Goal: Task Accomplishment & Management: Manage account settings

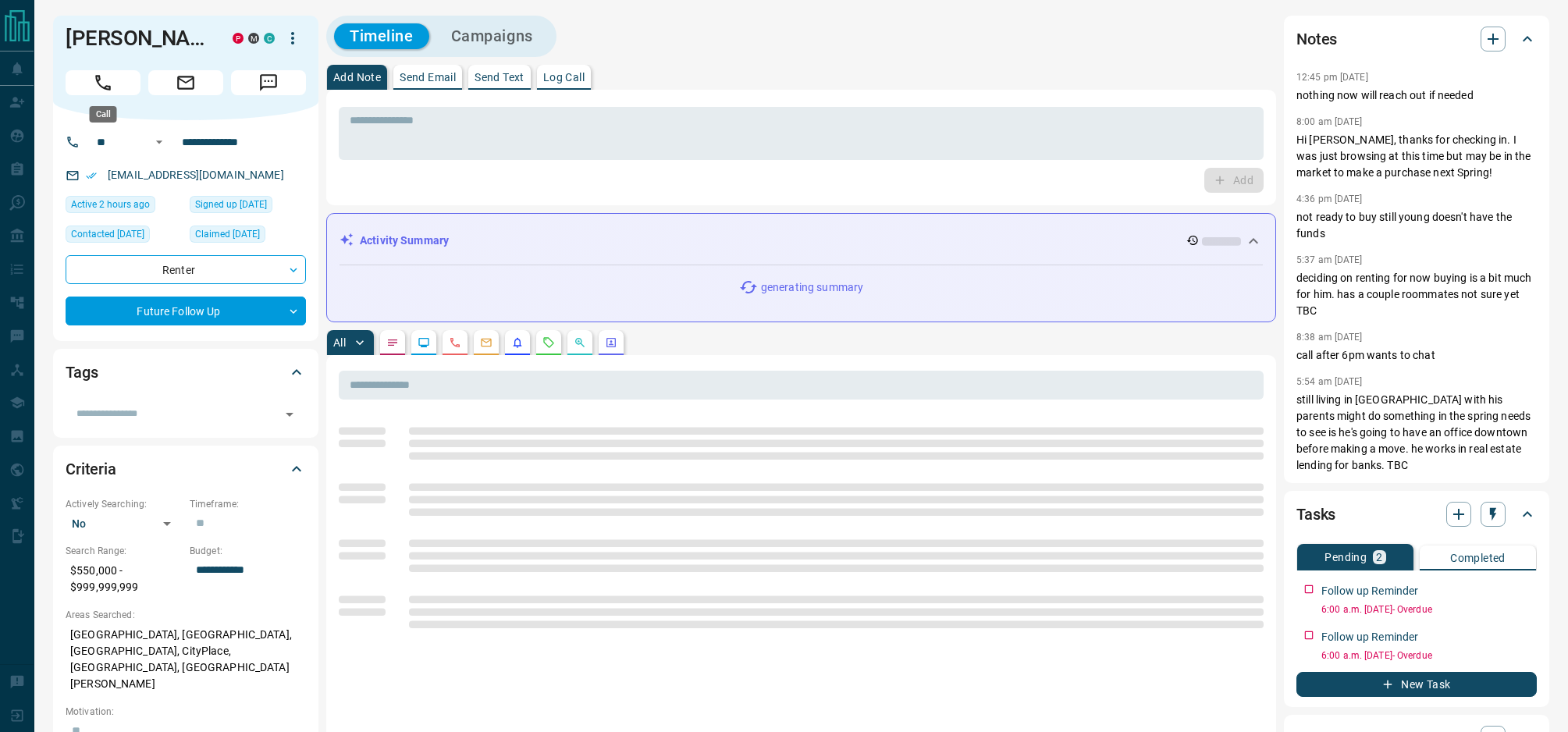
click at [121, 85] on button "Call" at bounding box center [102, 83] width 75 height 25
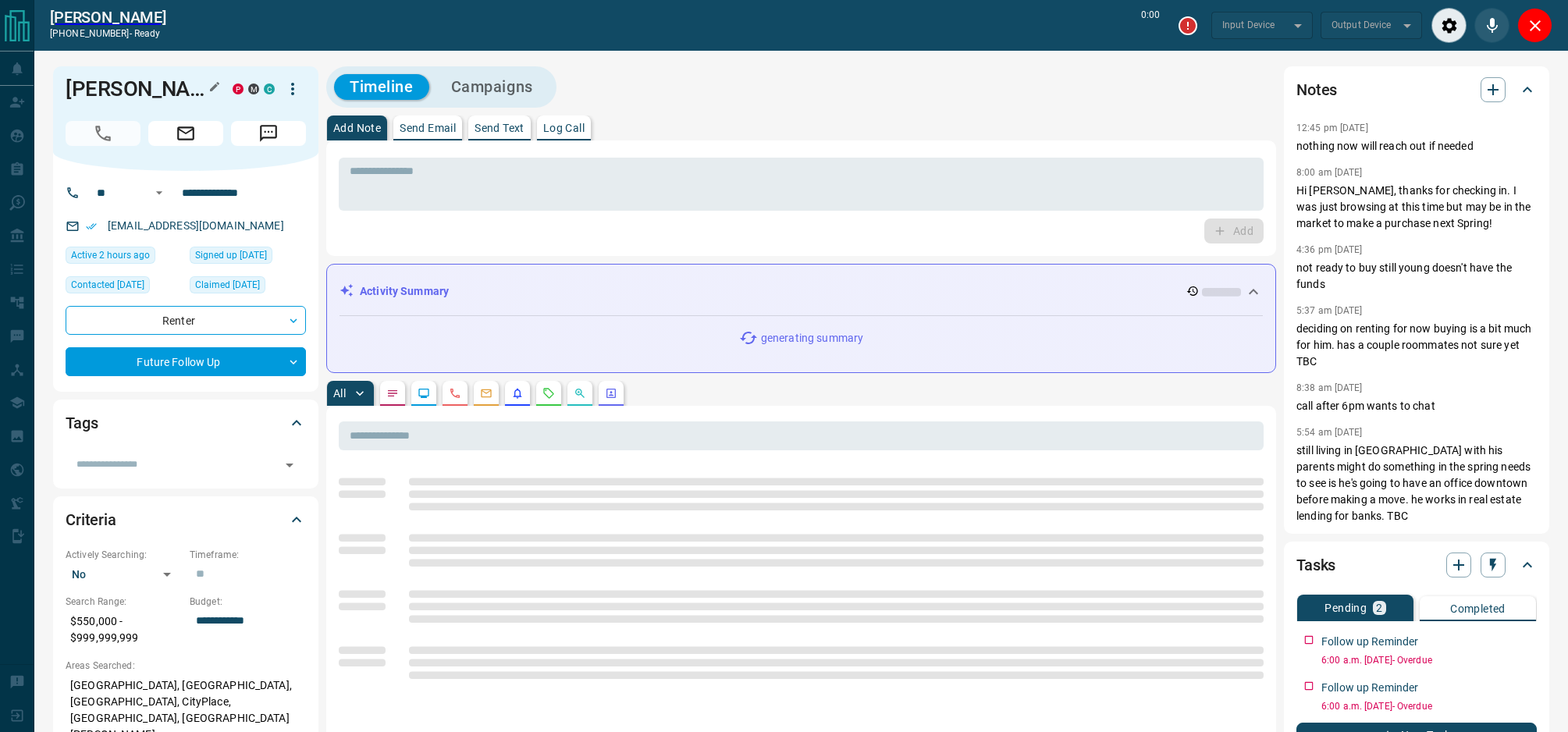
type input "*******"
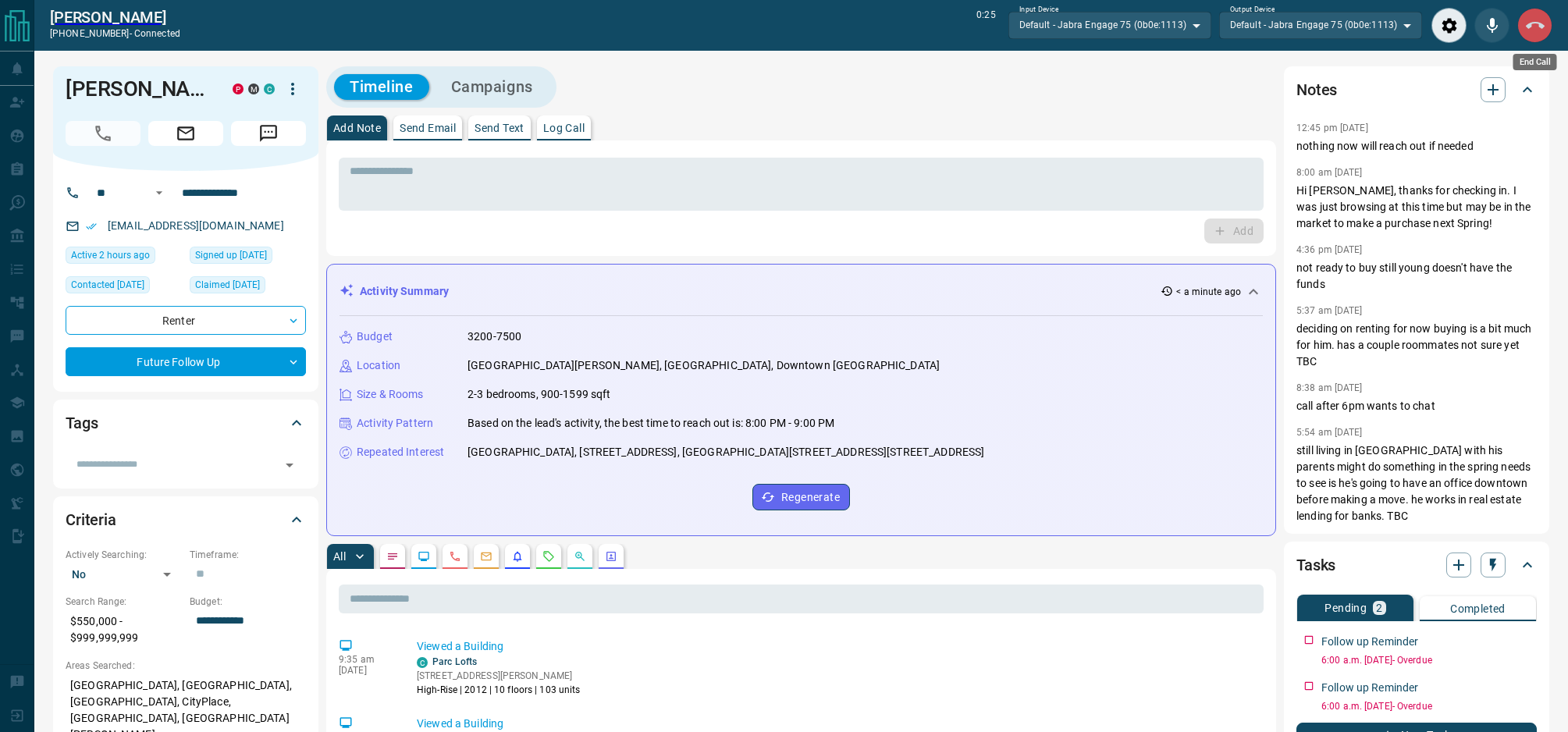
click at [1530, 36] on button "End Call" at bounding box center [1534, 25] width 35 height 35
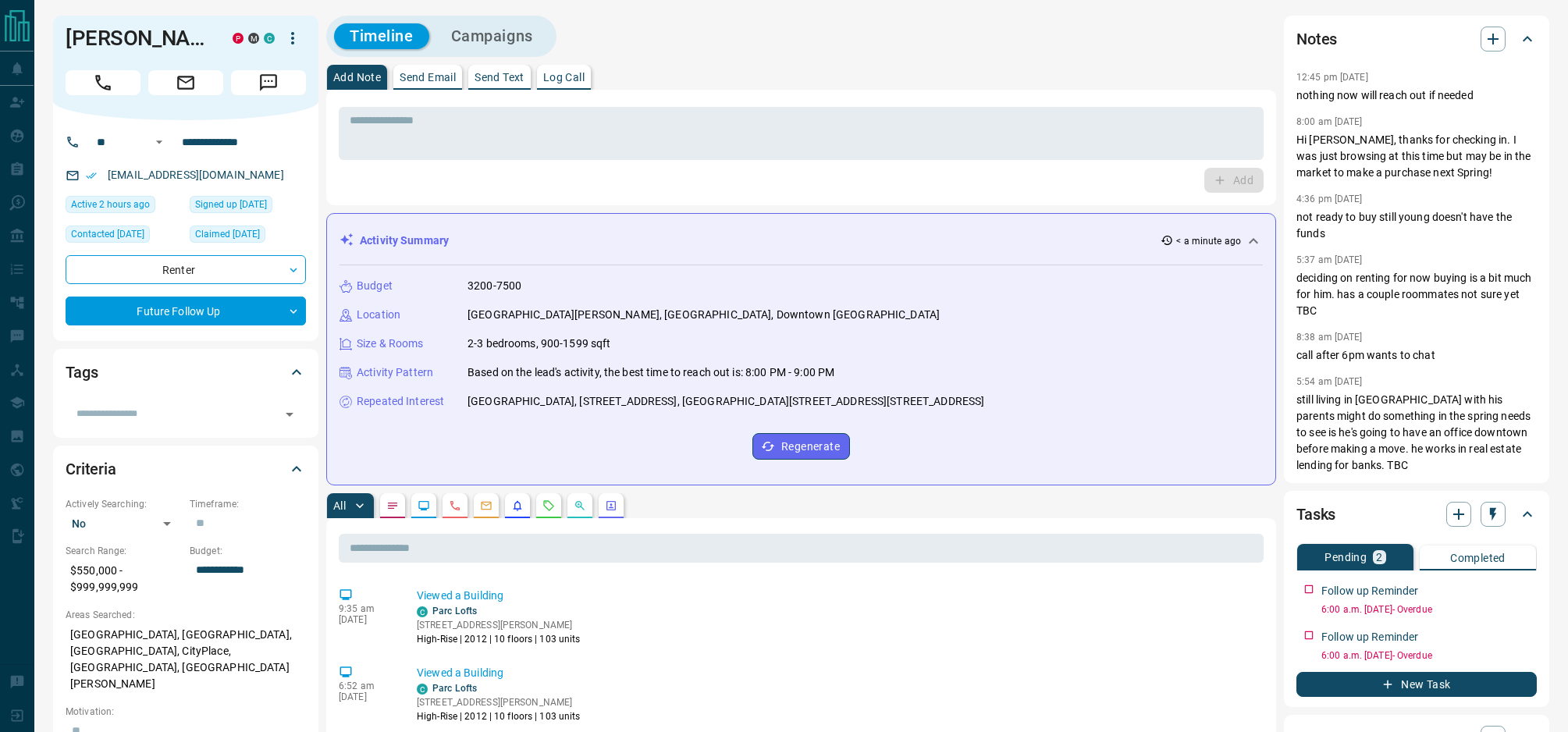
click at [508, 85] on button "Send Text" at bounding box center [499, 77] width 63 height 25
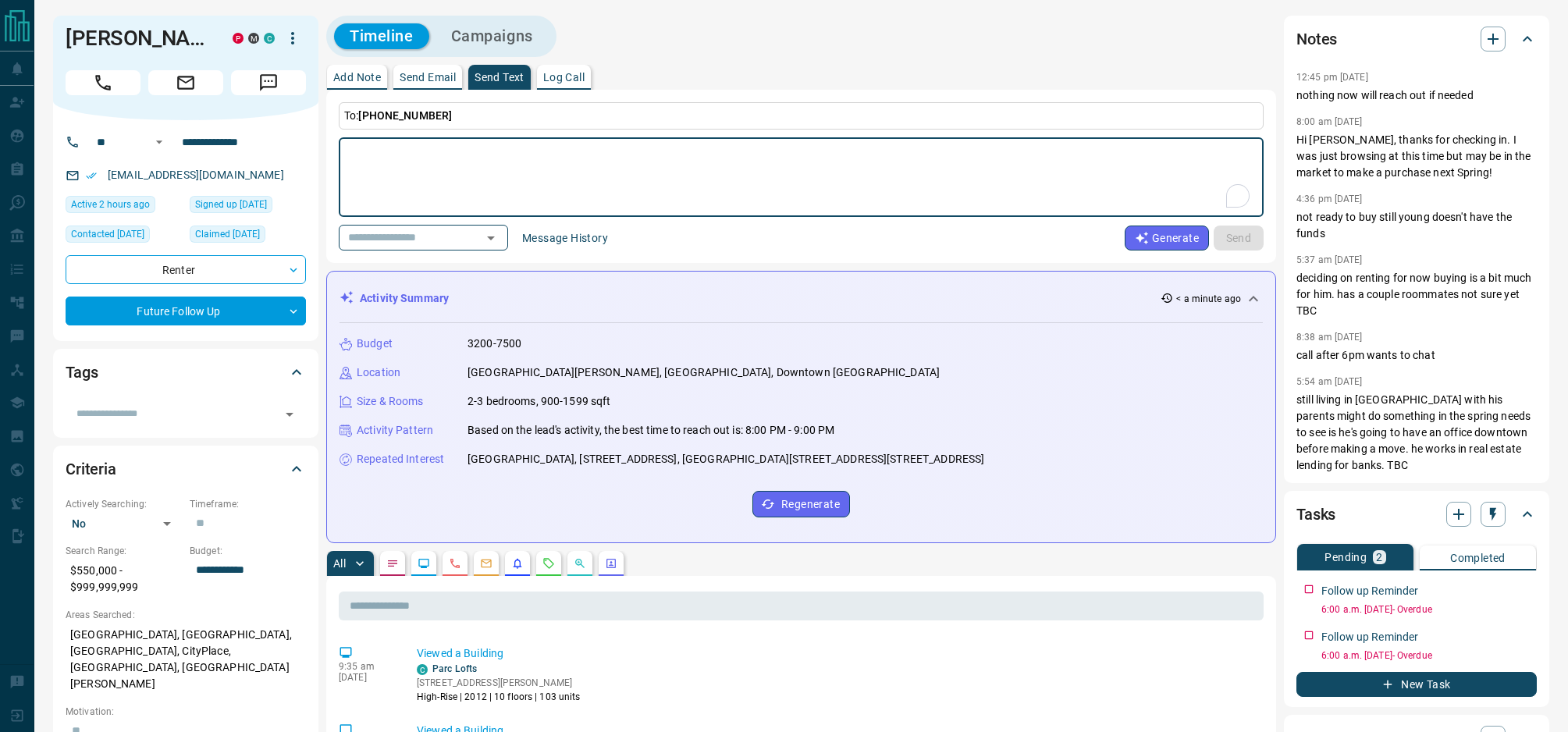
click at [606, 235] on button "Message History" at bounding box center [565, 238] width 105 height 25
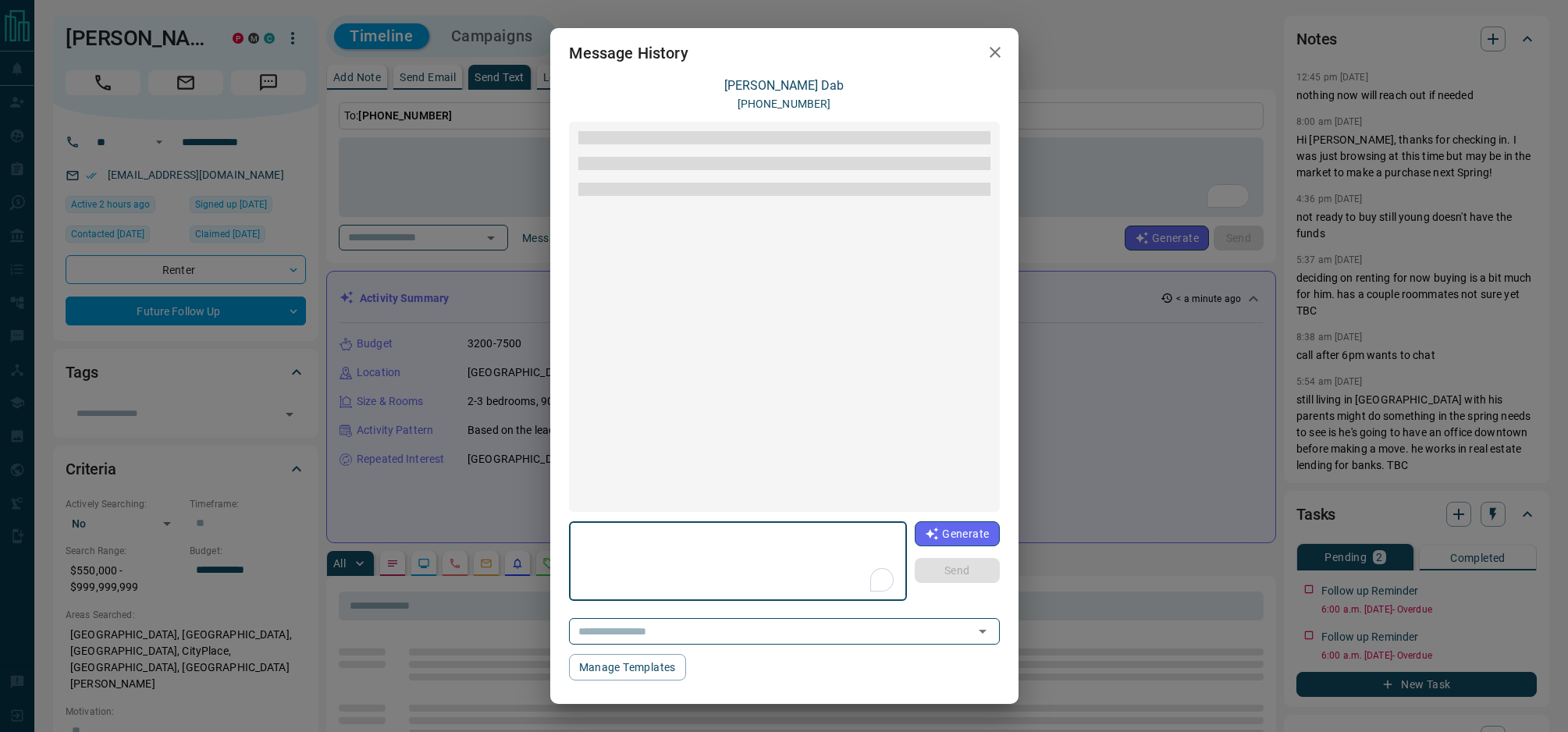
scroll to position [332, 0]
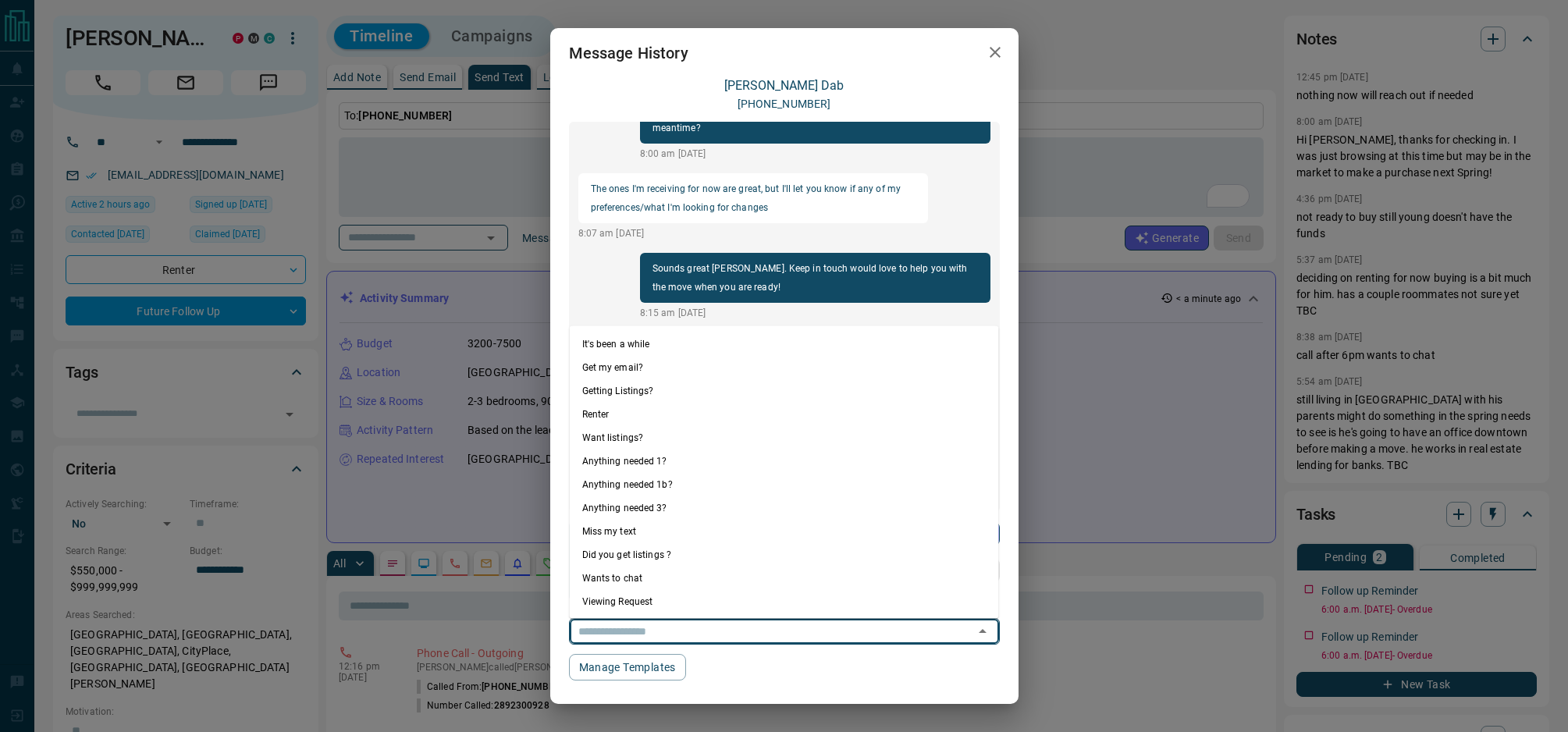
click at [677, 632] on input "text" at bounding box center [762, 631] width 380 height 19
click at [693, 461] on li "Anything needed 1?" at bounding box center [784, 461] width 429 height 23
type textarea "**********"
type input "**********"
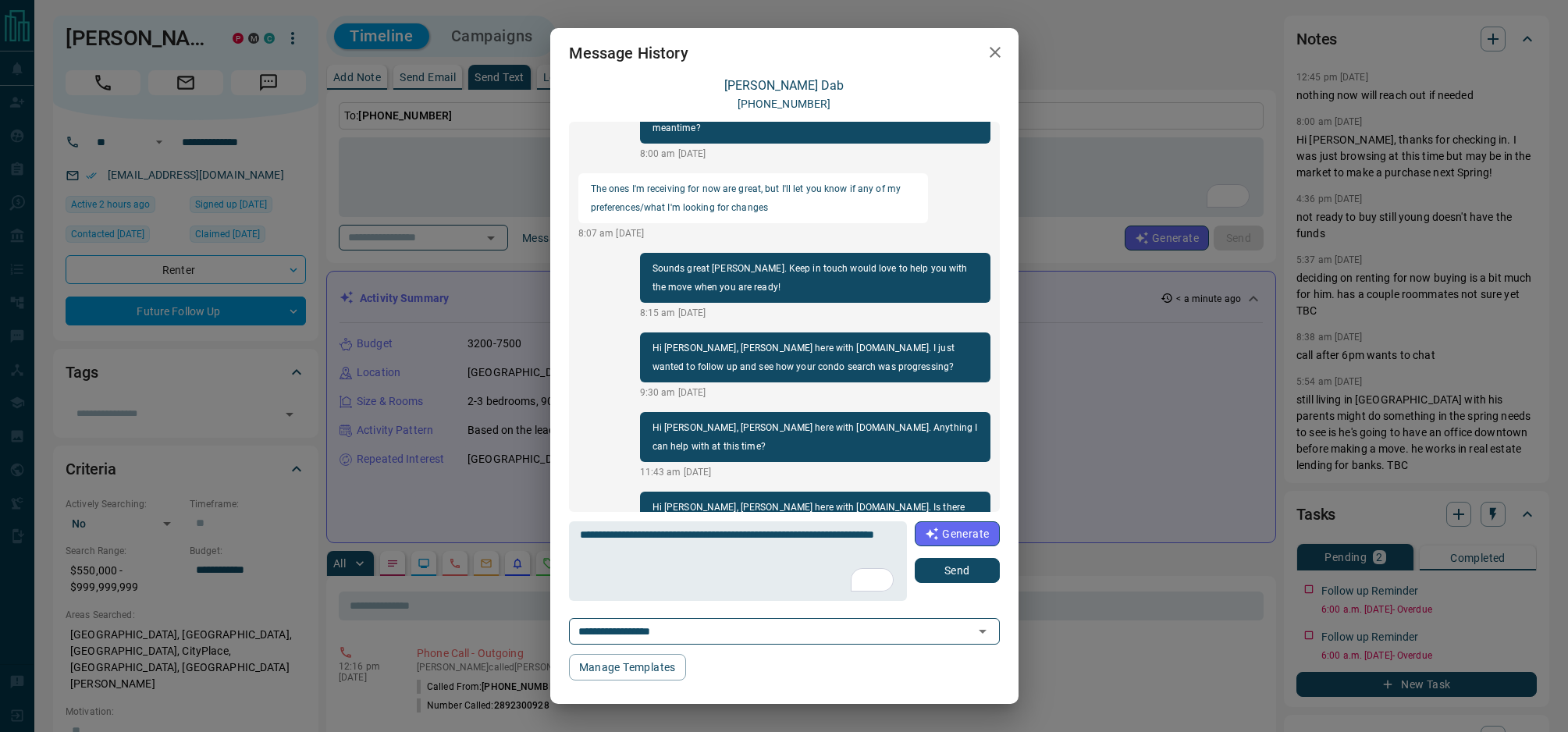
click at [971, 577] on button "Send" at bounding box center [957, 570] width 85 height 25
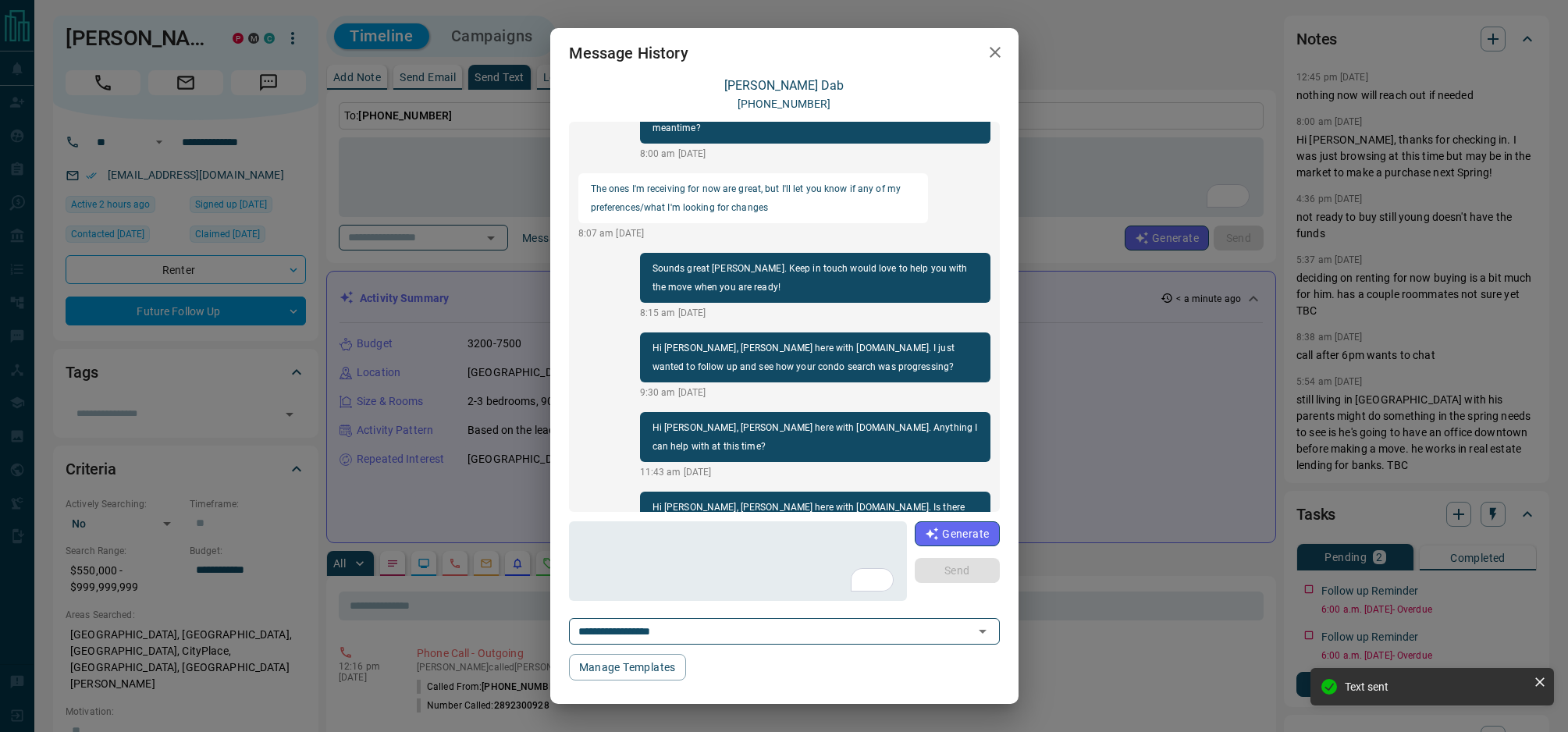
scroll to position [394, 0]
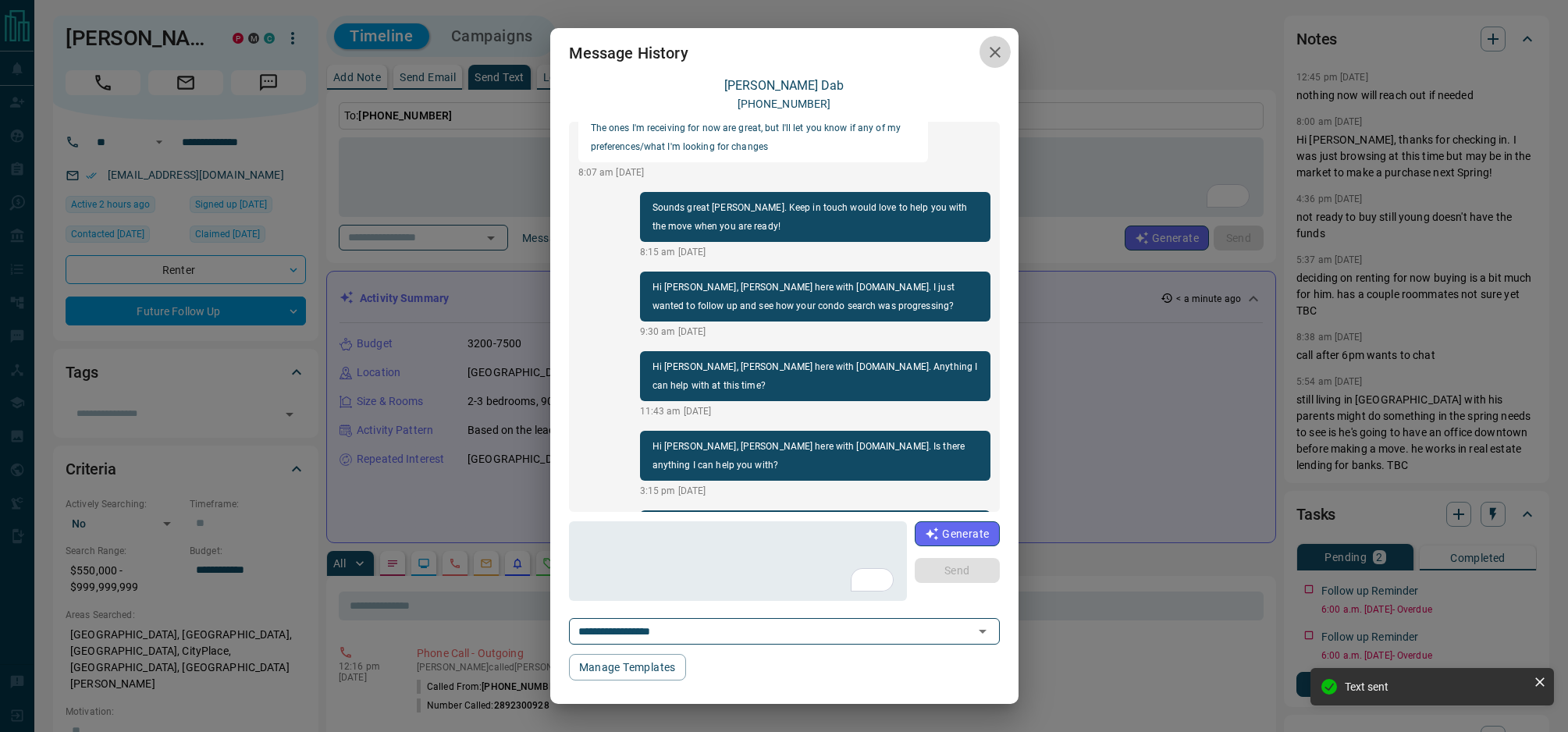
click at [1002, 52] on icon "button" at bounding box center [995, 52] width 18 height 18
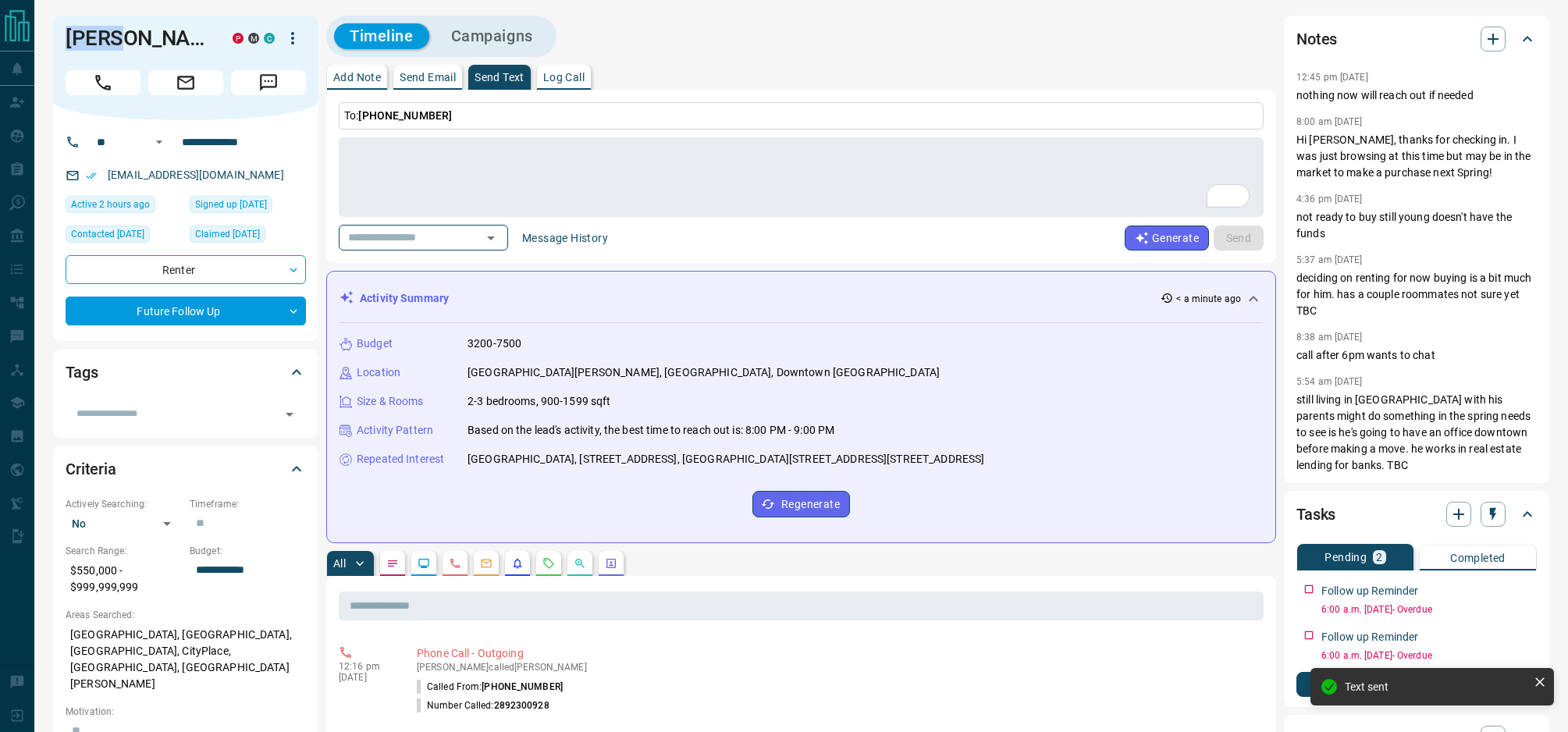
drag, startPoint x: 116, startPoint y: 39, endPoint x: 64, endPoint y: 40, distance: 52.0
click at [64, 40] on div "Peter Dab P M C" at bounding box center [185, 68] width 266 height 105
copy h1 "Peter"
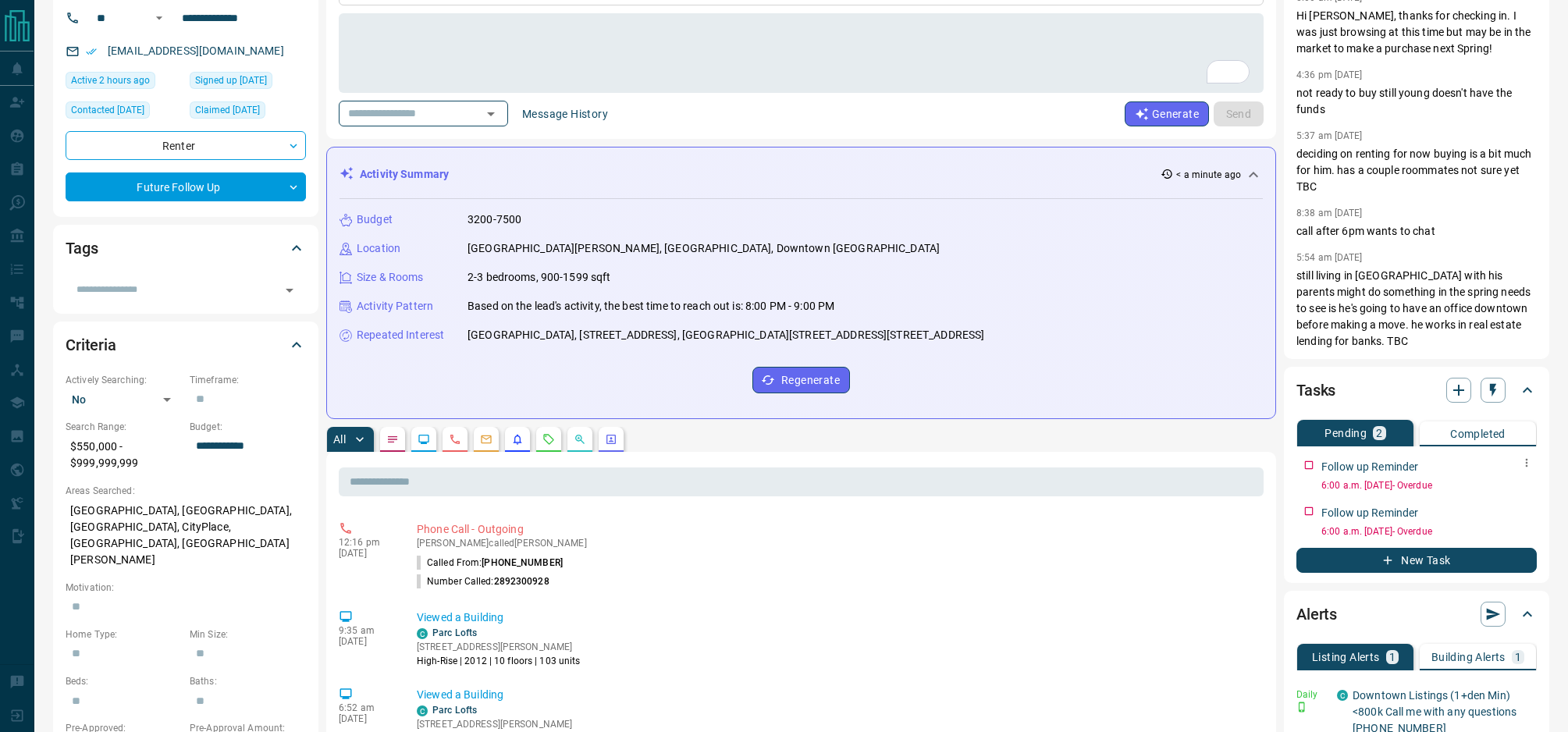
scroll to position [127, 0]
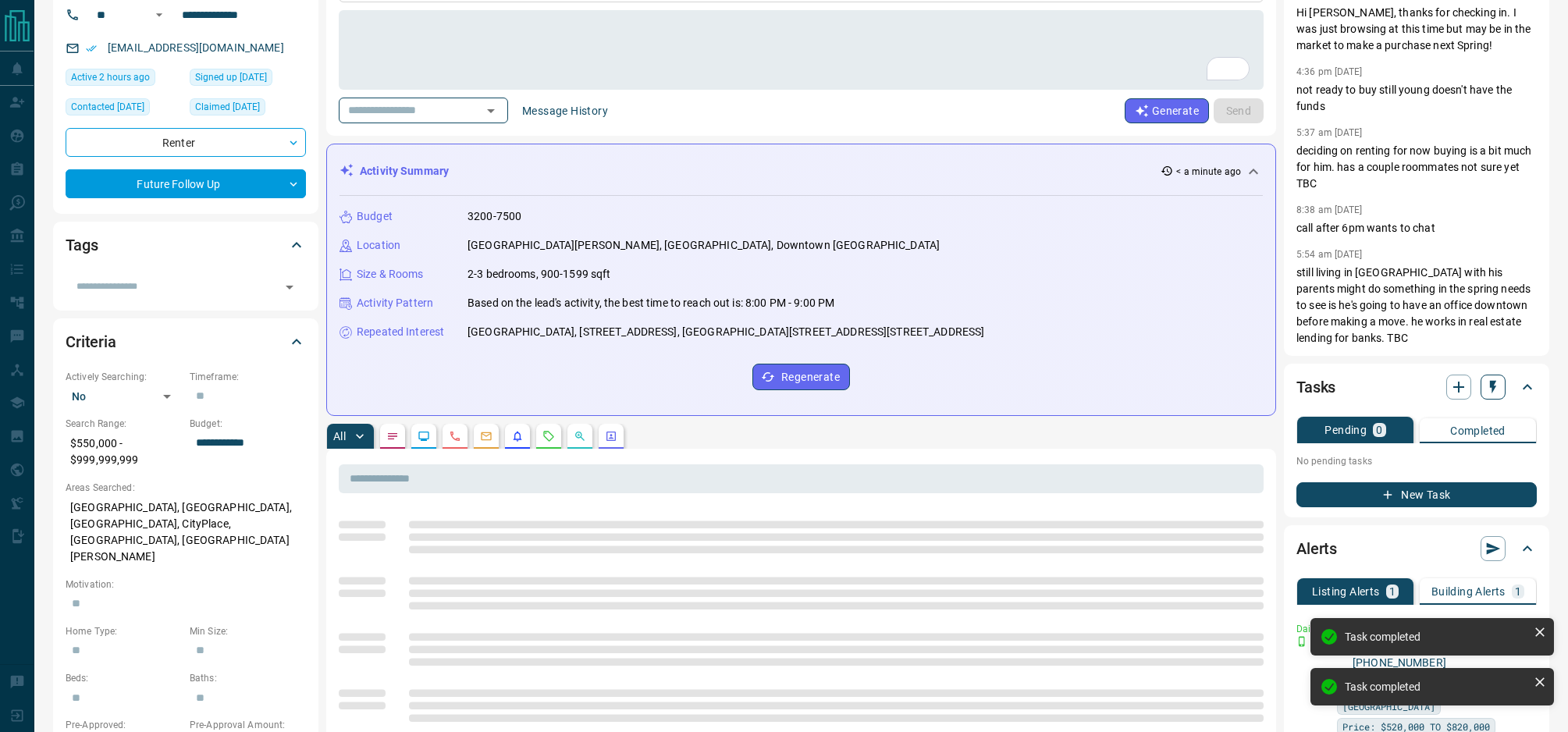
click at [1485, 376] on button "button" at bounding box center [1493, 387] width 25 height 25
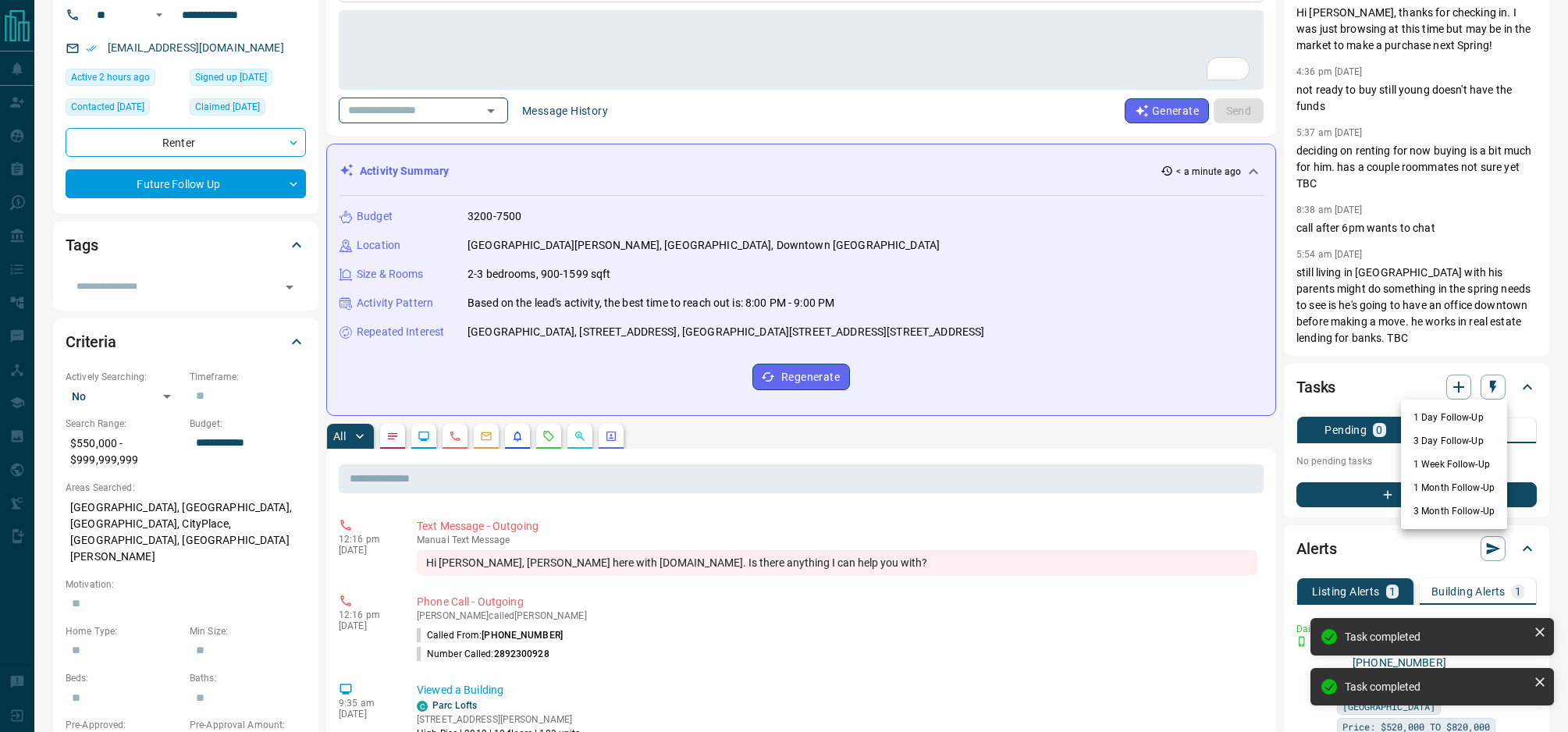
click at [1468, 420] on li "1 Day Follow-Up" at bounding box center [1453, 417] width 106 height 23
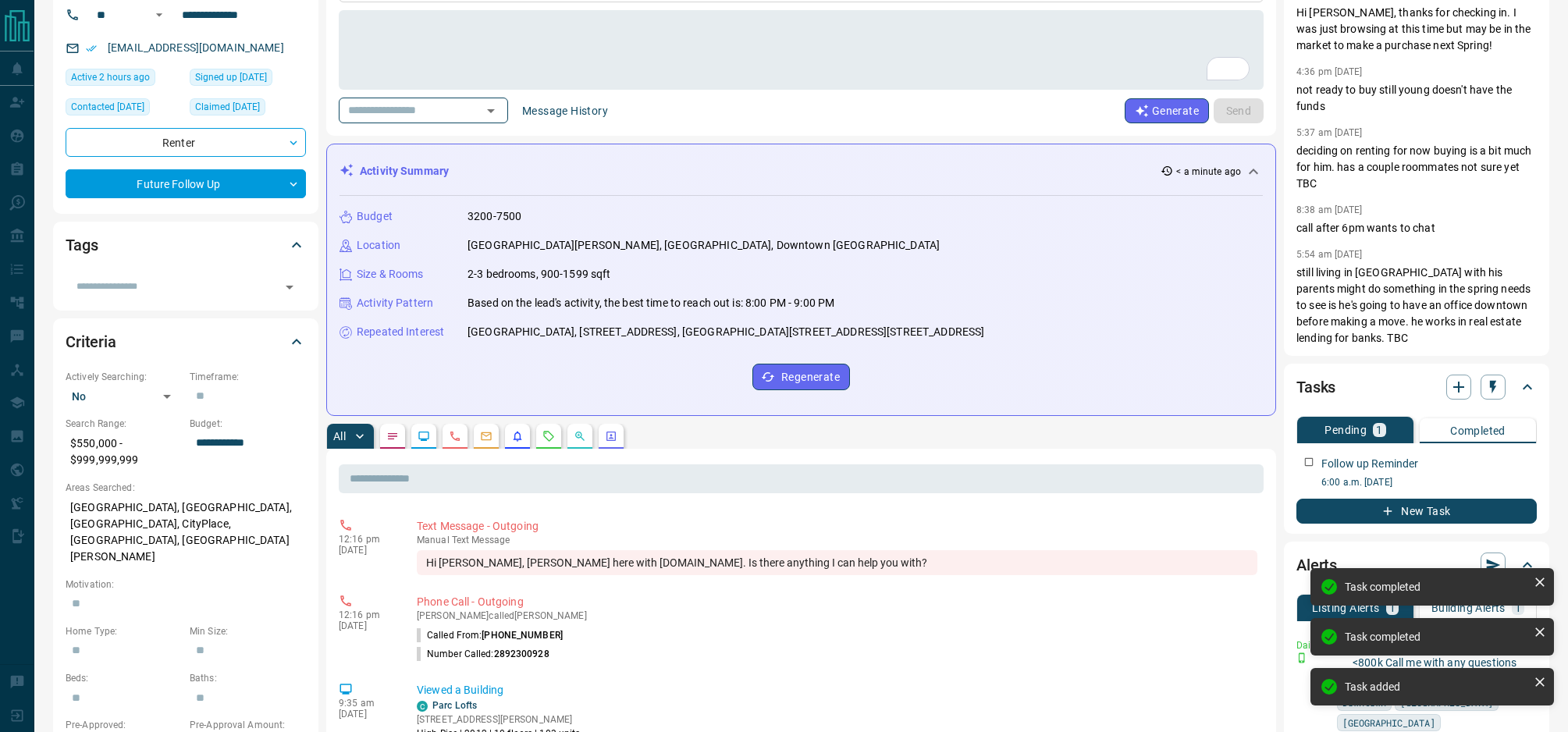
click at [1493, 388] on icon "button" at bounding box center [1493, 388] width 6 height 13
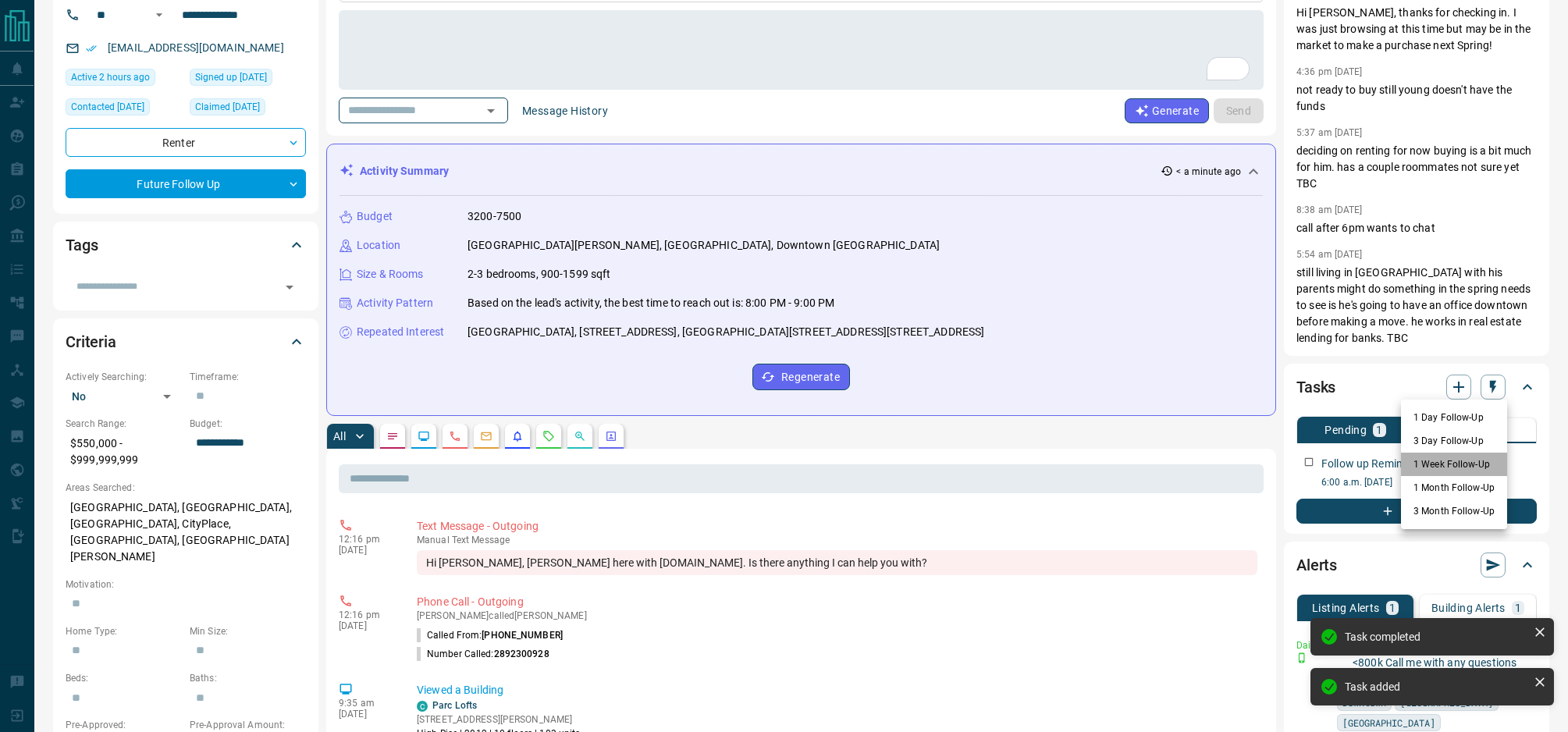
click at [1462, 467] on li "1 Week Follow-Up" at bounding box center [1453, 464] width 106 height 23
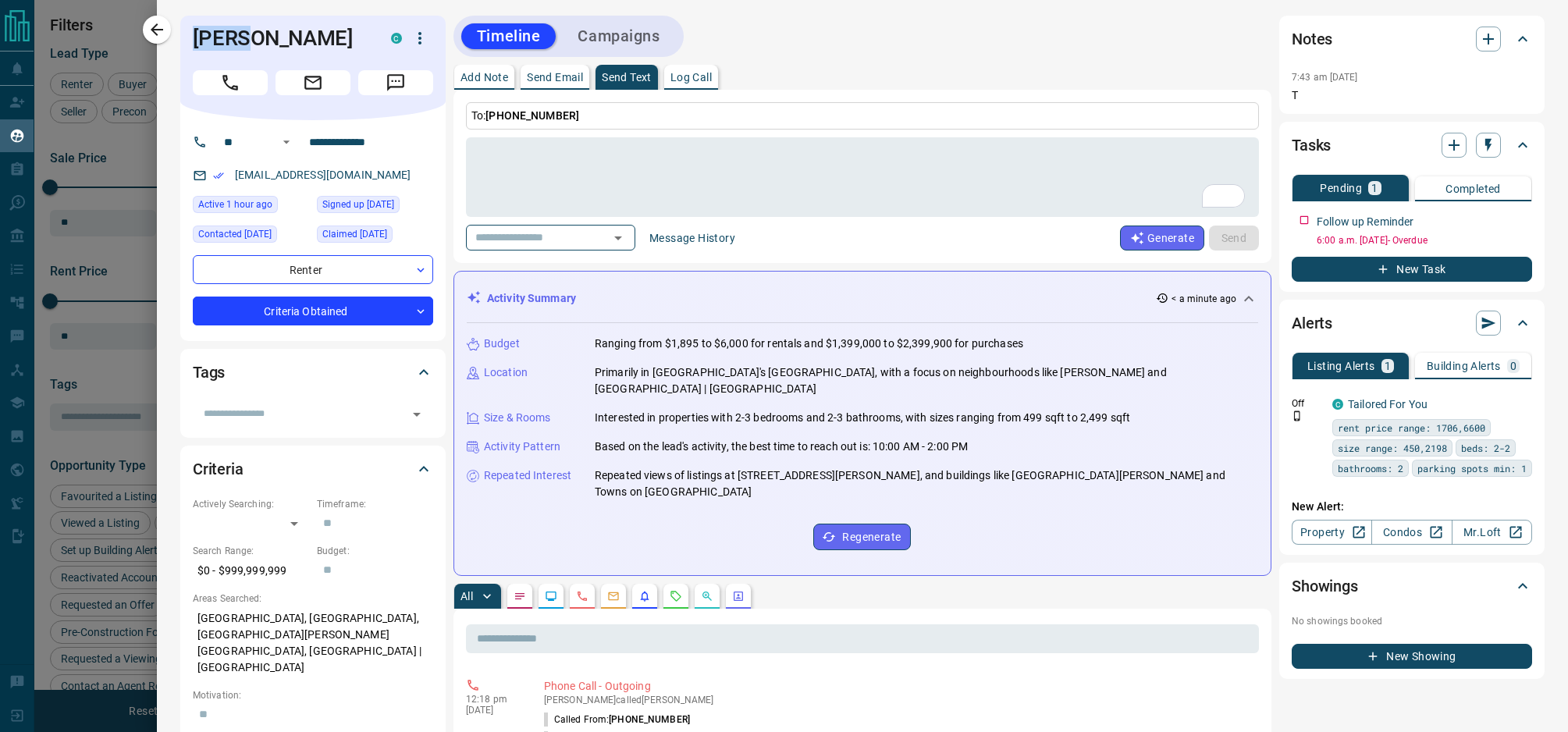
scroll to position [488, 0]
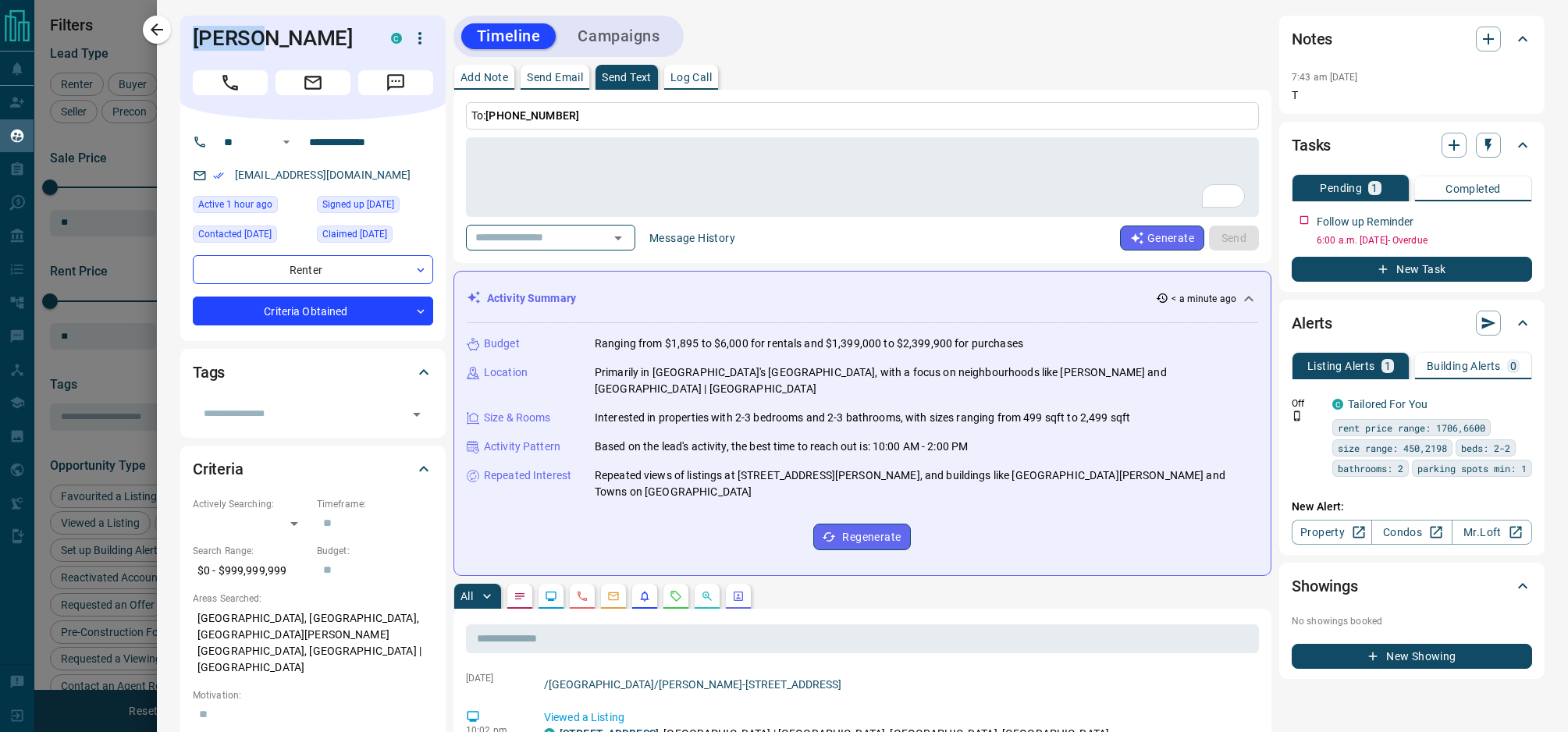
drag, startPoint x: 249, startPoint y: 39, endPoint x: 186, endPoint y: 39, distance: 63.0
click at [186, 39] on div "[PERSON_NAME] C" at bounding box center [312, 68] width 266 height 105
copy h1 "Rahul"
click at [1483, 147] on icon "button" at bounding box center [1488, 145] width 16 height 16
drag, startPoint x: 1444, startPoint y: 172, endPoint x: 1457, endPoint y: 164, distance: 15.3
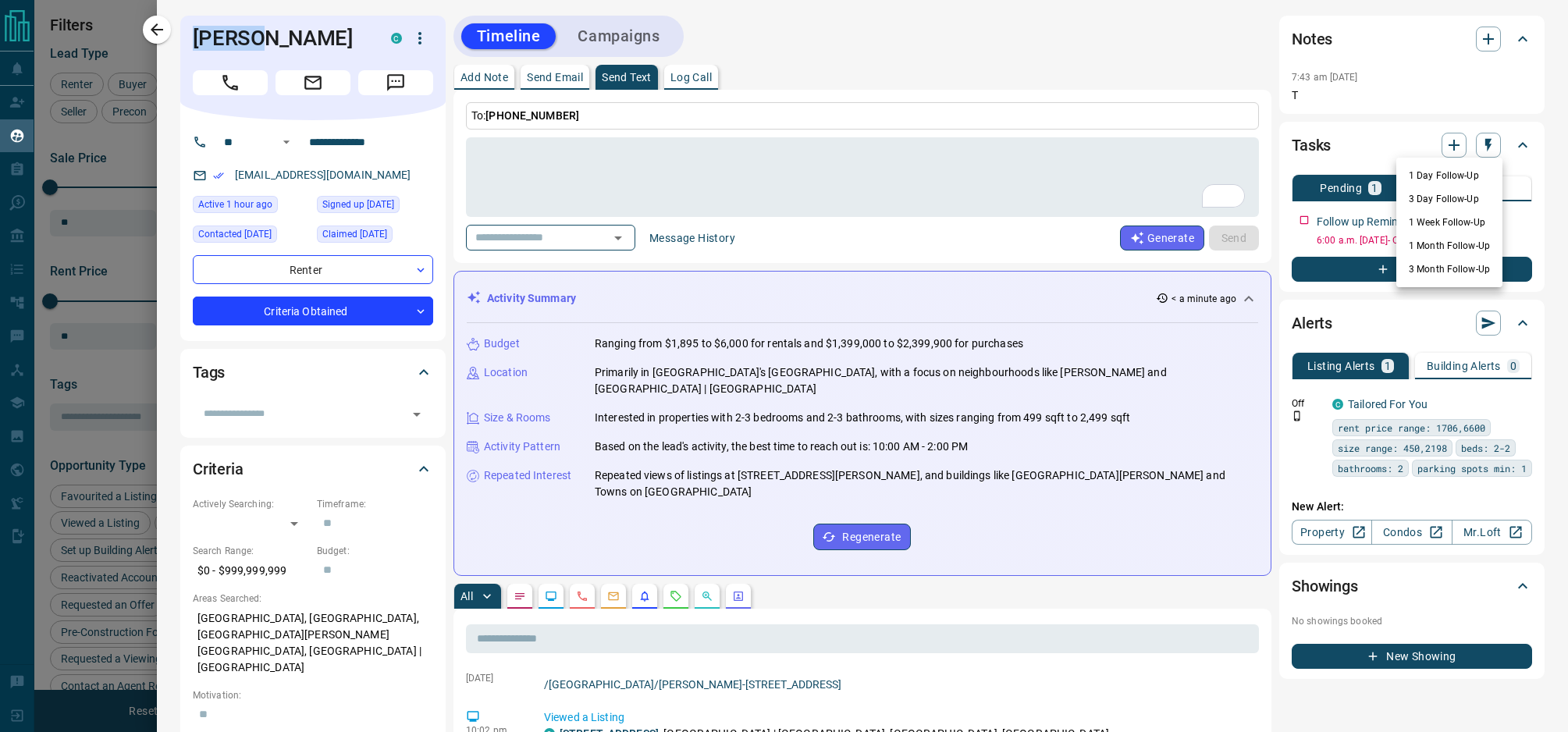
click at [1444, 172] on li "1 Day Follow-Up" at bounding box center [1449, 176] width 106 height 23
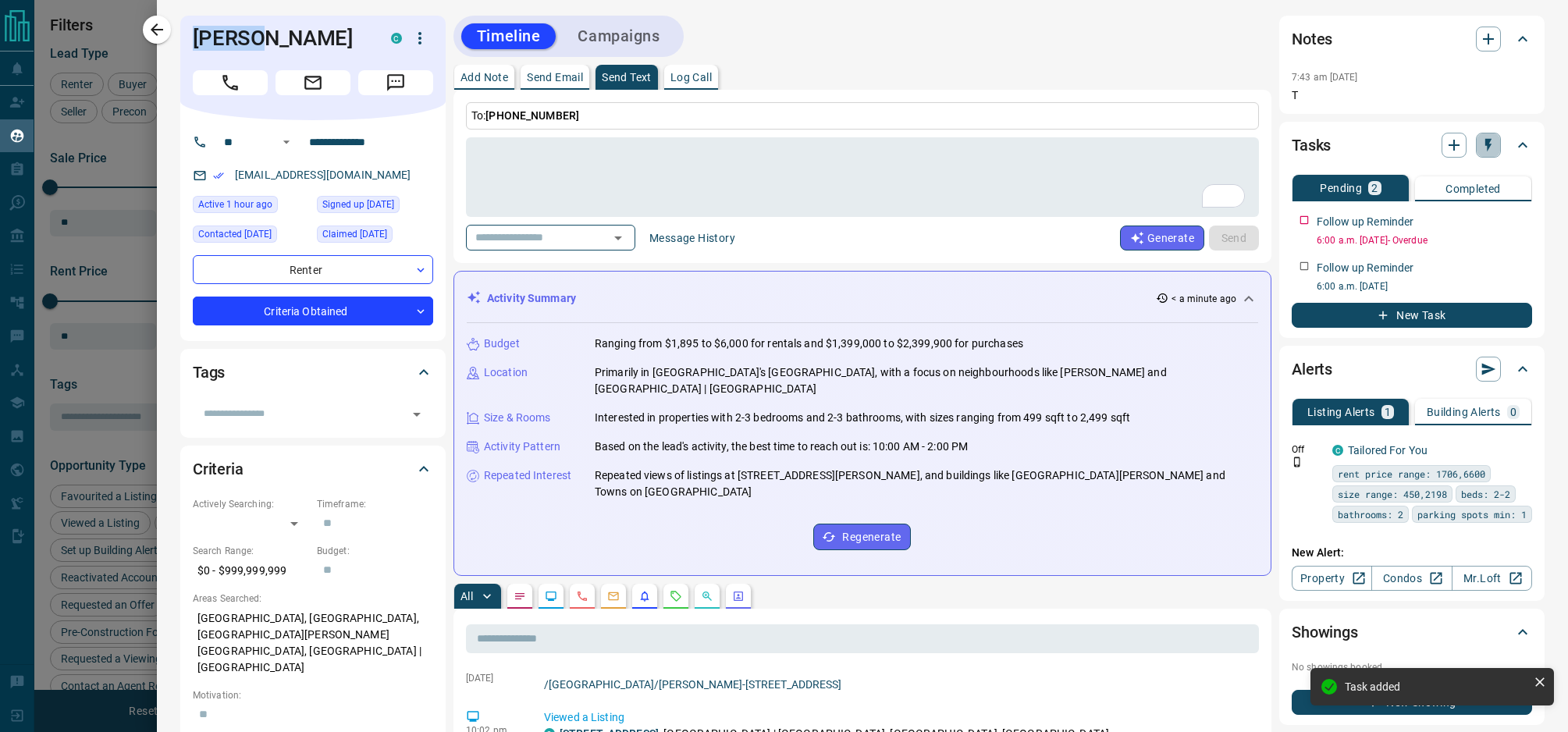
click at [1493, 145] on icon "button" at bounding box center [1488, 145] width 16 height 16
click at [1448, 221] on li "1 Week Follow-Up" at bounding box center [1449, 223] width 106 height 23
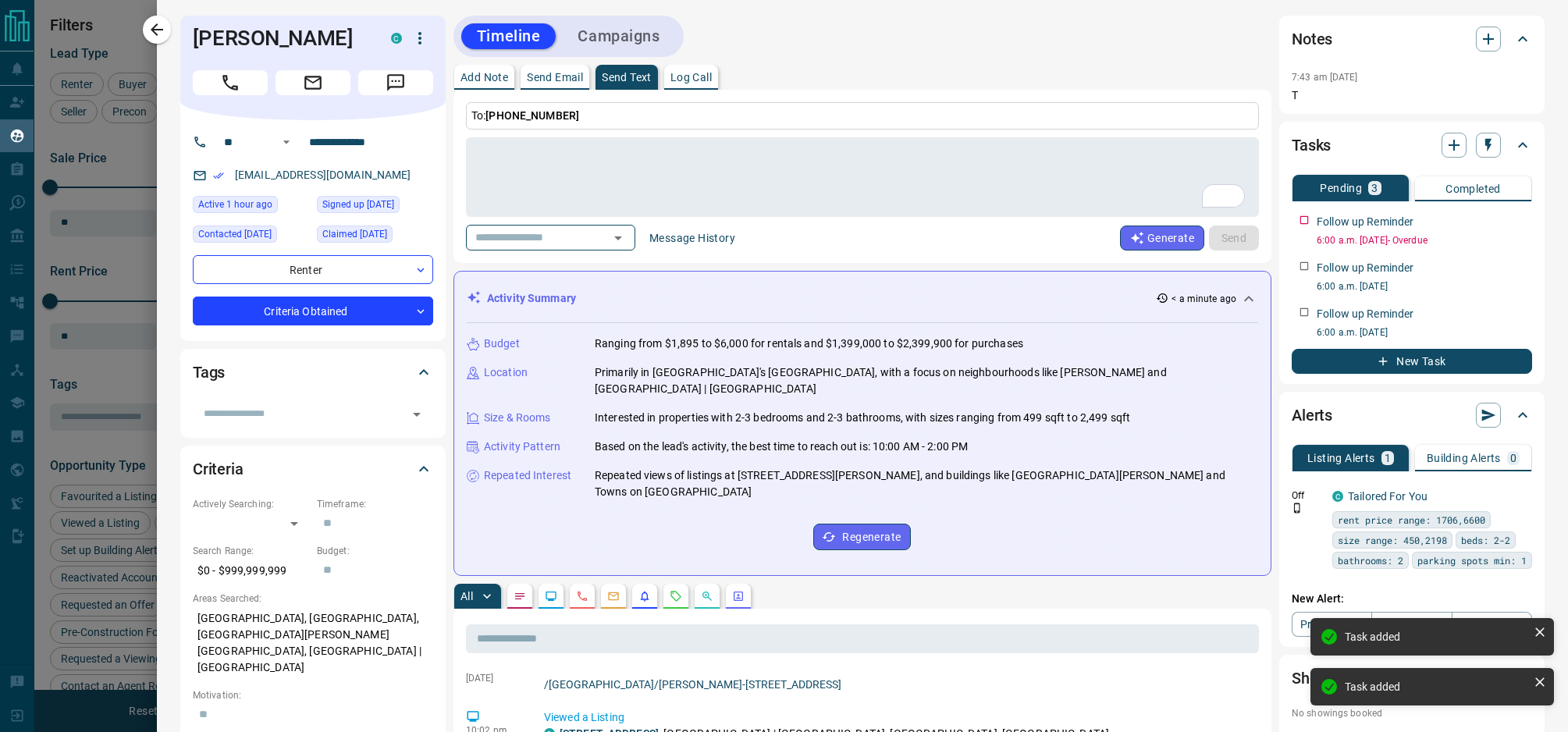
click at [115, 243] on div at bounding box center [784, 366] width 1568 height 732
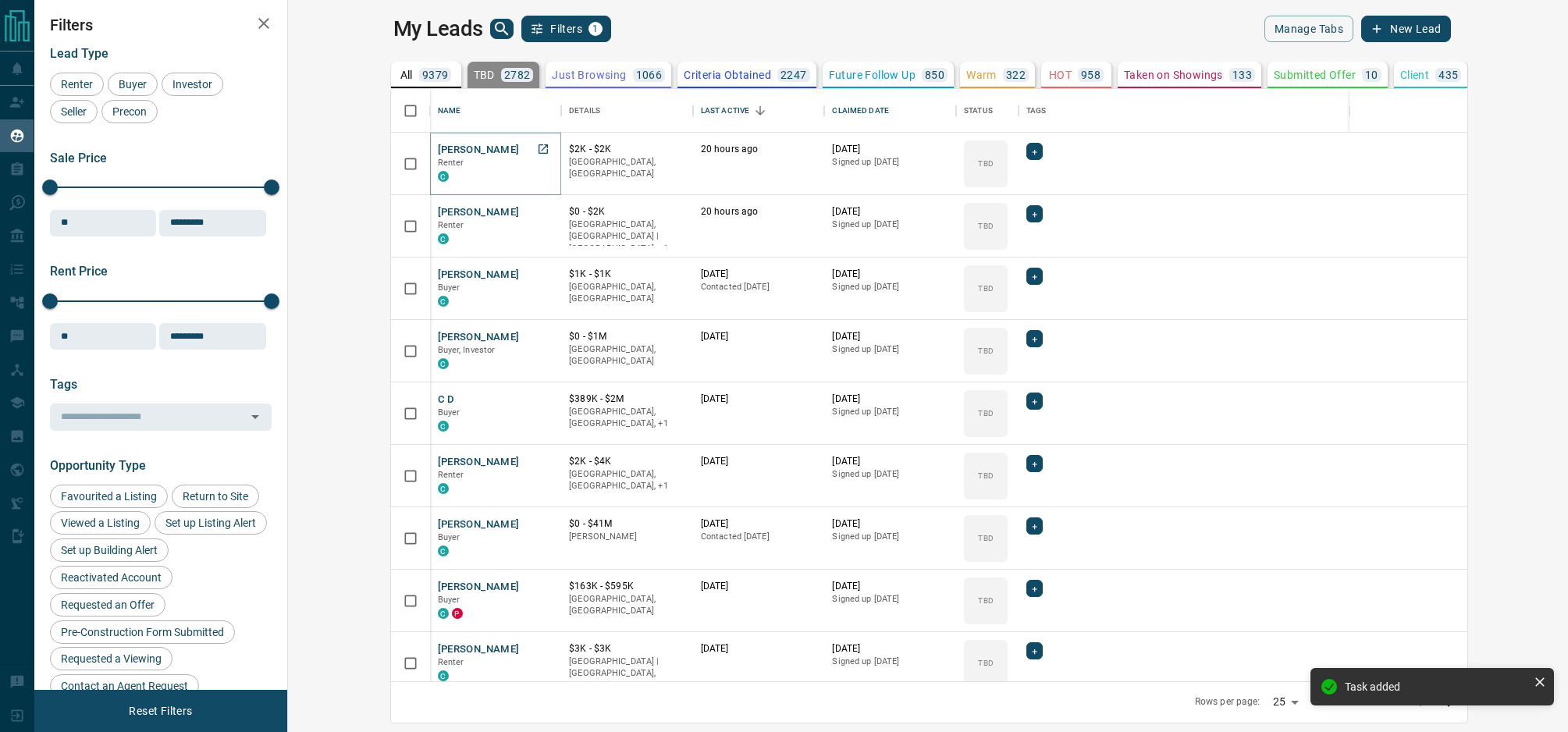
click at [438, 151] on button "[PERSON_NAME]" at bounding box center [479, 151] width 82 height 15
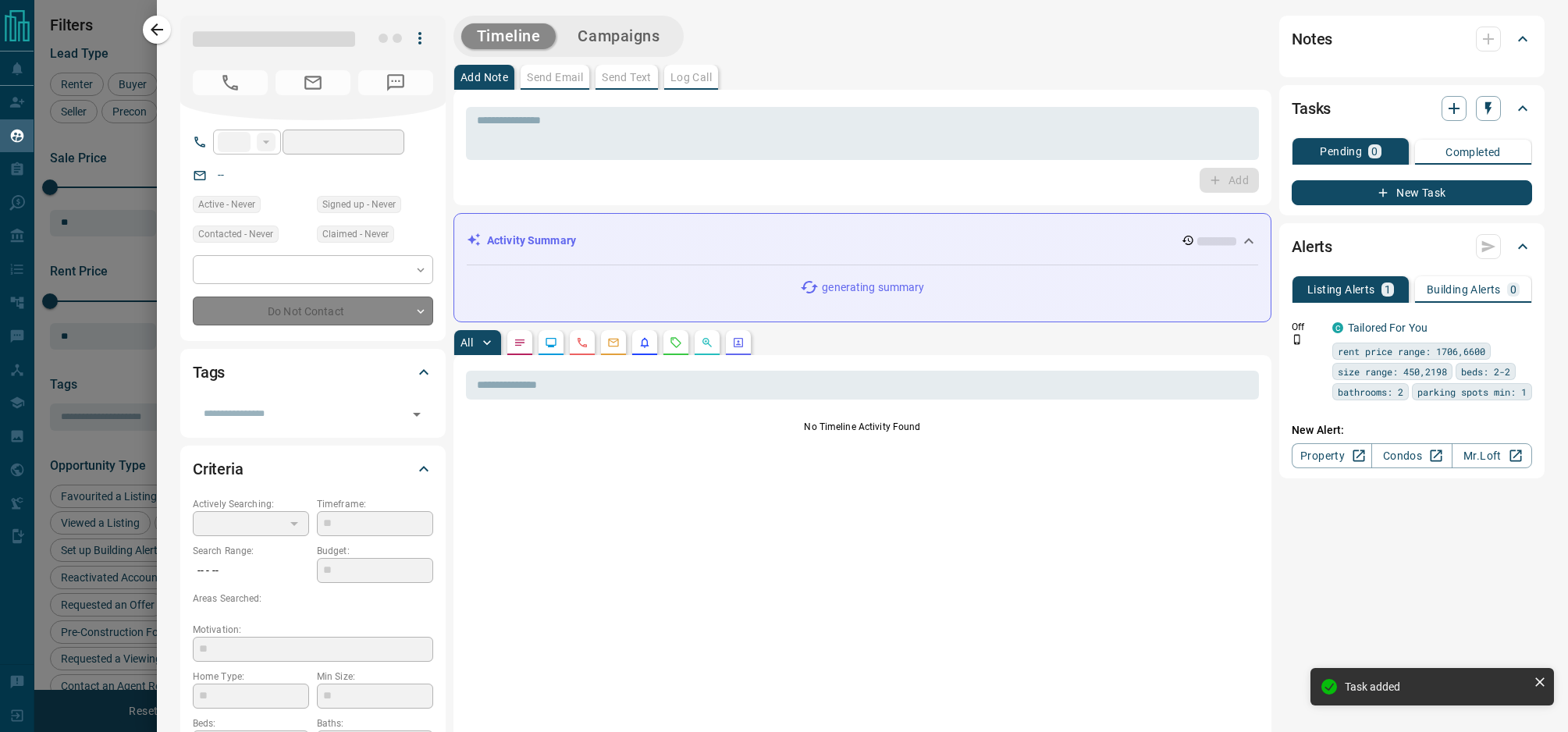
type input "**"
type input "**********"
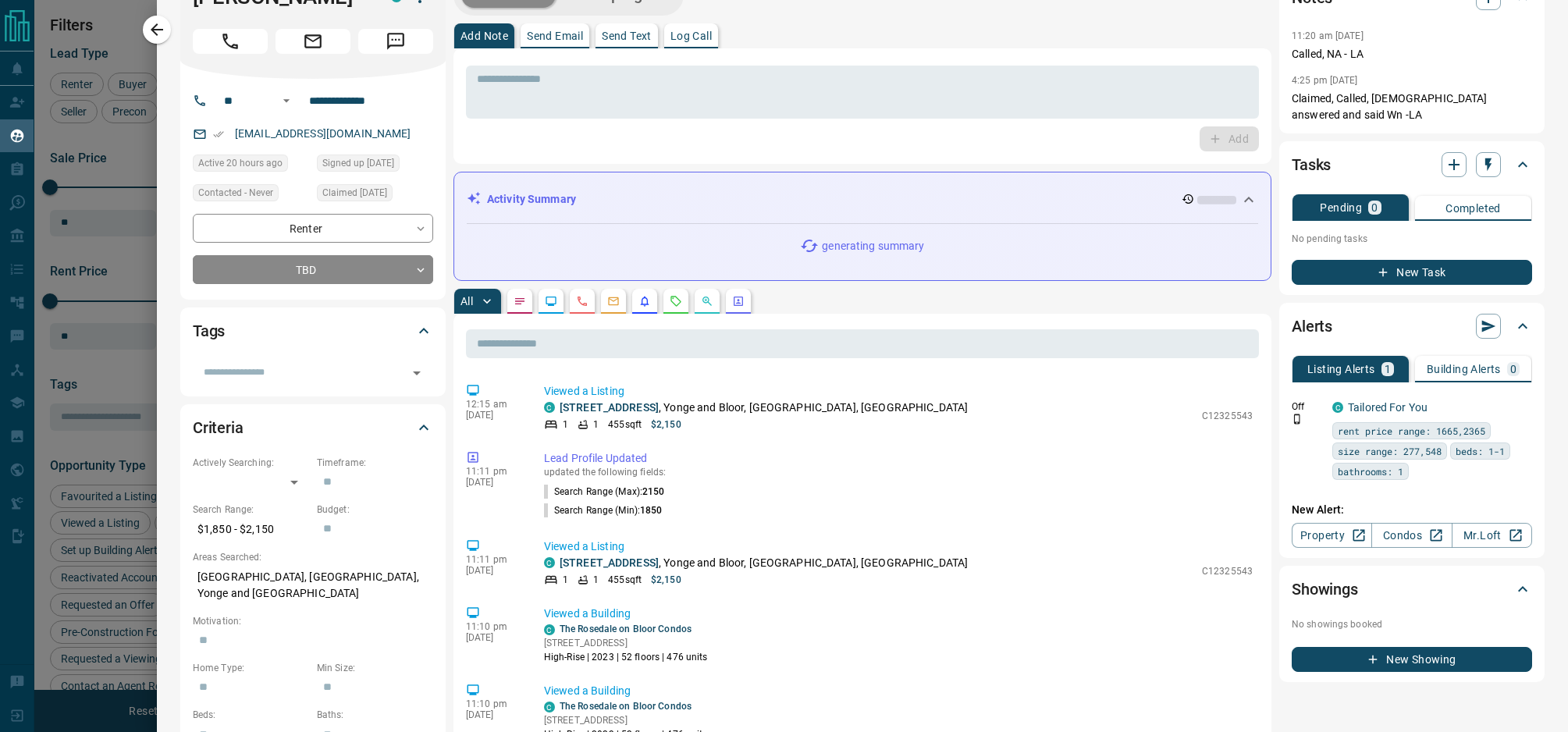
scroll to position [0, 0]
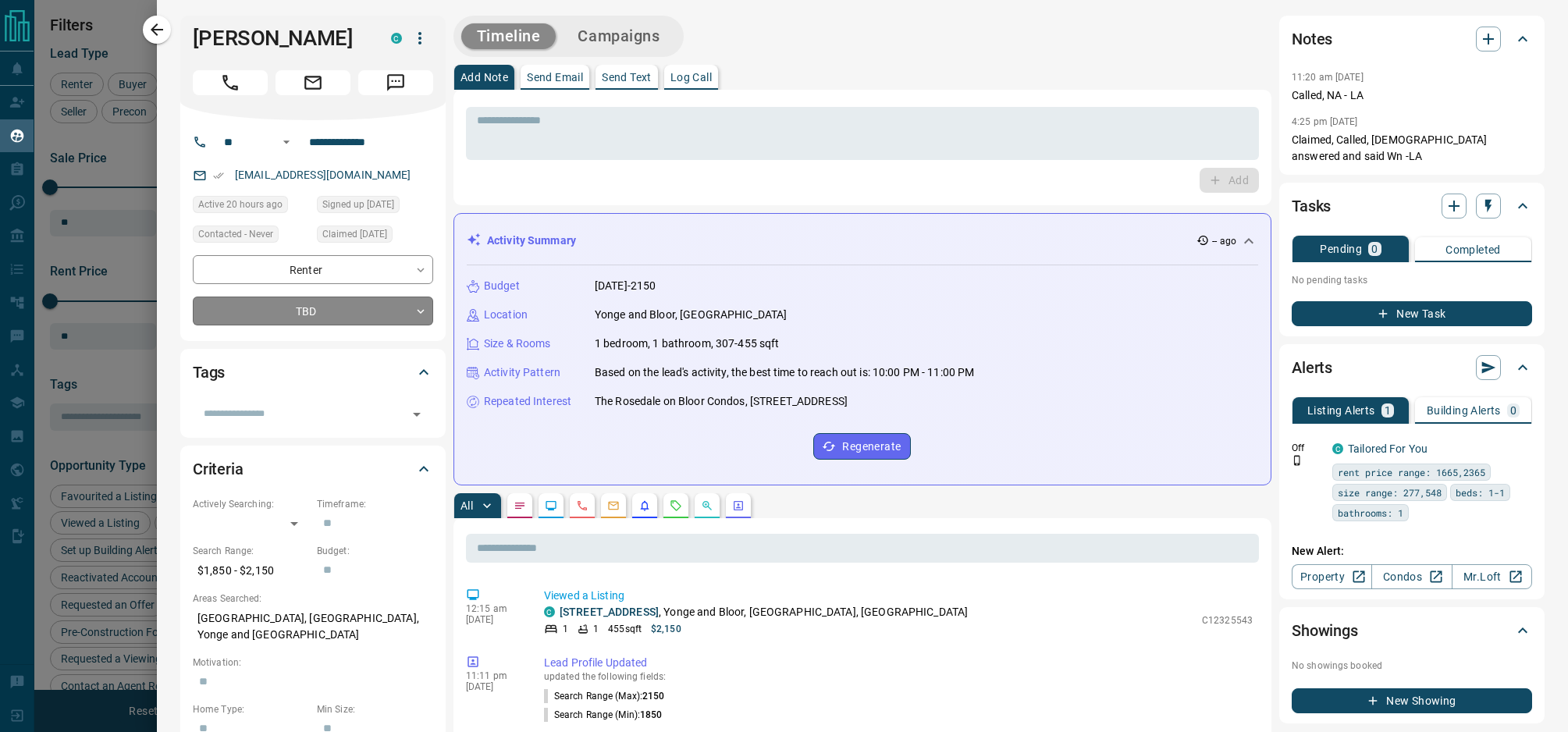
click at [341, 310] on body "Lead Transfers Claim Leads My Leads Tasks Opportunities Deals Campaigns Automat…" at bounding box center [784, 356] width 1568 height 713
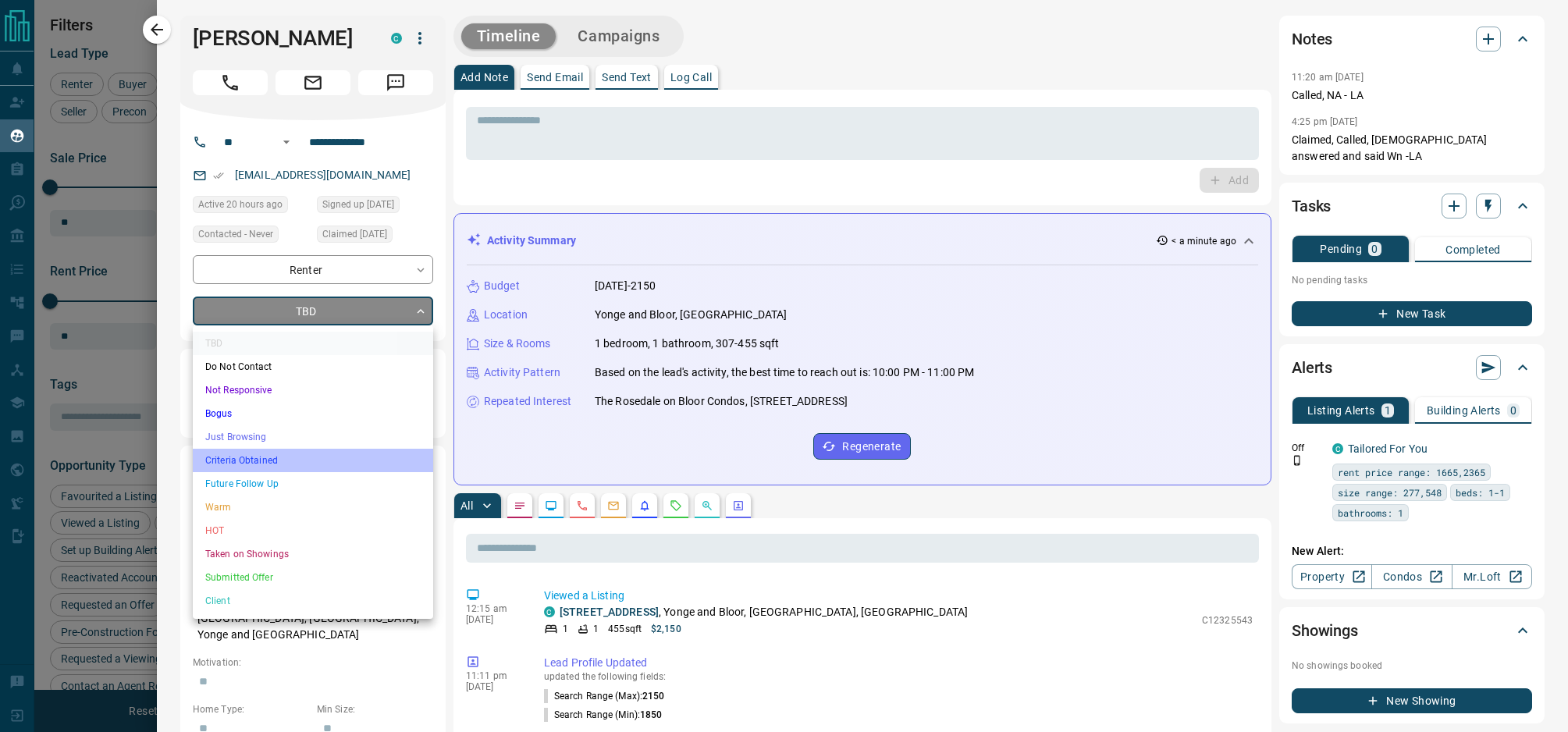
click at [271, 471] on li "Criteria Obtained" at bounding box center [312, 461] width 240 height 23
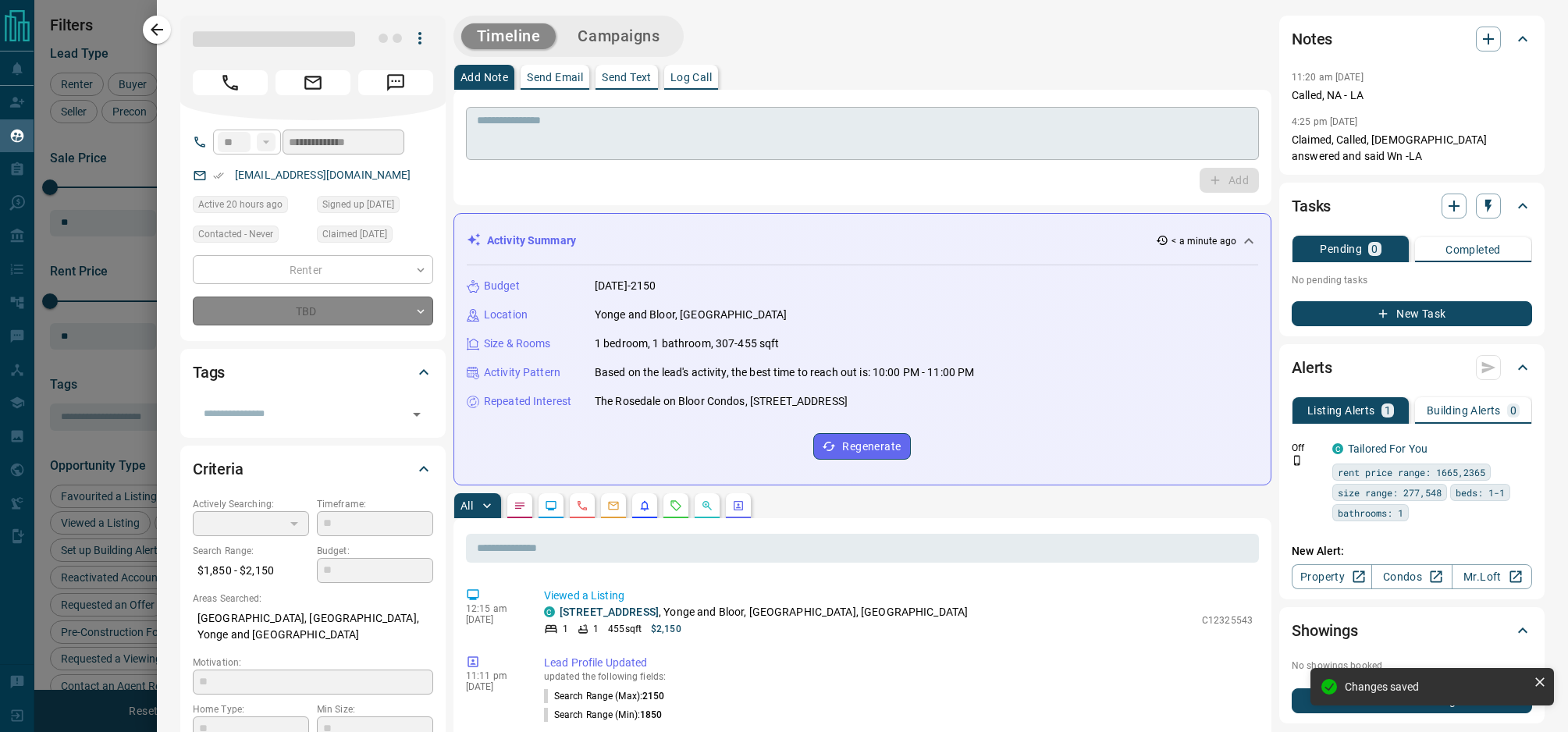
type input "*"
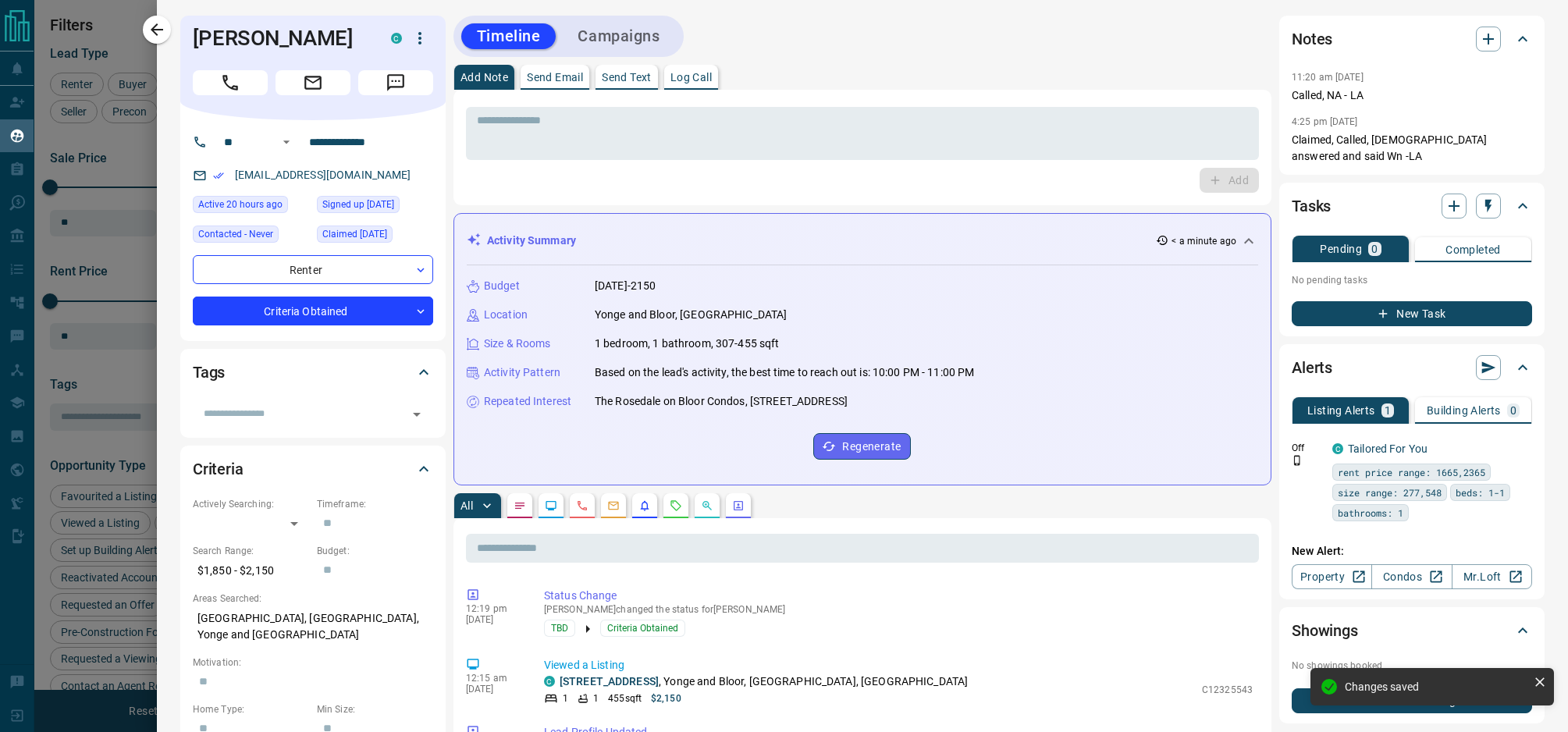
click at [122, 269] on div at bounding box center [784, 366] width 1568 height 732
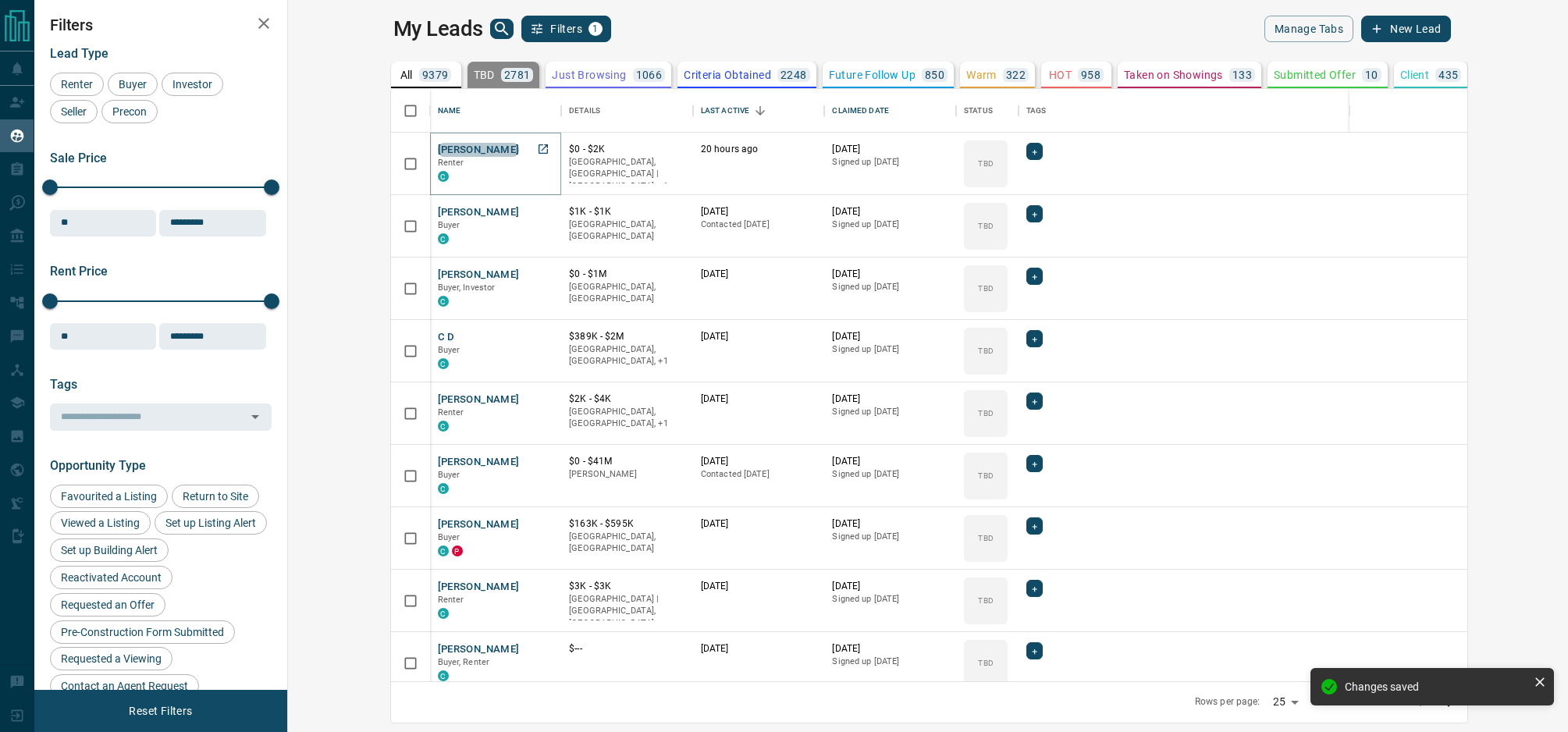
click at [438, 152] on button "[PERSON_NAME]" at bounding box center [479, 151] width 82 height 15
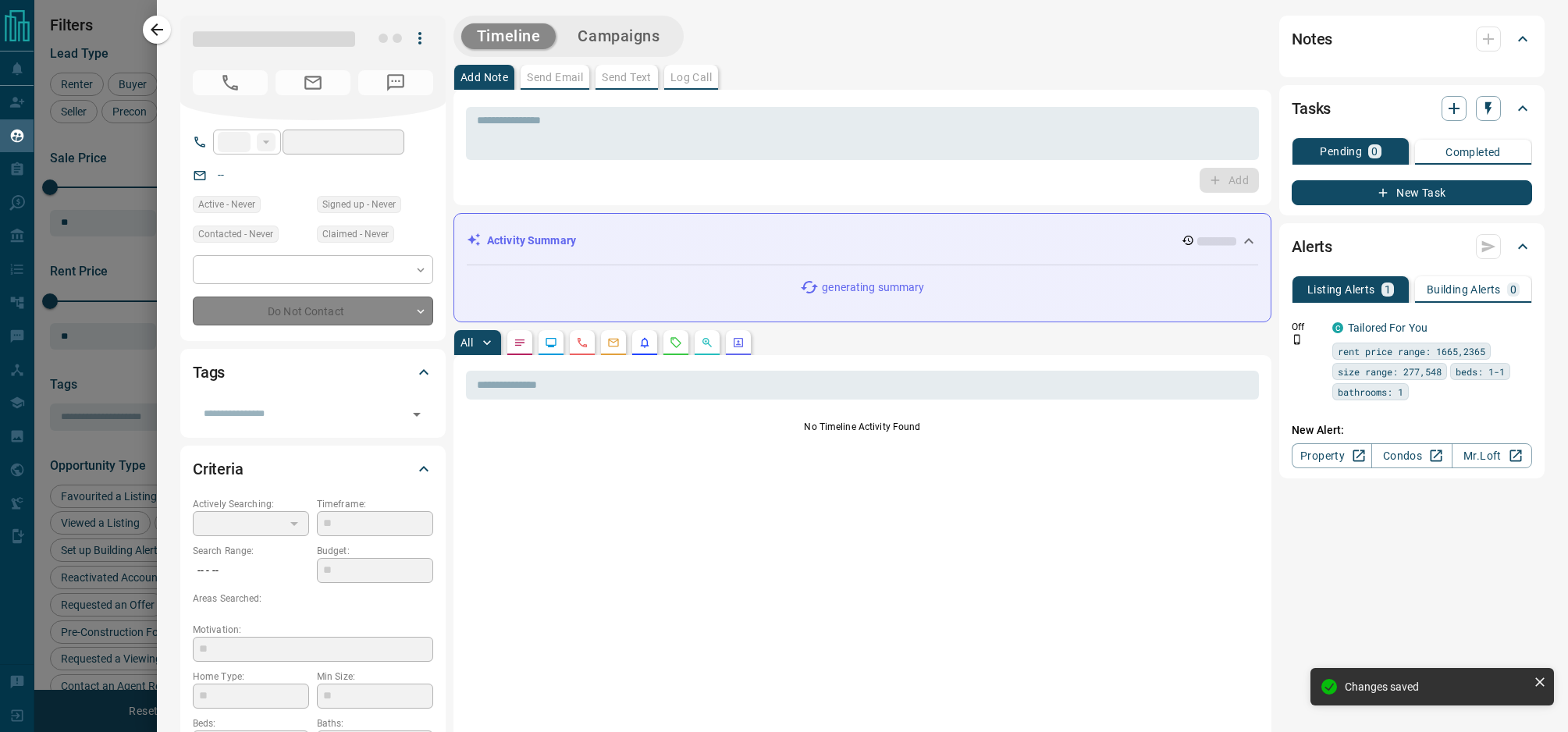
type input "**"
type input "**********"
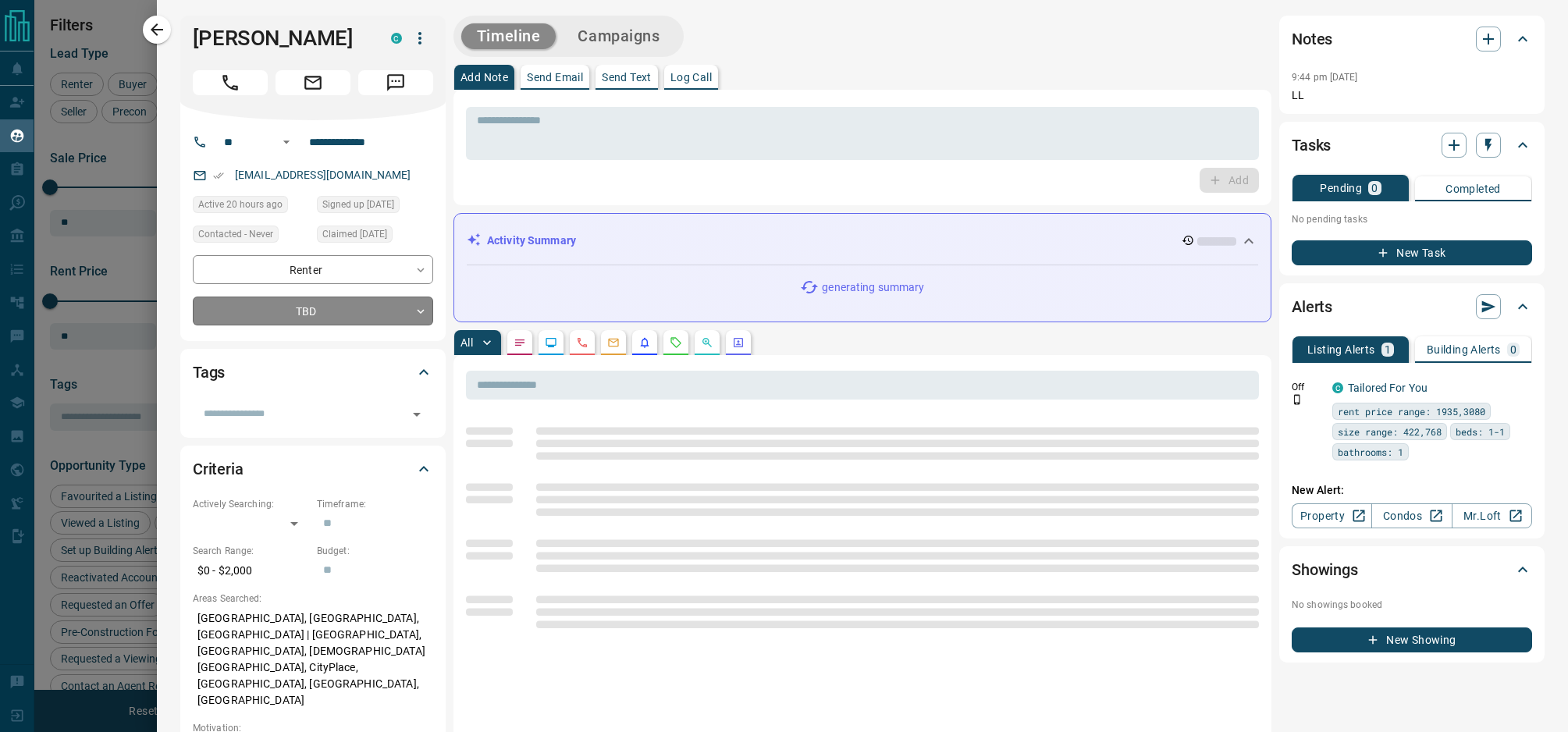
click at [326, 312] on body "Lead Transfers Claim Leads My Leads Tasks Opportunities Deals Campaigns Automat…" at bounding box center [784, 356] width 1568 height 713
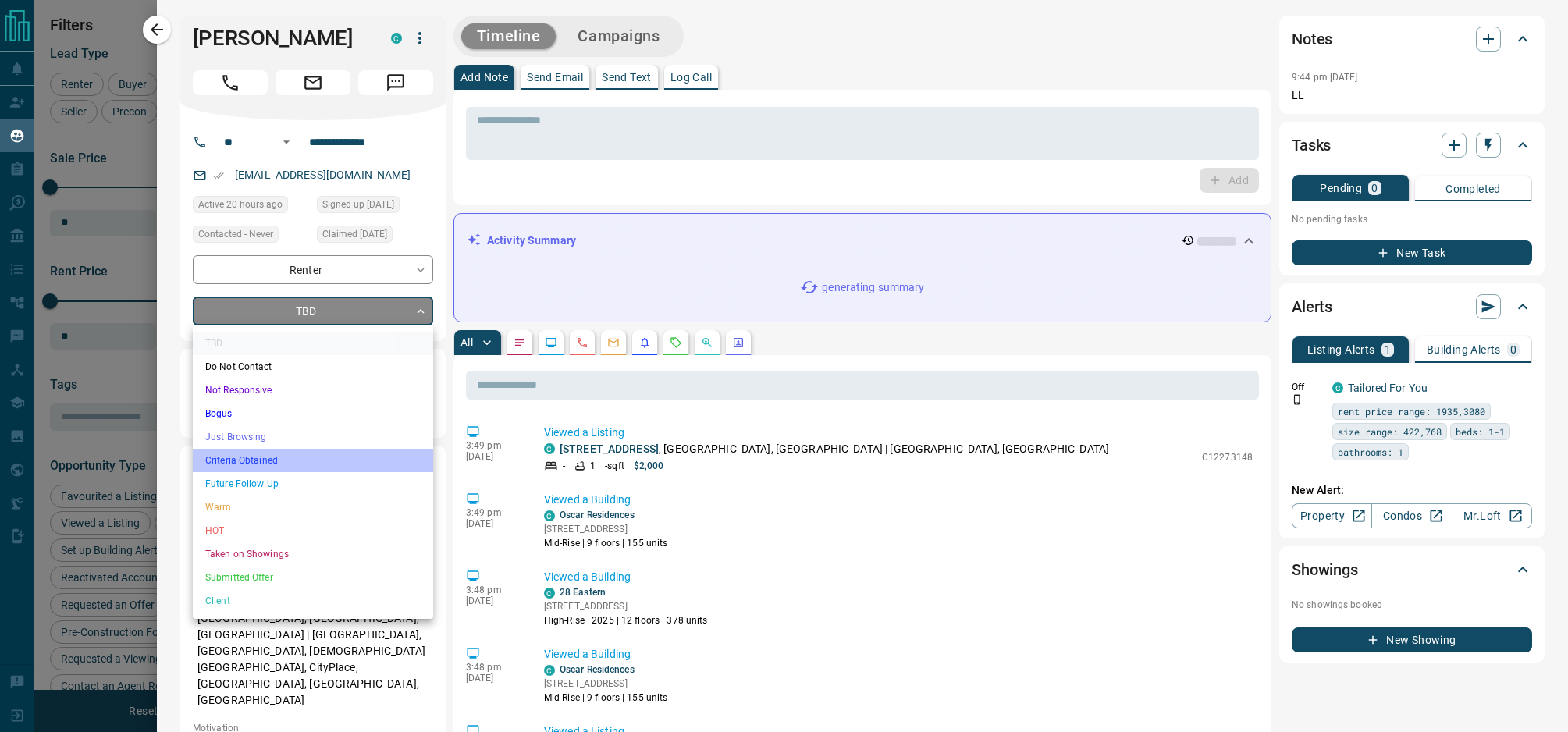
click at [298, 455] on li "Criteria Obtained" at bounding box center [312, 461] width 240 height 23
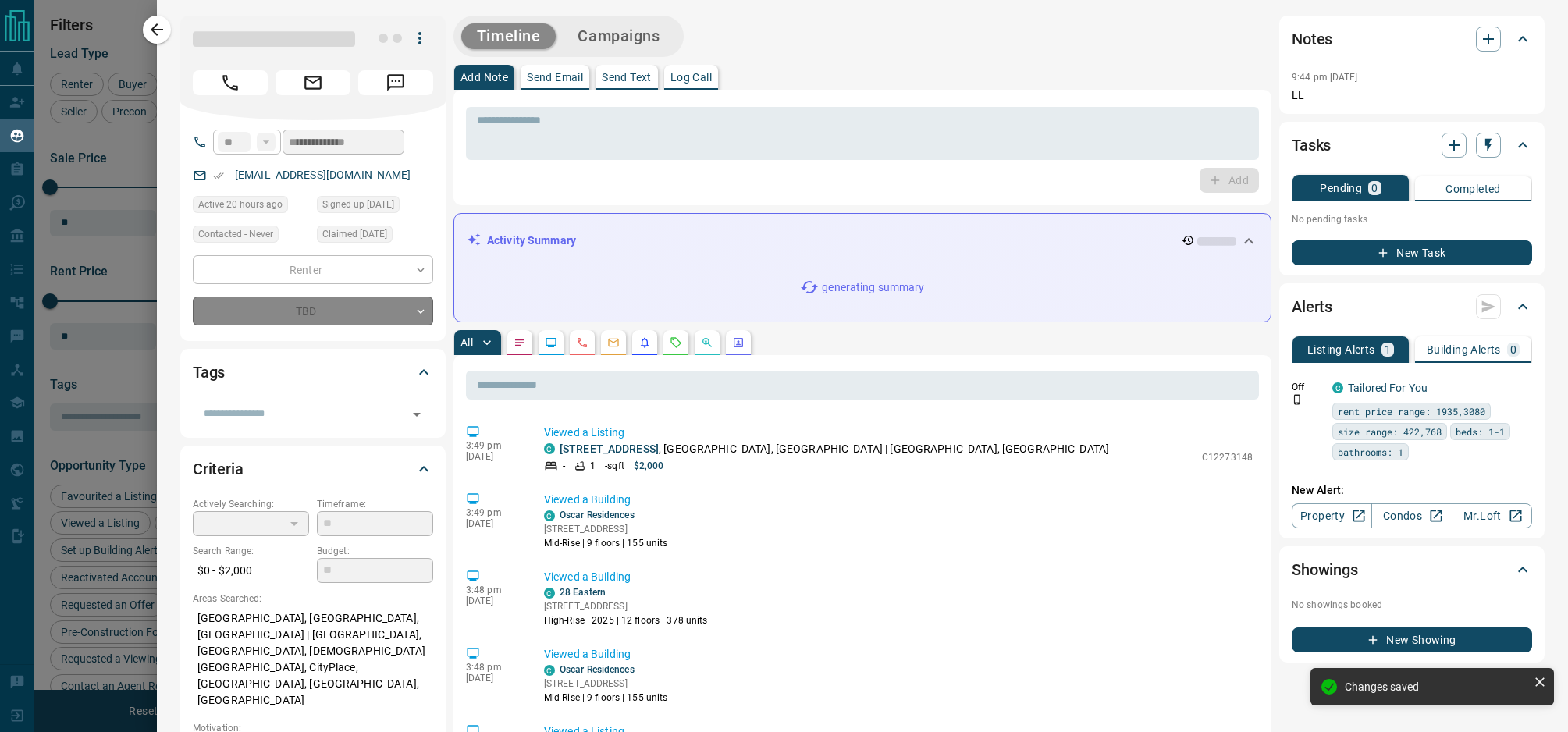
type input "*"
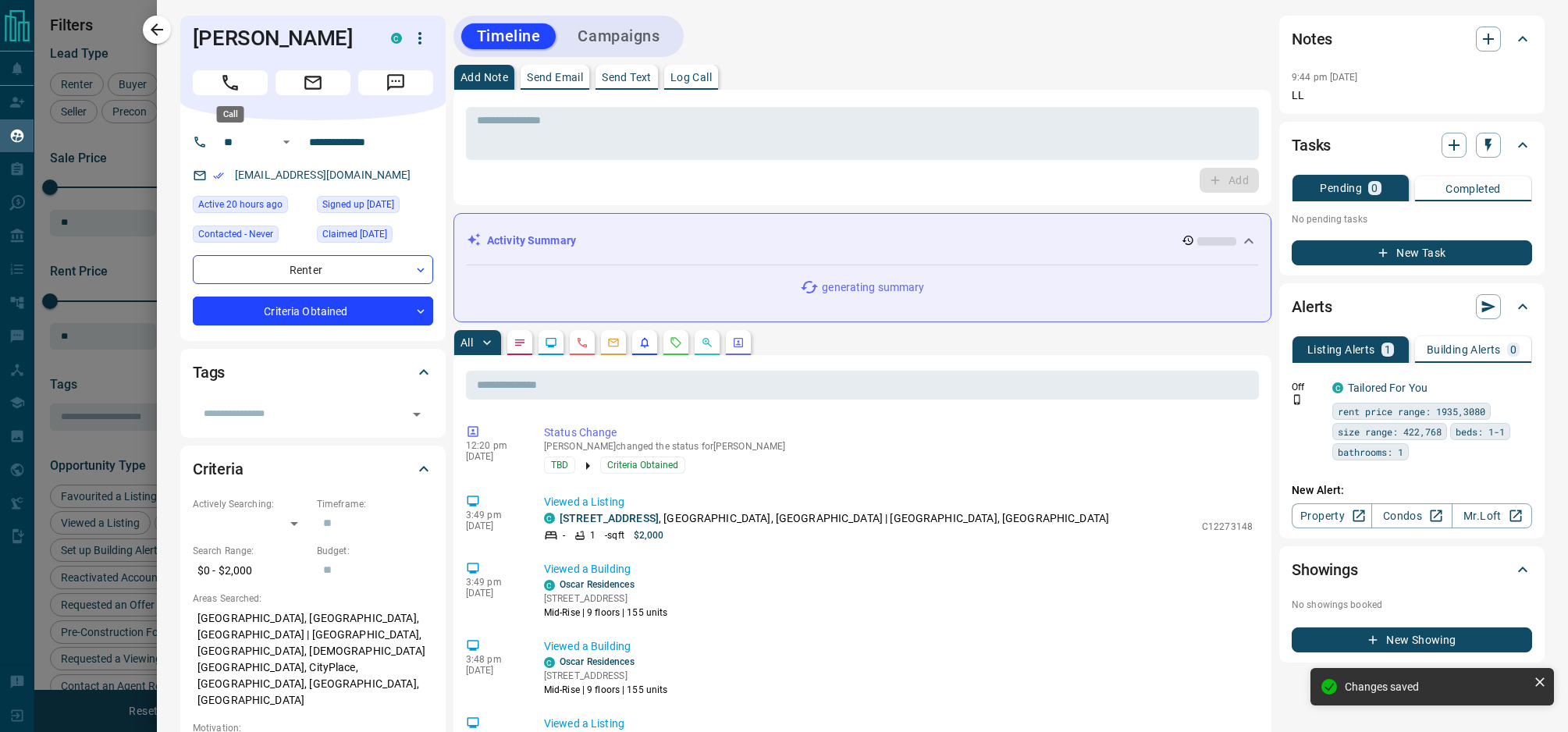
click at [242, 80] on button "Call" at bounding box center [230, 83] width 75 height 25
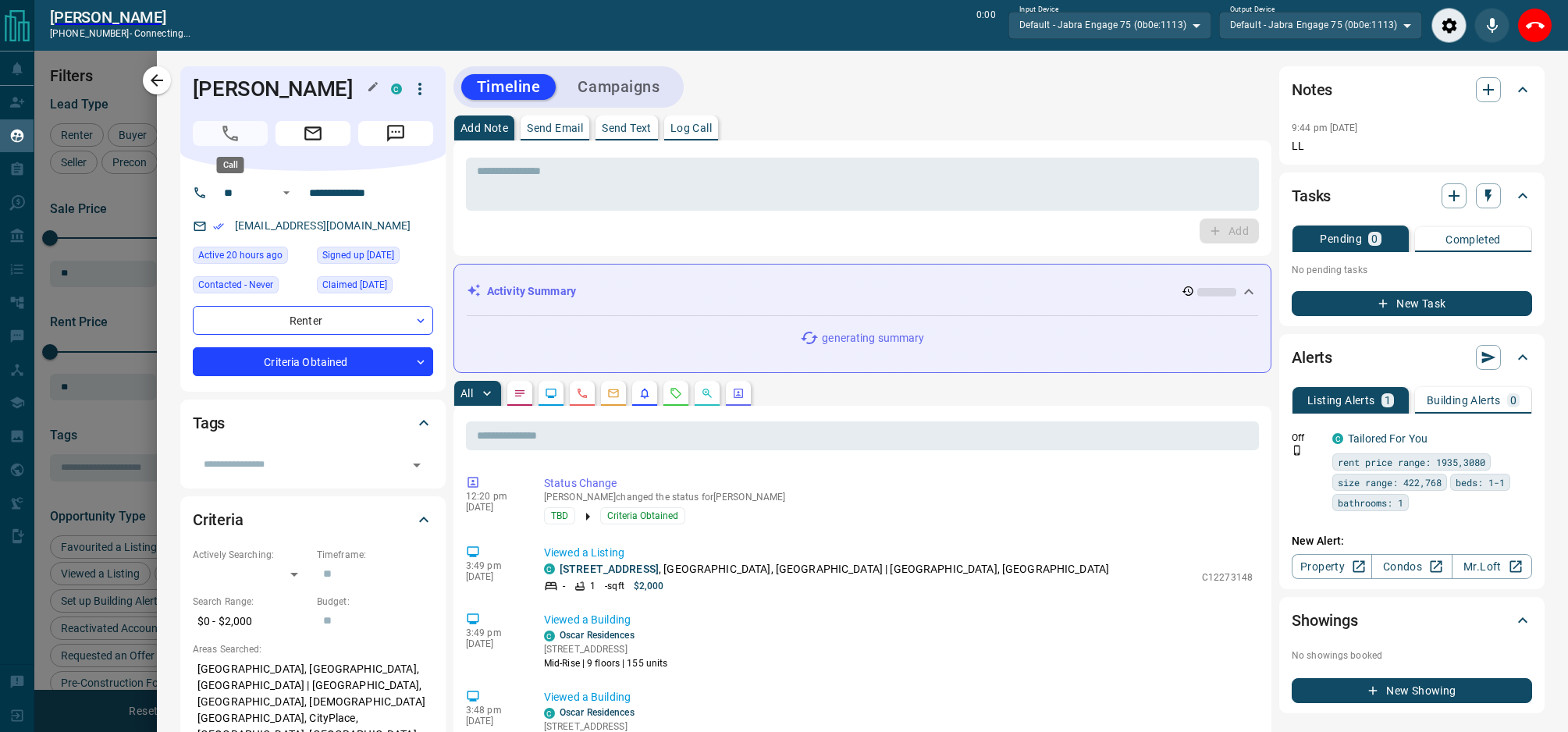
scroll to position [544, 1273]
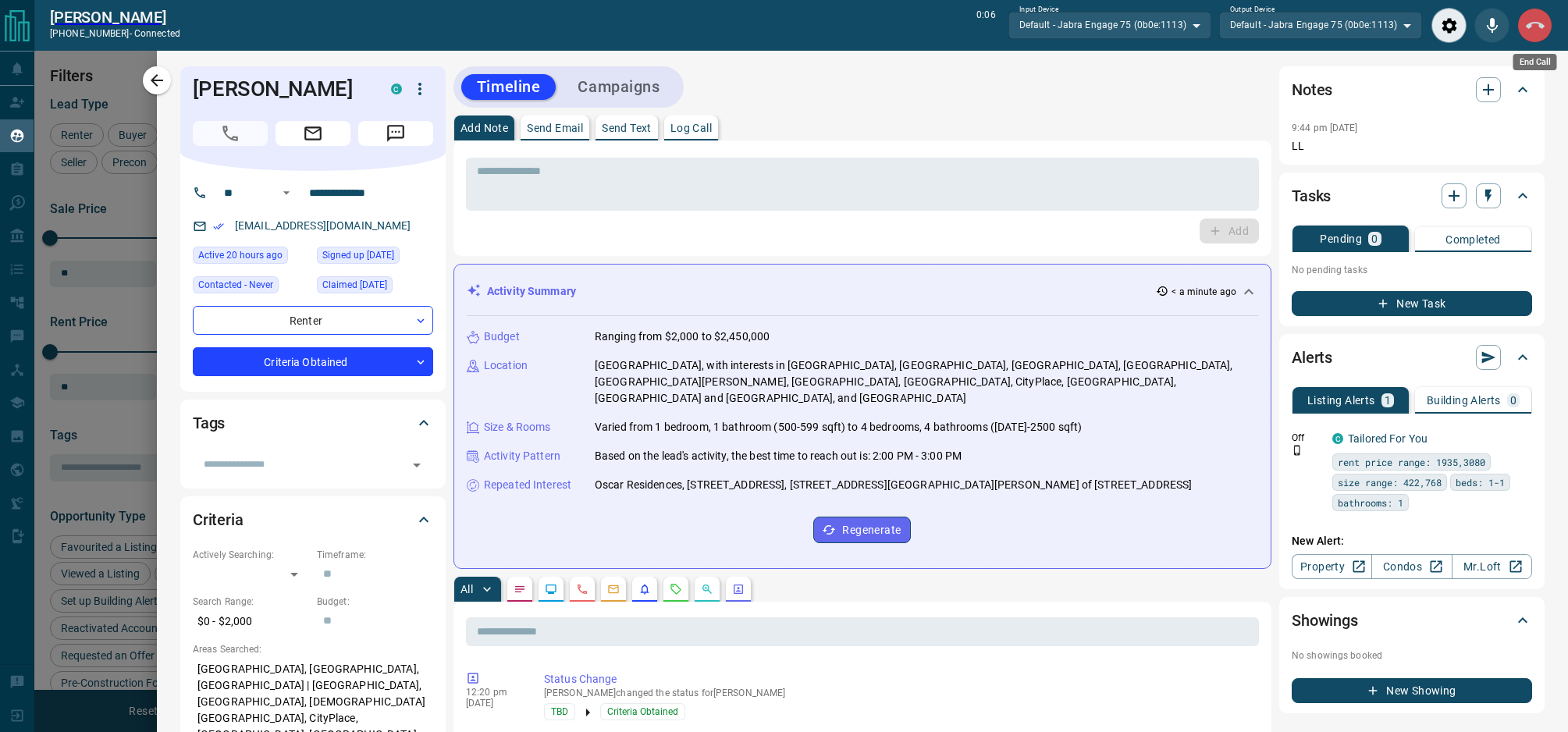
click at [1531, 39] on button "End Call" at bounding box center [1534, 25] width 35 height 35
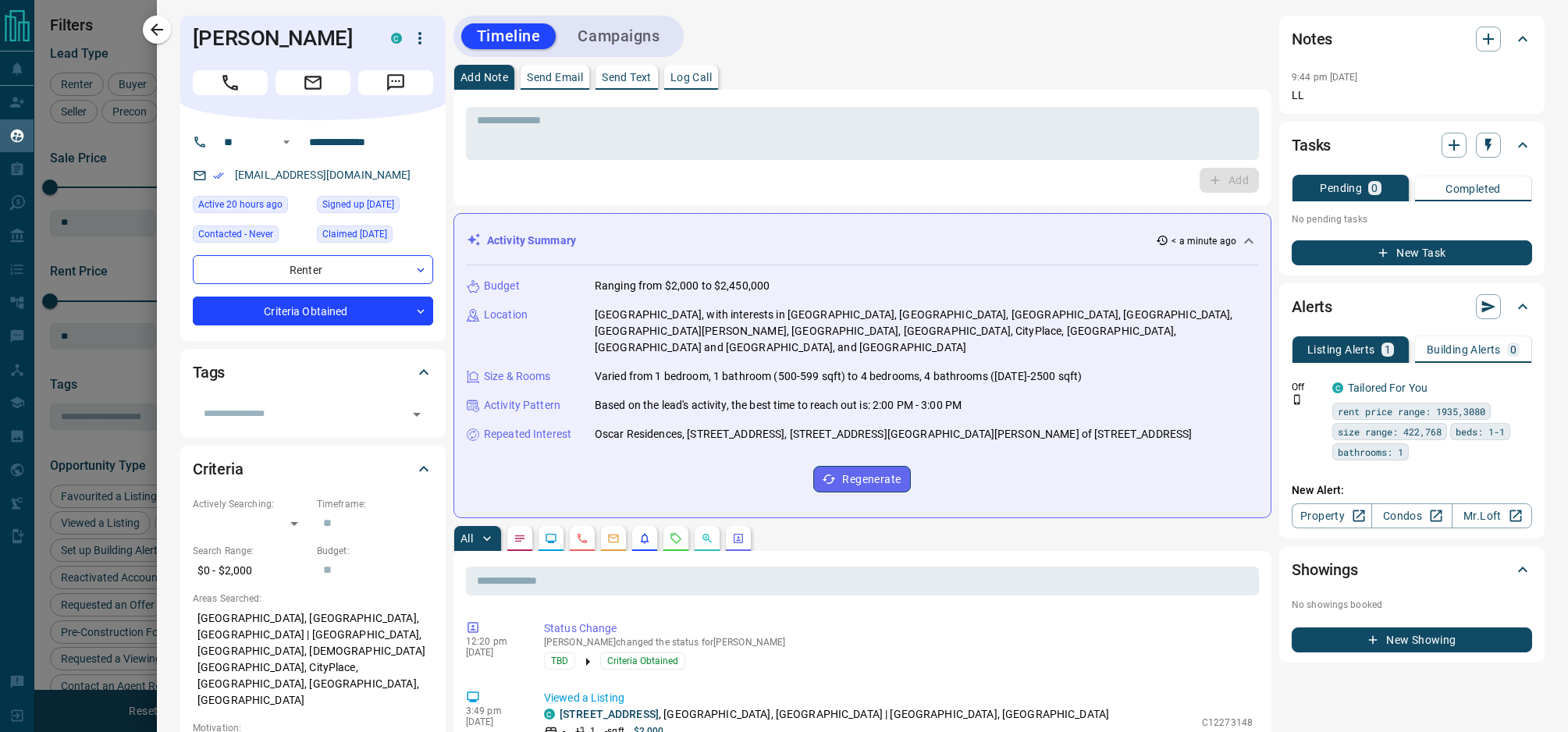
scroll to position [592, 1273]
drag, startPoint x: 394, startPoint y: 142, endPoint x: 255, endPoint y: 138, distance: 139.1
click at [255, 138] on div "**********" at bounding box center [307, 142] width 188 height 25
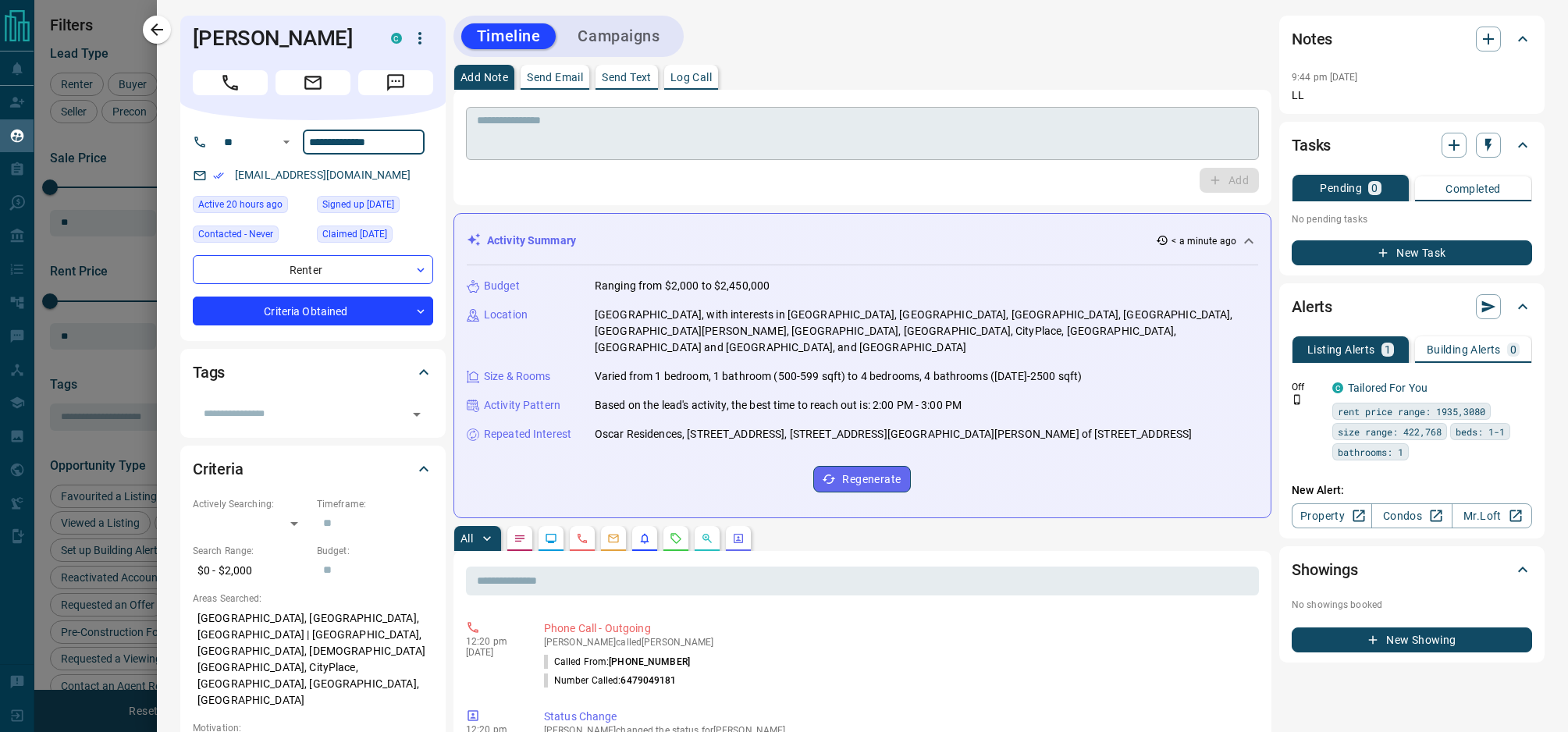
click at [620, 131] on textarea at bounding box center [862, 134] width 771 height 40
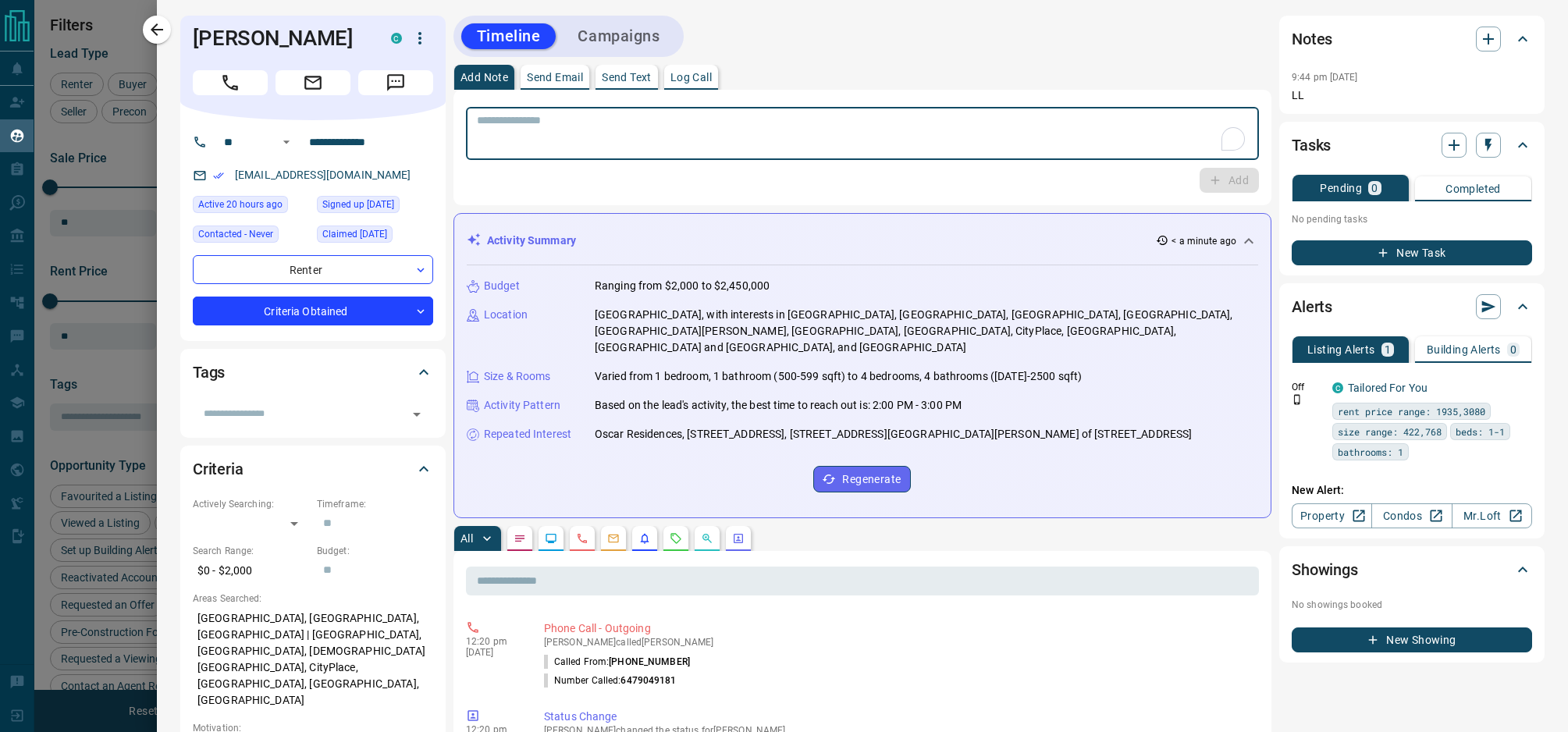
paste textarea "**********"
type textarea "**********"
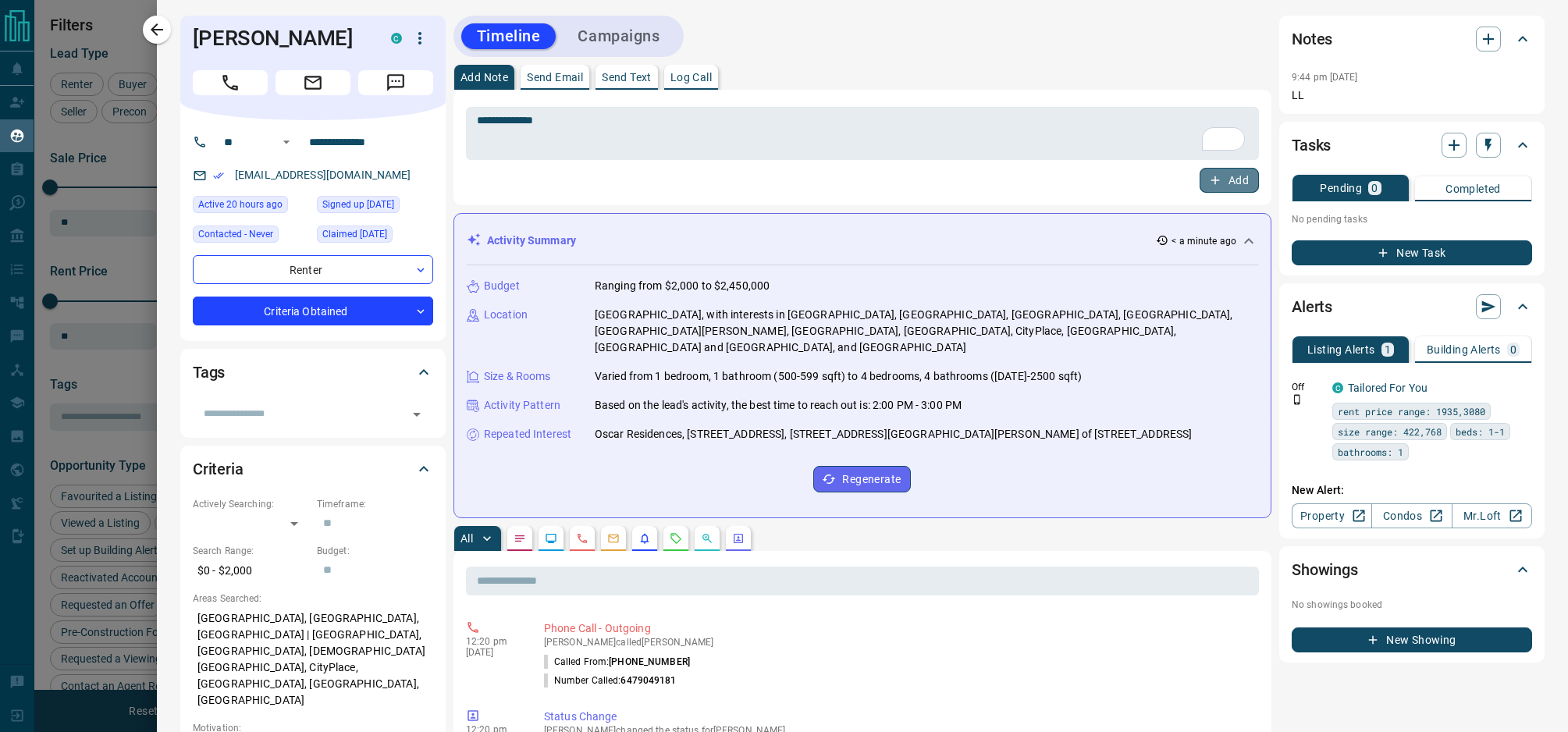
click at [1215, 170] on button "Add" at bounding box center [1229, 180] width 59 height 25
click at [283, 309] on body "Lead Transfers Claim Leads My Leads Tasks Opportunities Deals Campaigns Automat…" at bounding box center [784, 356] width 1568 height 713
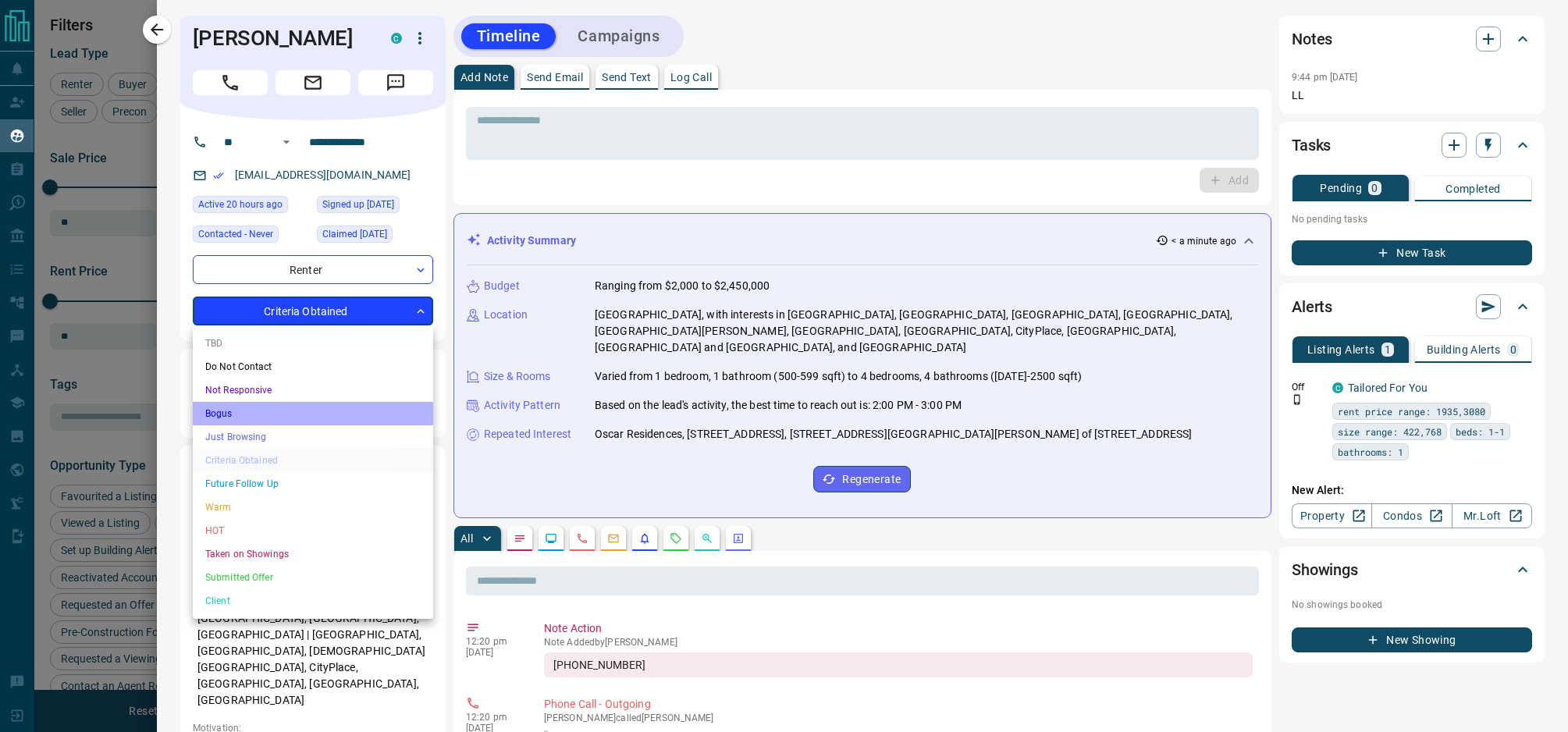
click at [271, 418] on li "Bogus" at bounding box center [312, 414] width 240 height 23
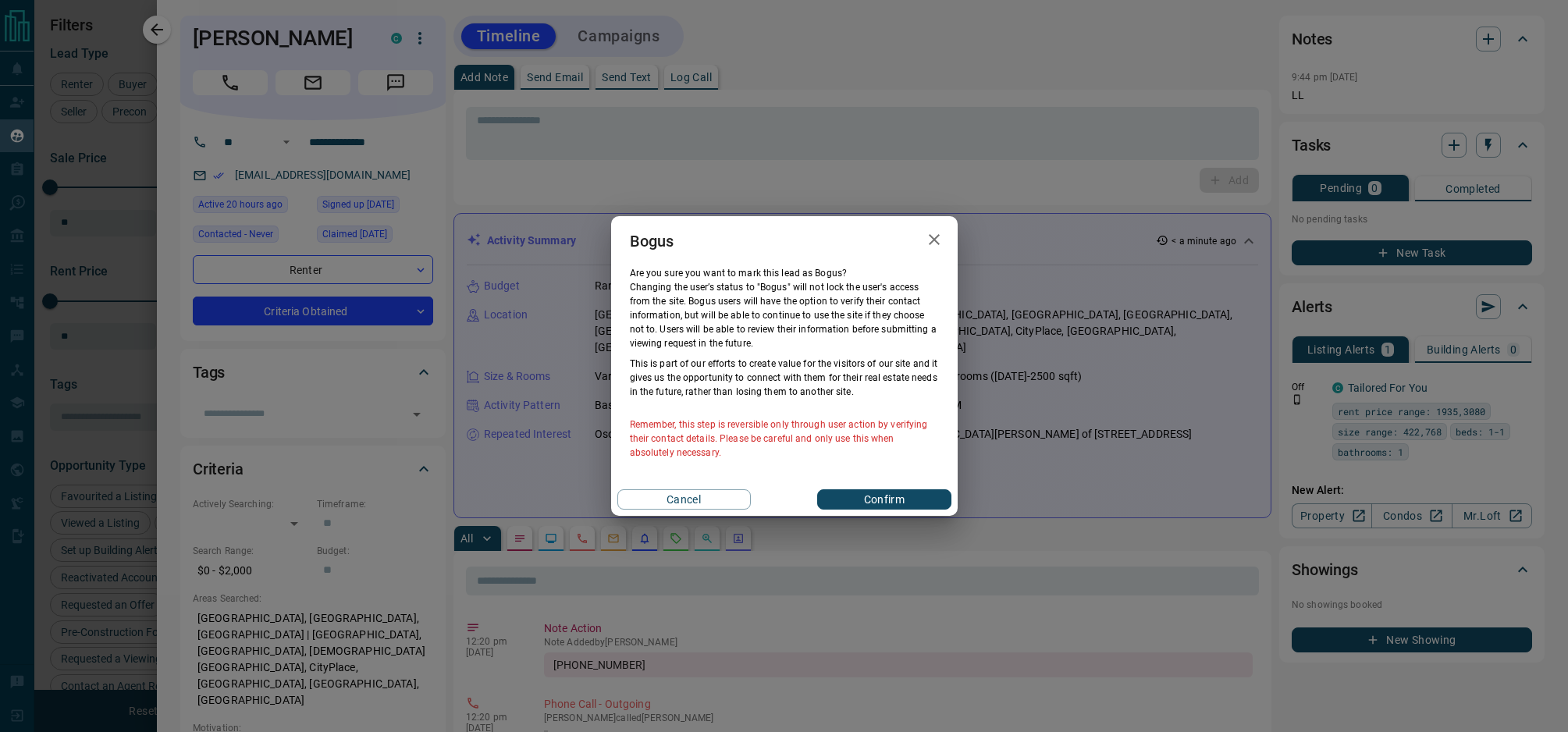
click at [926, 512] on div "Cancel Confirm" at bounding box center [785, 499] width 347 height 33
drag, startPoint x: 929, startPoint y: 497, endPoint x: 916, endPoint y: 488, distance: 15.8
click at [929, 497] on button "Confirm" at bounding box center [884, 499] width 133 height 20
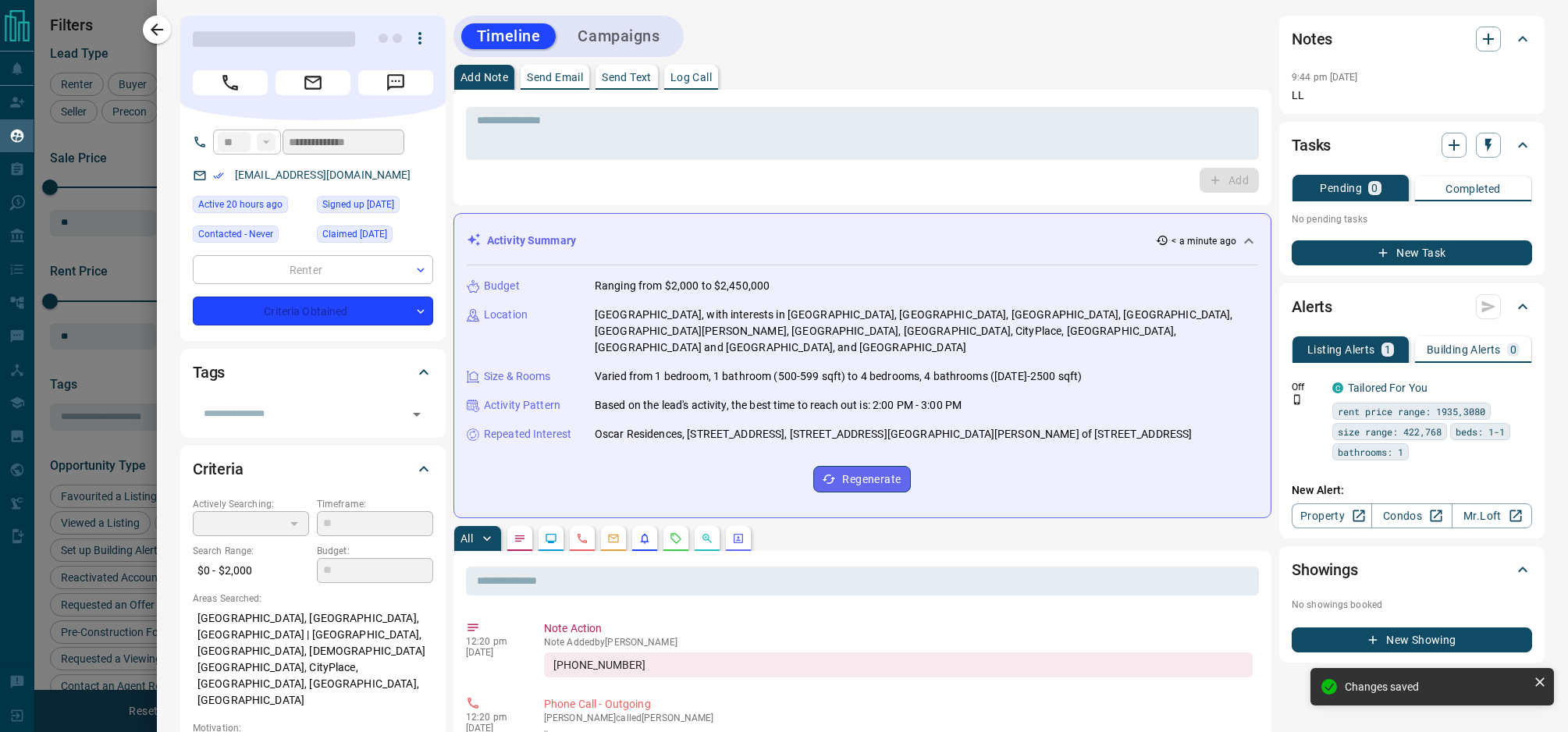
type input "**********"
type input "*"
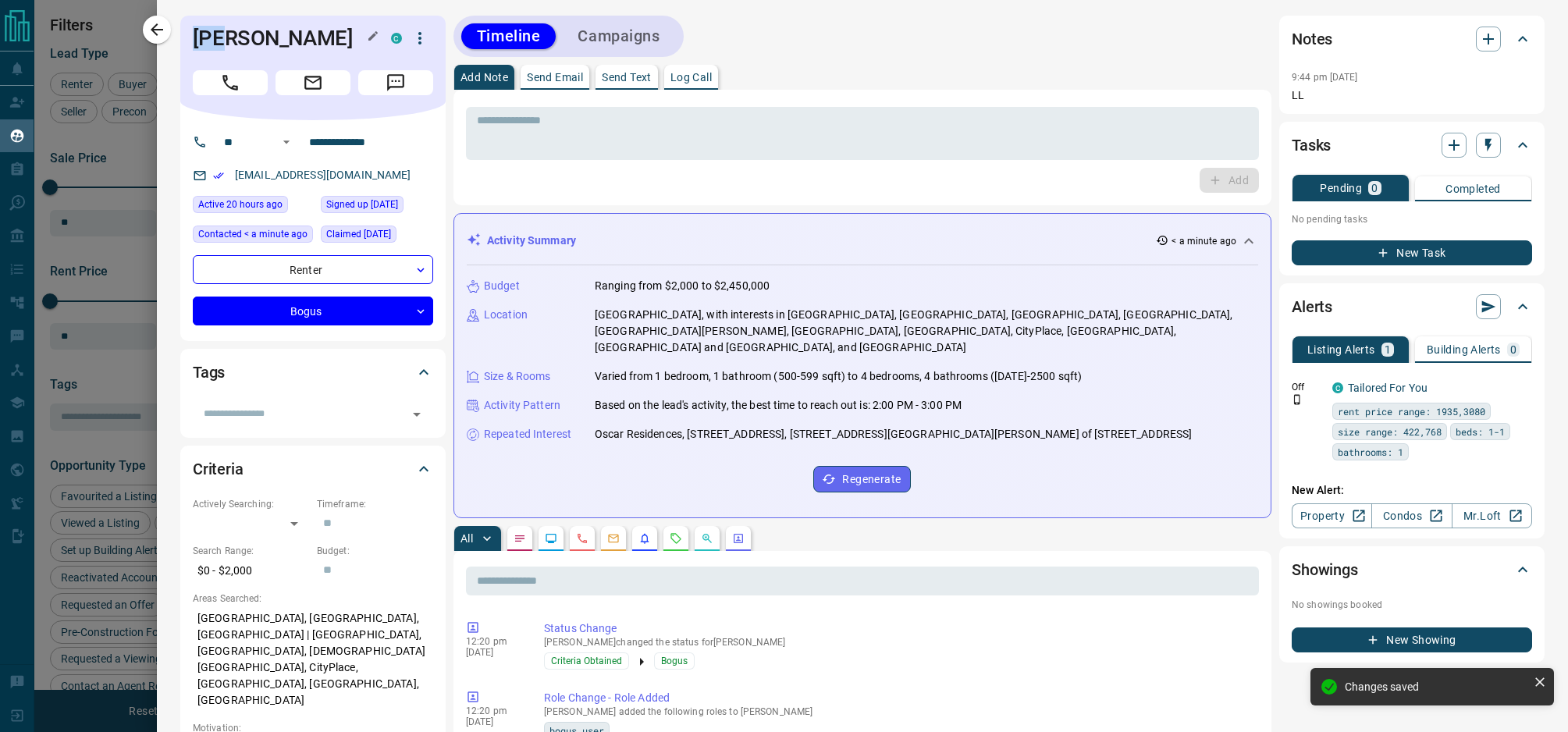
drag, startPoint x: 224, startPoint y: 40, endPoint x: 193, endPoint y: 42, distance: 31.1
click at [194, 42] on h1 "[PERSON_NAME]" at bounding box center [280, 39] width 175 height 25
copy h1 "[PERSON_NAME]"
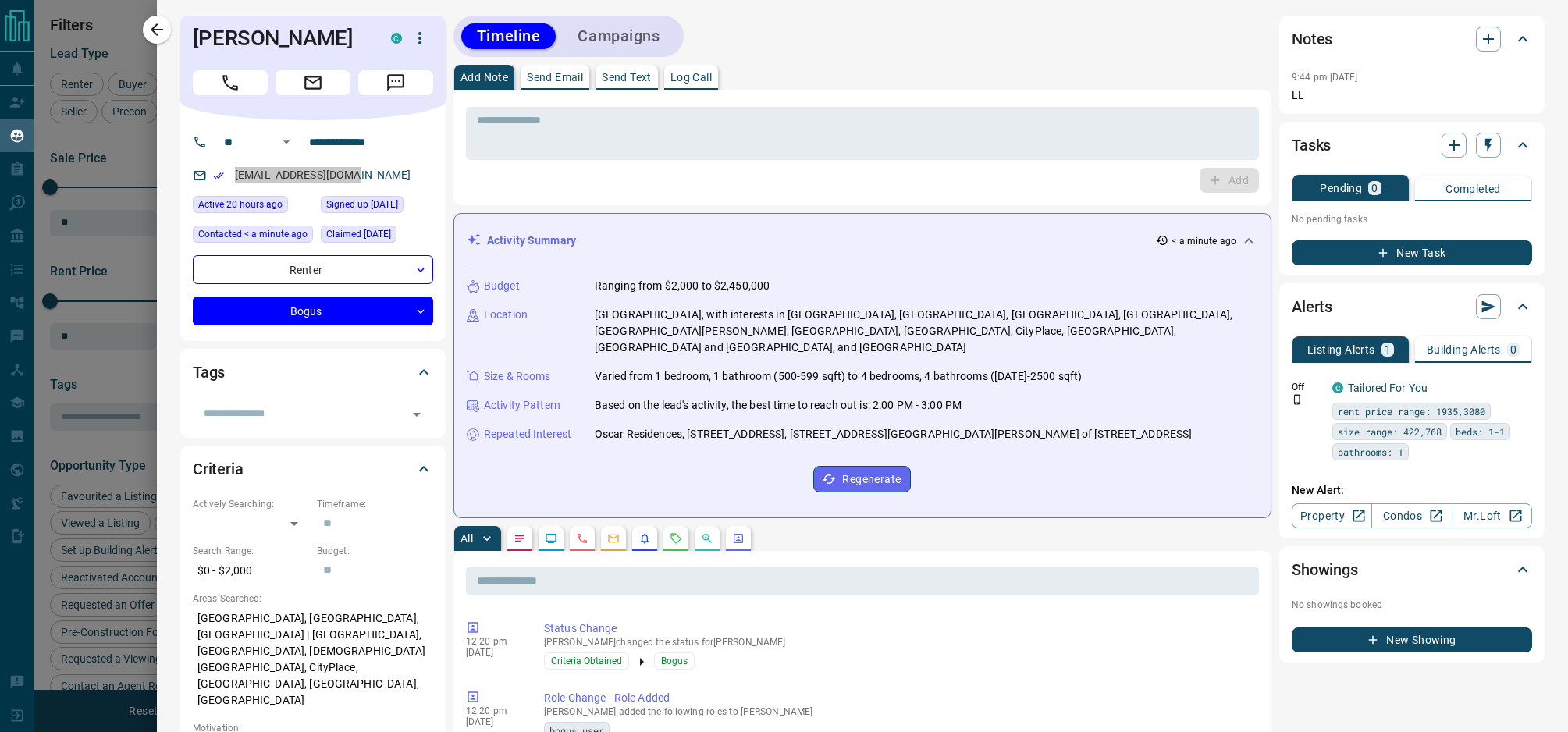
drag, startPoint x: 280, startPoint y: 178, endPoint x: 423, endPoint y: 1, distance: 227.5
click at [0, 0] on body "Lead Transfers Claim Leads My Leads Tasks Opportunities Deals Campaigns Automat…" at bounding box center [784, 356] width 1568 height 713
click at [1480, 147] on icon "button" at bounding box center [1488, 145] width 16 height 16
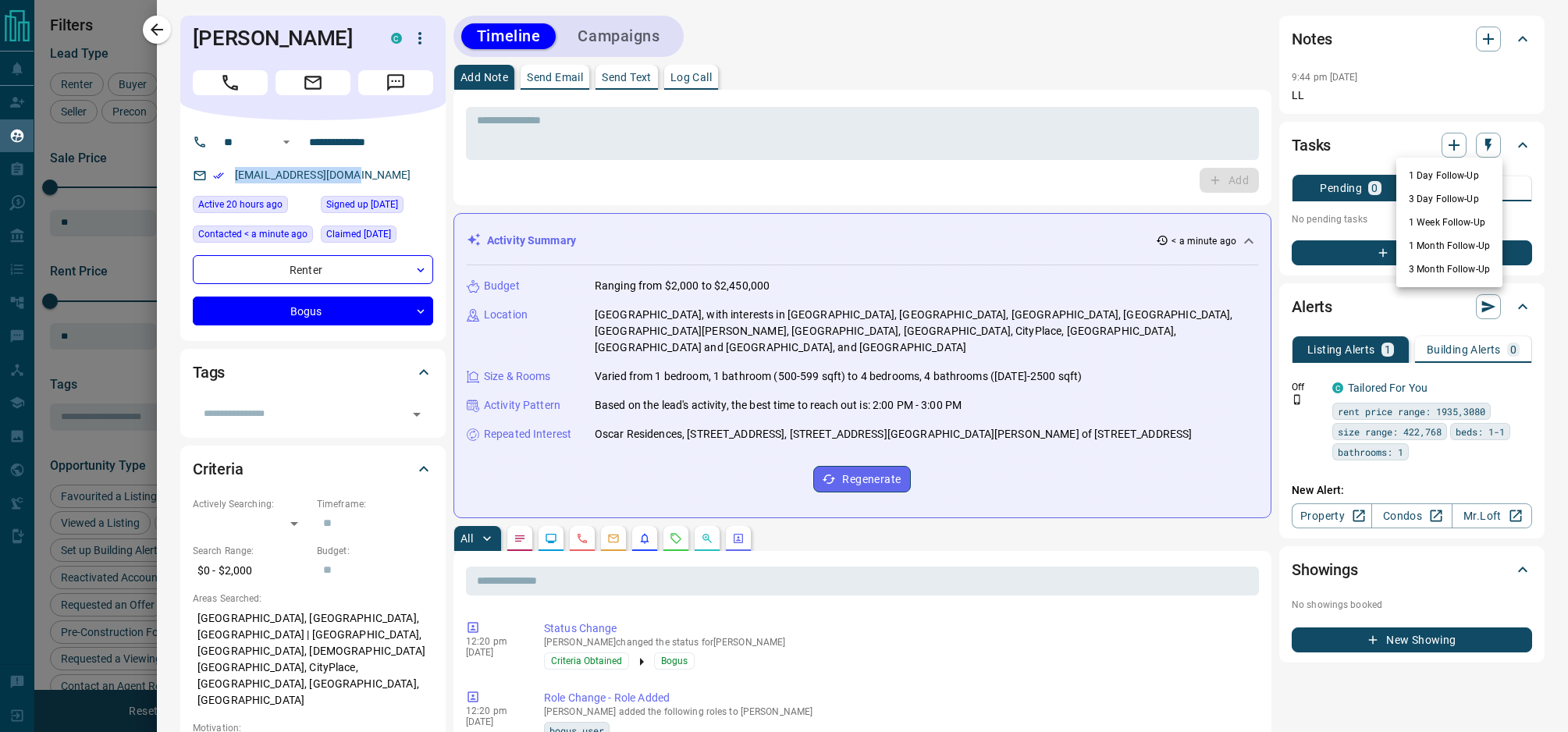
click at [1443, 218] on li "1 Week Follow-Up" at bounding box center [1449, 223] width 106 height 23
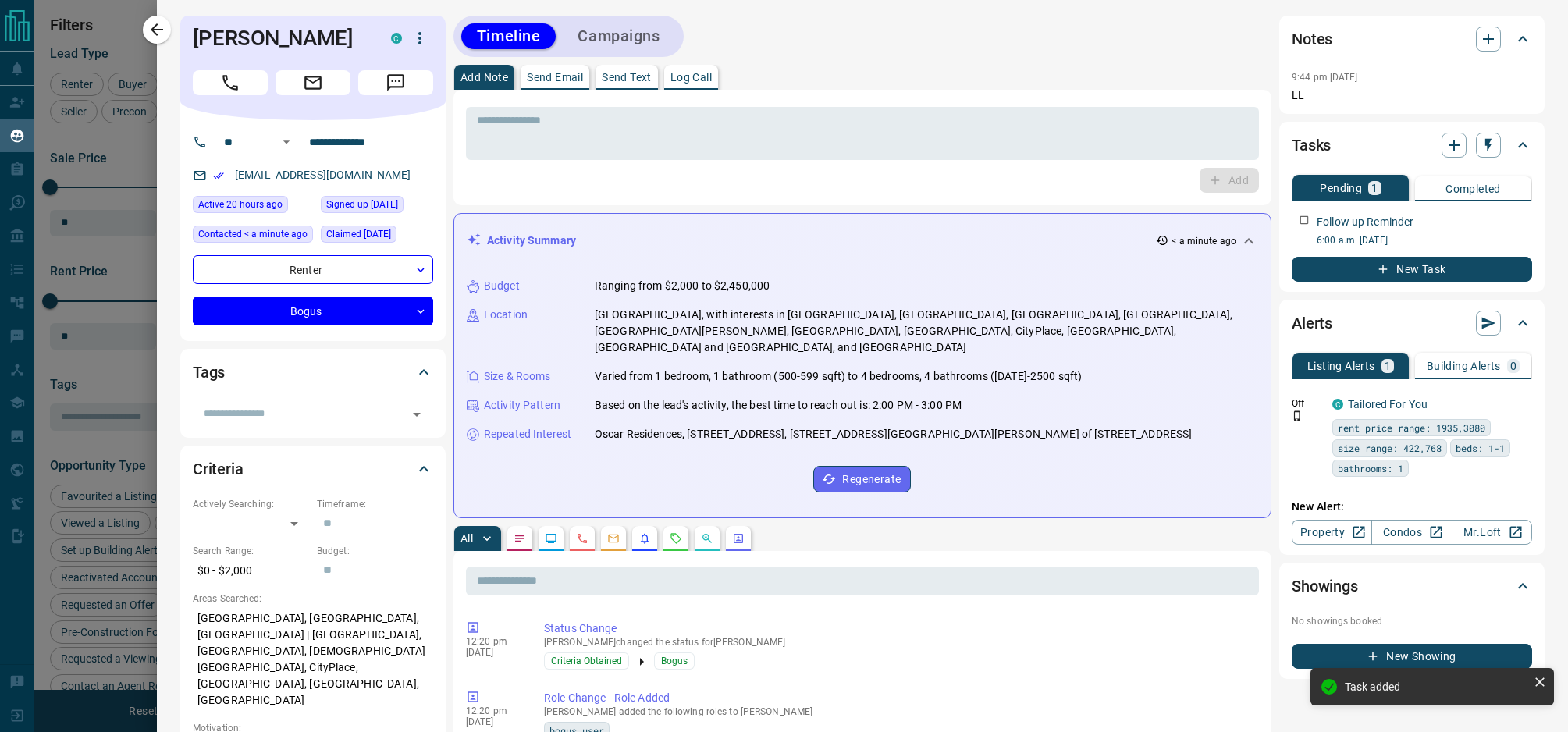
click at [132, 260] on div at bounding box center [784, 366] width 1568 height 732
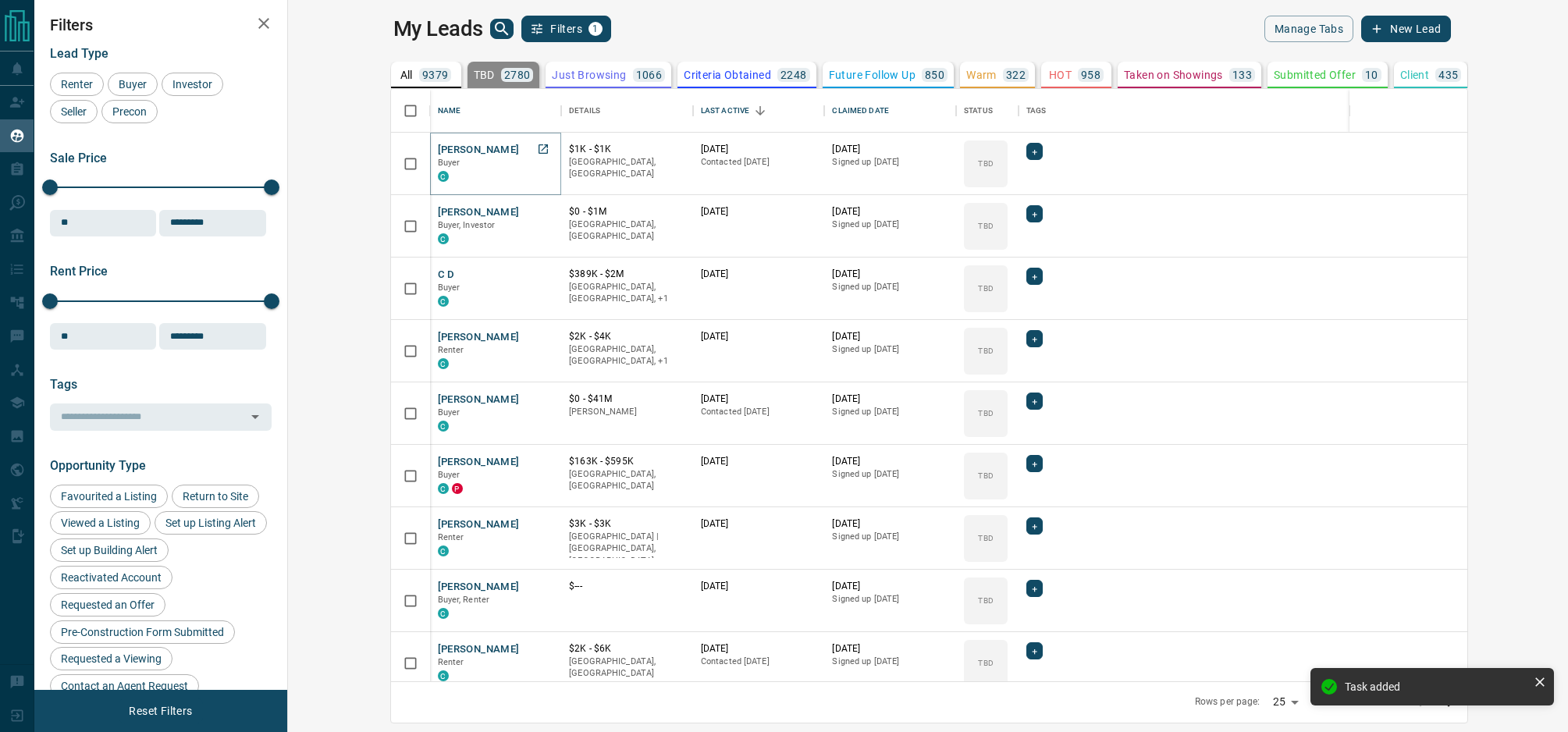
click at [438, 146] on button "[PERSON_NAME]" at bounding box center [479, 151] width 82 height 15
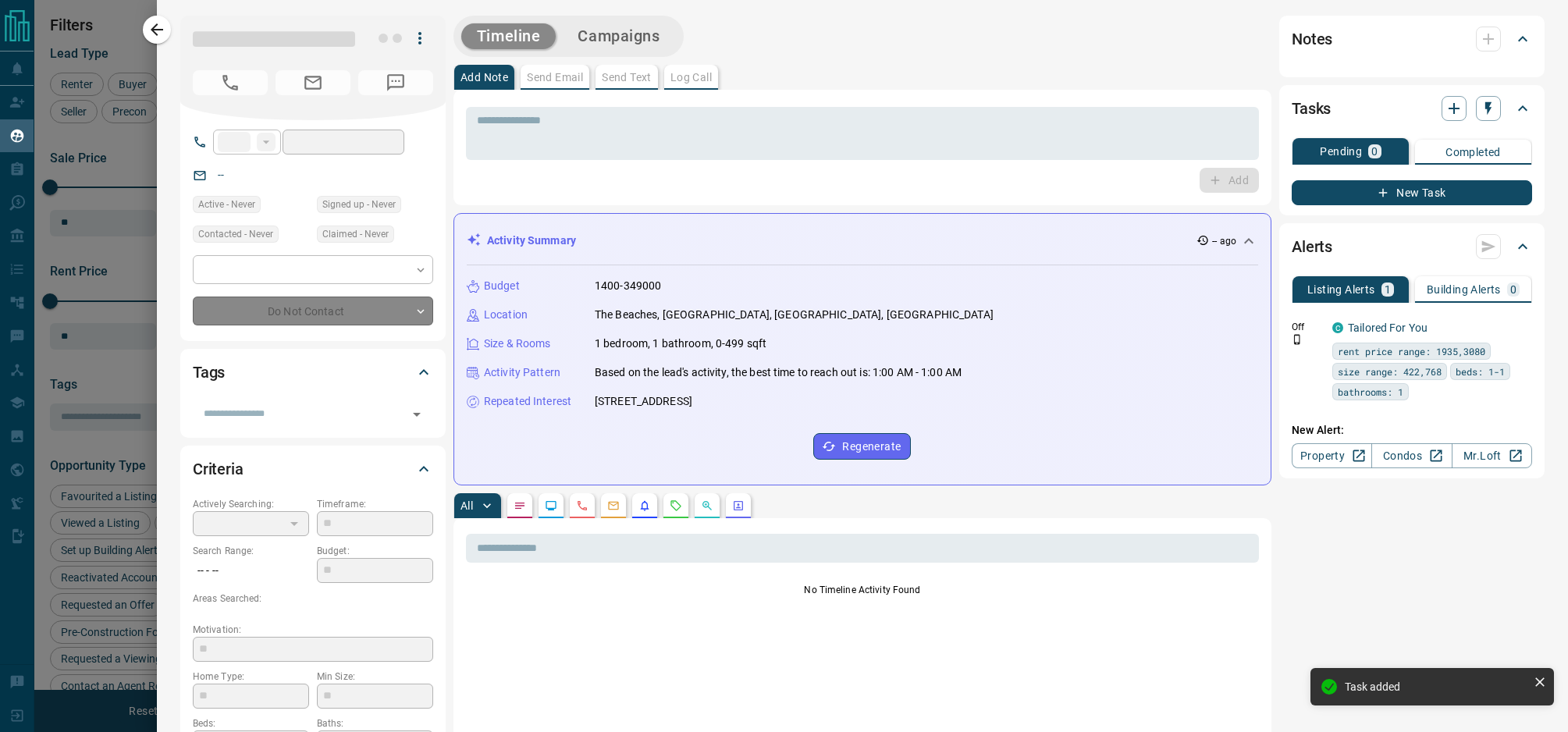
type input "**"
type input "**********"
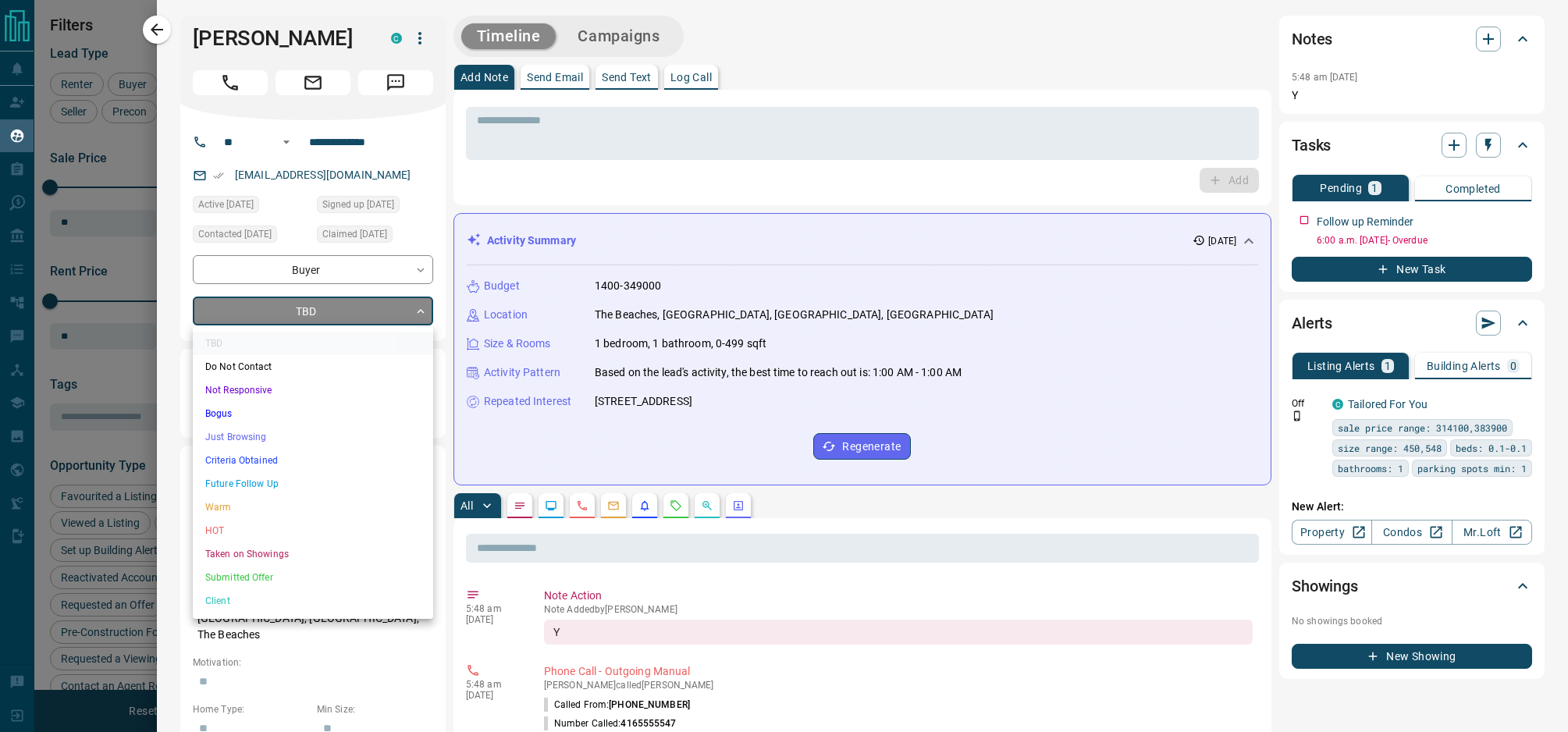
click at [312, 322] on body "Lead Transfers Claim Leads My Leads Tasks Opportunities Deals Campaigns Automat…" at bounding box center [784, 356] width 1568 height 713
click at [294, 461] on li "Criteria Obtained" at bounding box center [312, 461] width 240 height 23
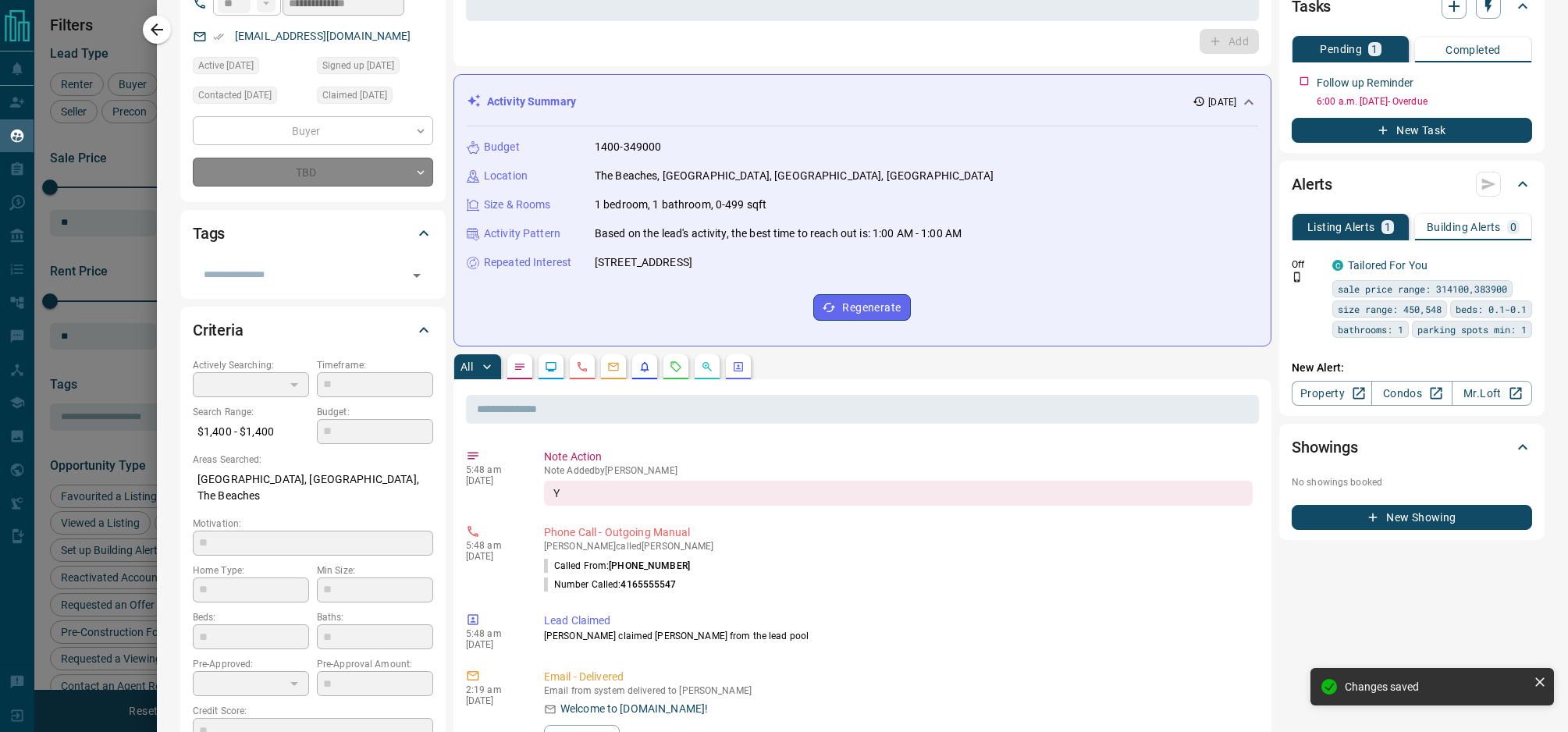
type input "*"
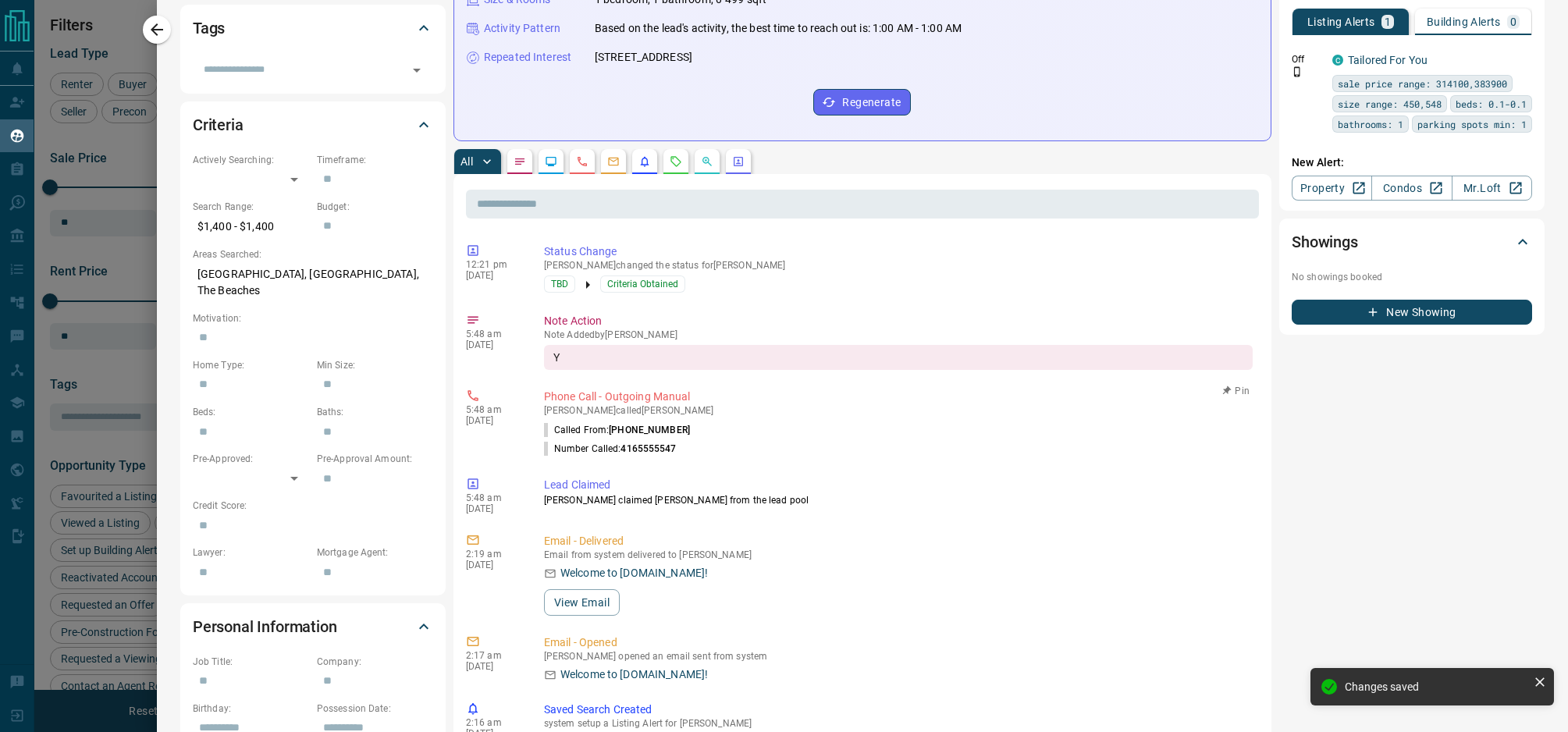
scroll to position [0, 0]
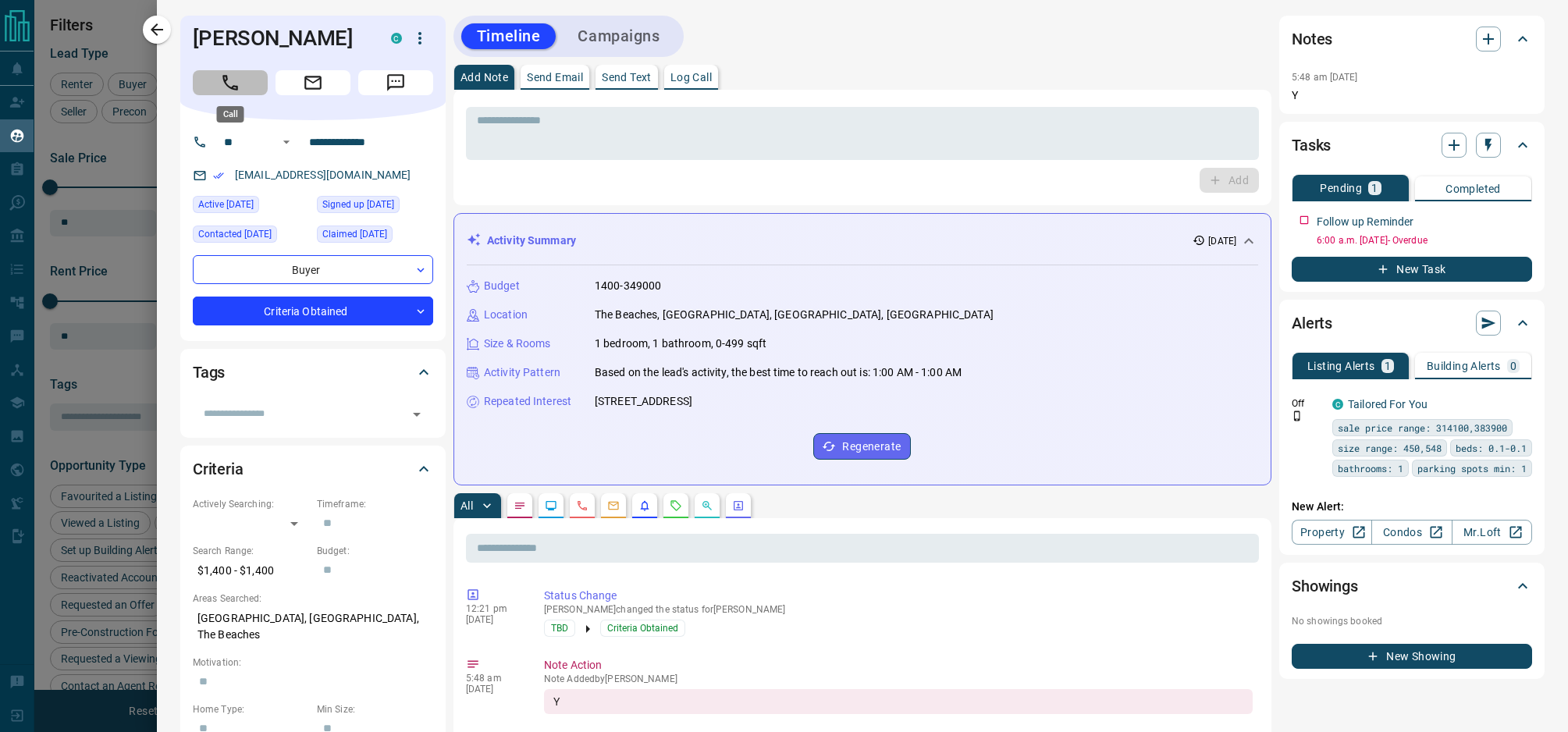
click at [237, 81] on icon "Call" at bounding box center [230, 83] width 20 height 20
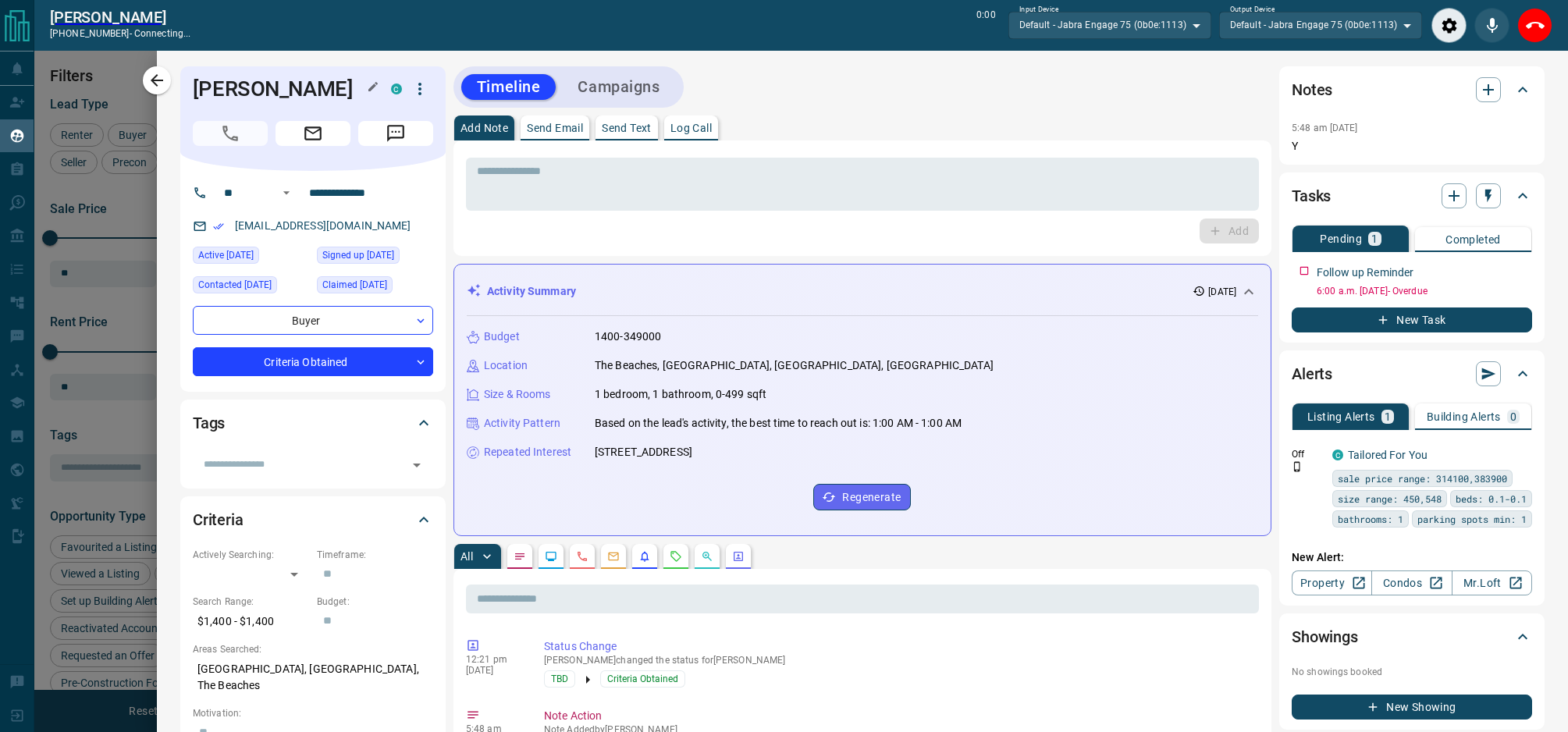
scroll to position [544, 1273]
click at [1545, 28] on button "Close" at bounding box center [1534, 25] width 35 height 35
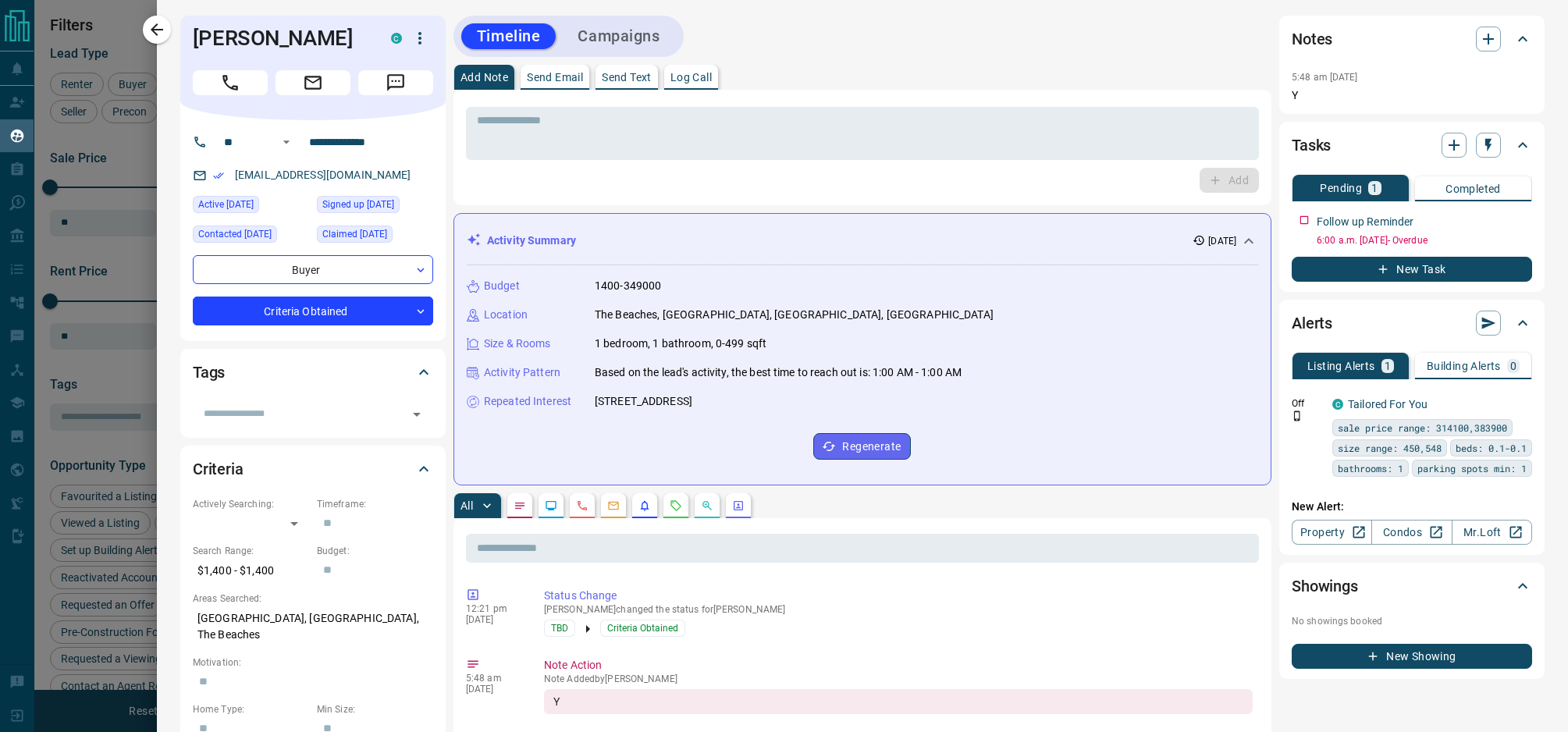
scroll to position [592, 1273]
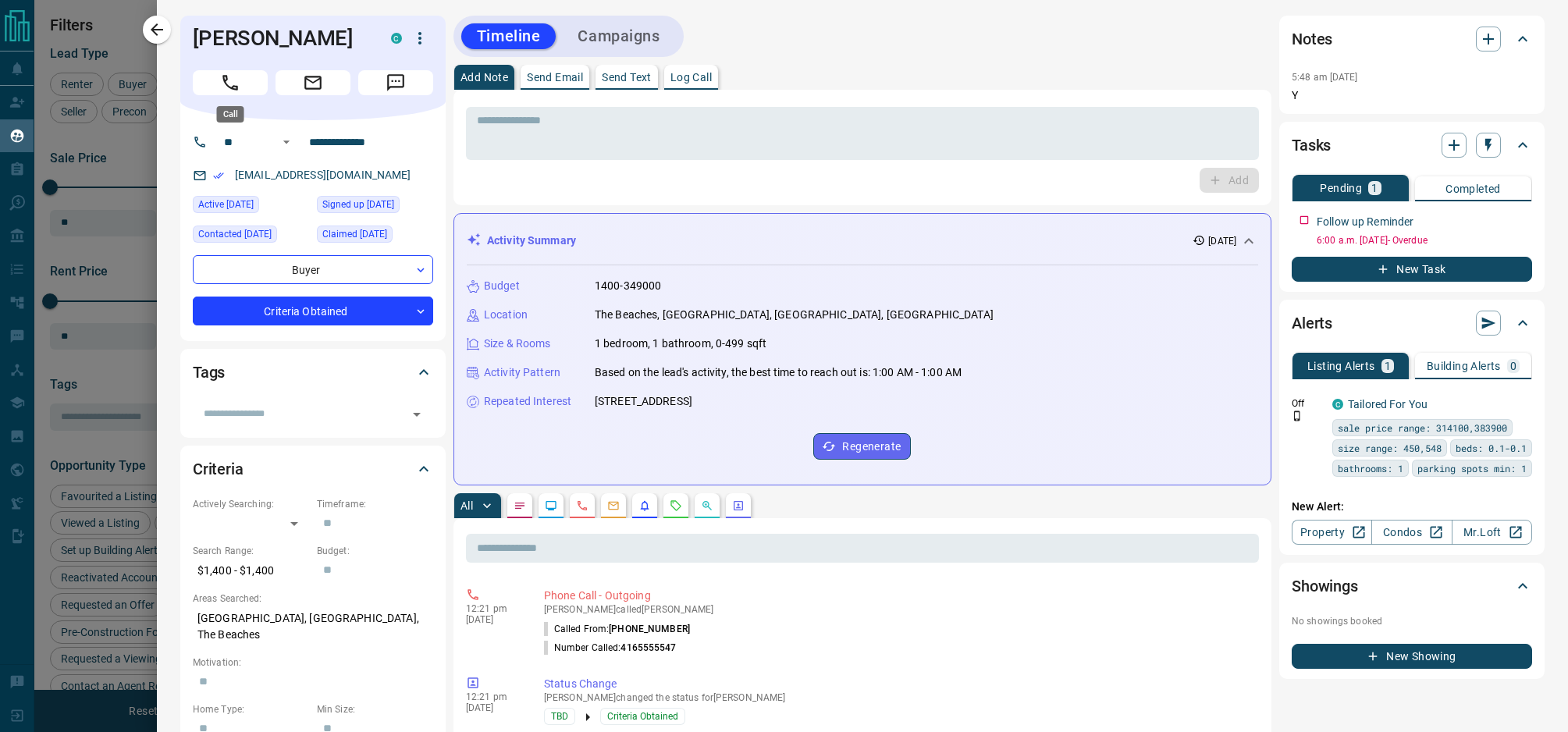
click at [225, 89] on icon "Call" at bounding box center [230, 83] width 20 height 20
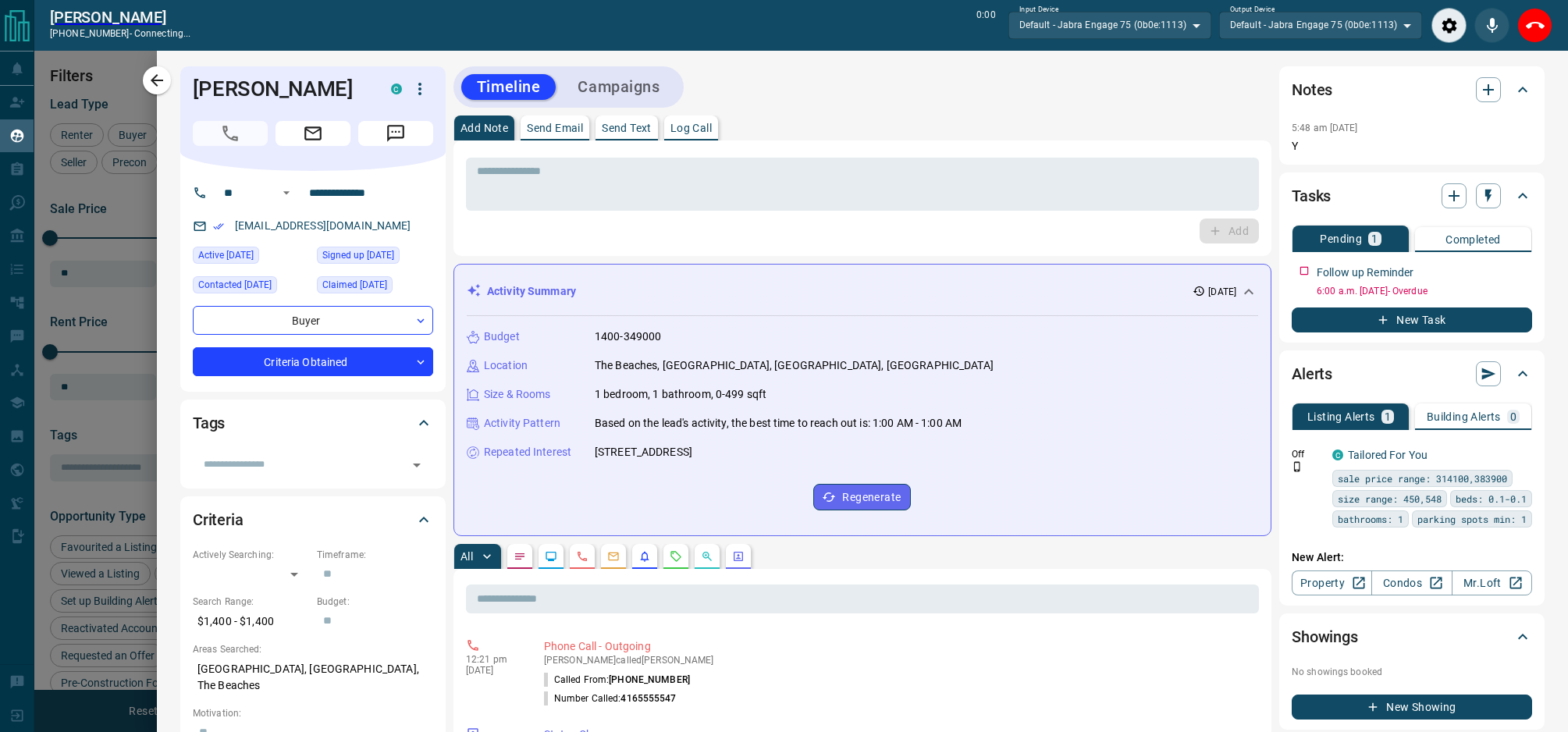
scroll to position [544, 1273]
click at [348, 193] on input "**********" at bounding box center [364, 193] width 121 height 25
click at [564, 177] on textarea at bounding box center [862, 185] width 771 height 40
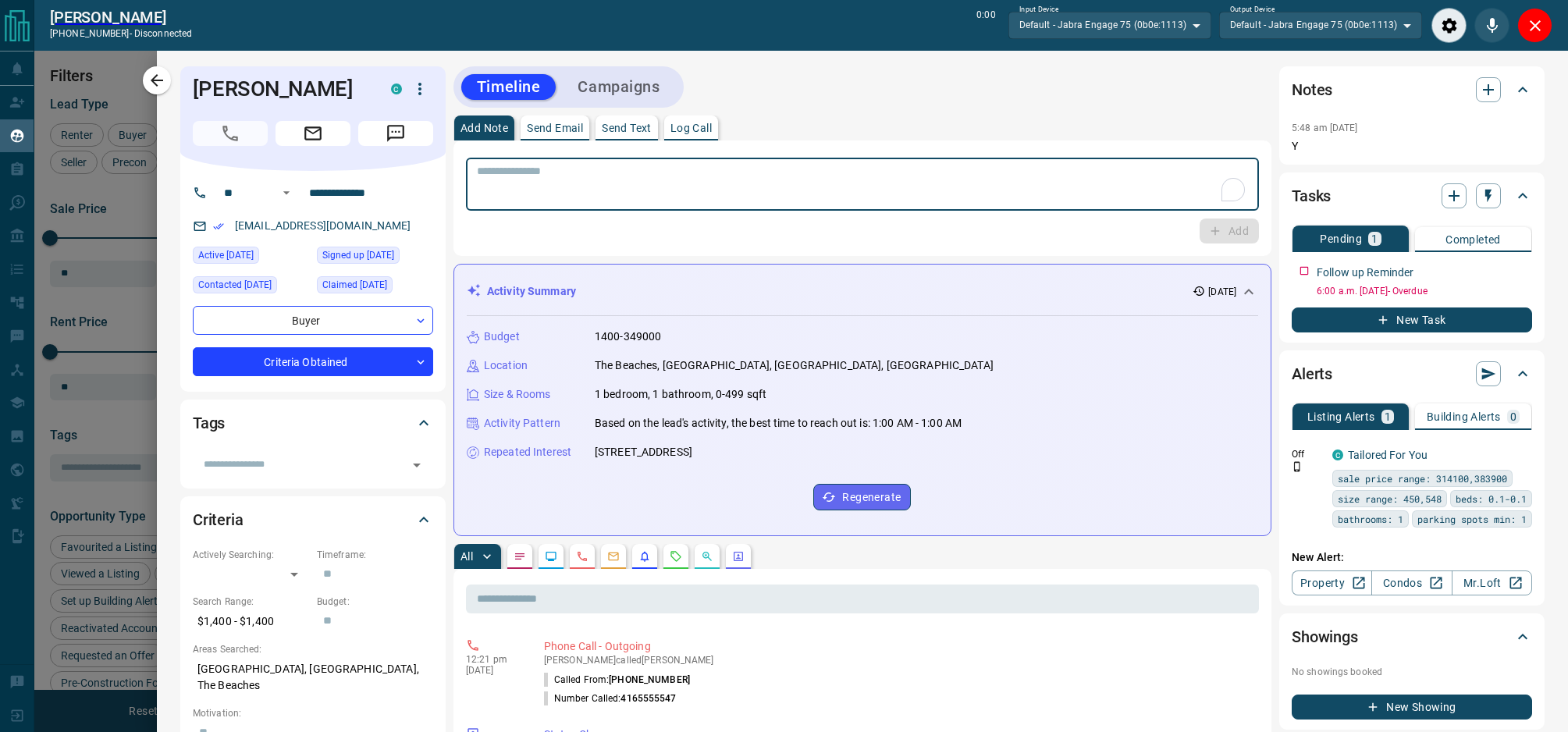
paste textarea "**********"
type textarea "**********"
click at [1232, 225] on button "Add" at bounding box center [1229, 231] width 59 height 25
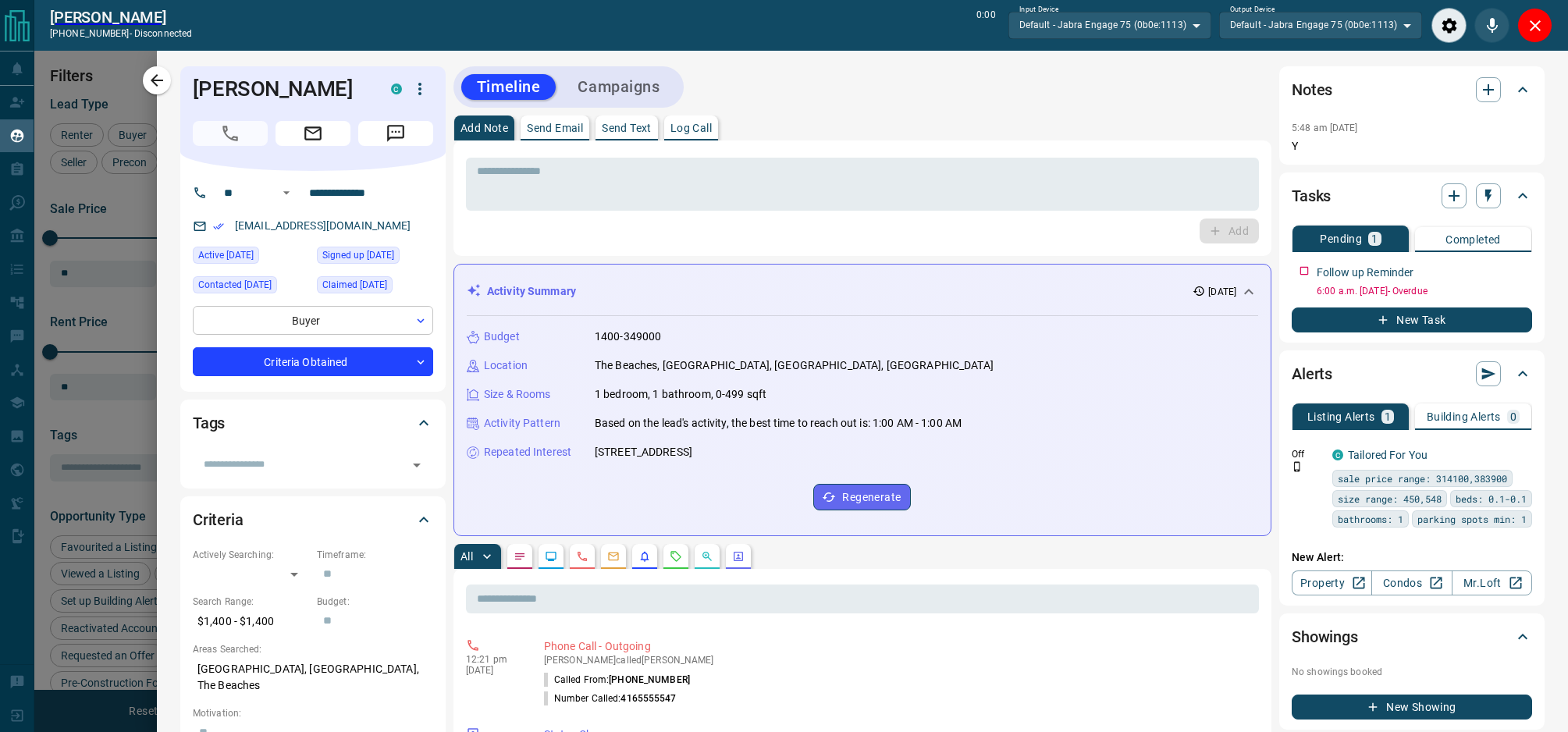
click at [312, 317] on body "Lead Transfers Claim Leads My Leads Tasks Opportunities Deals Campaigns Automat…" at bounding box center [784, 357] width 1568 height 714
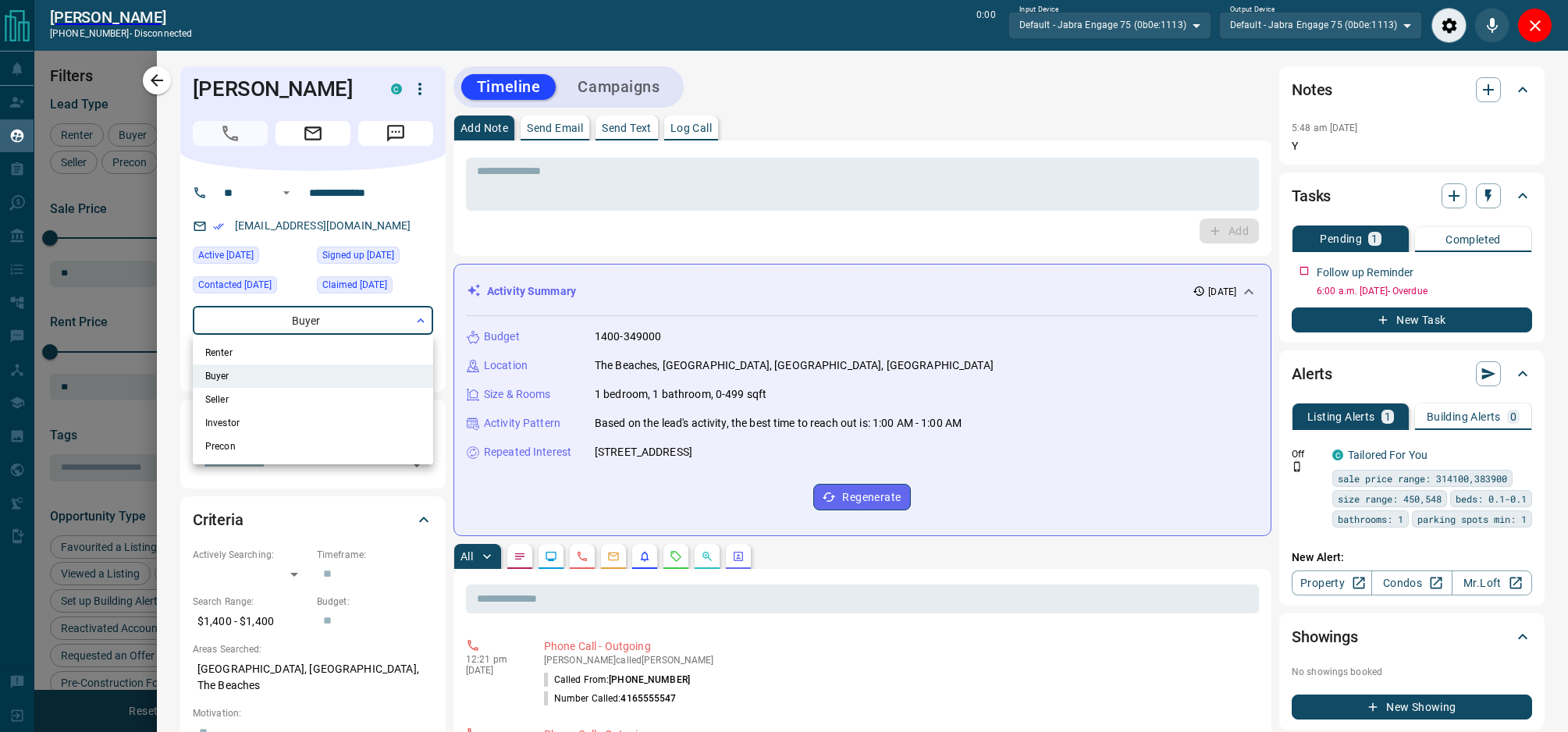
click at [297, 284] on div at bounding box center [784, 366] width 1568 height 732
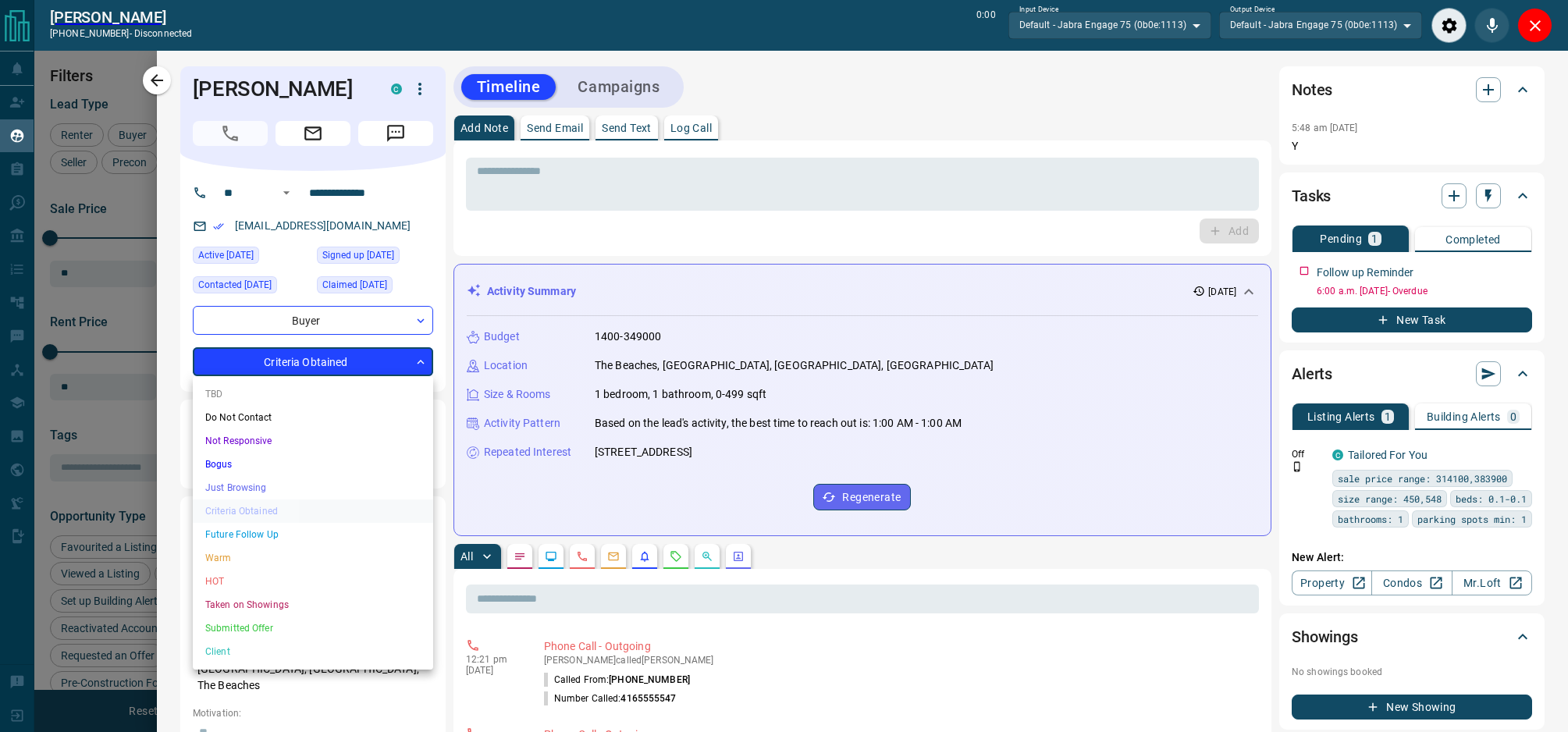
click at [291, 361] on body "Lead Transfers Claim Leads My Leads Tasks Opportunities Deals Campaigns Automat…" at bounding box center [784, 357] width 1568 height 714
click at [280, 467] on li "Bogus" at bounding box center [312, 464] width 240 height 23
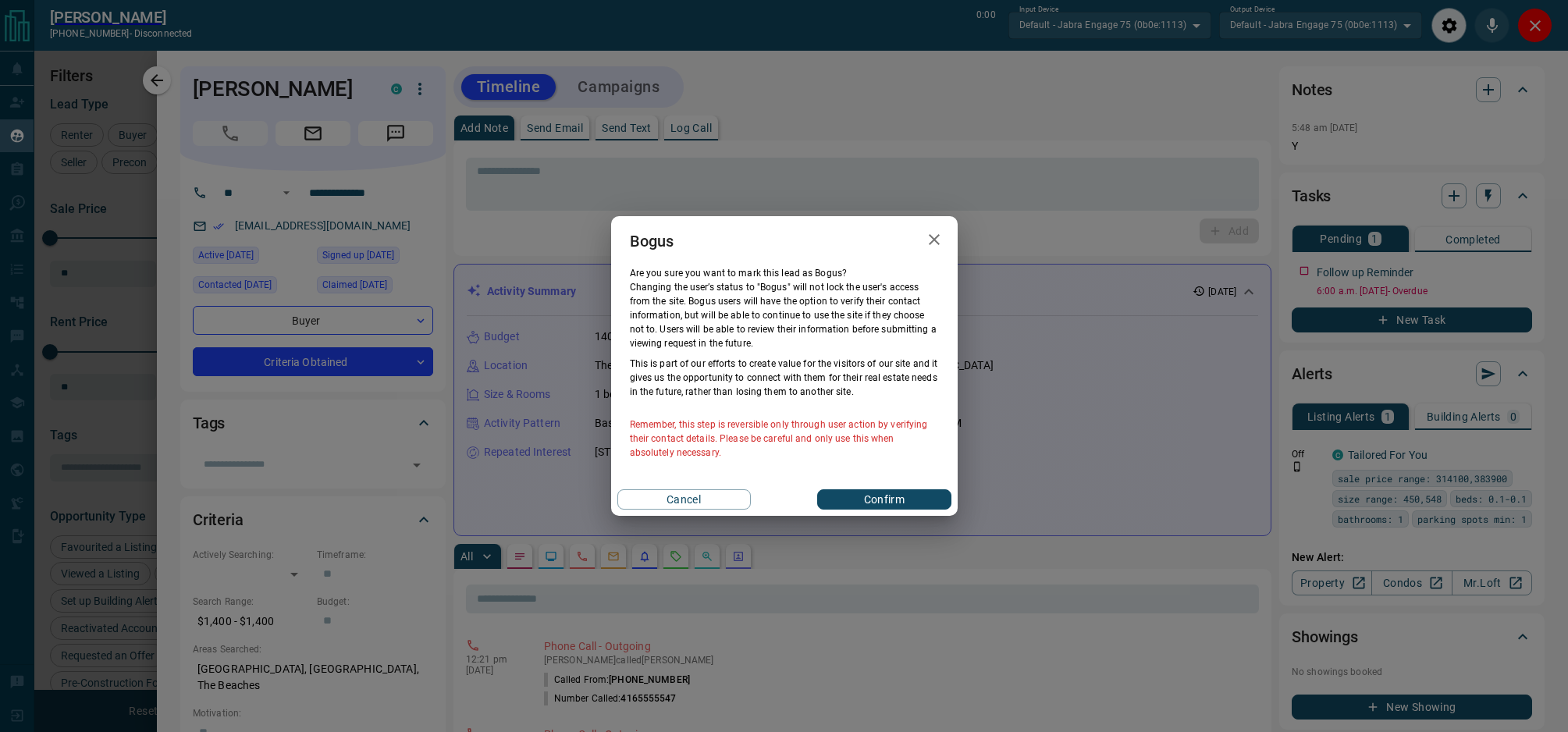
click at [852, 498] on button "Confirm" at bounding box center [884, 499] width 133 height 20
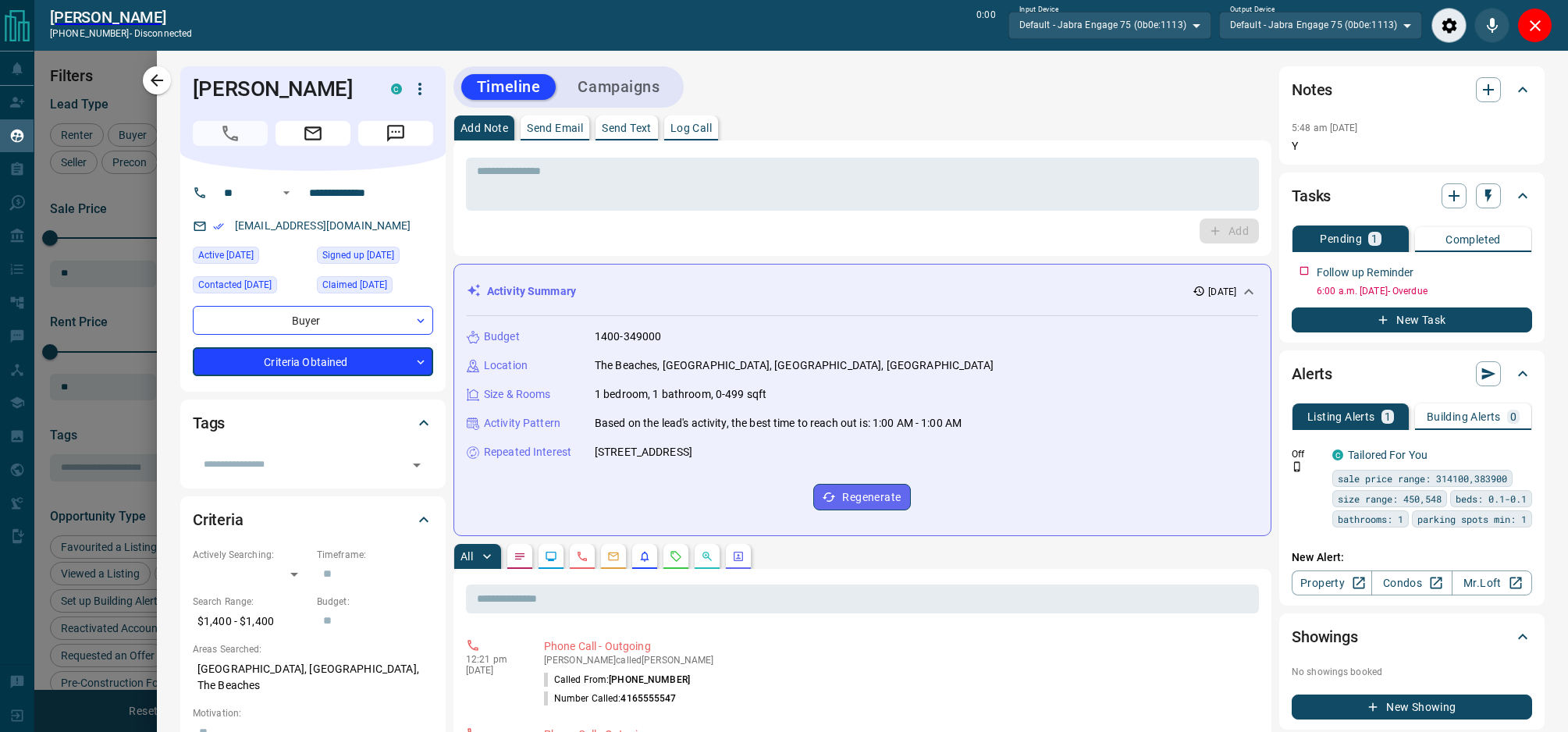
type input "**********"
type input "*"
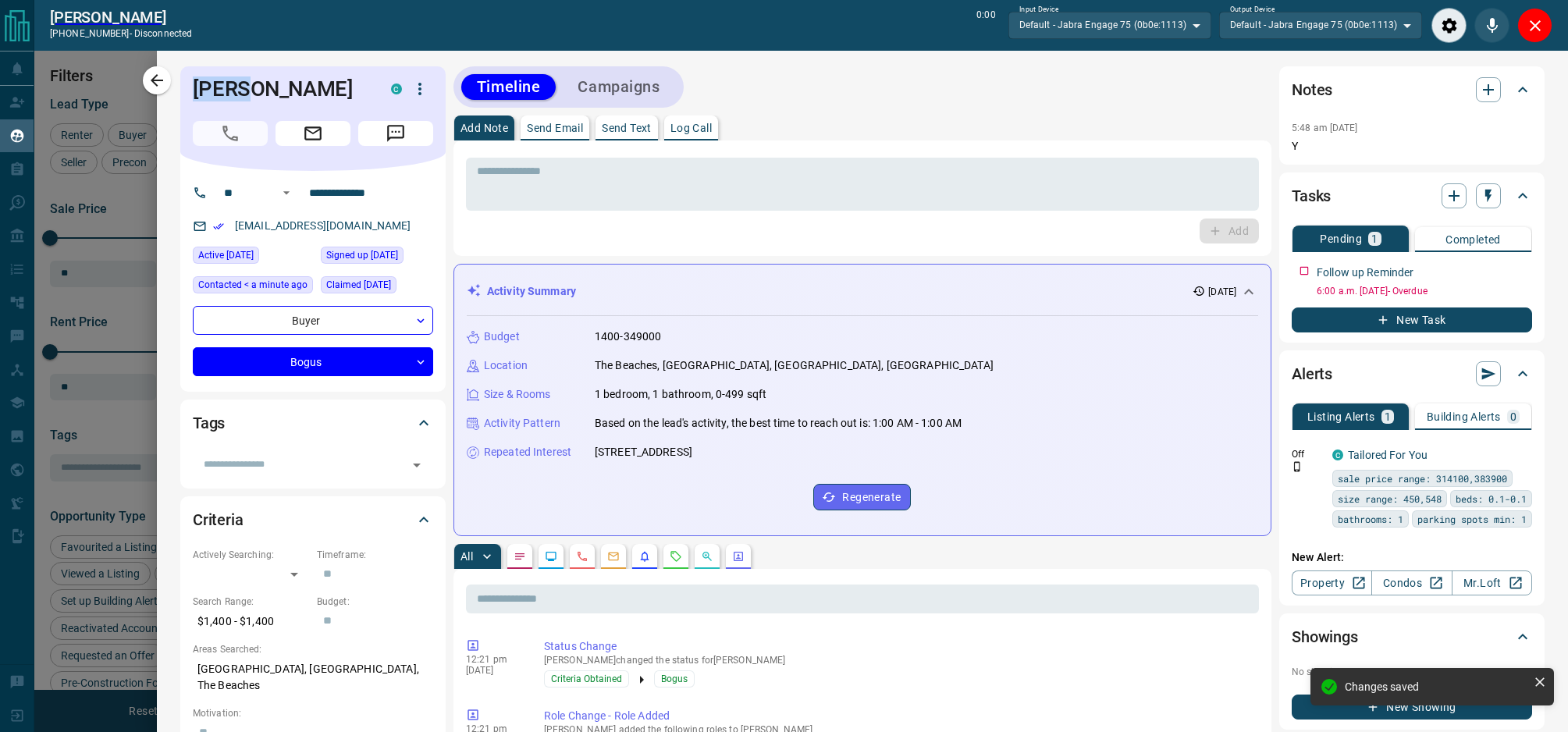
drag, startPoint x: 249, startPoint y: 90, endPoint x: 188, endPoint y: 91, distance: 61.0
click at [188, 91] on div "[PERSON_NAME] C" at bounding box center [312, 118] width 266 height 105
copy h1 "[PERSON_NAME]"
click at [1546, 28] on button "Close" at bounding box center [1534, 25] width 35 height 35
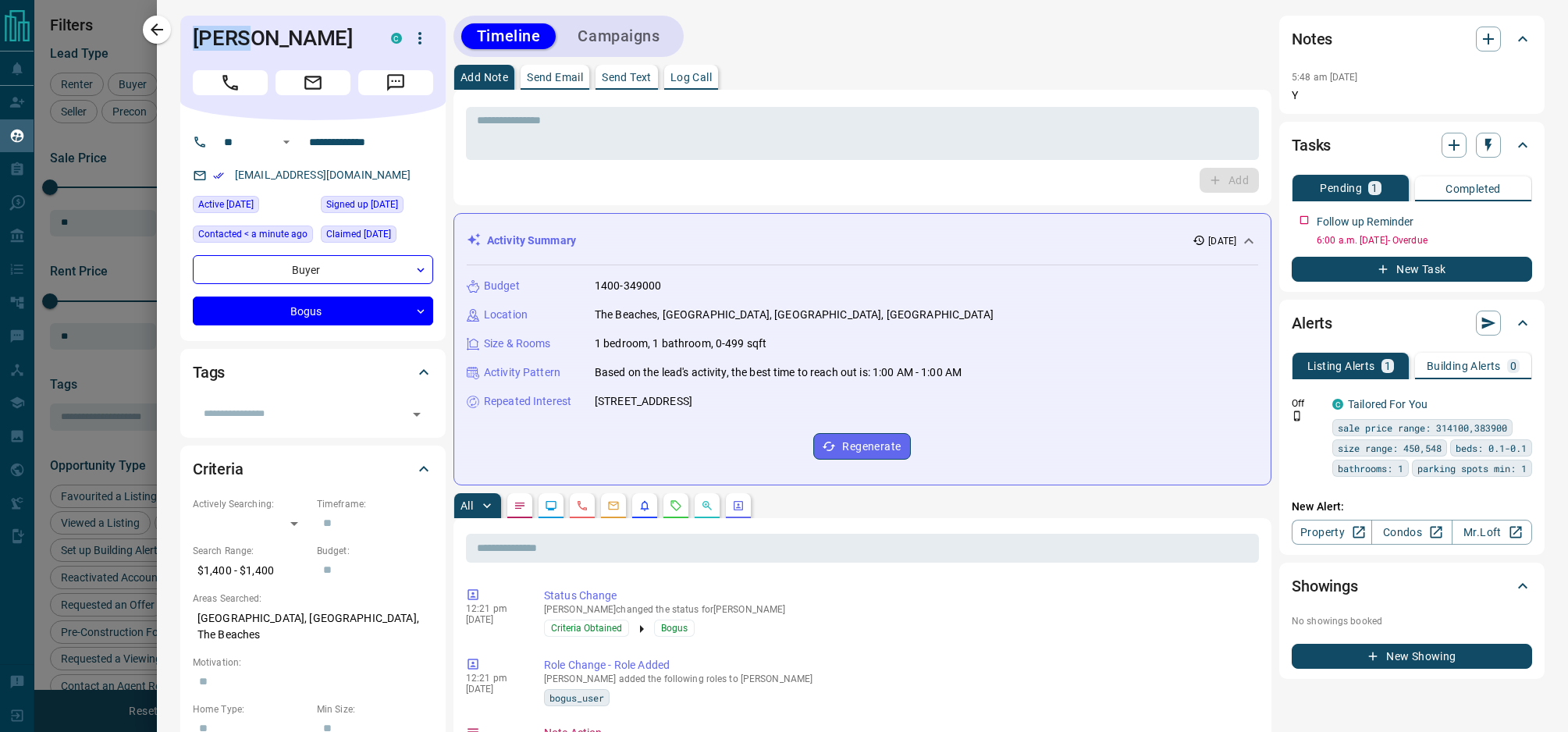
scroll to position [592, 1273]
click at [1492, 147] on icon "button" at bounding box center [1488, 145] width 16 height 16
click at [1459, 216] on li "1 Week Follow-Up" at bounding box center [1449, 223] width 106 height 23
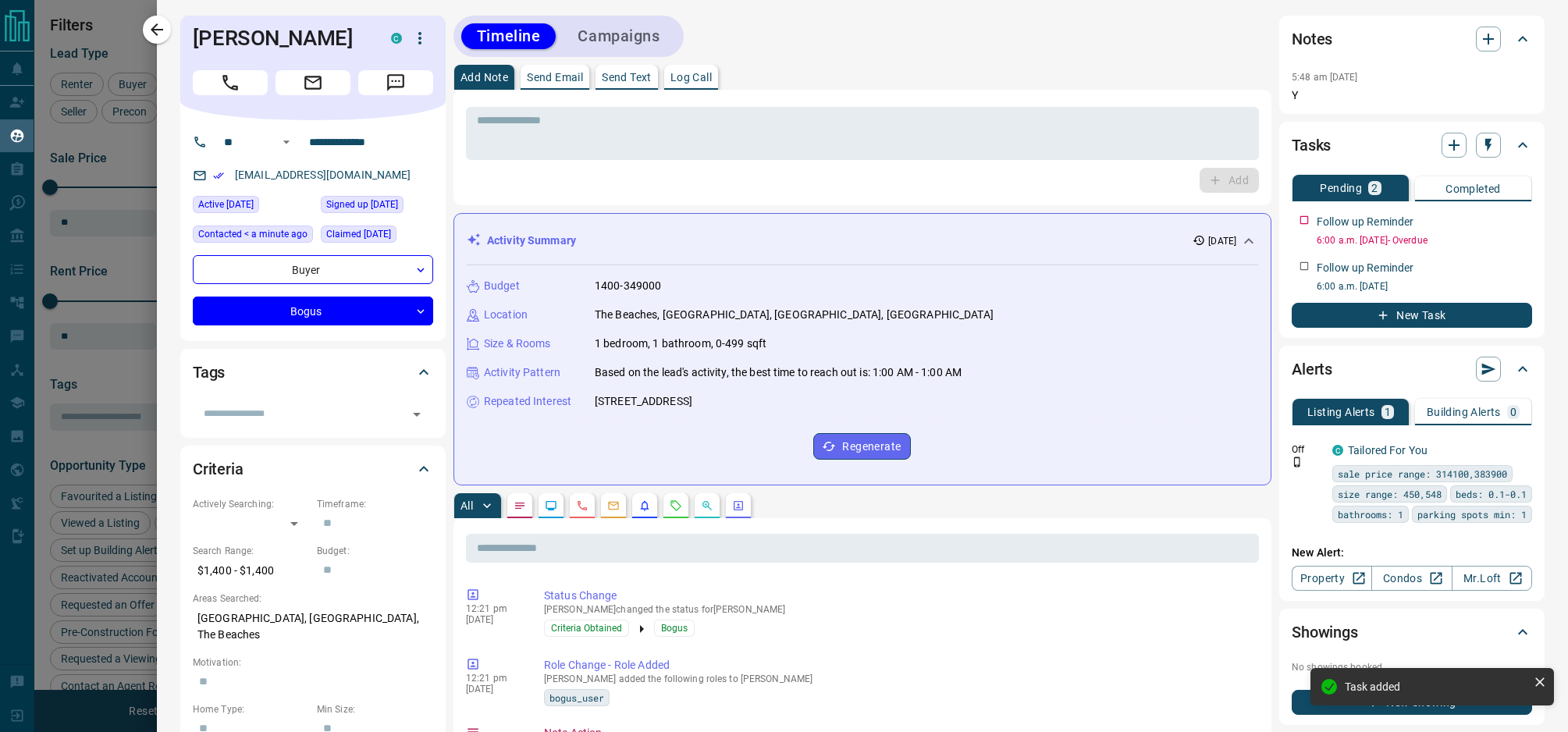
click at [122, 271] on div at bounding box center [784, 366] width 1568 height 732
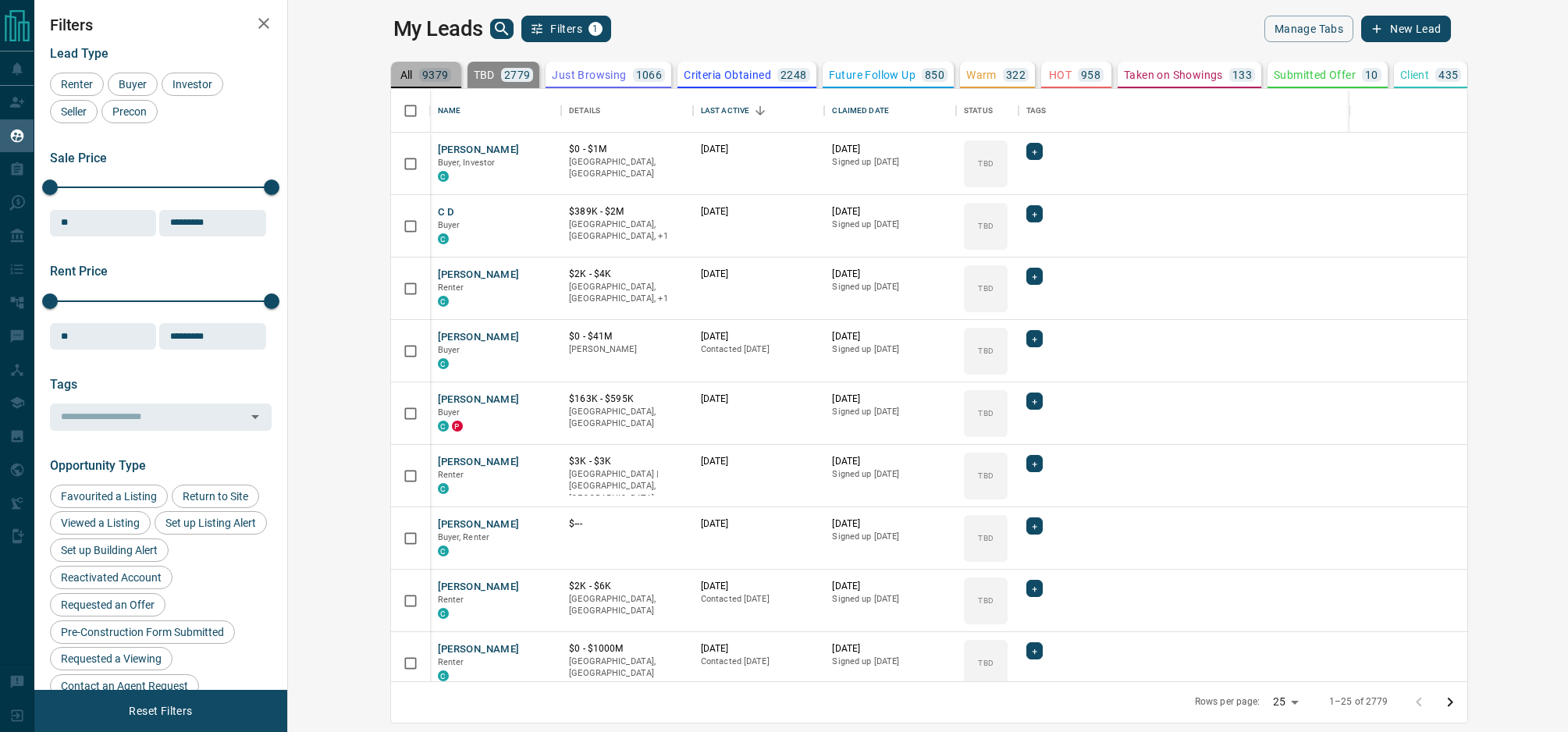
click at [400, 75] on p "All" at bounding box center [406, 75] width 13 height 11
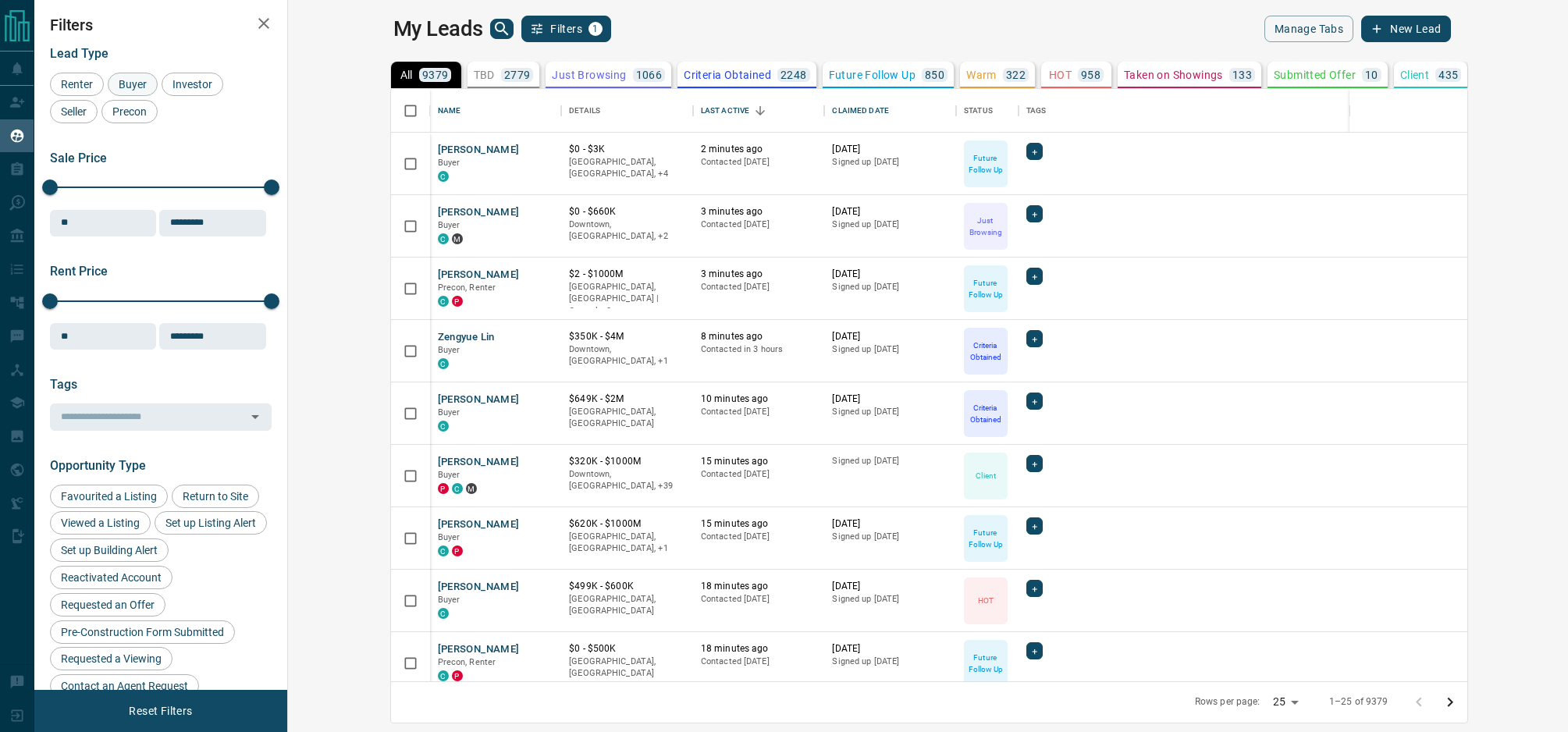
click at [136, 81] on span "Buyer" at bounding box center [132, 84] width 39 height 13
drag, startPoint x: 194, startPoint y: 85, endPoint x: 68, endPoint y: 118, distance: 130.2
click at [193, 85] on span "Investor" at bounding box center [192, 84] width 51 height 13
click at [65, 118] on div "Seller" at bounding box center [74, 111] width 48 height 23
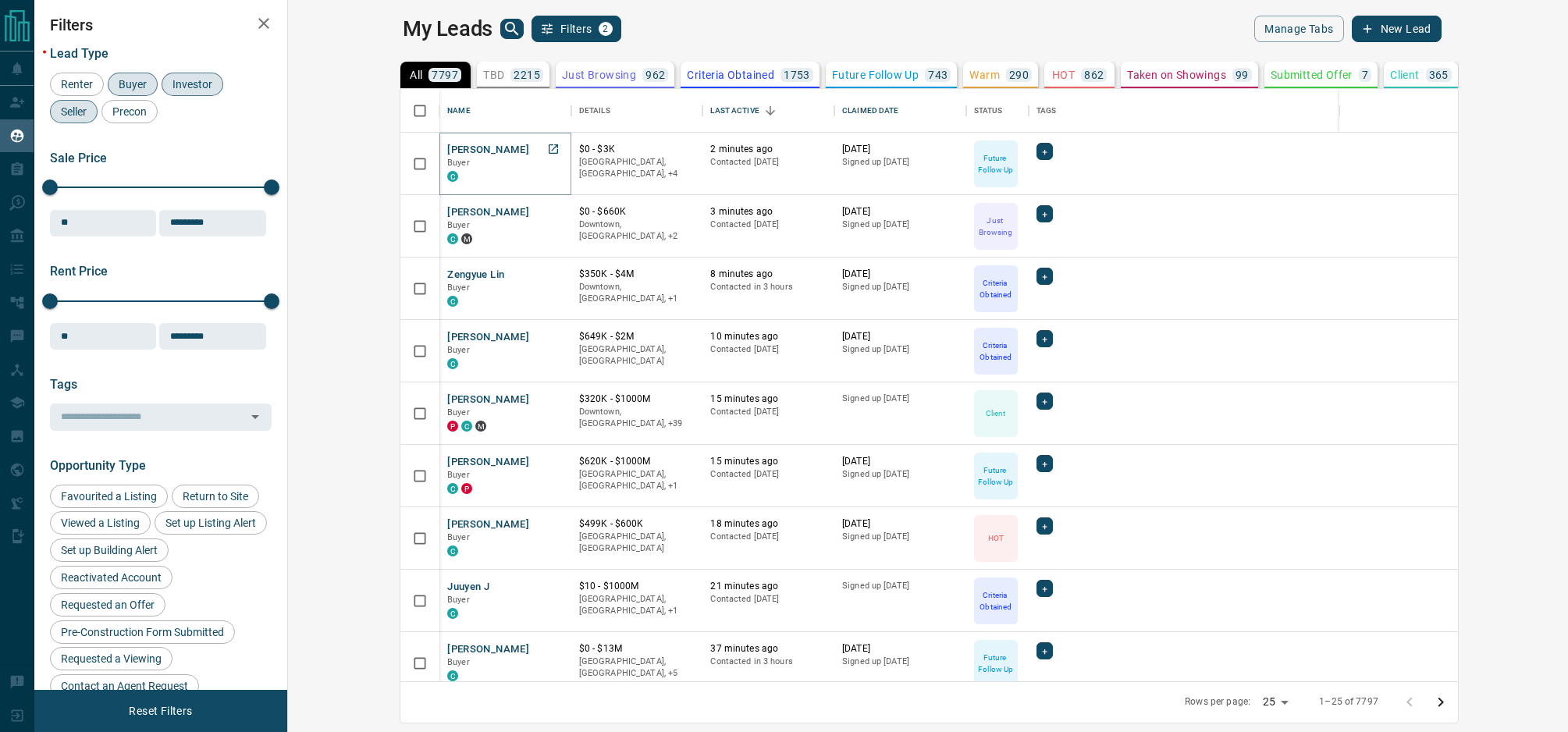
click at [447, 147] on button "[PERSON_NAME]" at bounding box center [488, 151] width 82 height 15
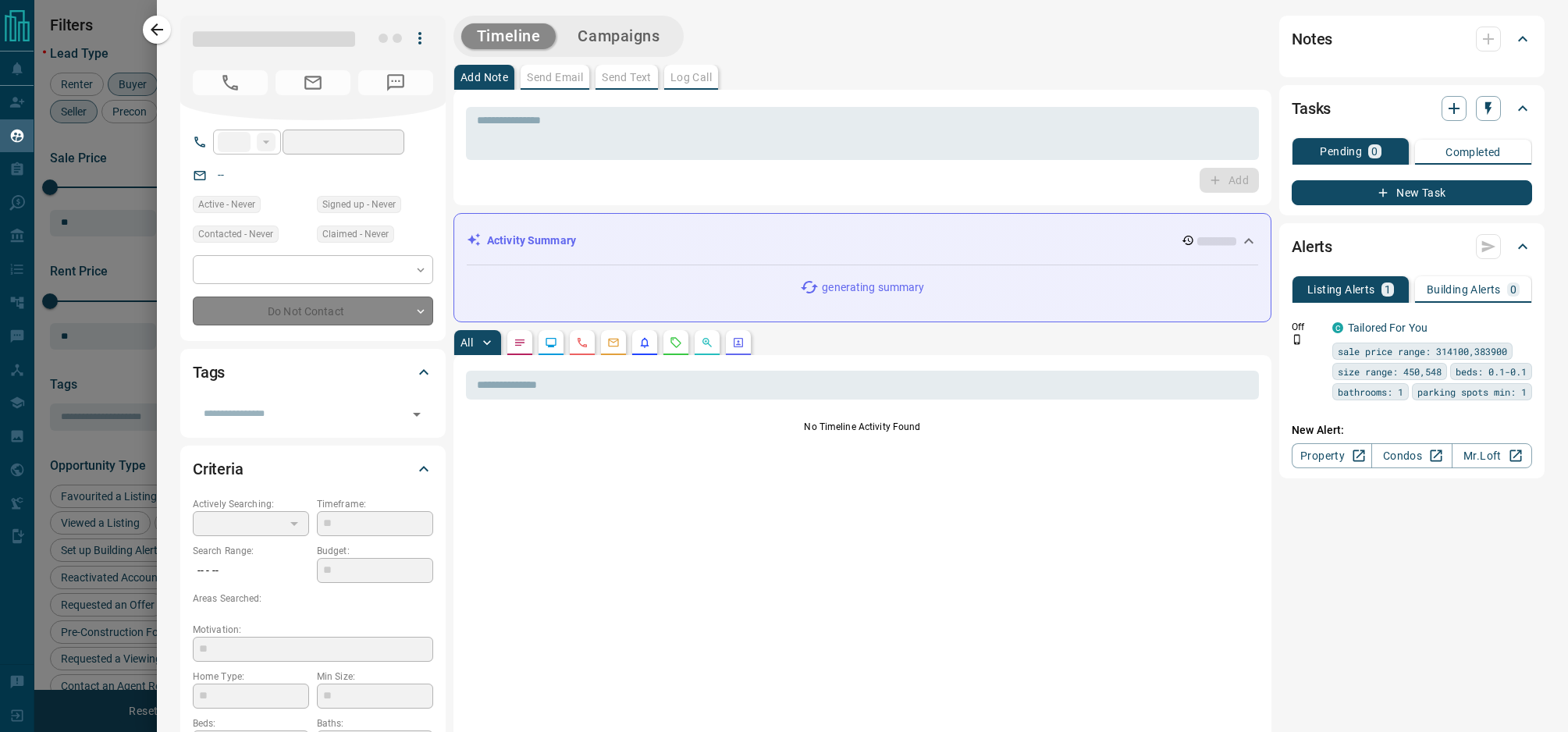
type input "**"
type input "**********"
type input "*"
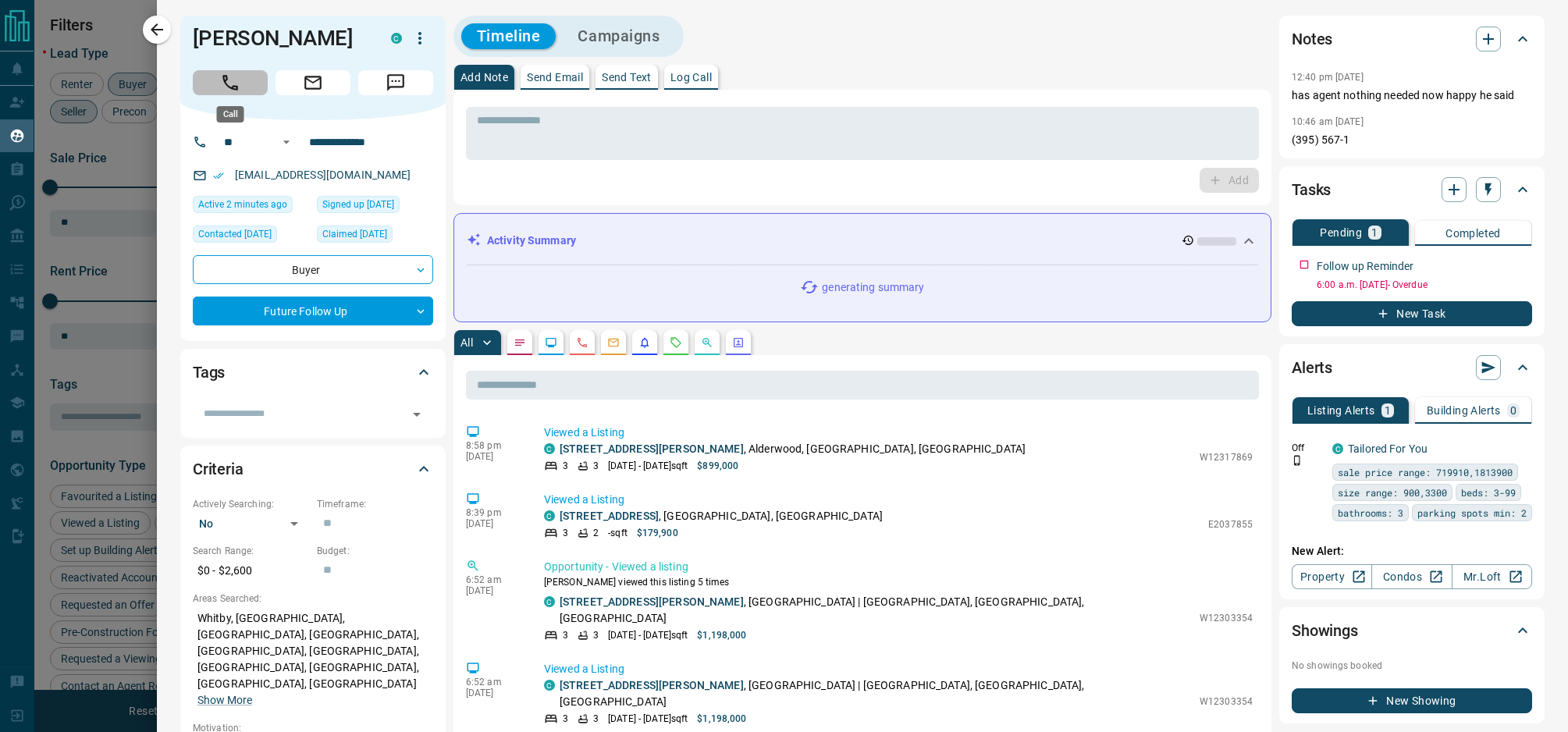
click at [216, 88] on button "Call" at bounding box center [230, 83] width 75 height 25
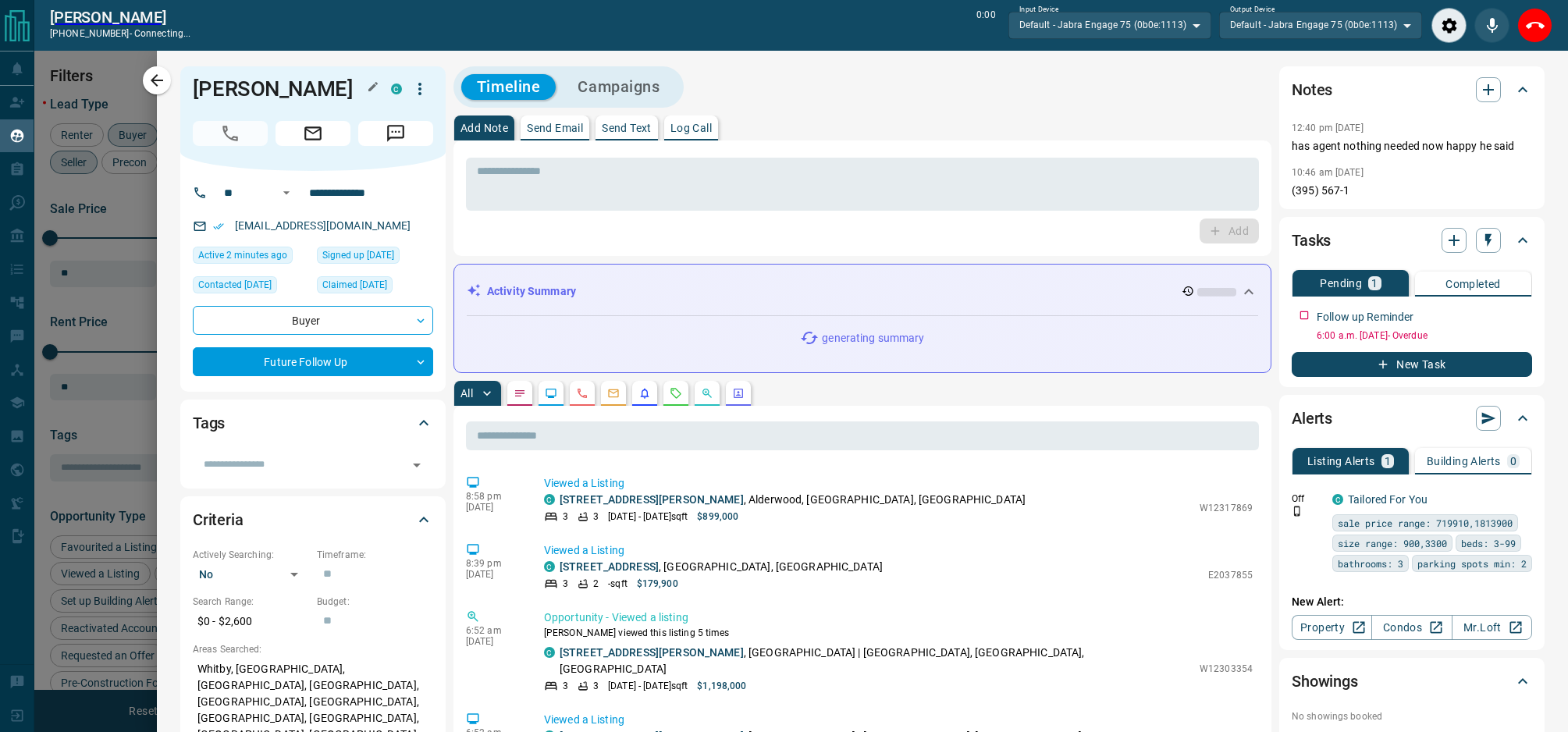
scroll to position [544, 1273]
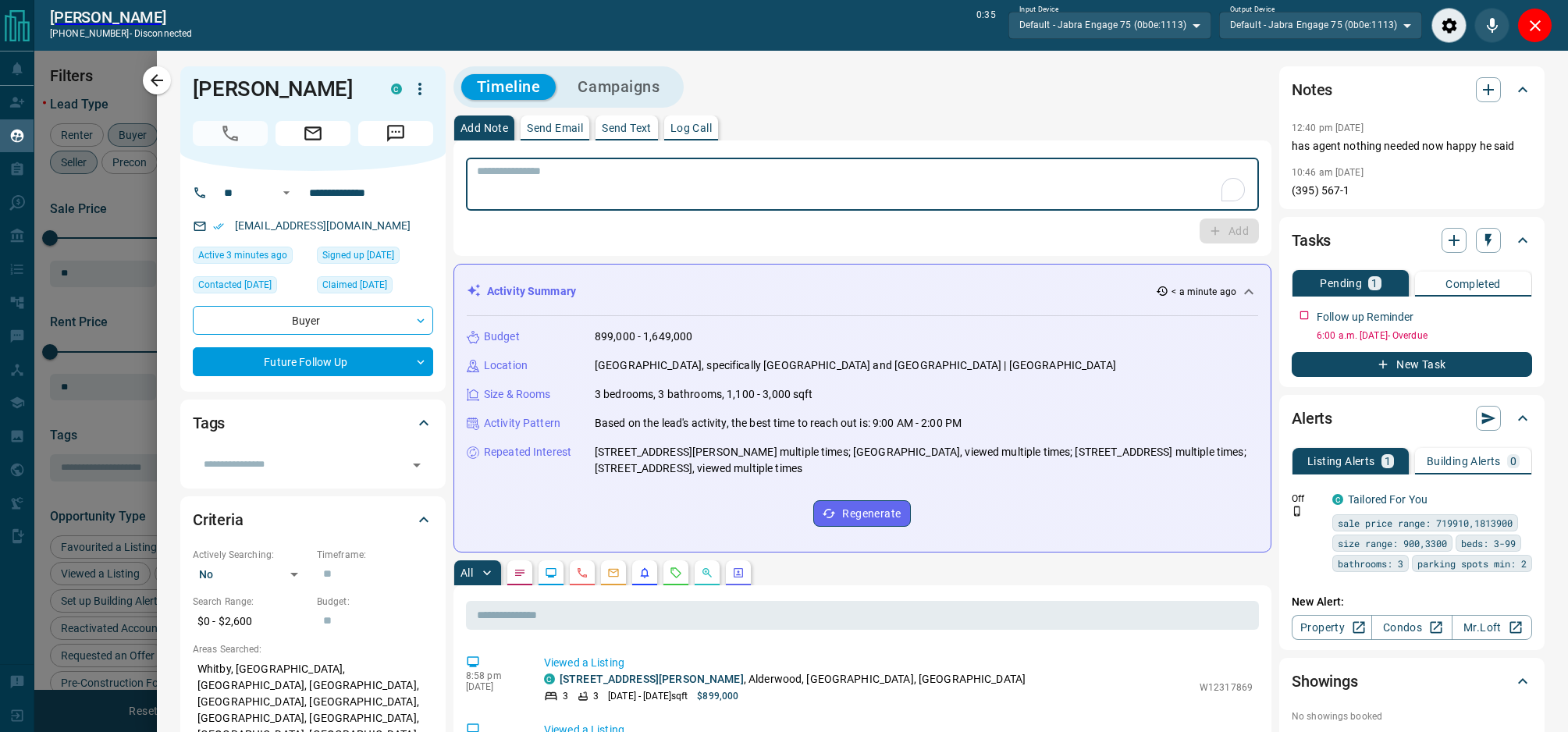
click at [564, 184] on textarea "To enrich screen reader interactions, please activate Accessibility in Grammarl…" at bounding box center [862, 185] width 771 height 40
type textarea "**********"
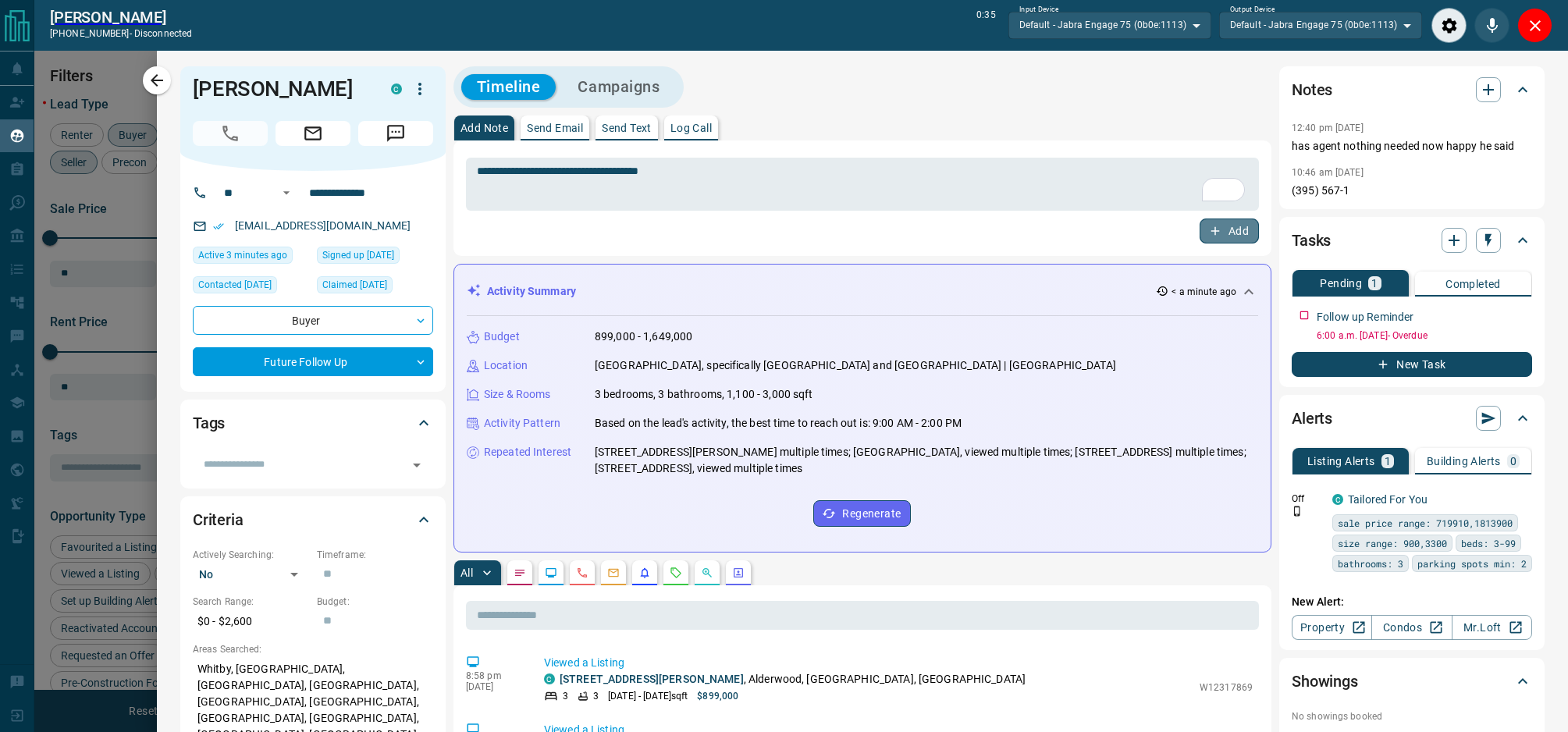
click at [1215, 229] on icon "button" at bounding box center [1215, 231] width 8 height 8
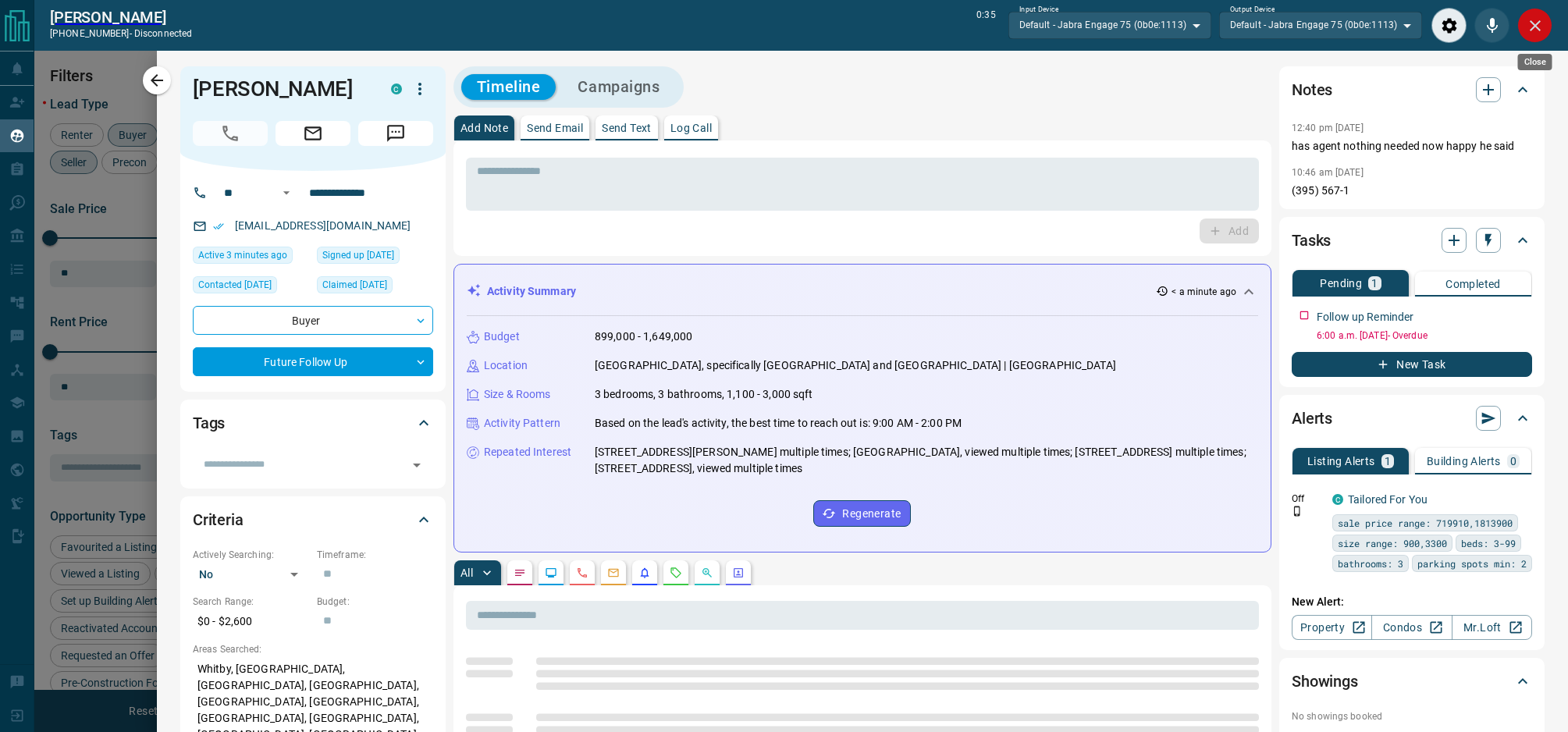
click at [1531, 28] on icon "Close" at bounding box center [1534, 26] width 18 height 18
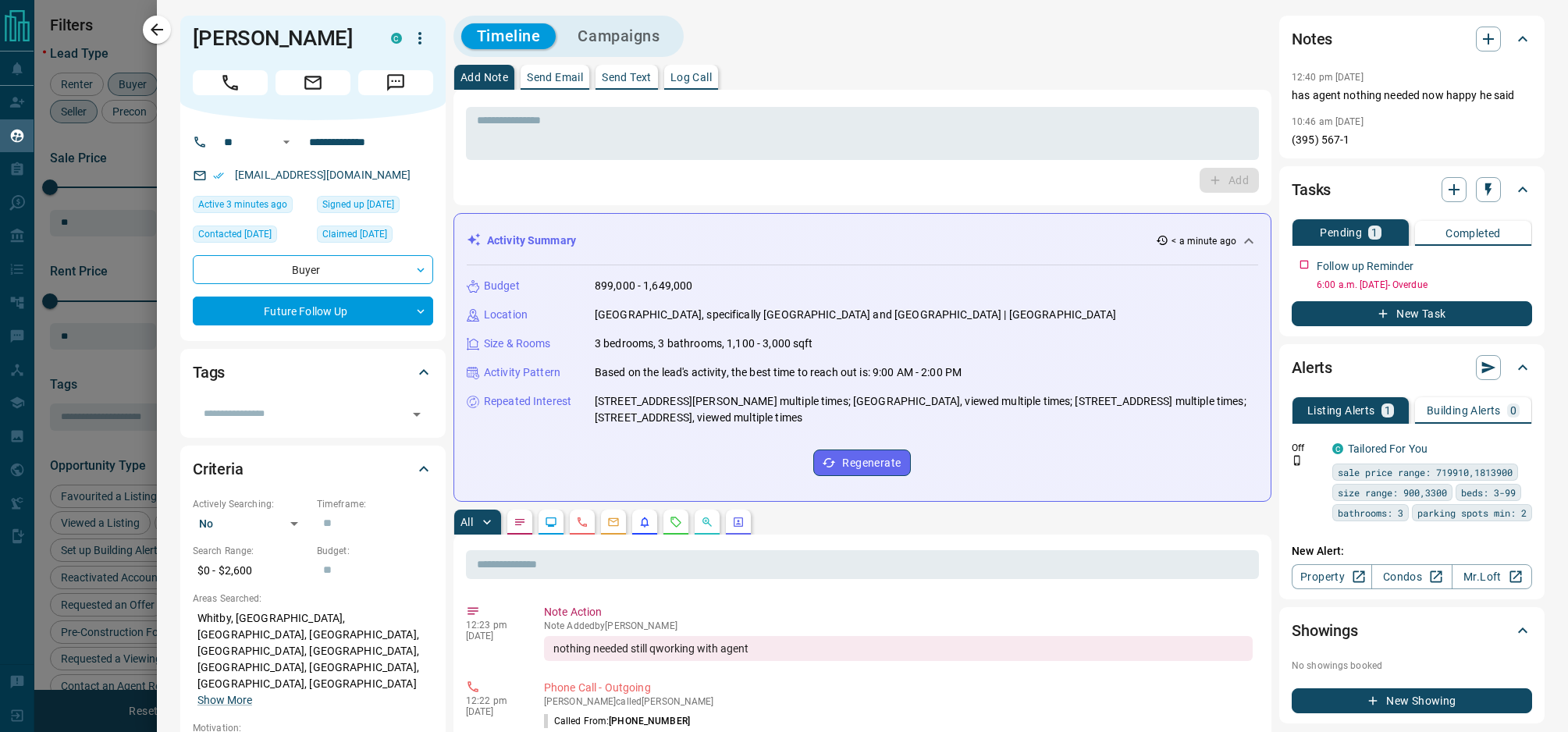
scroll to position [592, 1273]
click at [124, 153] on div at bounding box center [784, 366] width 1568 height 732
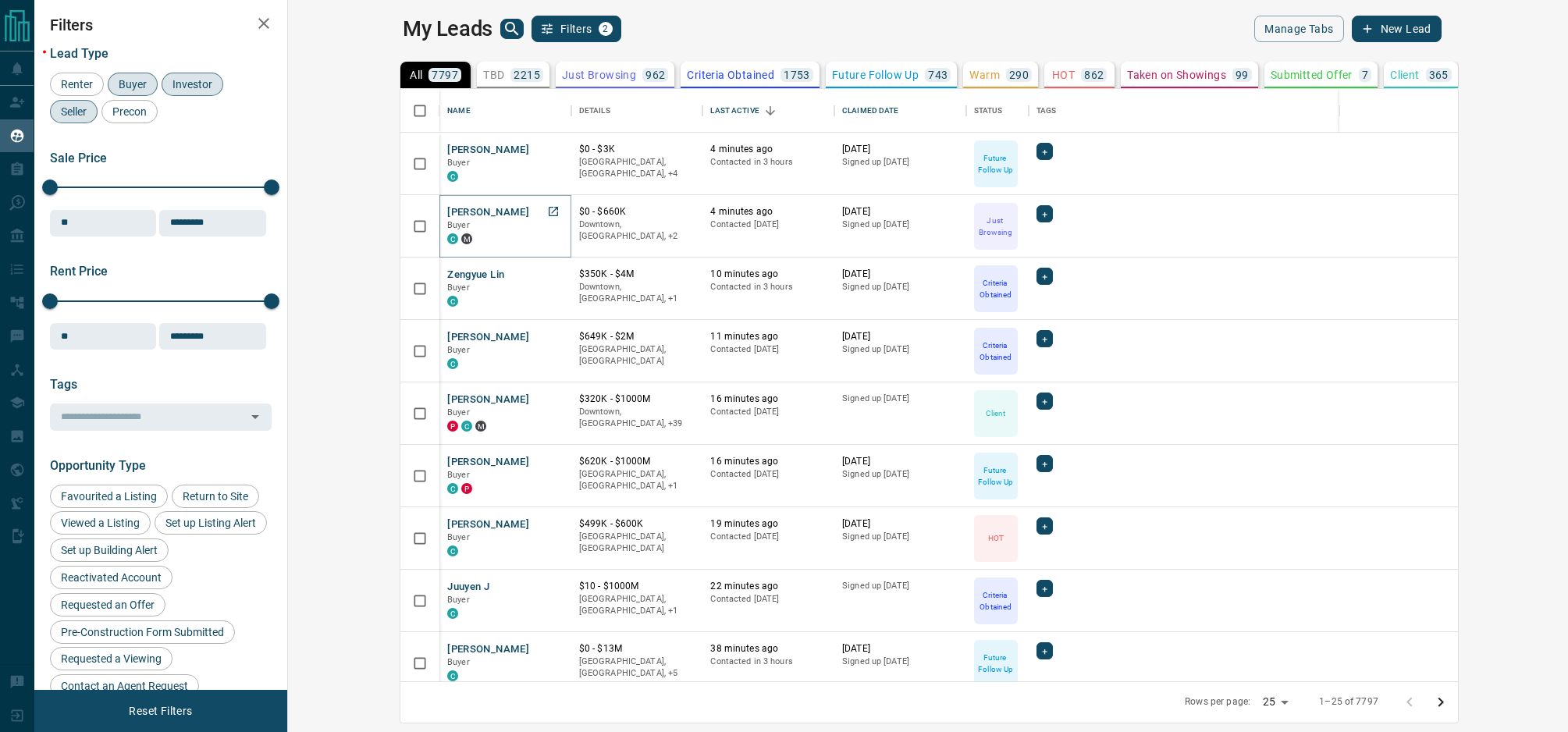
click at [447, 210] on button "[PERSON_NAME]" at bounding box center [488, 213] width 82 height 15
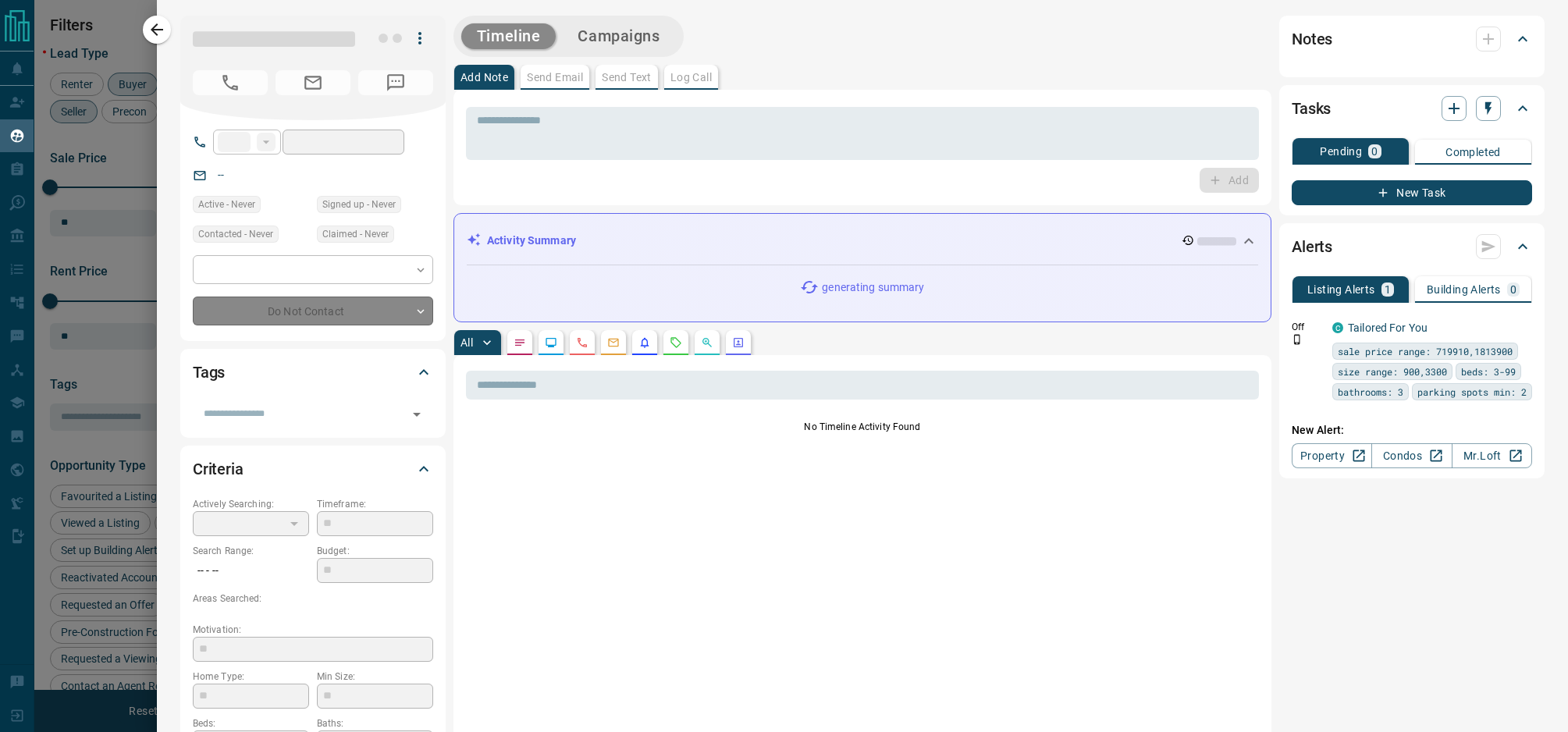
type input "**********"
type input "*"
type input "**********"
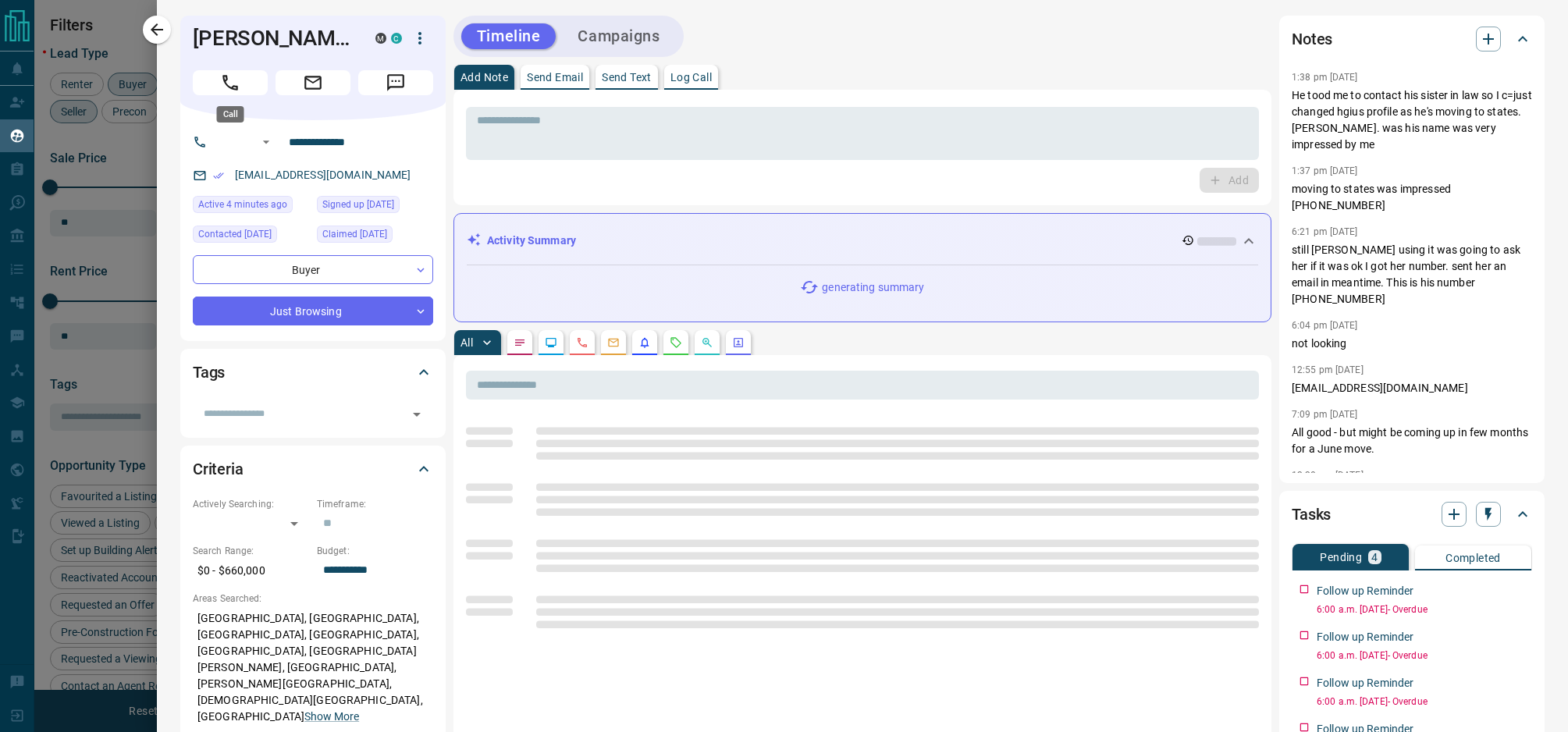
click at [235, 80] on icon "Call" at bounding box center [230, 83] width 20 height 20
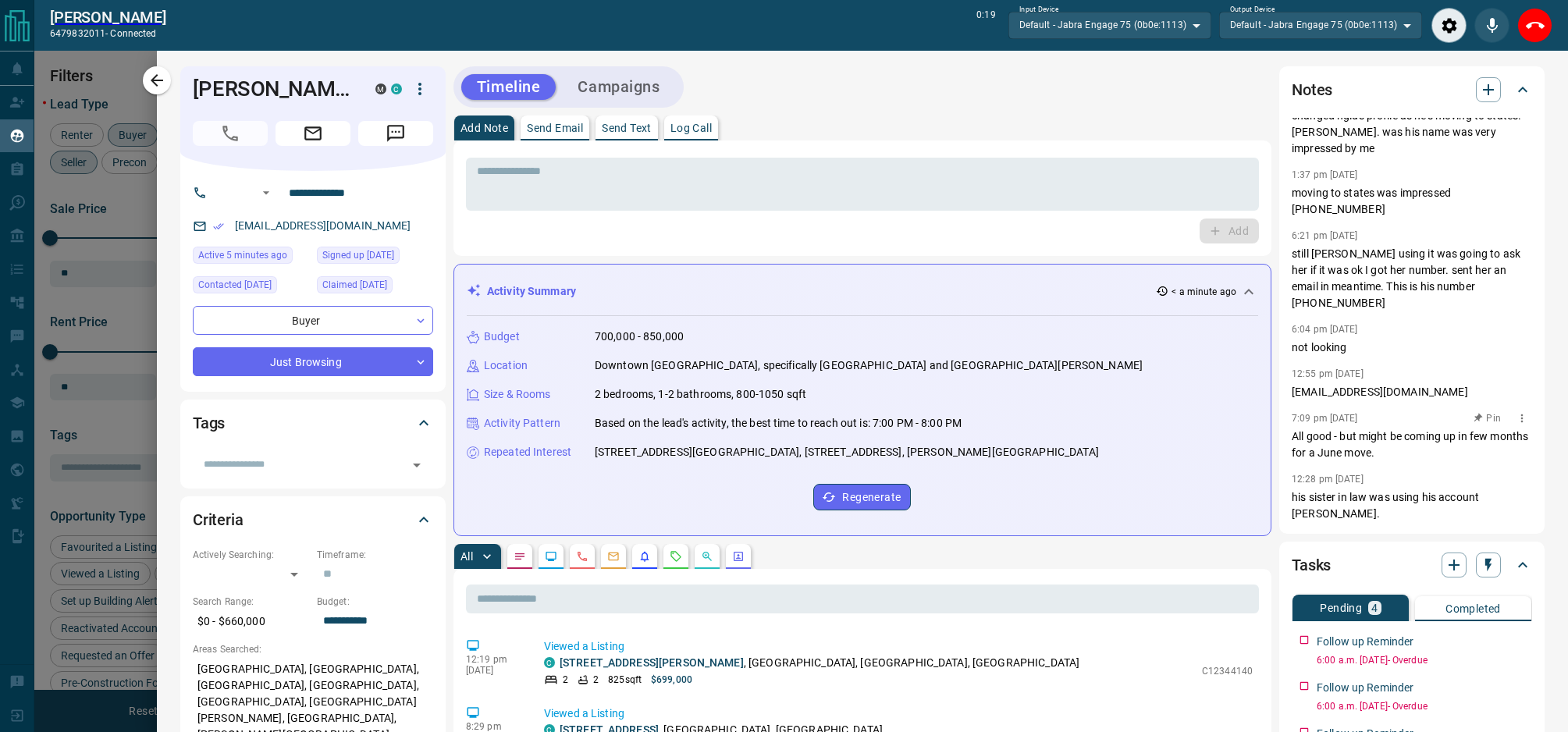
scroll to position [0, 0]
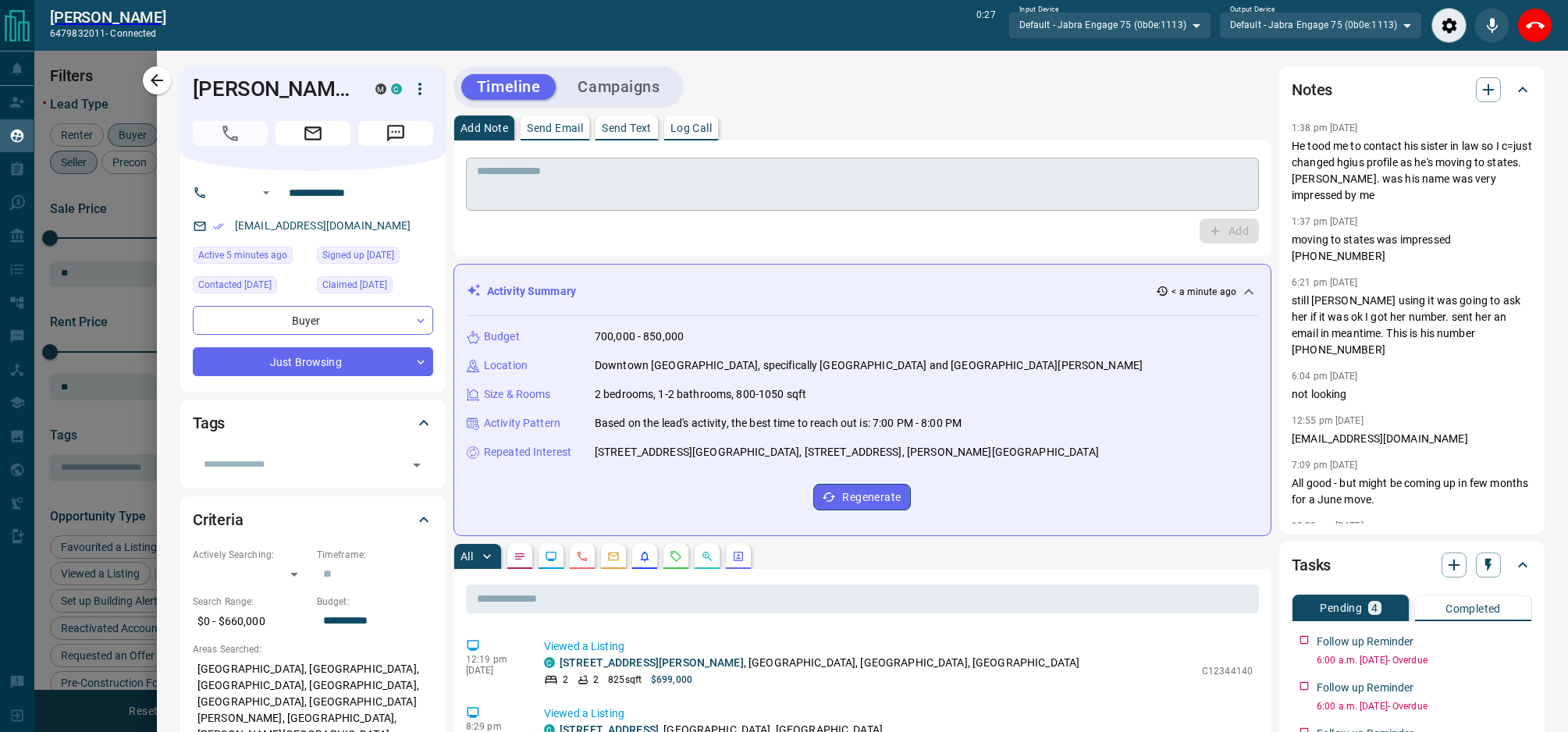
click at [596, 198] on textarea at bounding box center [862, 185] width 771 height 40
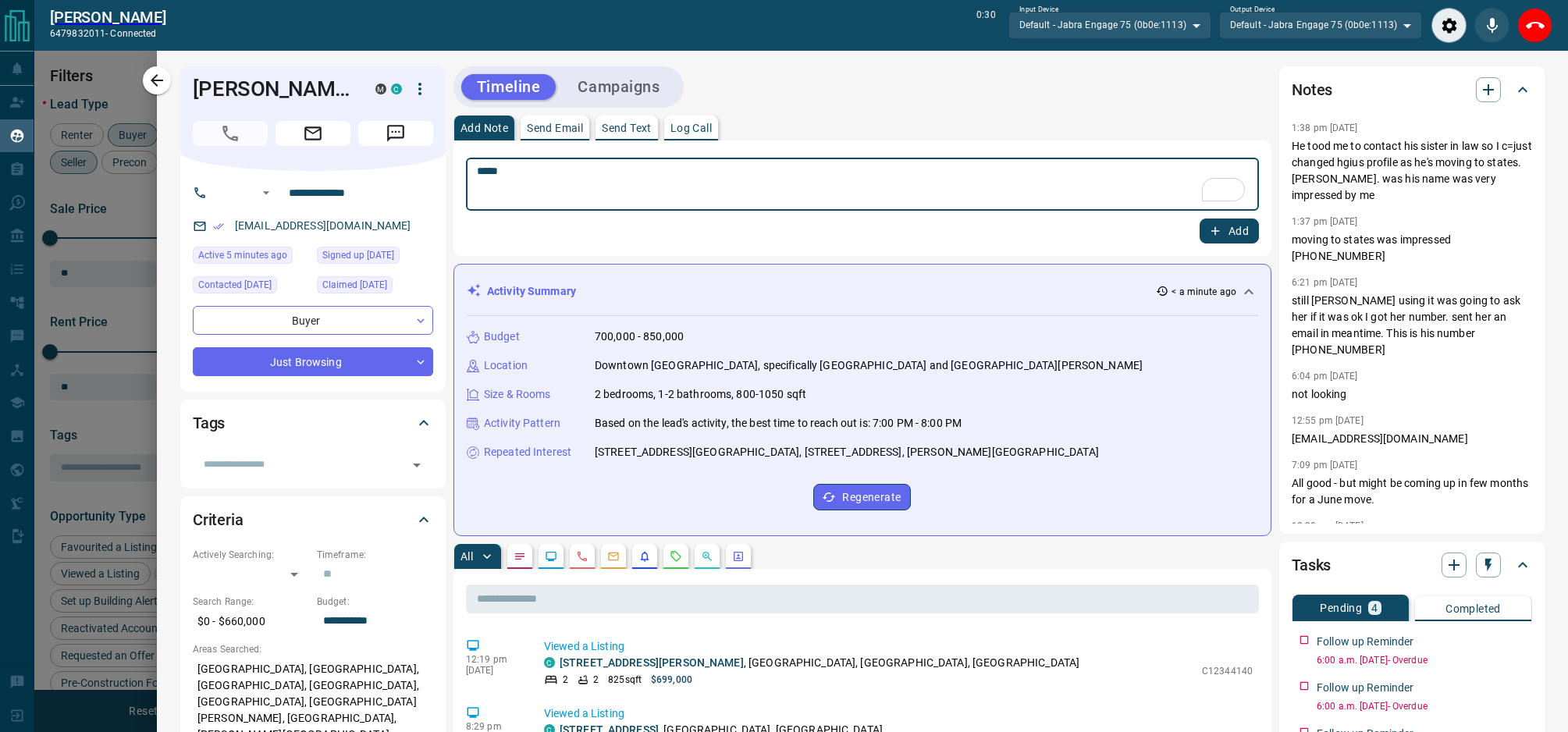
type textarea "*****"
click at [1226, 231] on button "Add" at bounding box center [1229, 231] width 59 height 25
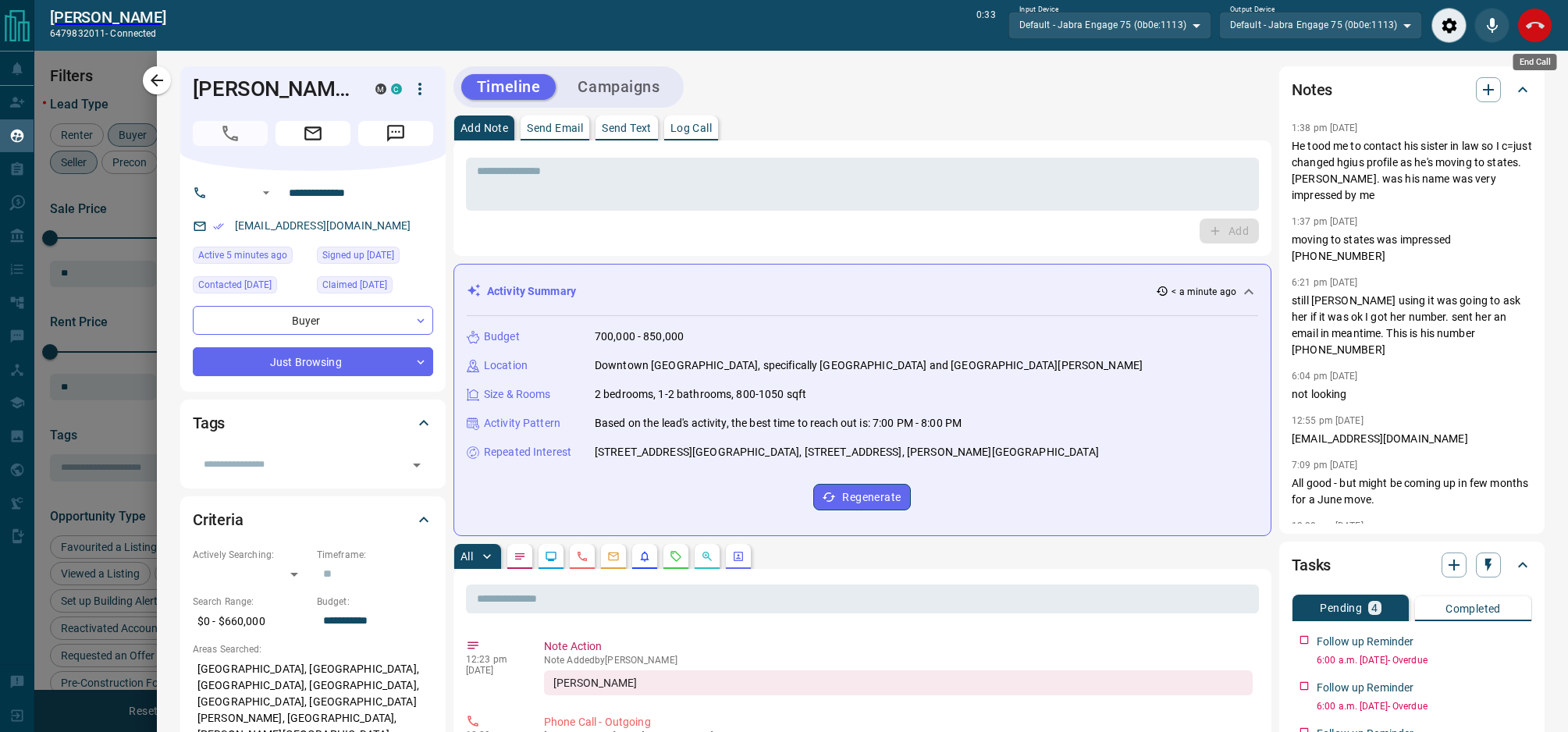
click at [1542, 23] on icon "End Call" at bounding box center [1534, 26] width 18 height 18
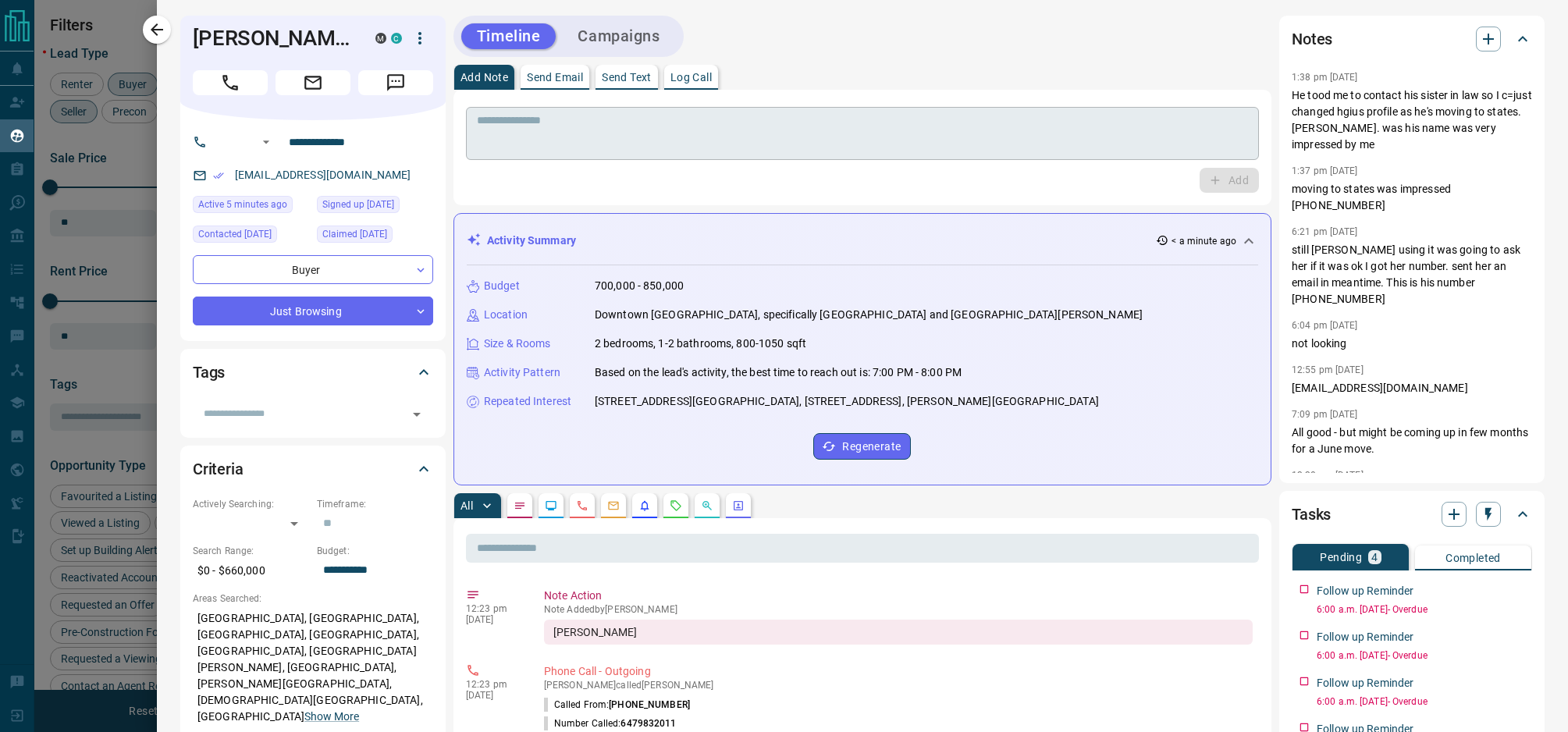
scroll to position [592, 1273]
click at [642, 75] on p "Send Text" at bounding box center [627, 77] width 50 height 11
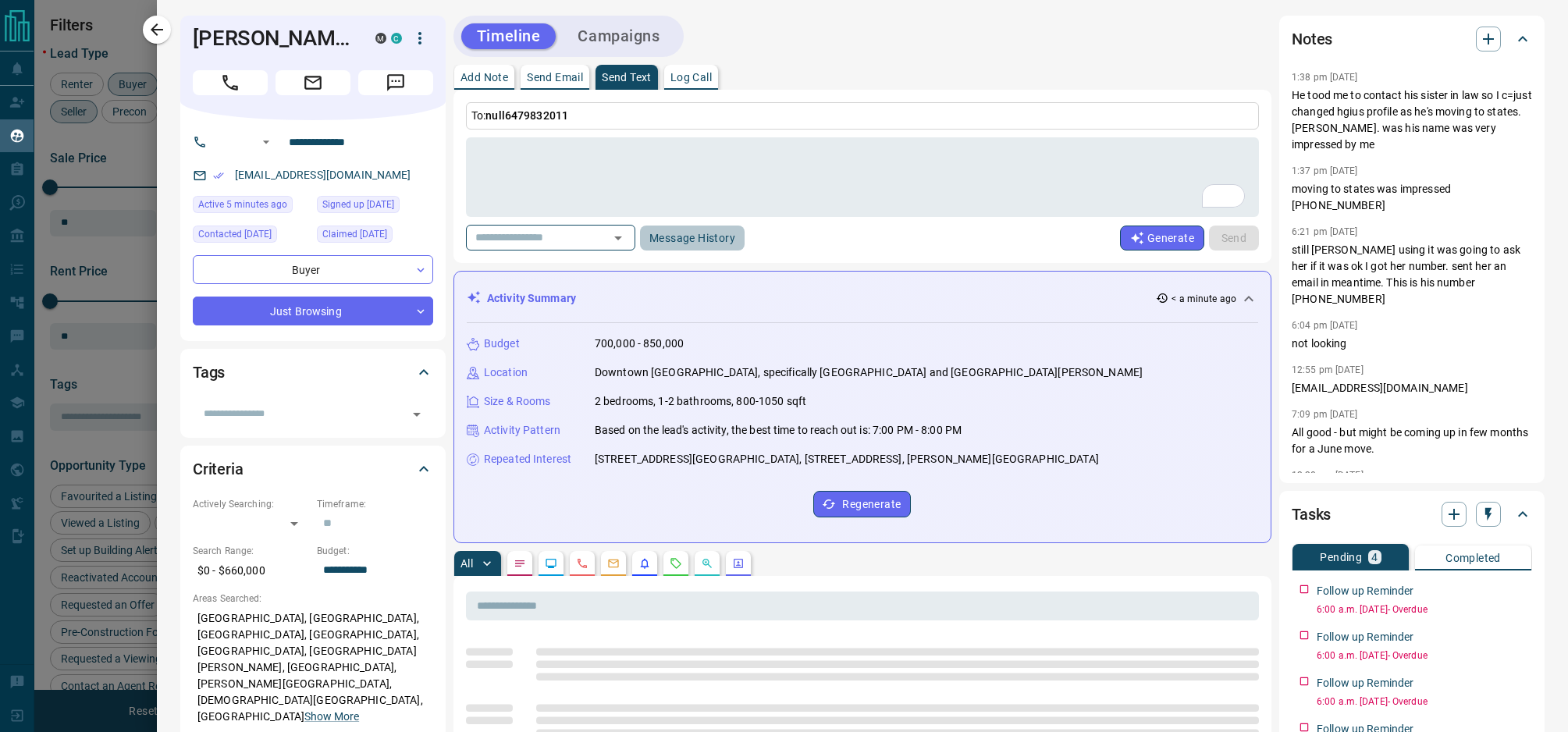
click at [725, 240] on button "Message History" at bounding box center [692, 238] width 105 height 25
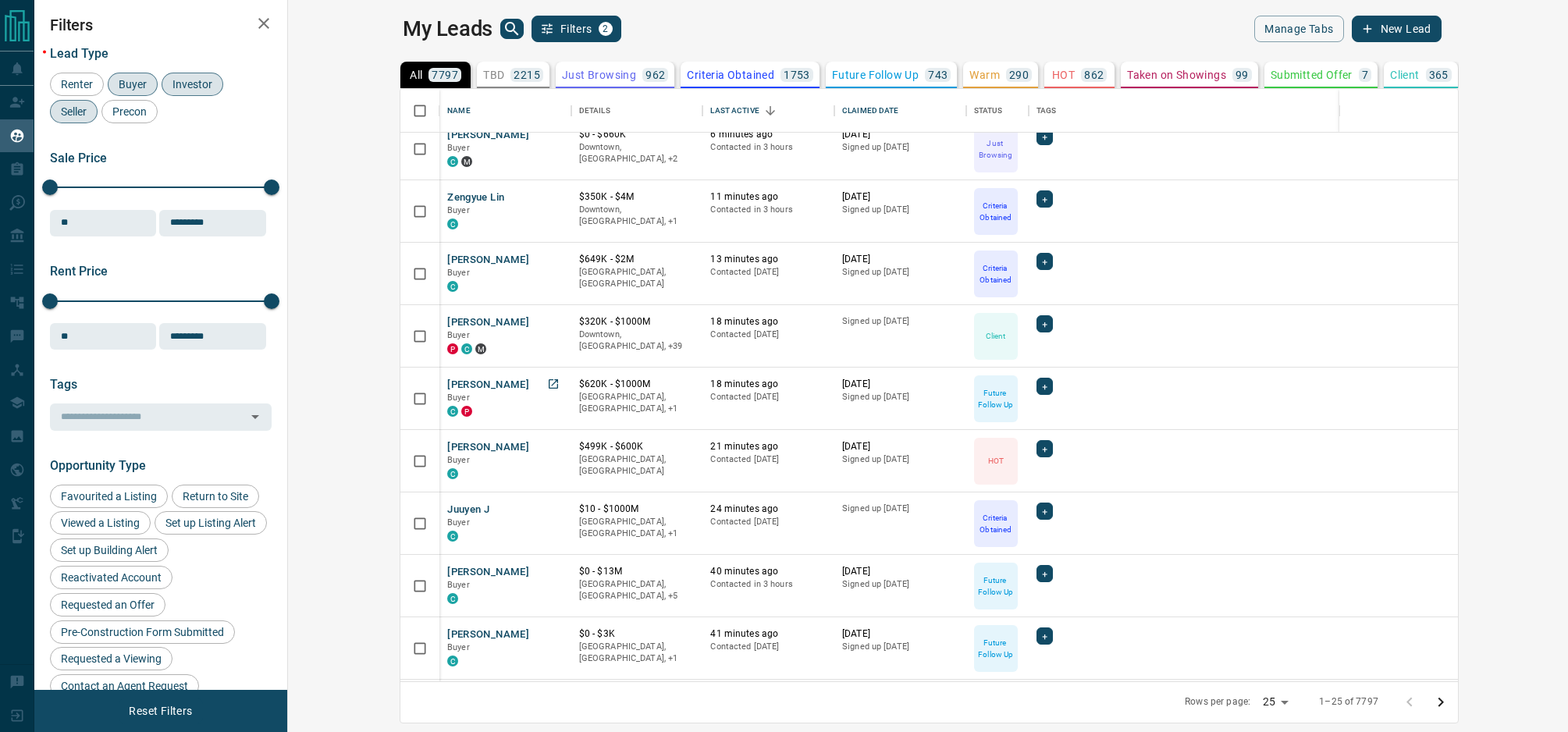
scroll to position [93, 0]
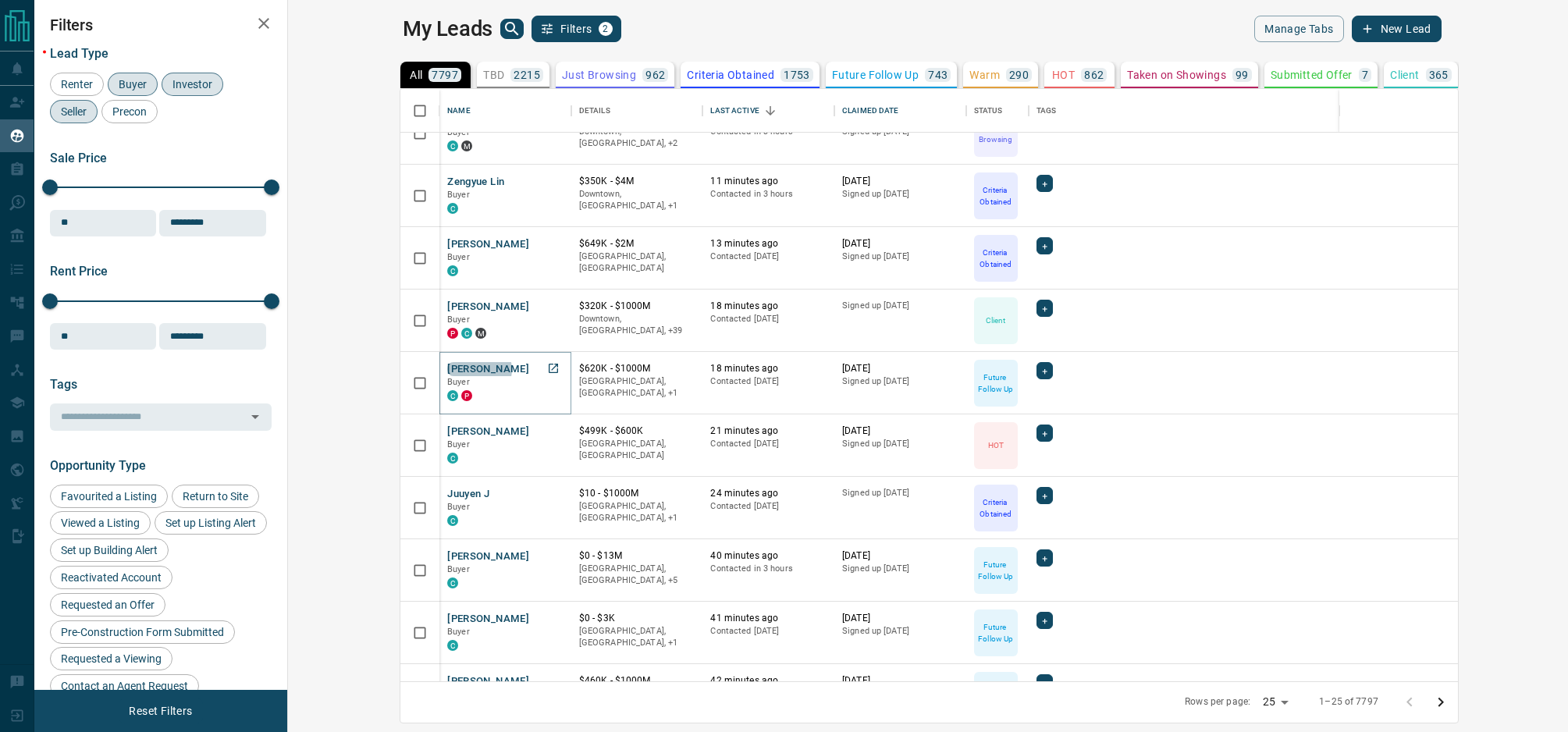
click at [447, 369] on button "[PERSON_NAME]" at bounding box center [488, 369] width 82 height 15
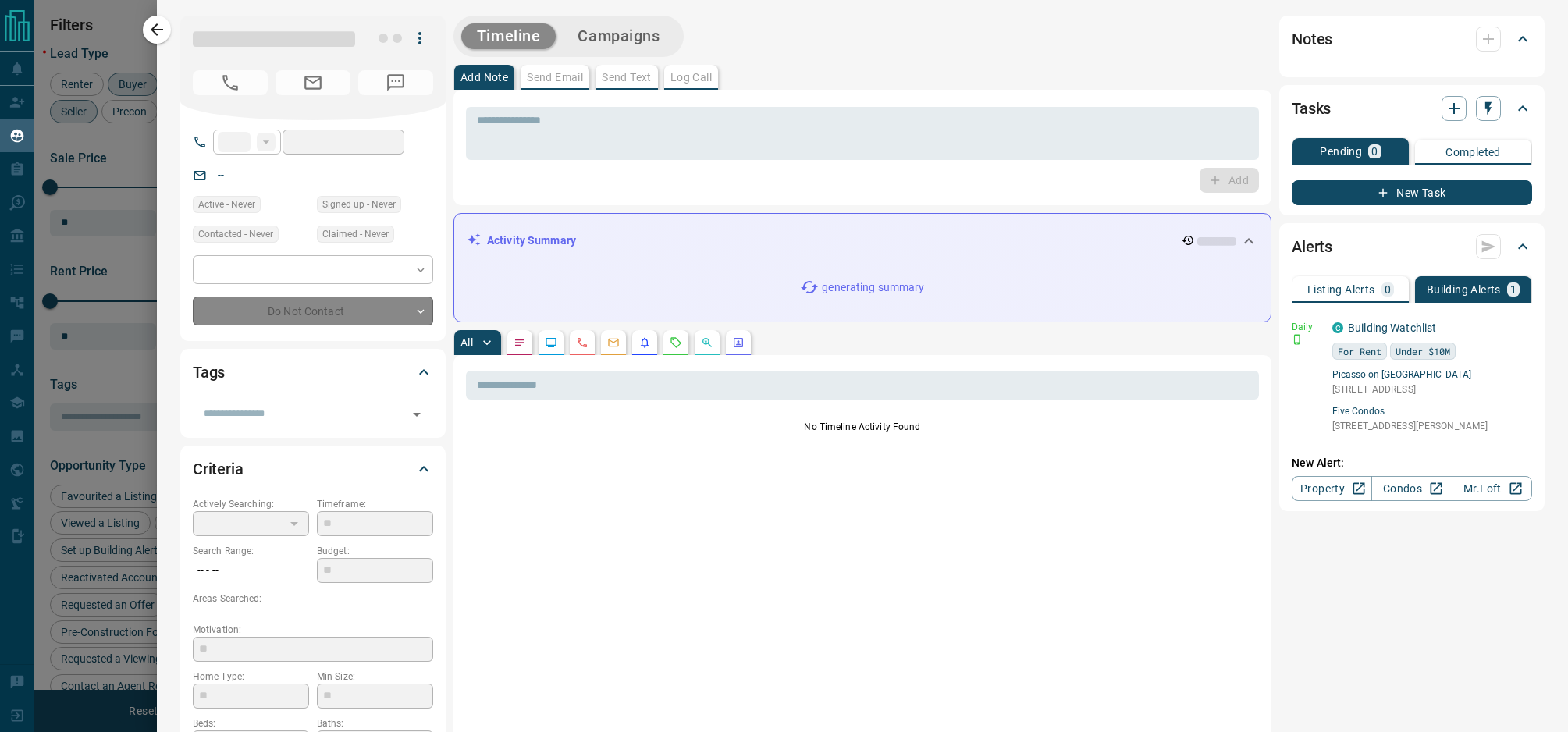
type input "**********"
type input "*"
type input "*********"
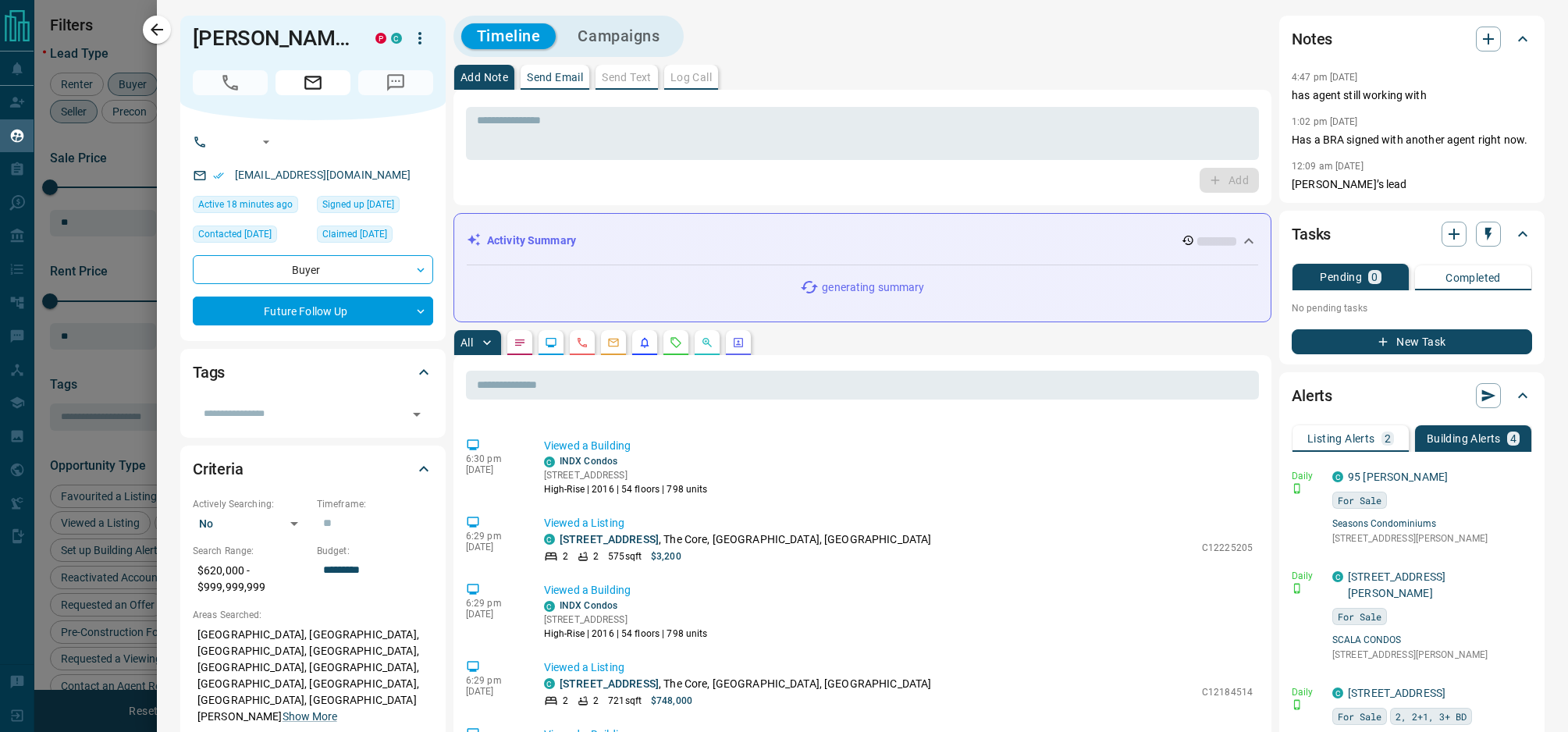
scroll to position [229, 0]
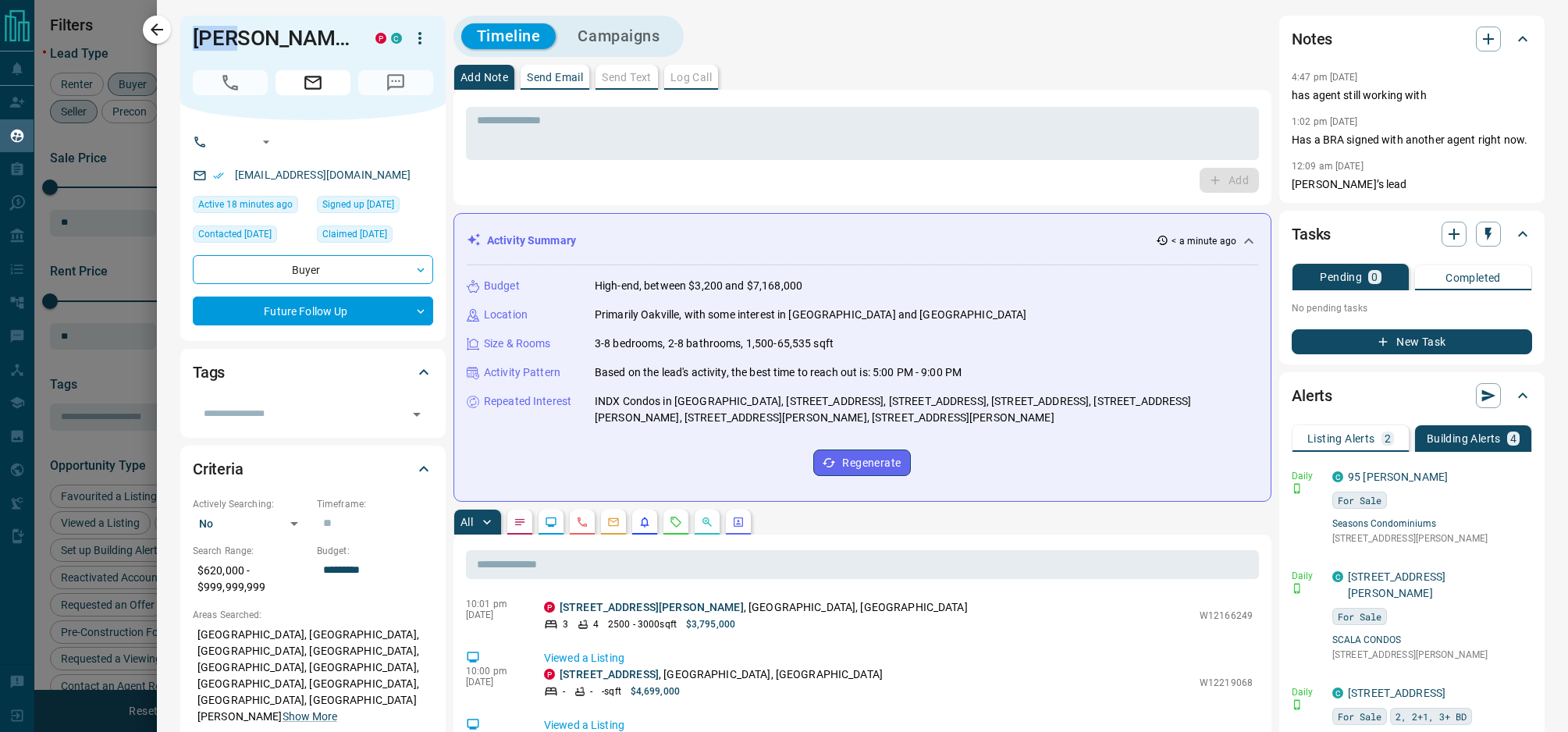
copy h1 "Aria"
click at [1487, 237] on icon "button" at bounding box center [1488, 235] width 6 height 13
click at [1459, 317] on li "1 Week Follow-Up" at bounding box center [1449, 312] width 106 height 23
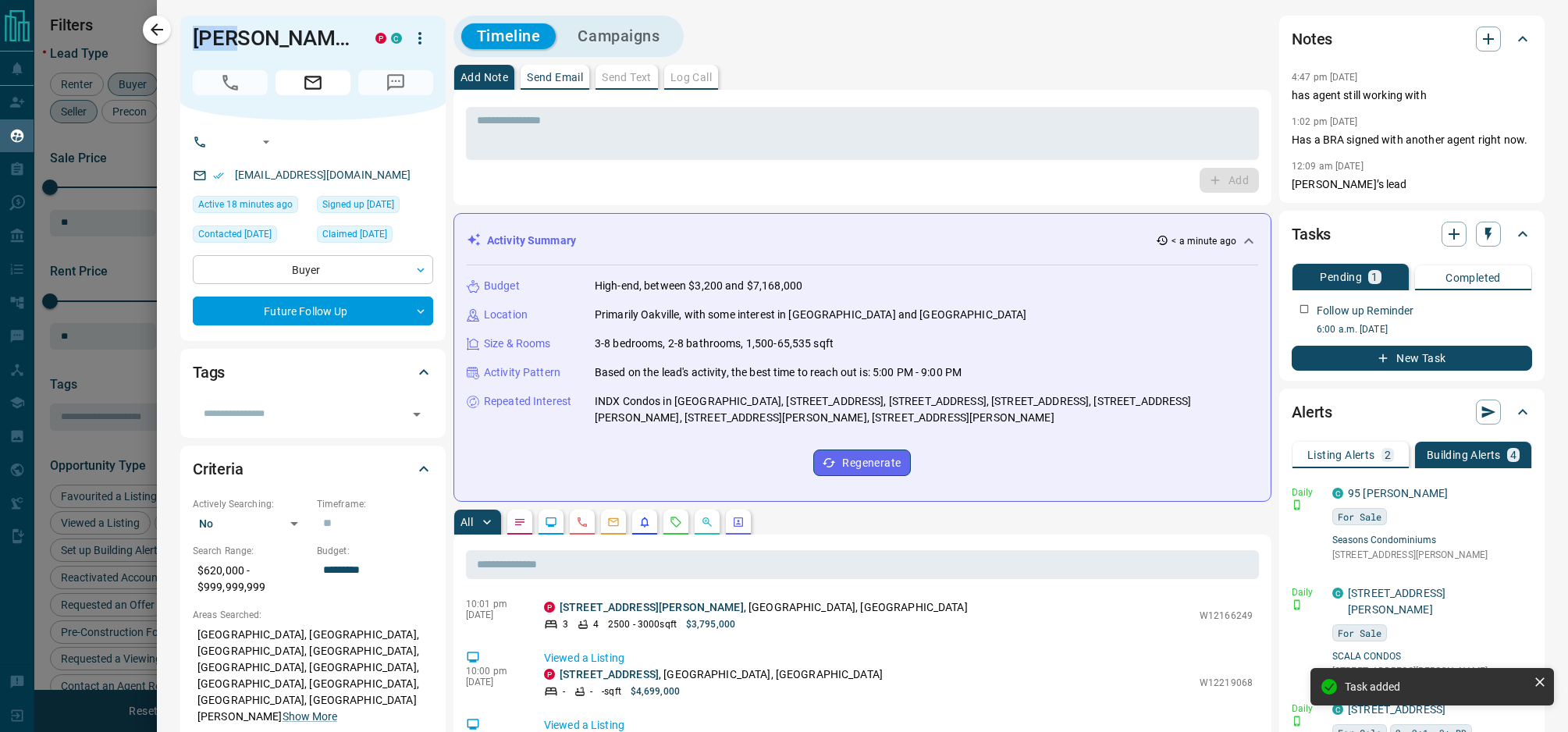
click at [319, 272] on body "Lead Transfers Claim Leads My Leads Tasks Opportunities Deals Campaigns Automat…" at bounding box center [784, 356] width 1568 height 713
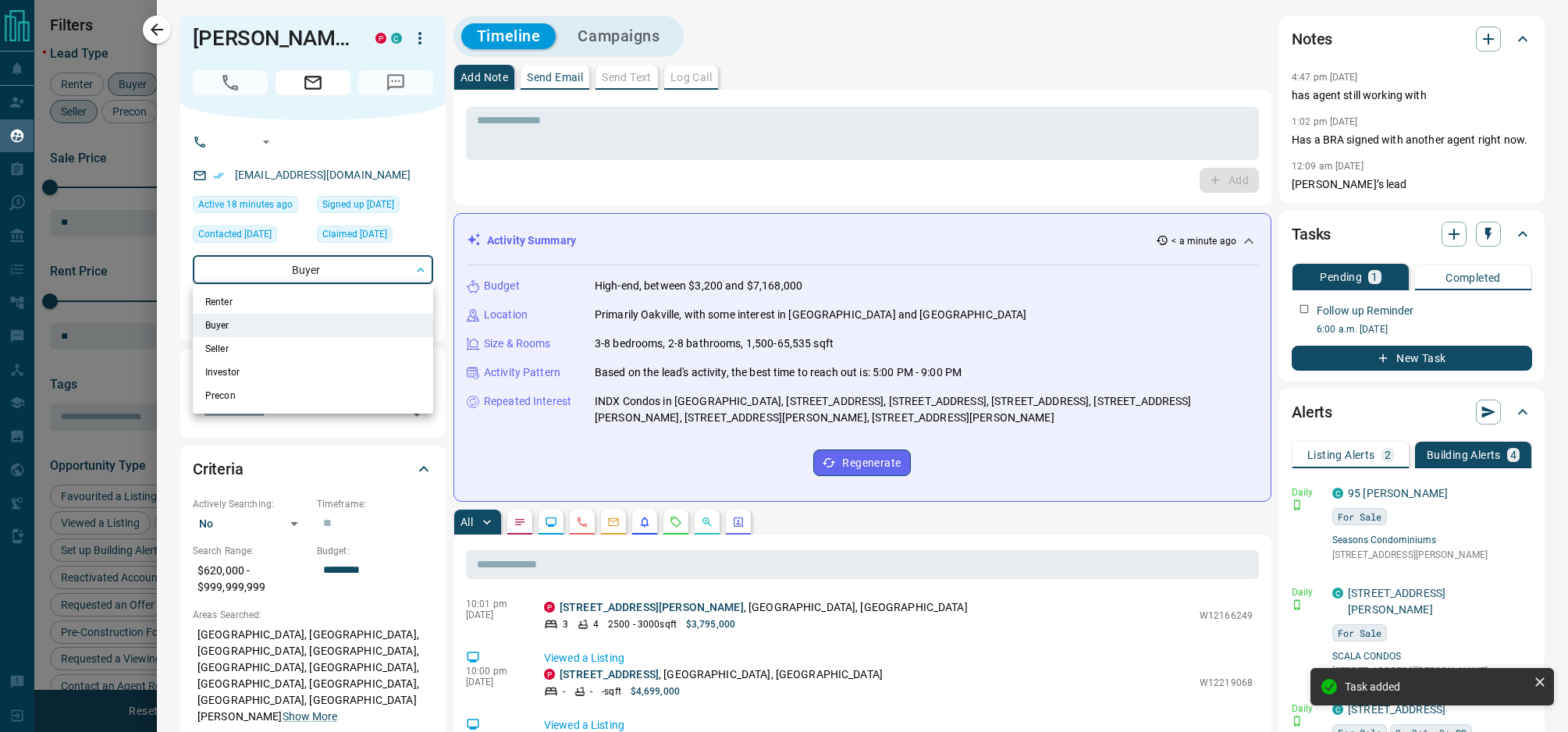
click at [308, 237] on div at bounding box center [784, 366] width 1568 height 732
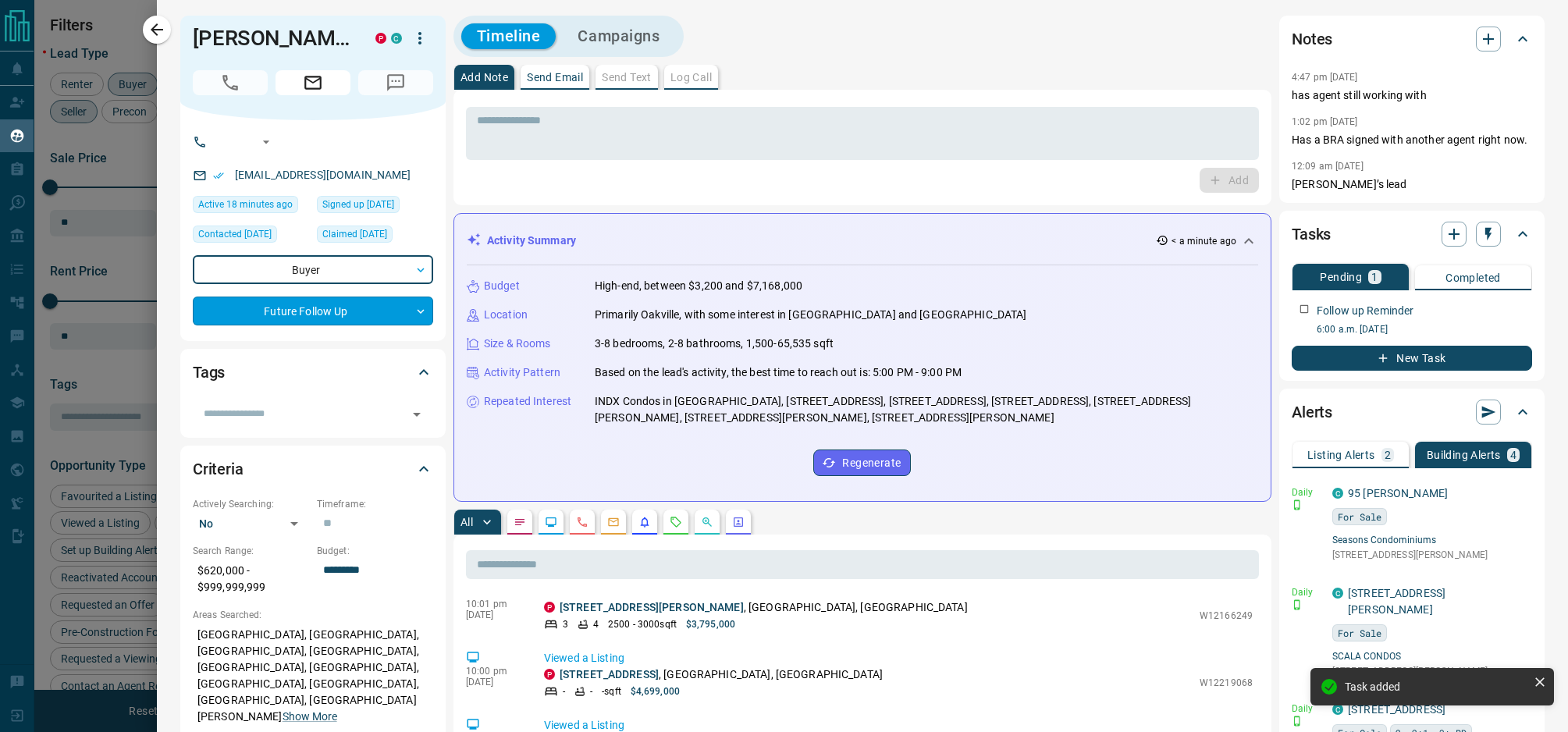
click at [322, 309] on body "Lead Transfers Claim Leads My Leads Tasks Opportunities Deals Campaigns Automat…" at bounding box center [784, 356] width 1568 height 713
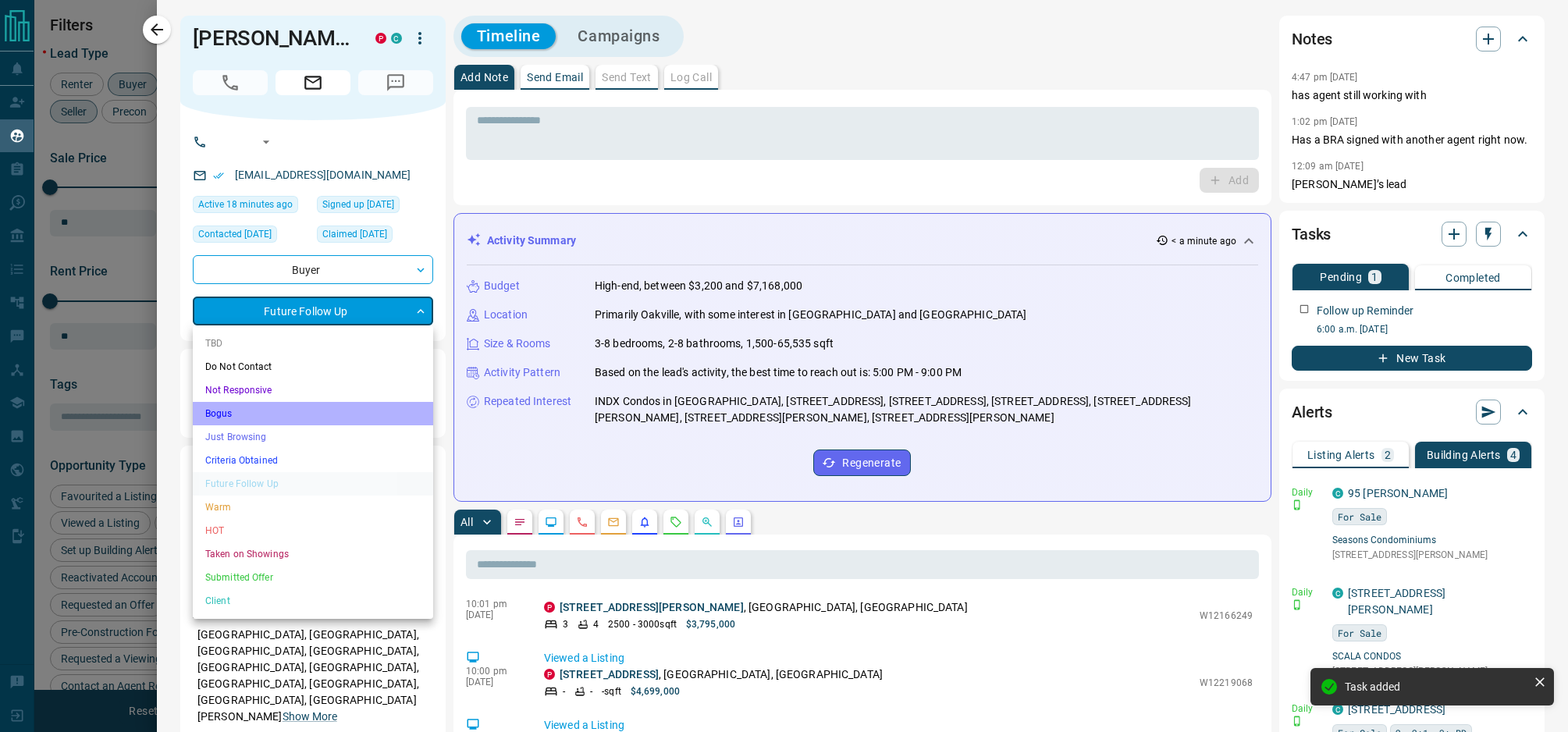
click at [281, 410] on li "Bogus" at bounding box center [312, 414] width 240 height 23
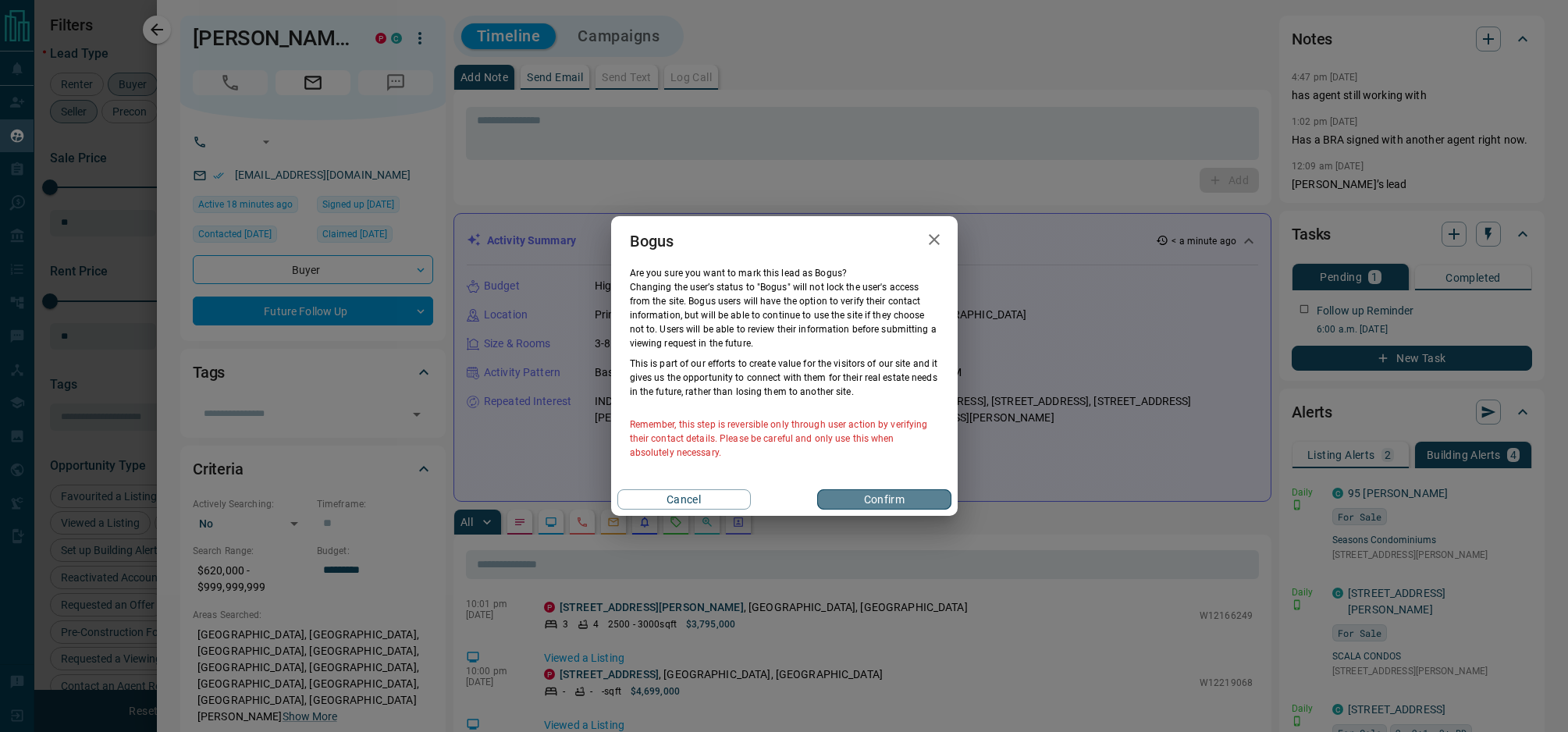
click at [838, 500] on button "Confirm" at bounding box center [884, 499] width 133 height 20
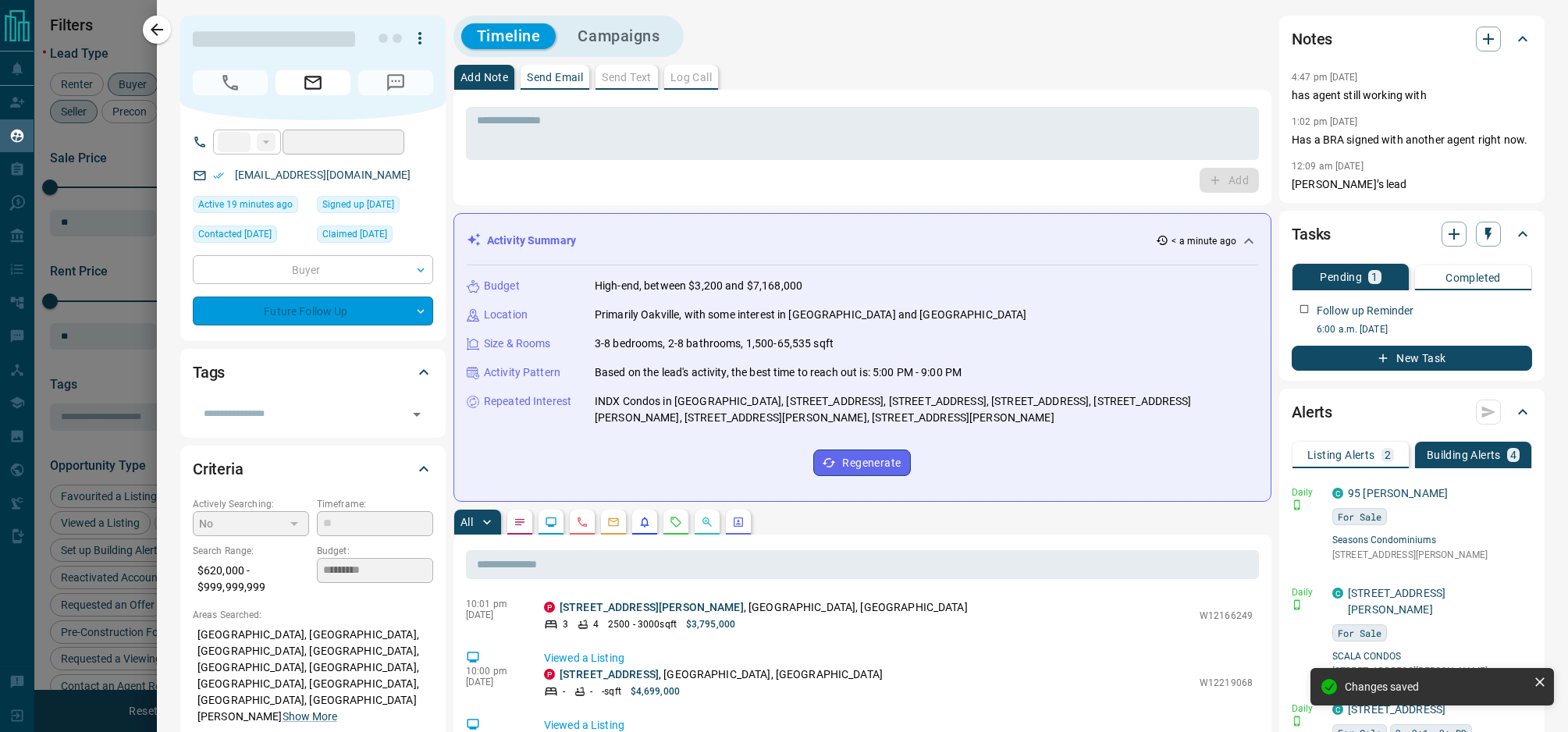
type input "**********"
type input "*"
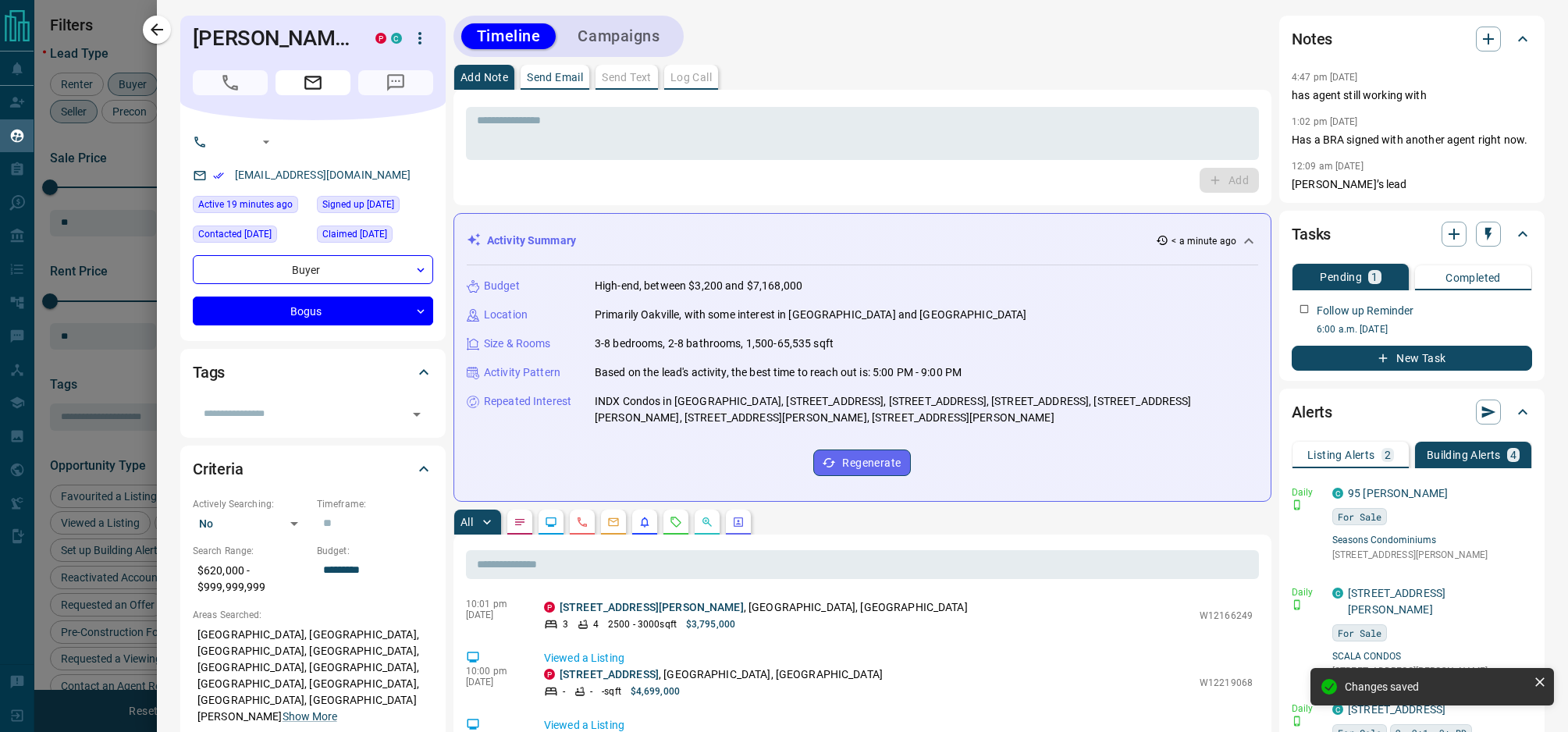
click at [114, 276] on div at bounding box center [784, 366] width 1568 height 732
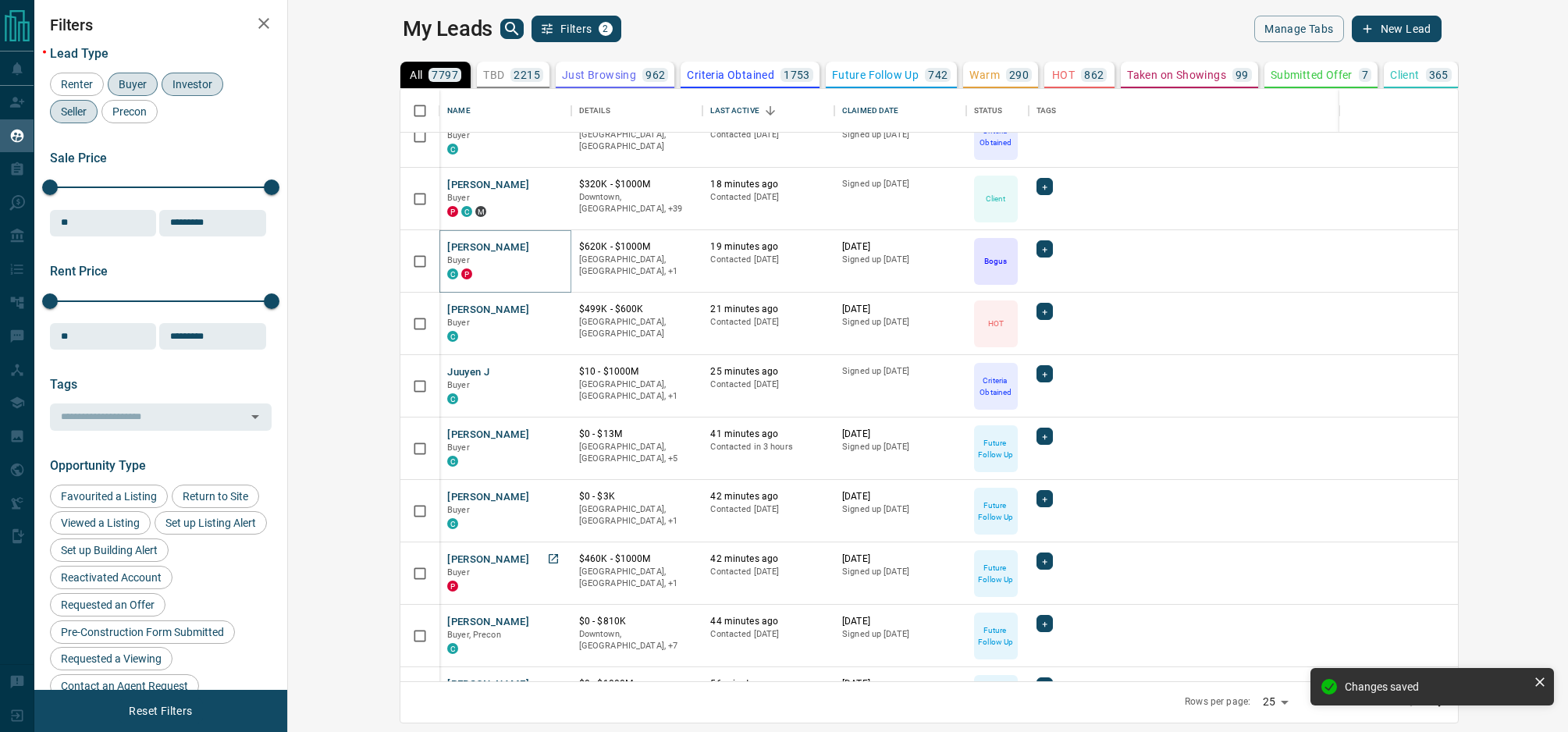
scroll to position [348, 0]
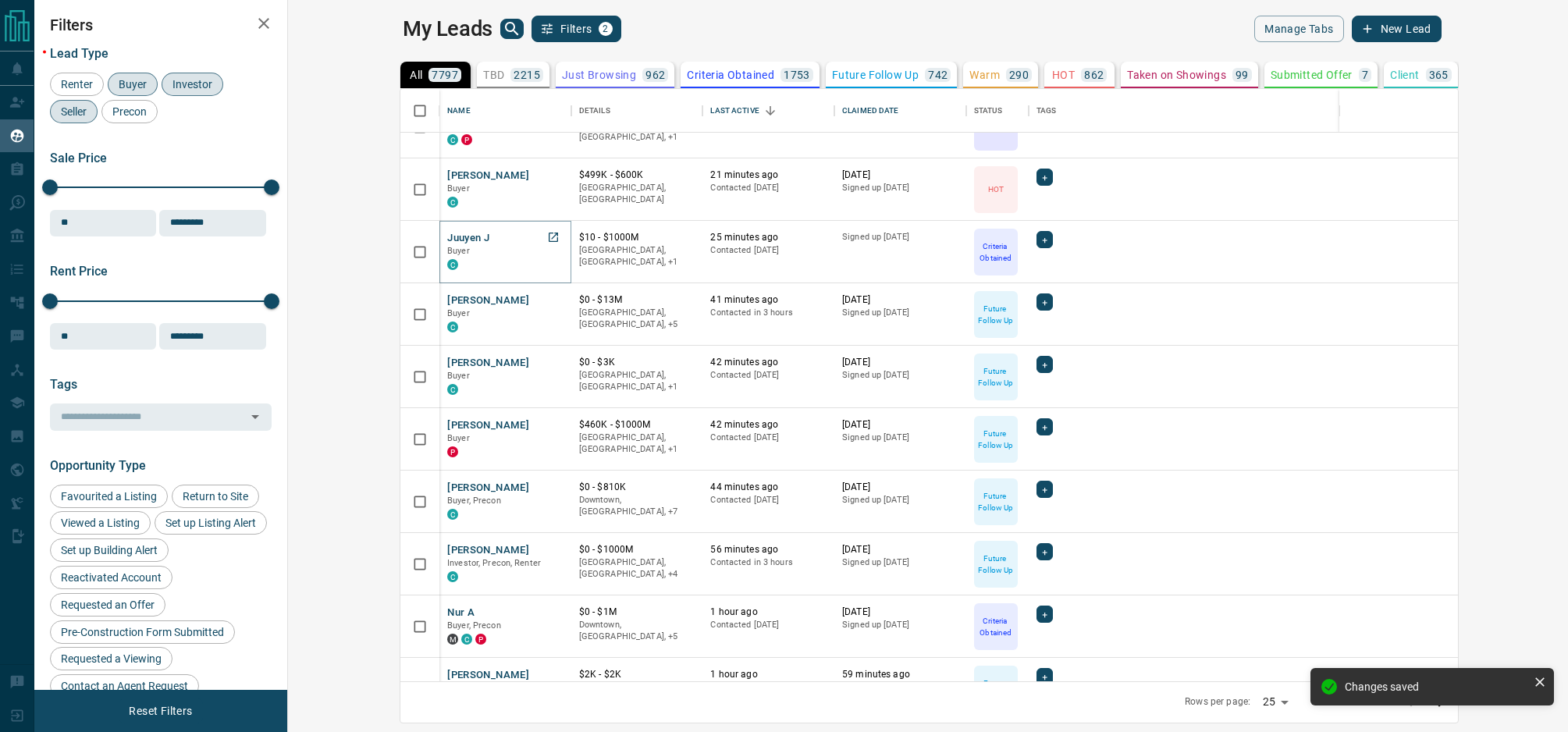
click at [447, 239] on button "Juuyen J" at bounding box center [468, 239] width 42 height 15
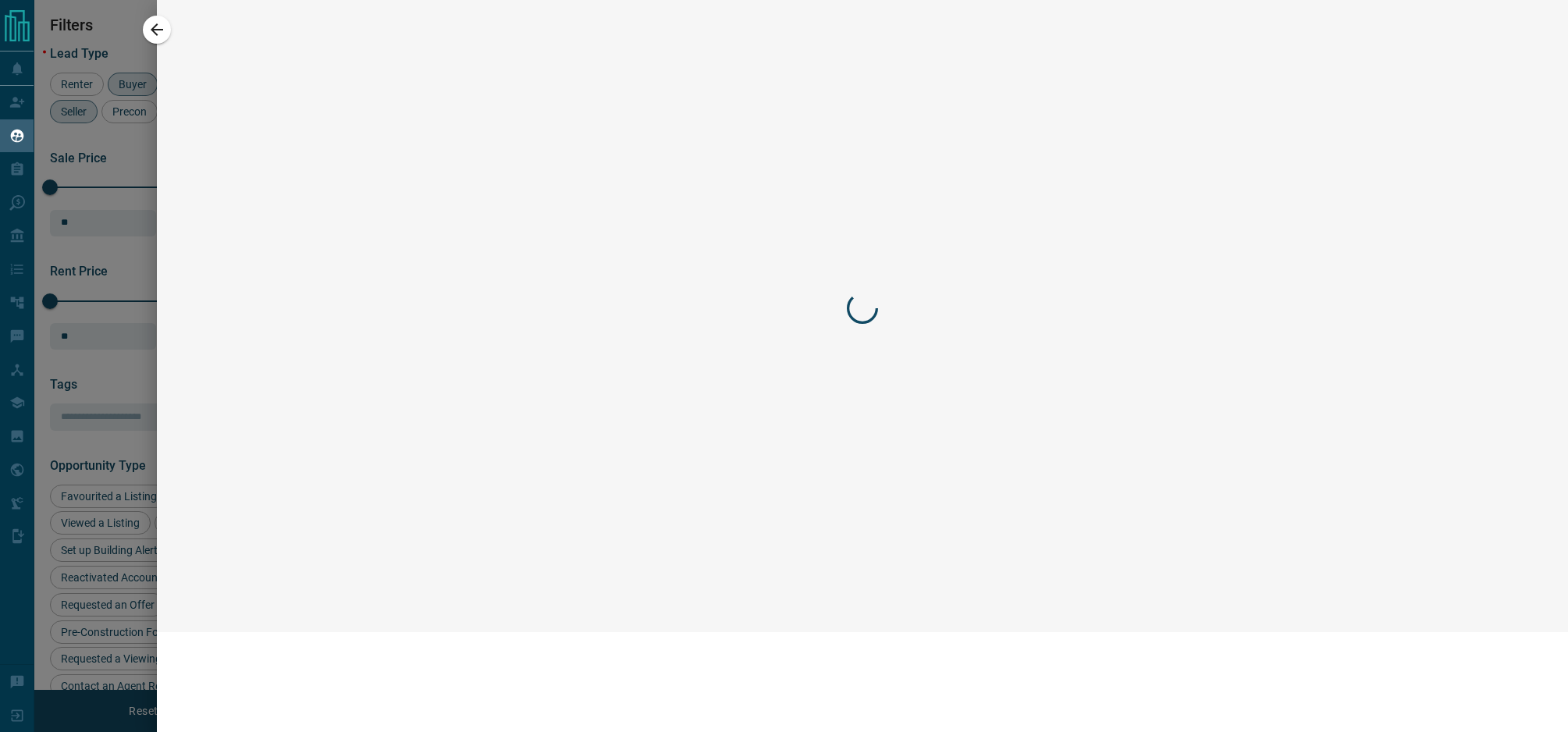
scroll to position [224, 0]
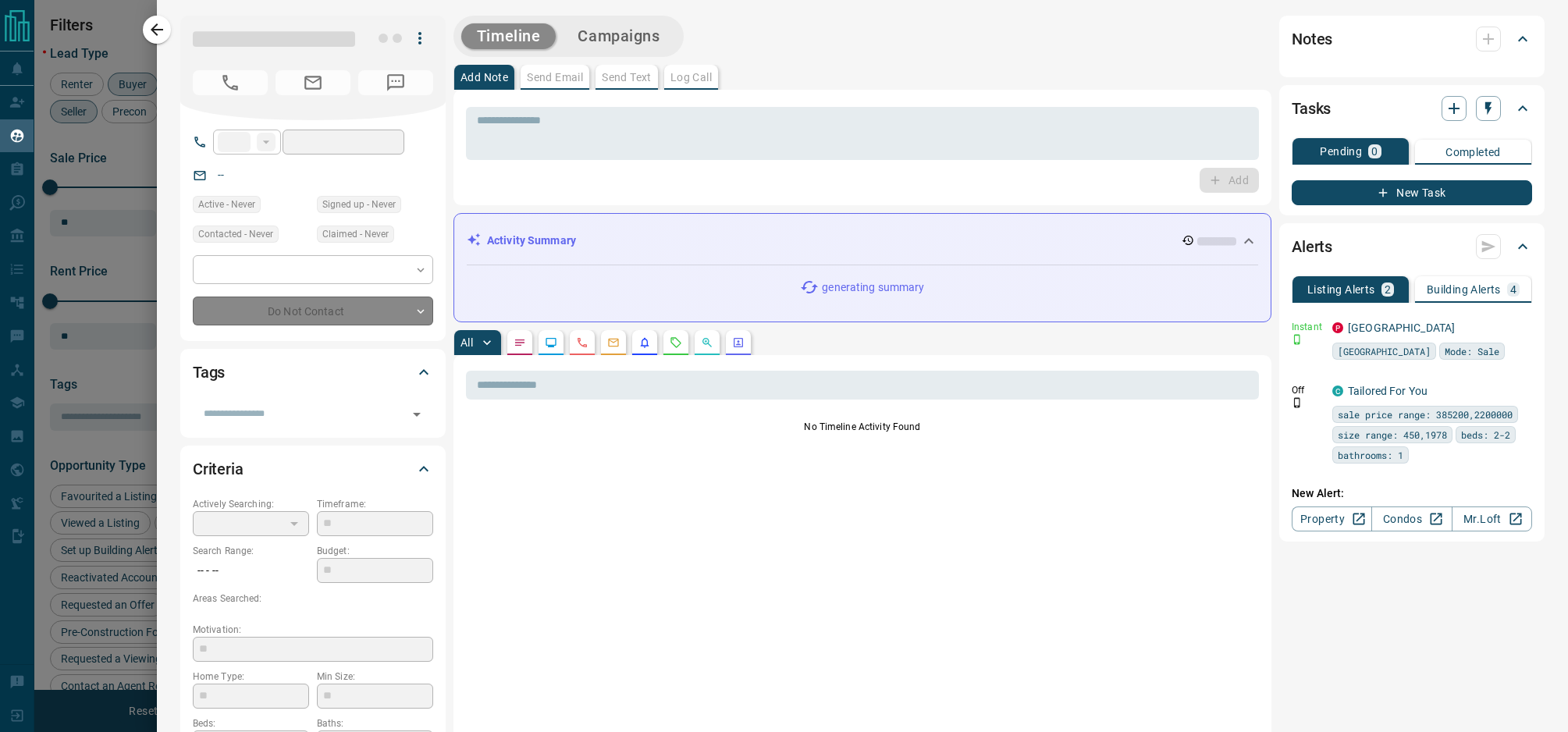
type input "**"
type input "**********"
type input "*"
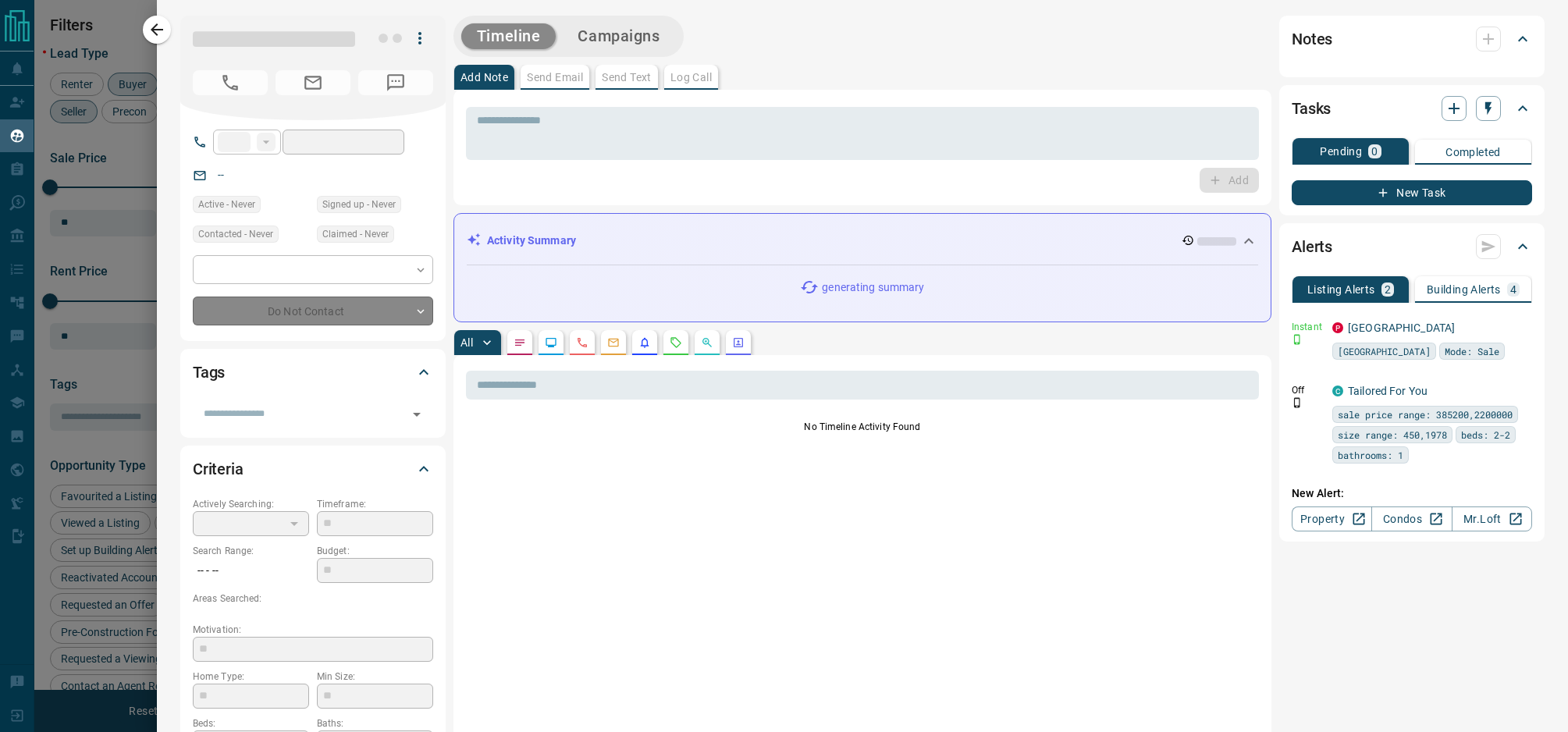
type input "*********"
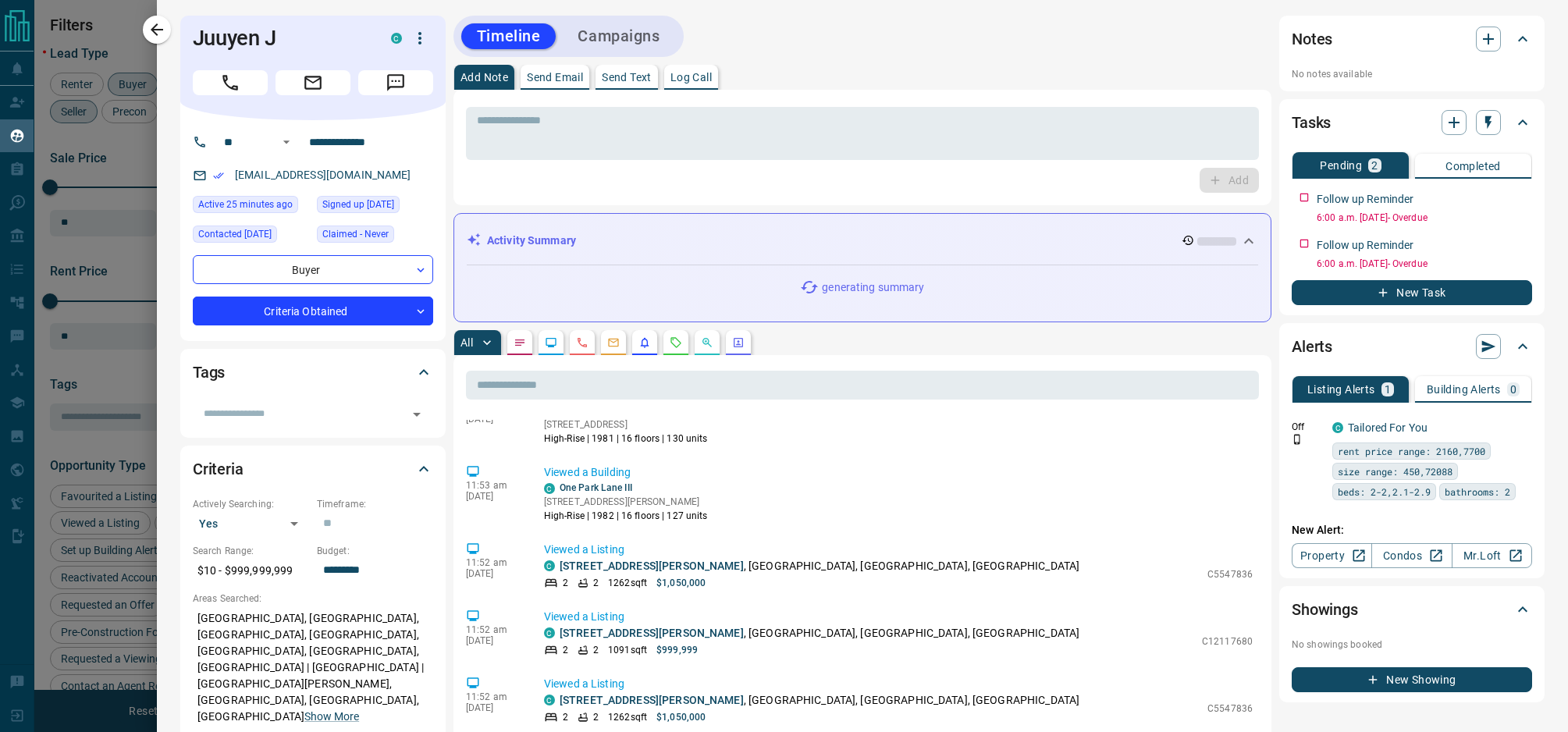
scroll to position [2150, 0]
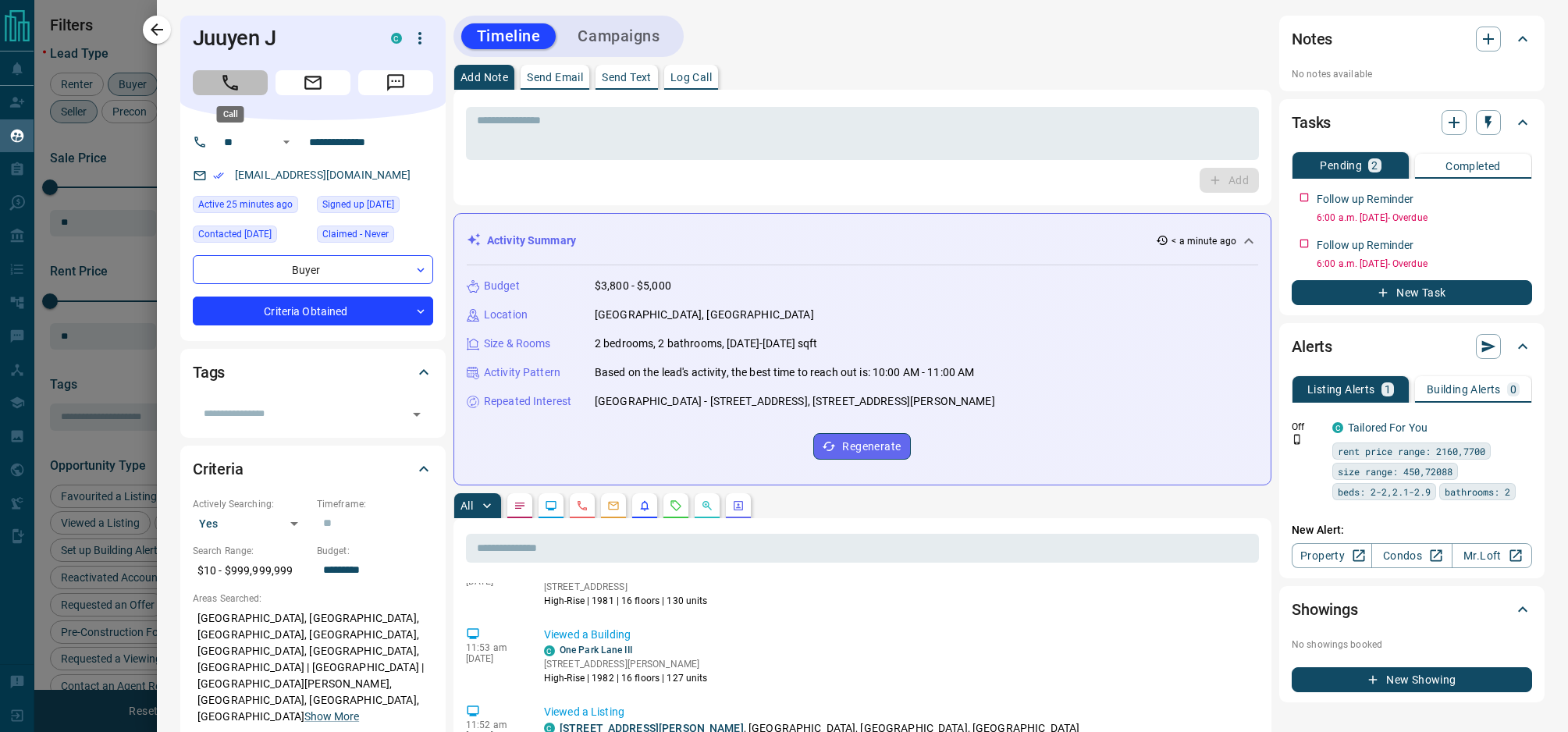
click at [245, 92] on button "Call" at bounding box center [230, 83] width 75 height 25
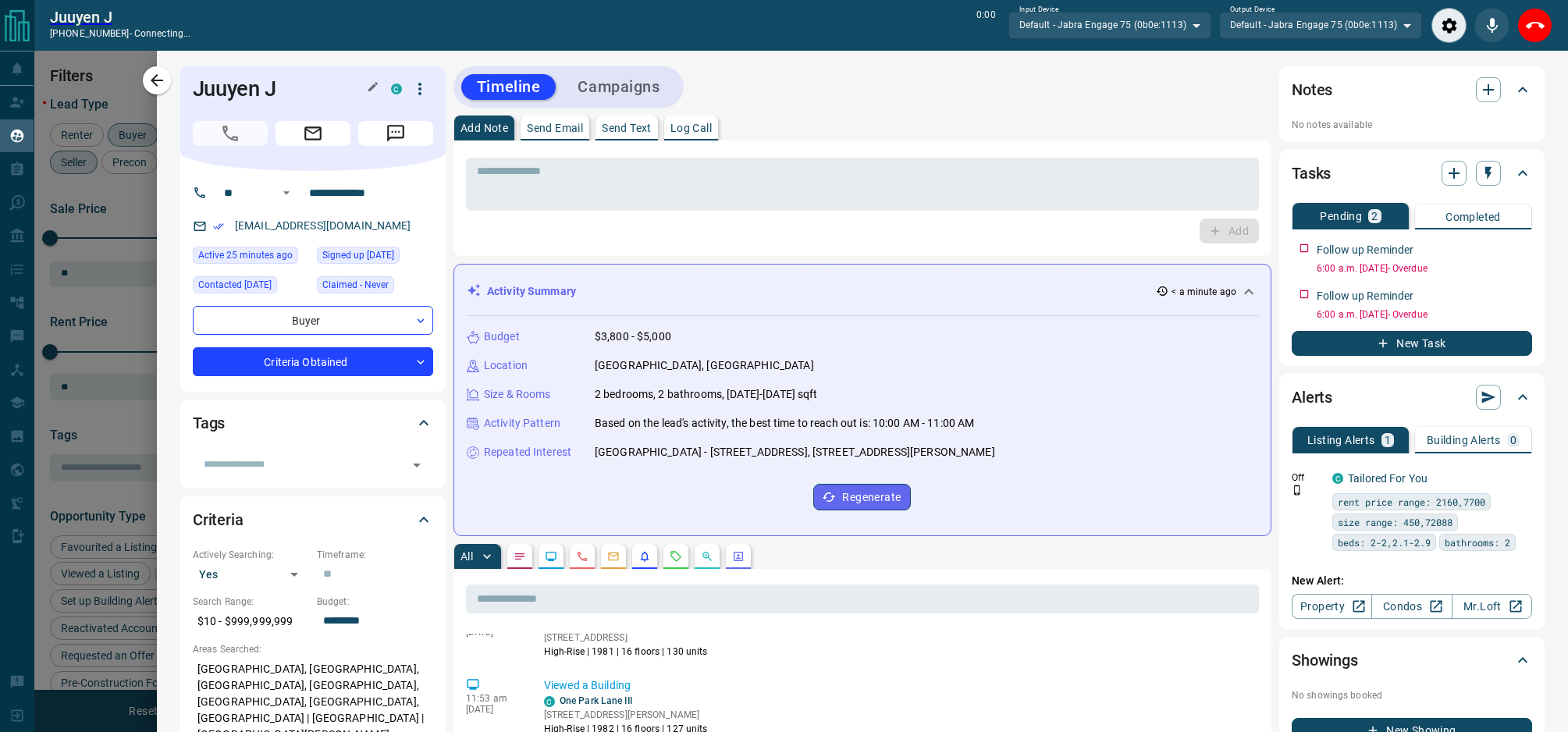
scroll to position [544, 1273]
click at [1536, 24] on icon "End Call" at bounding box center [1534, 26] width 18 height 18
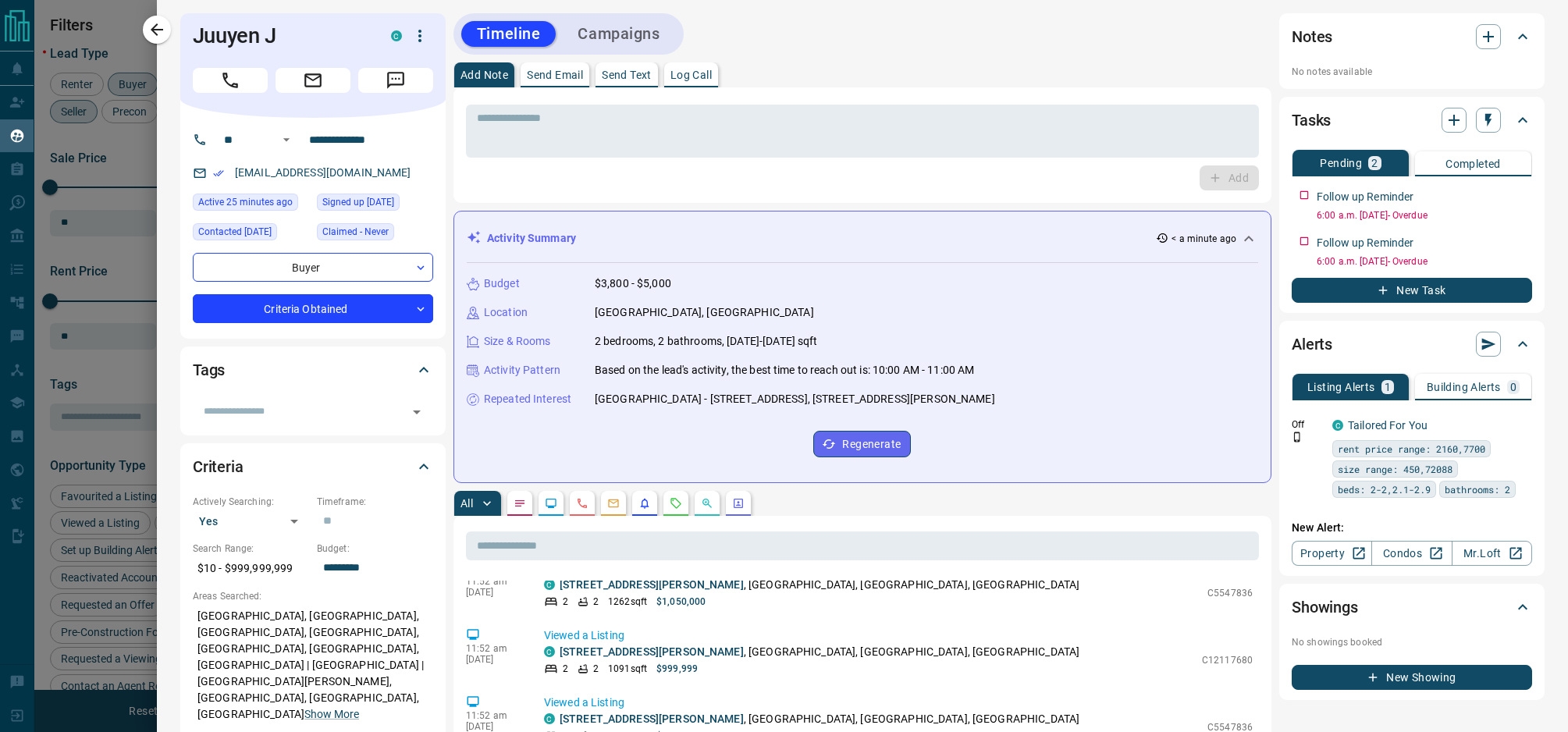
scroll to position [636, 0]
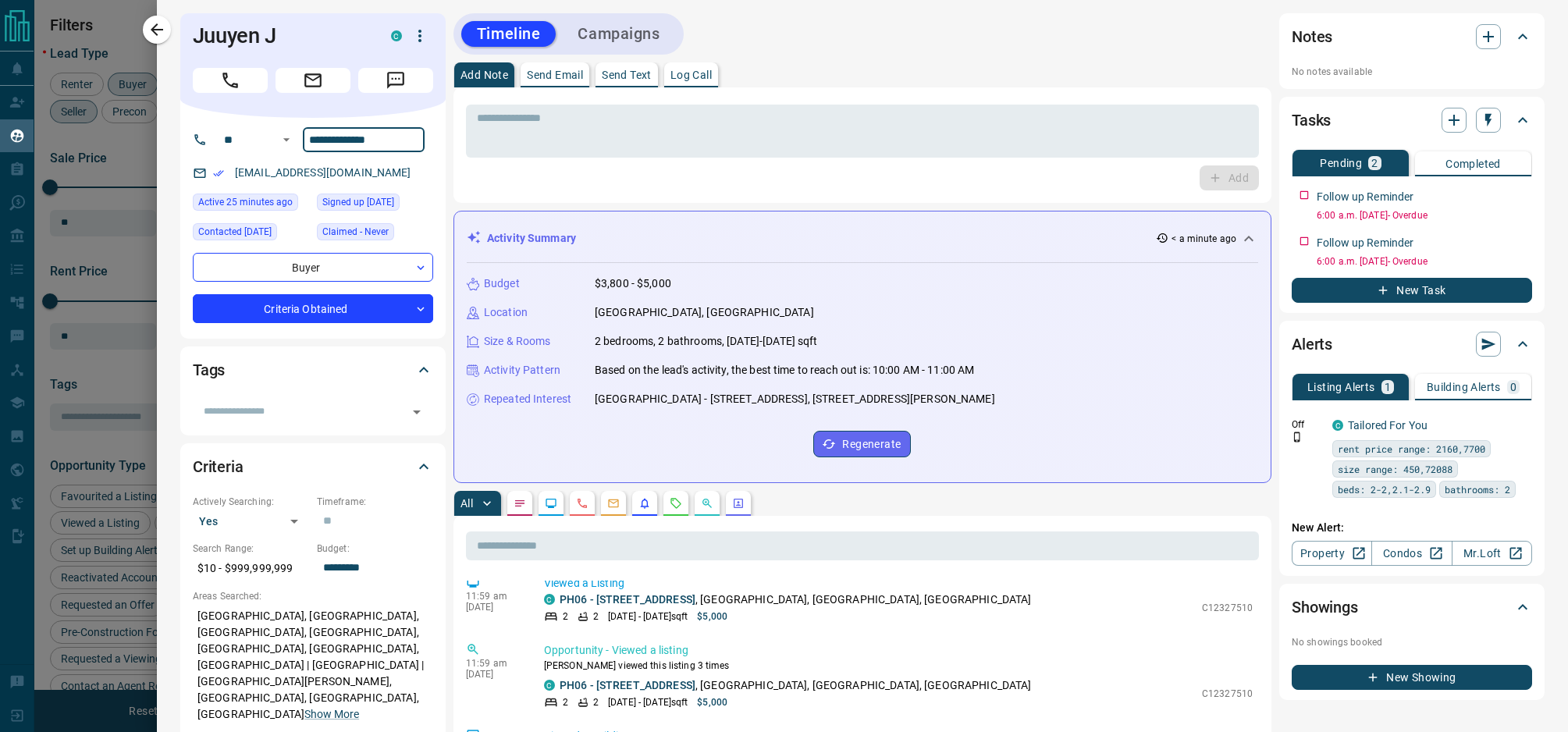
click at [362, 137] on input "**********" at bounding box center [364, 140] width 121 height 25
click at [613, 141] on textarea at bounding box center [862, 131] width 771 height 40
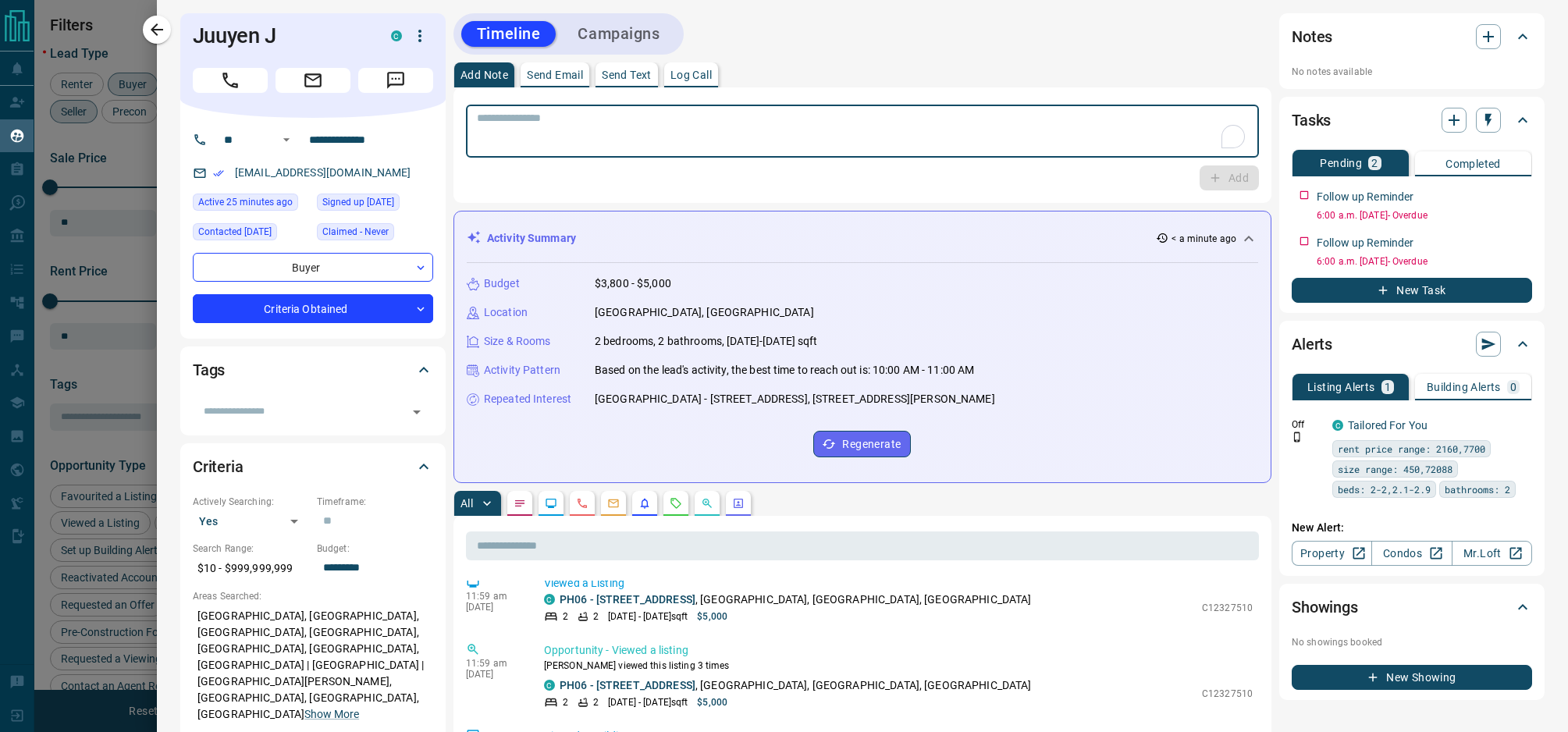
paste textarea "**********"
type textarea "**********"
click at [1213, 173] on icon "button" at bounding box center [1215, 178] width 14 height 14
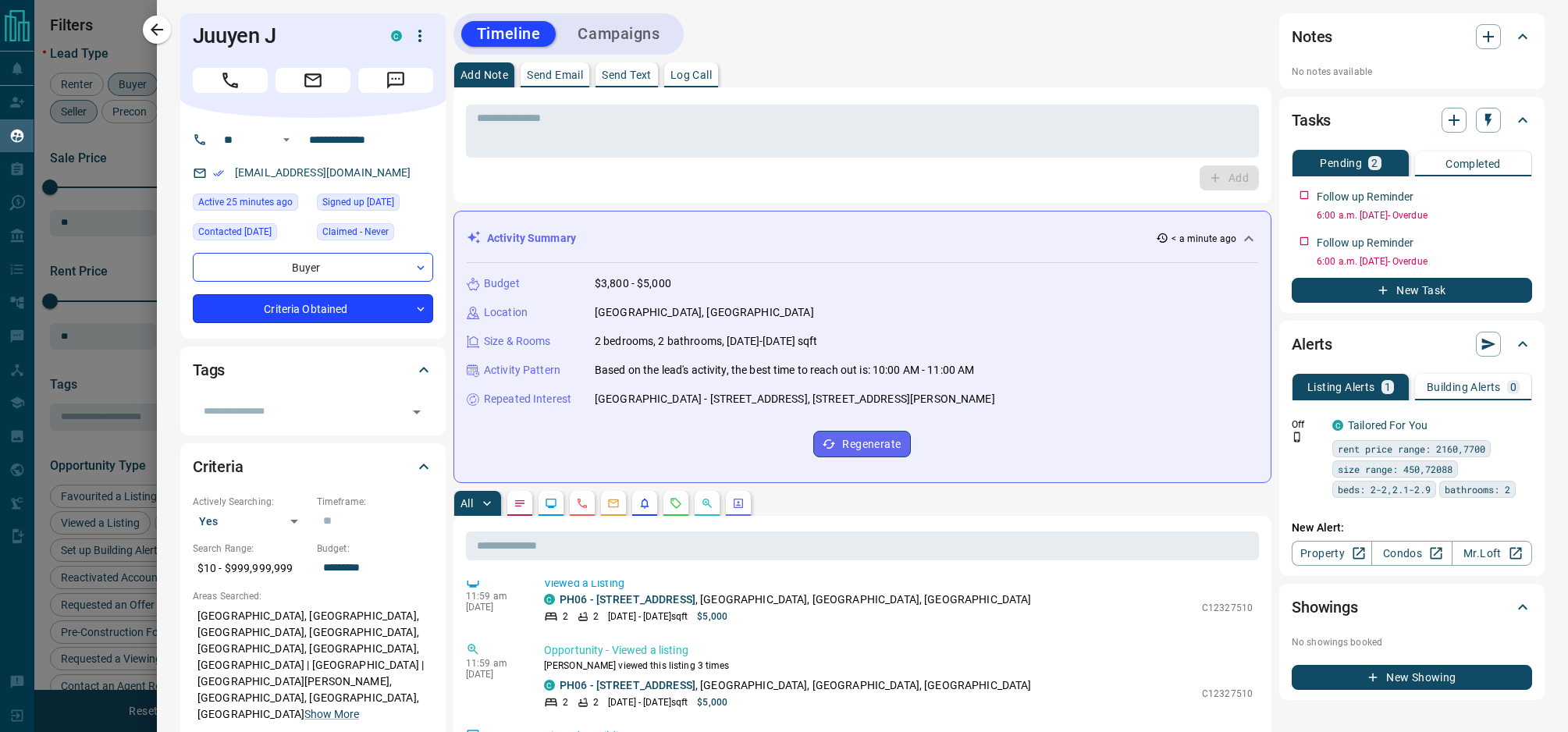
click at [302, 303] on body "Lead Transfers Claim Leads My Leads Tasks Opportunities Deals Campaigns Automat…" at bounding box center [784, 356] width 1568 height 713
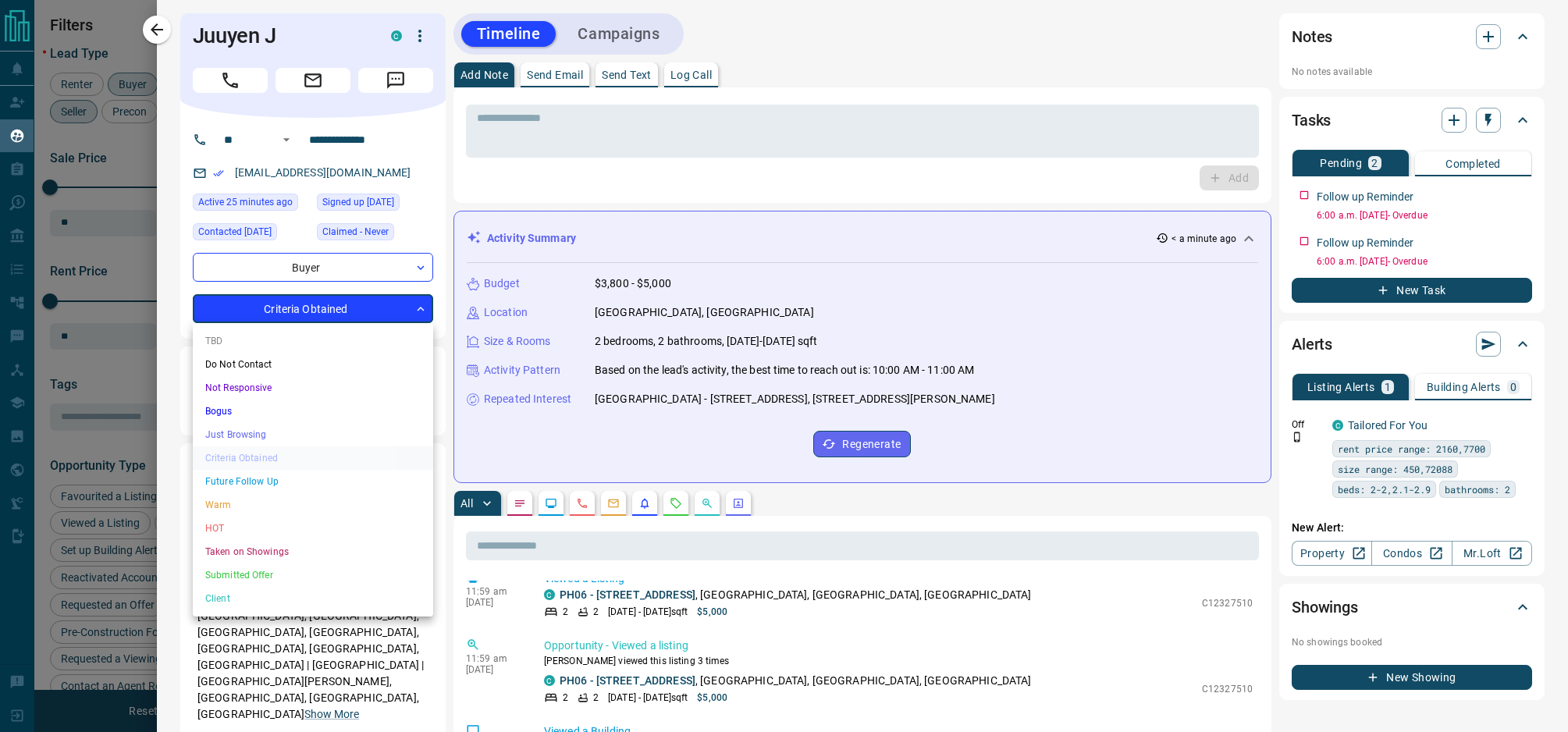
click at [281, 417] on li "Bogus" at bounding box center [312, 411] width 240 height 23
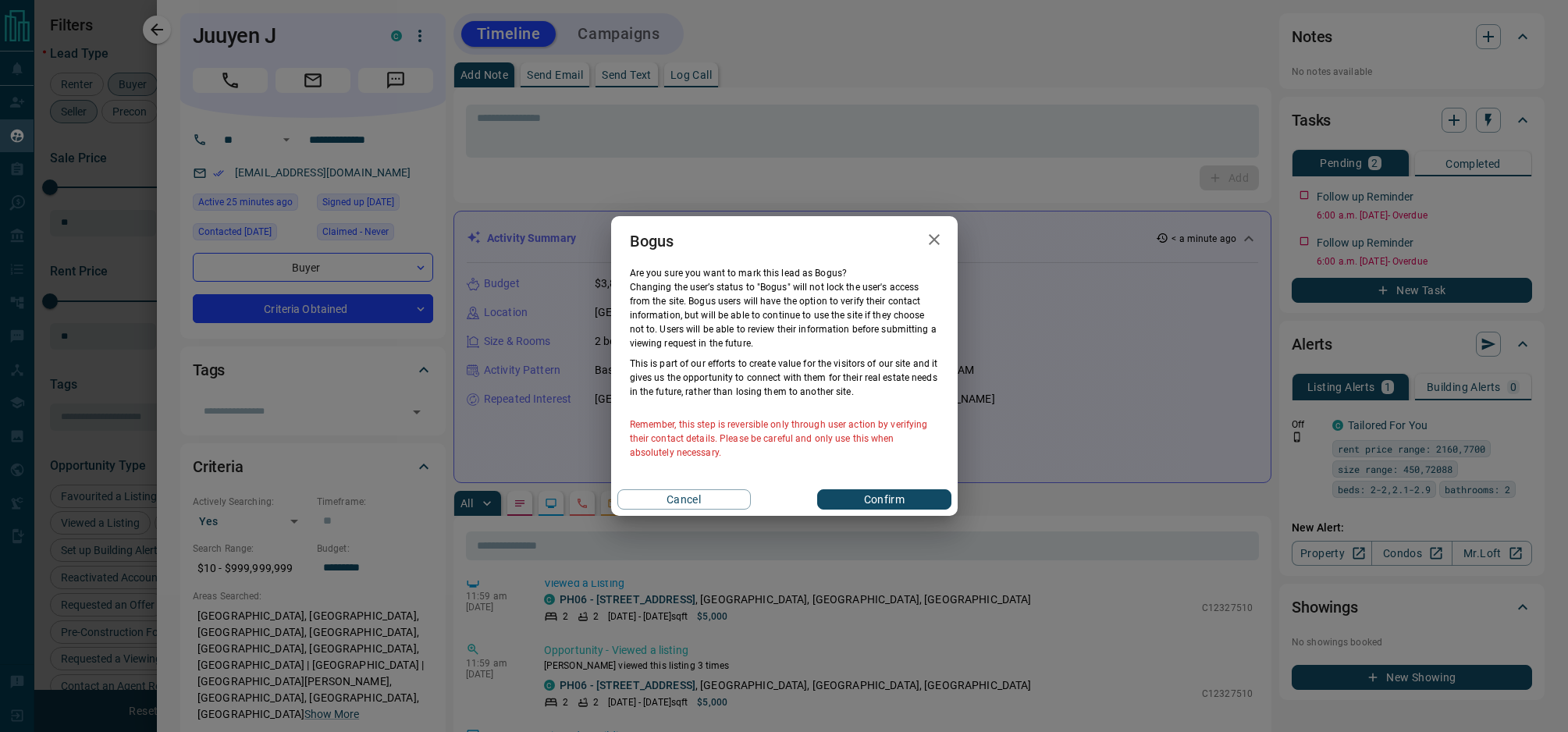
scroll to position [712, 0]
click at [852, 508] on button "Confirm" at bounding box center [884, 499] width 133 height 20
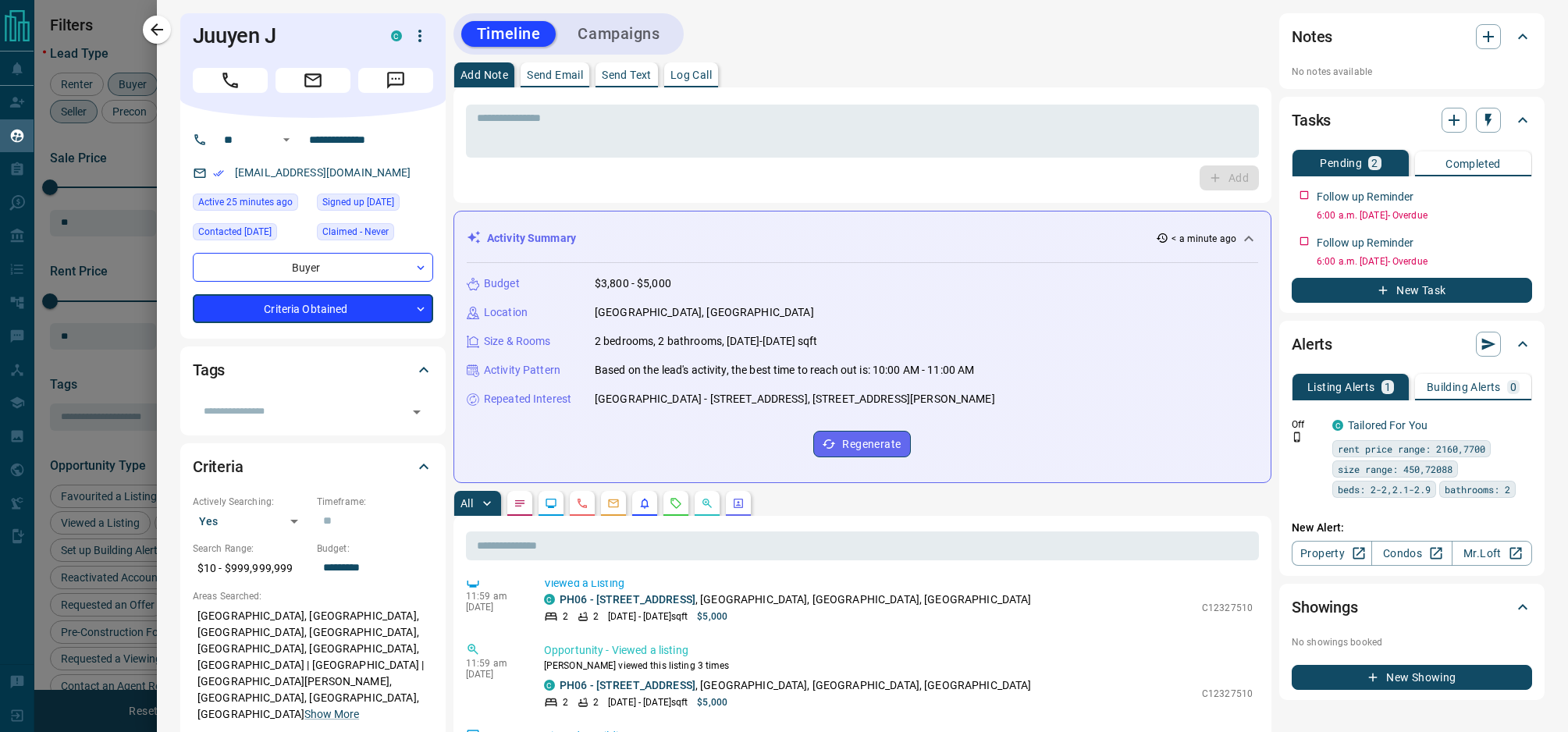
type input "**********"
type input "*"
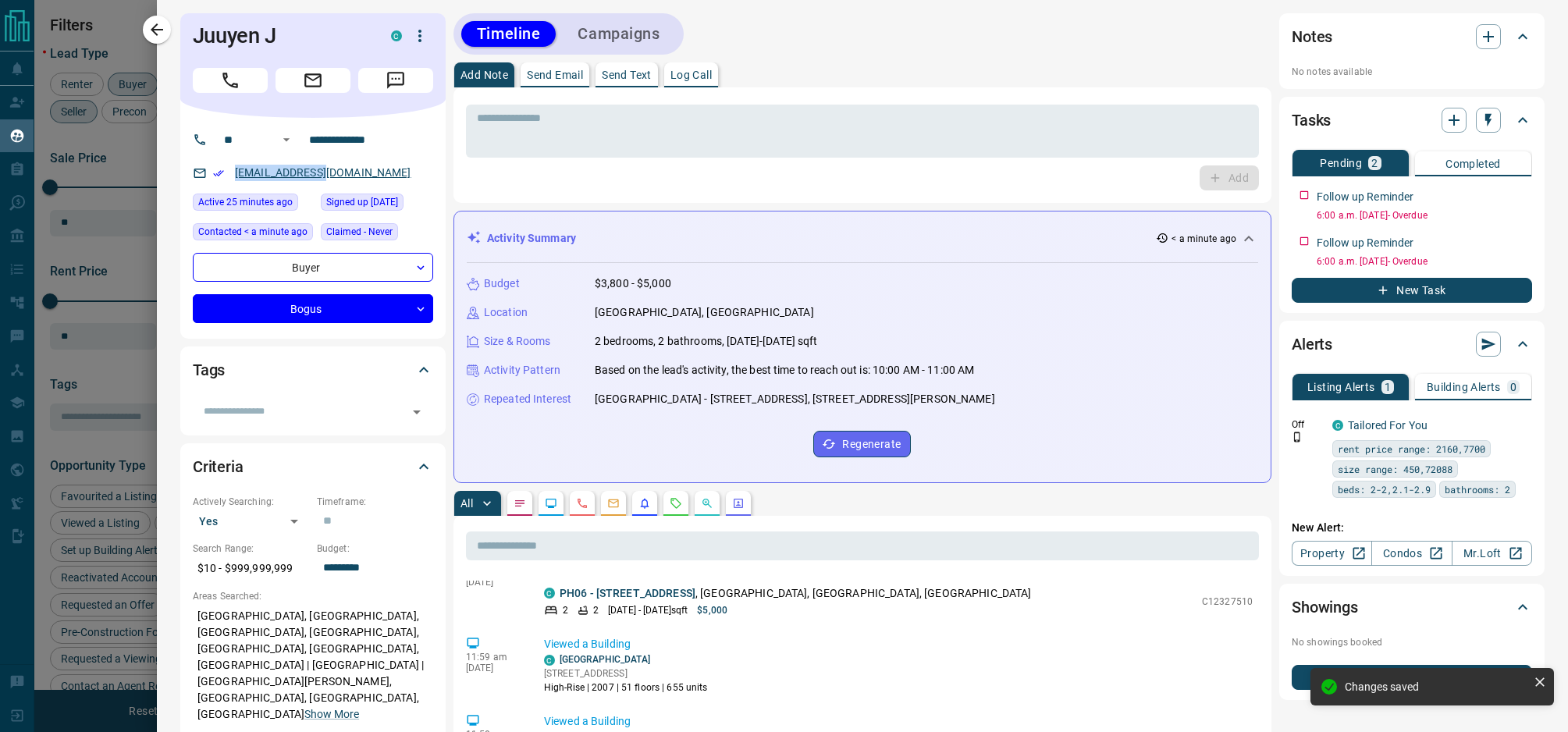
scroll to position [849, 0]
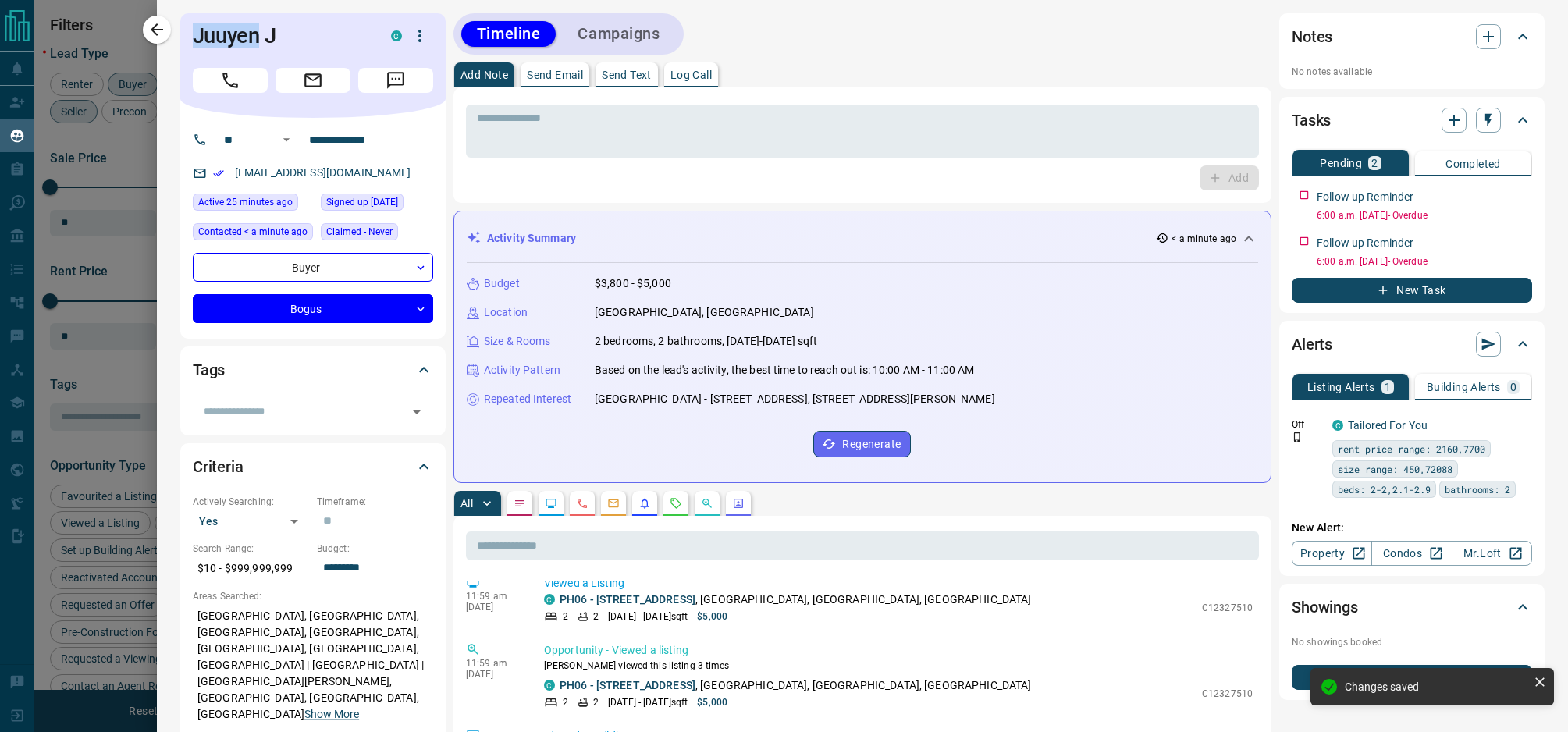
drag, startPoint x: 257, startPoint y: 39, endPoint x: 184, endPoint y: 39, distance: 73.0
click at [184, 39] on div "Juuyen J C" at bounding box center [312, 65] width 266 height 105
copy h1 "Juuyen"
click at [1485, 125] on icon "button" at bounding box center [1488, 120] width 16 height 16
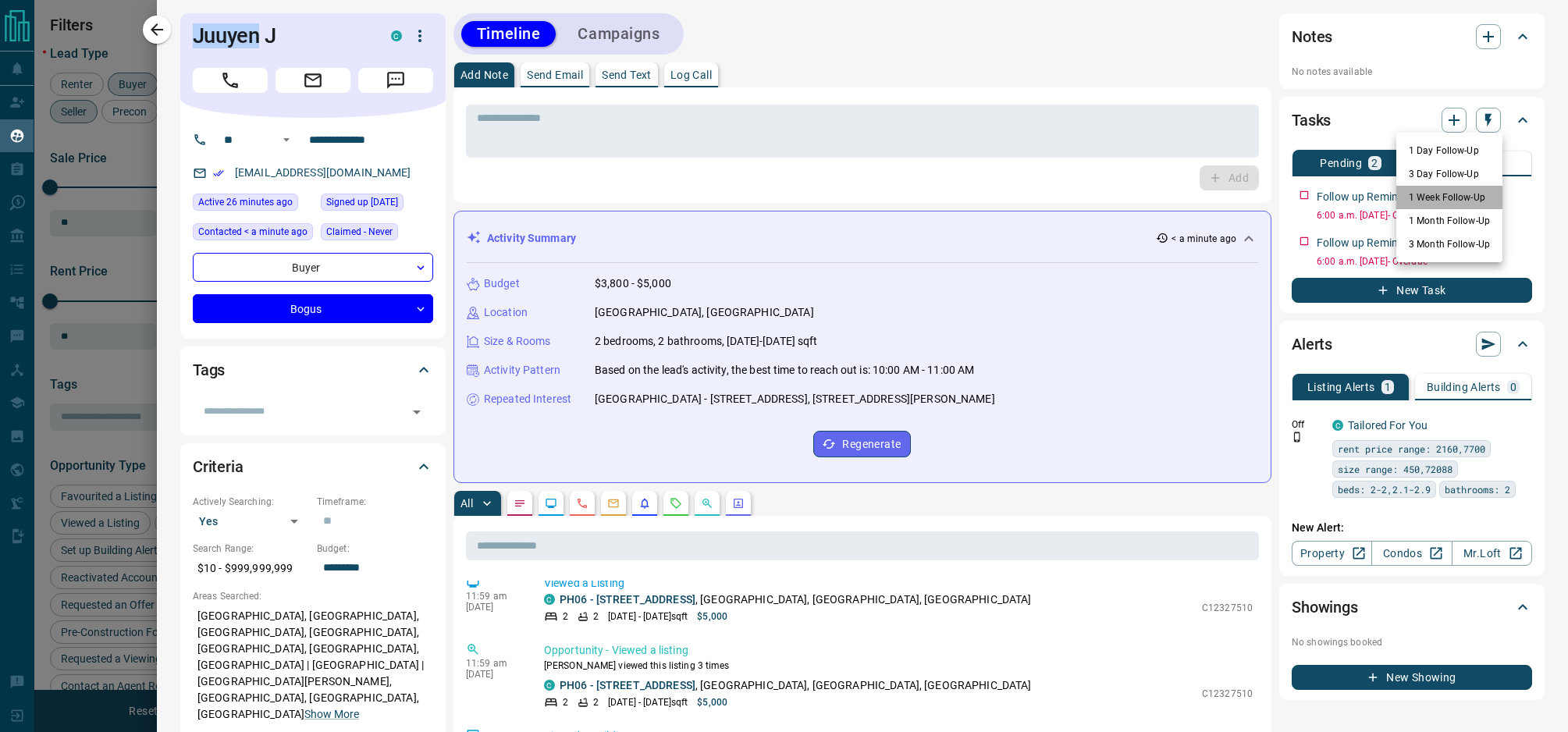
click at [1467, 197] on li "1 Week Follow-Up" at bounding box center [1449, 198] width 106 height 23
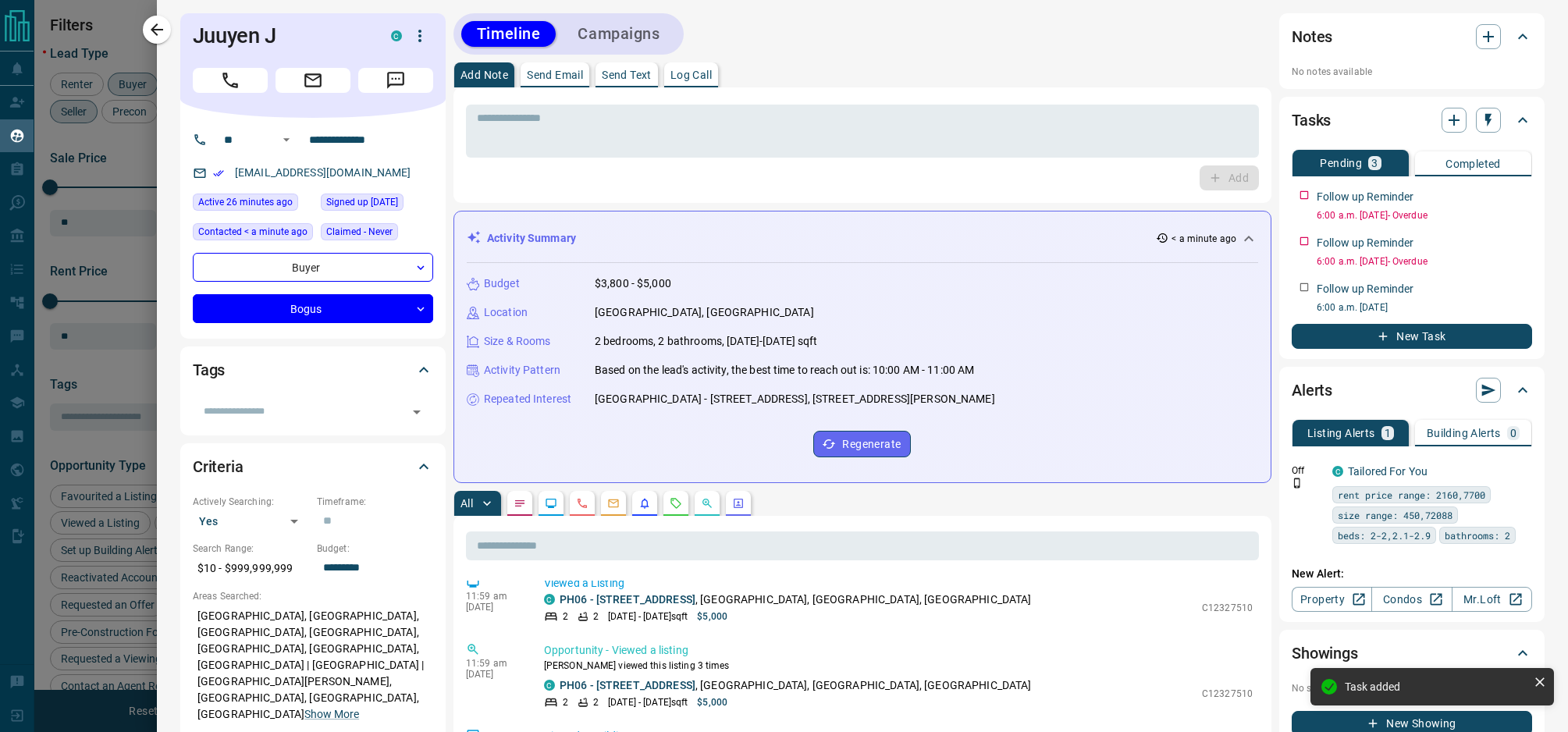
click at [137, 157] on div at bounding box center [784, 366] width 1568 height 732
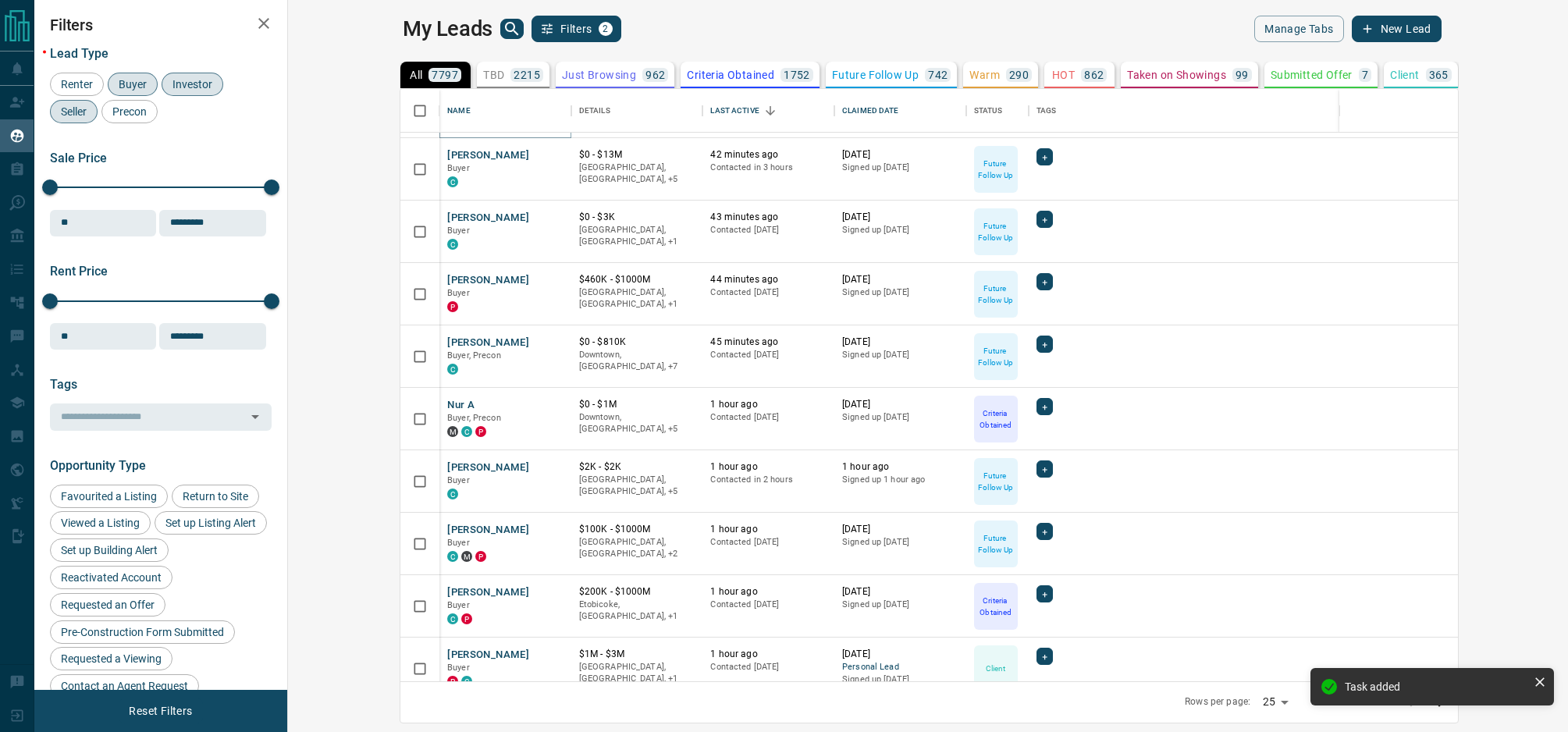
scroll to position [557, 0]
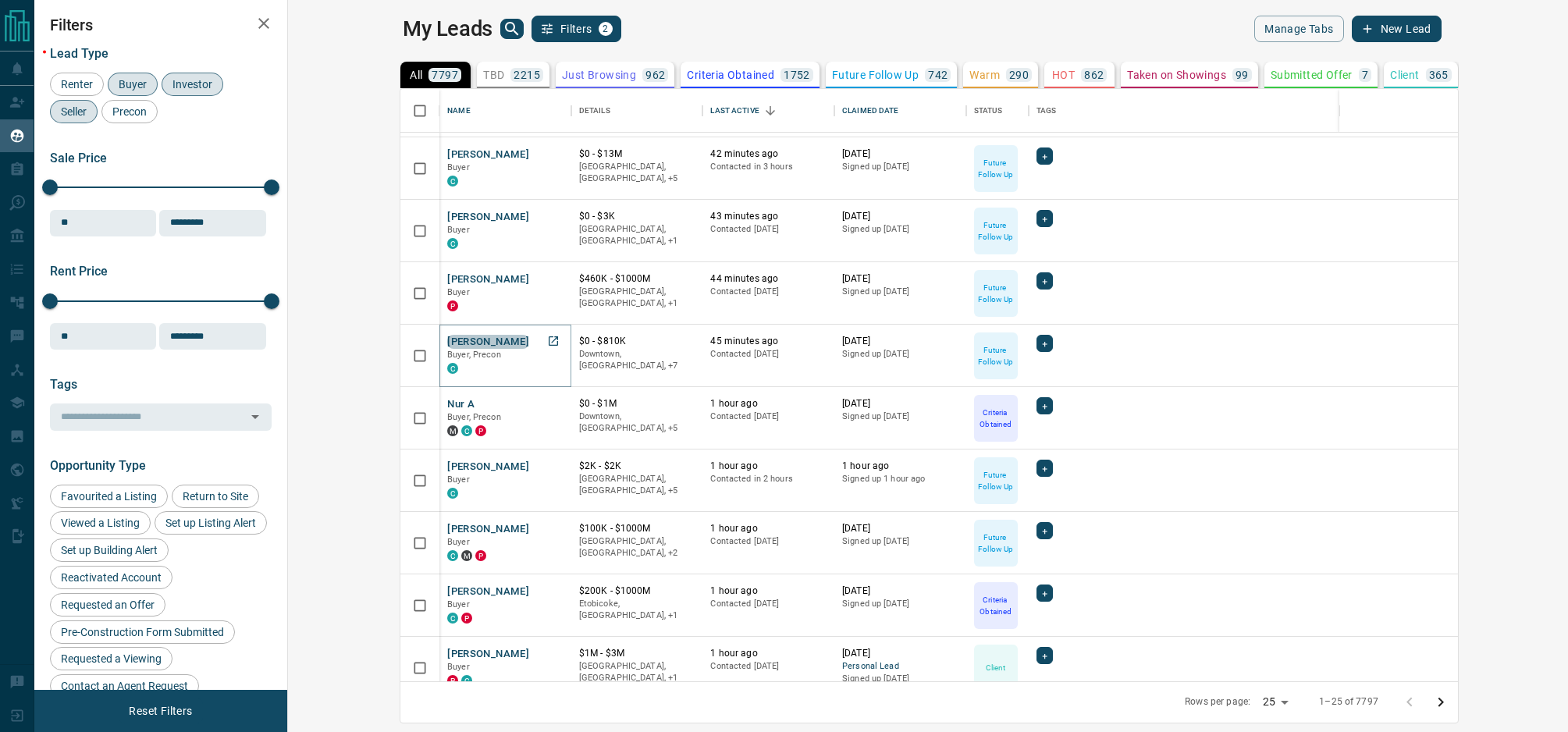
click at [447, 339] on button "[PERSON_NAME]" at bounding box center [488, 343] width 82 height 15
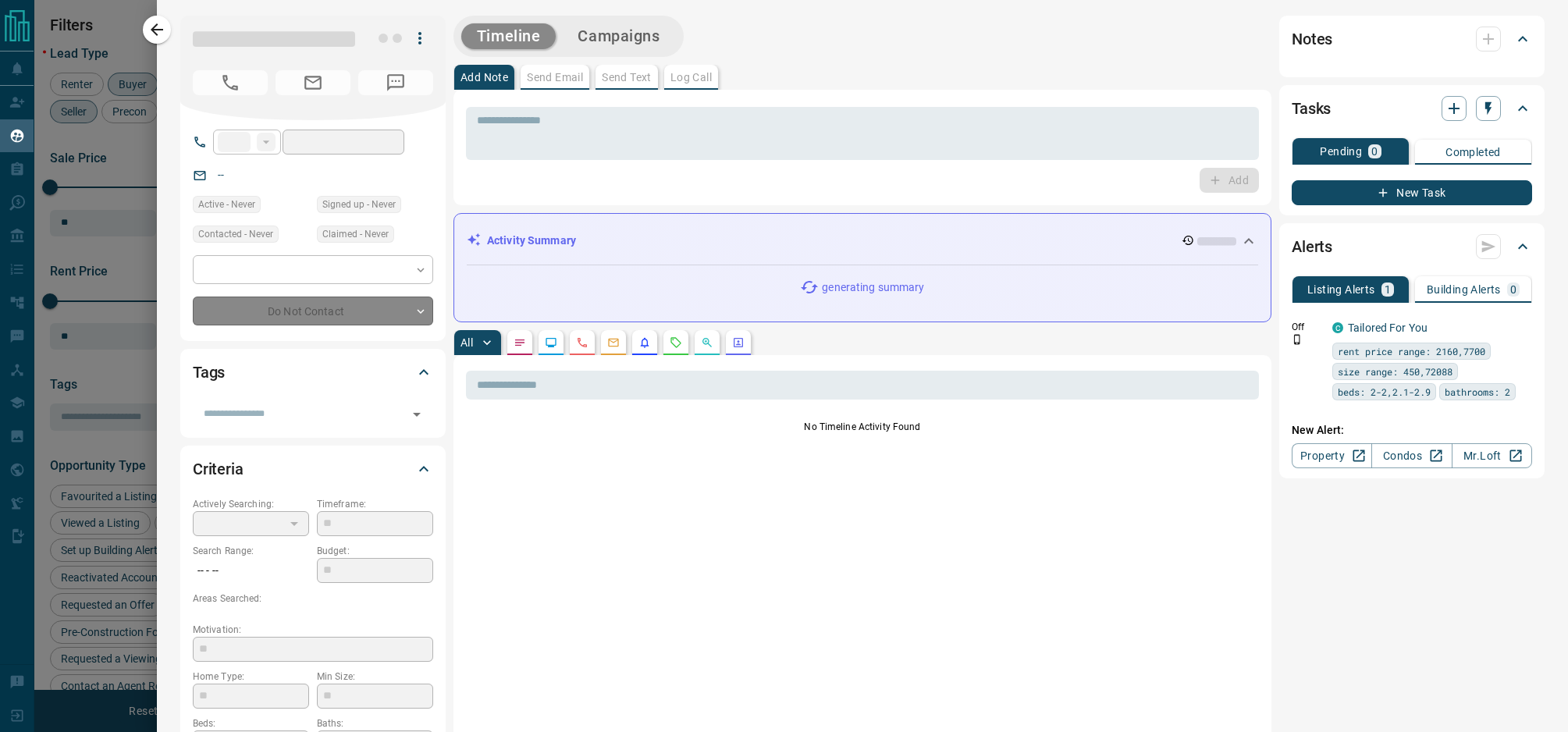
type input "**"
type input "**********"
type input "*"
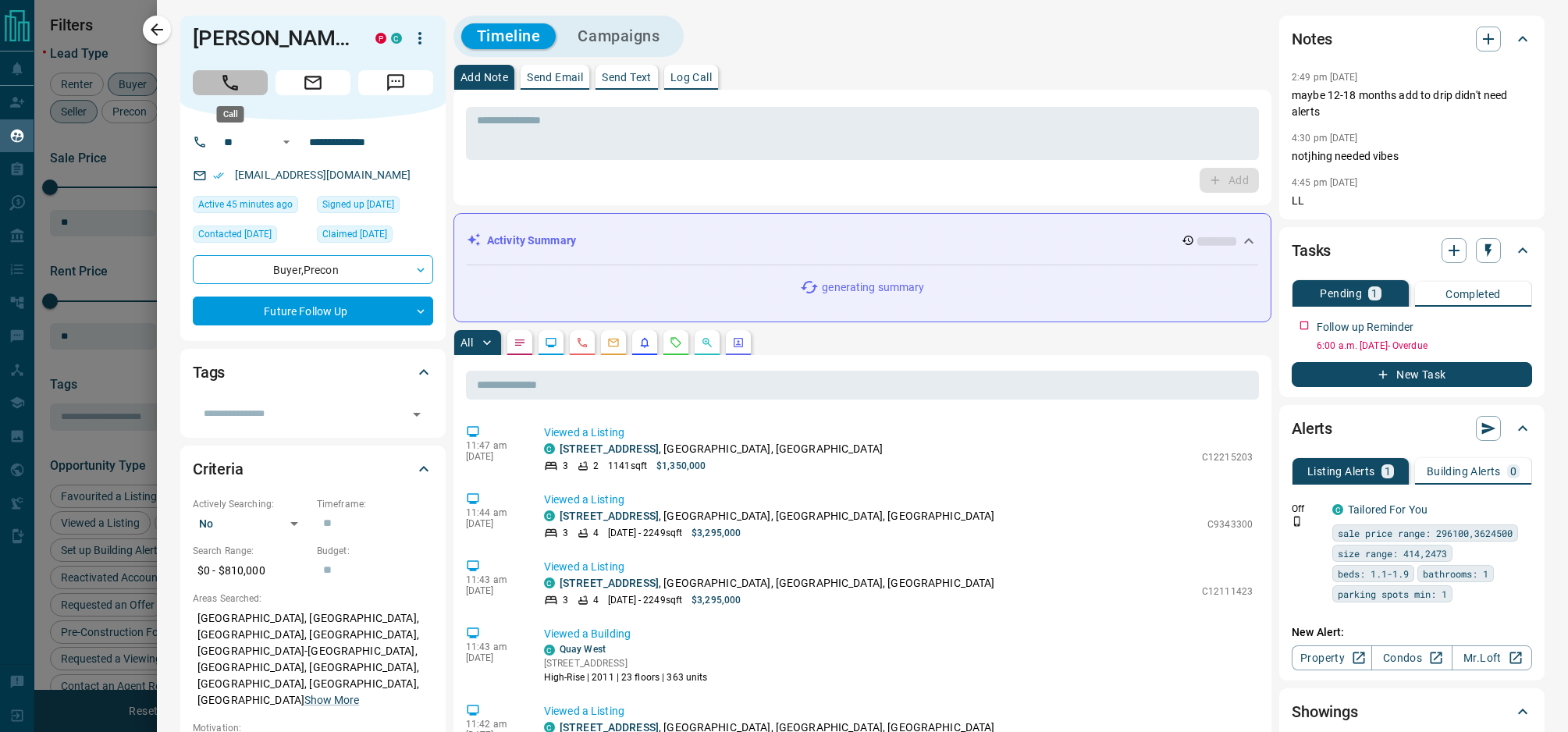
click at [221, 80] on icon "Call" at bounding box center [230, 83] width 20 height 20
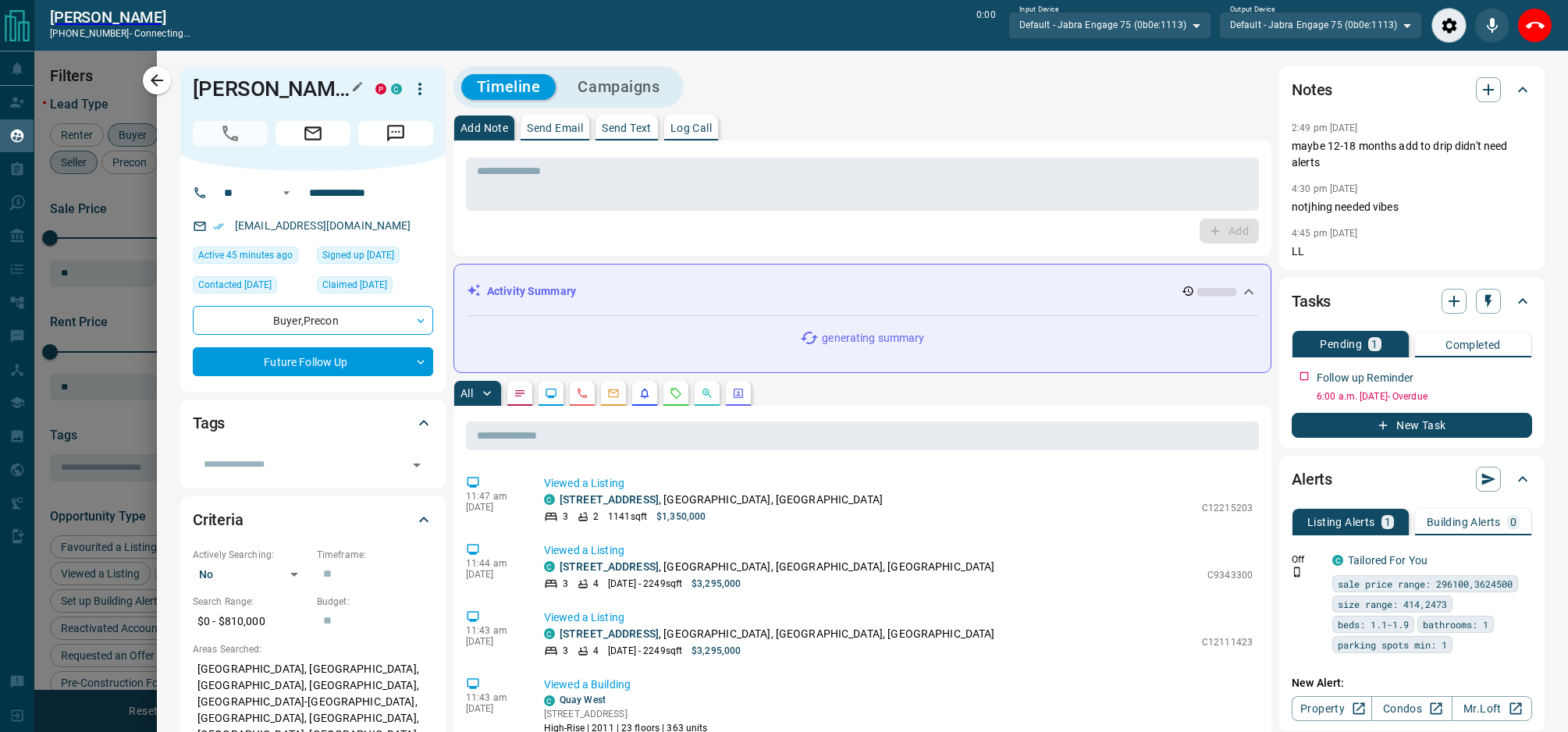
scroll to position [544, 1273]
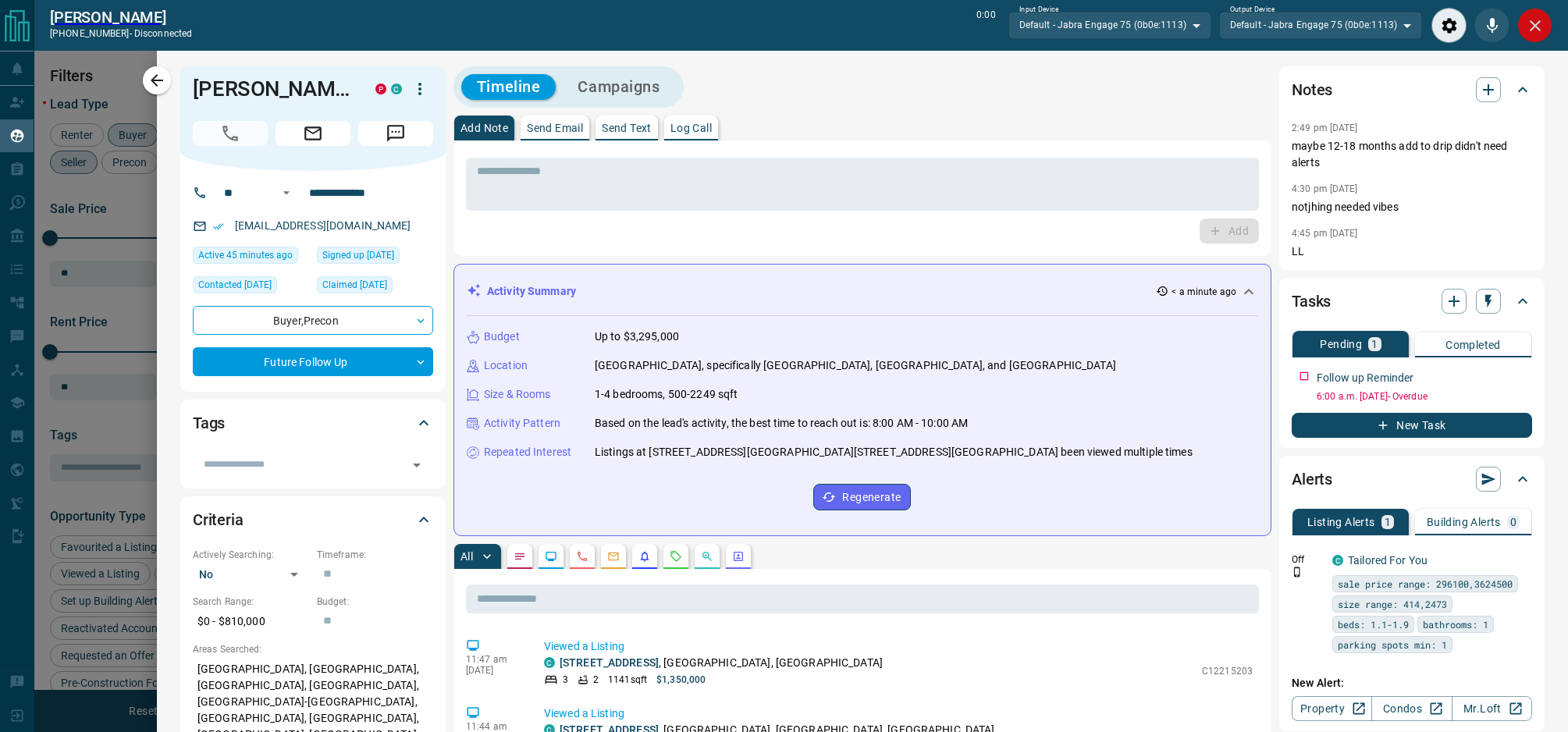
click at [1549, 31] on div "Close" at bounding box center [1534, 25] width 35 height 35
click at [1533, 22] on icon "Close" at bounding box center [1534, 26] width 18 height 18
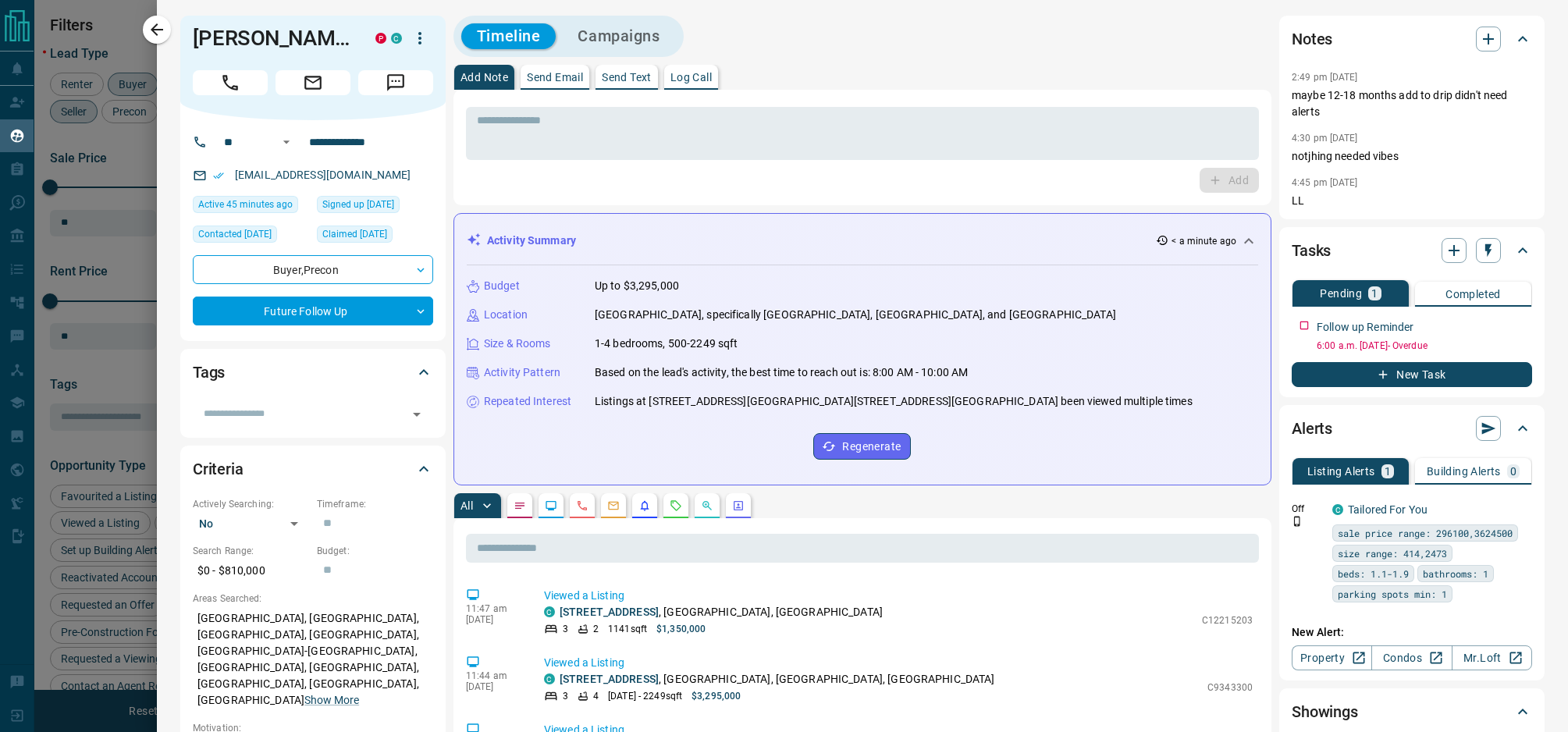
scroll to position [592, 1273]
